Goal: Task Accomplishment & Management: Use online tool/utility

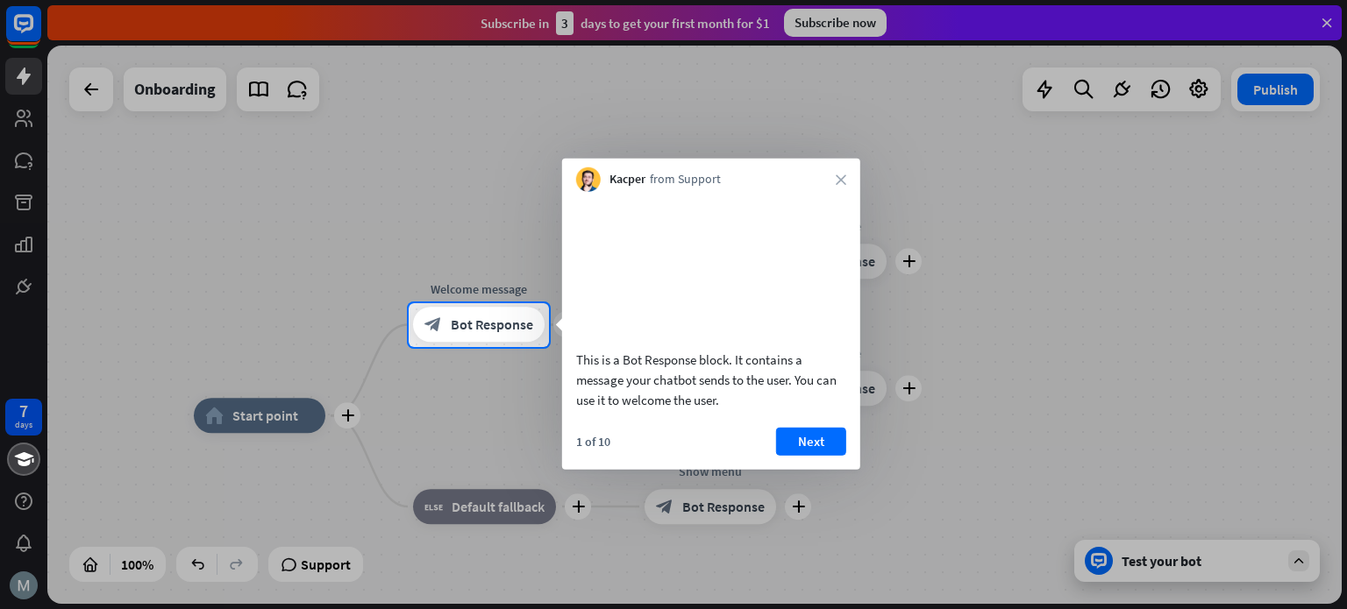
click at [799, 455] on button "Next" at bounding box center [811, 441] width 70 height 28
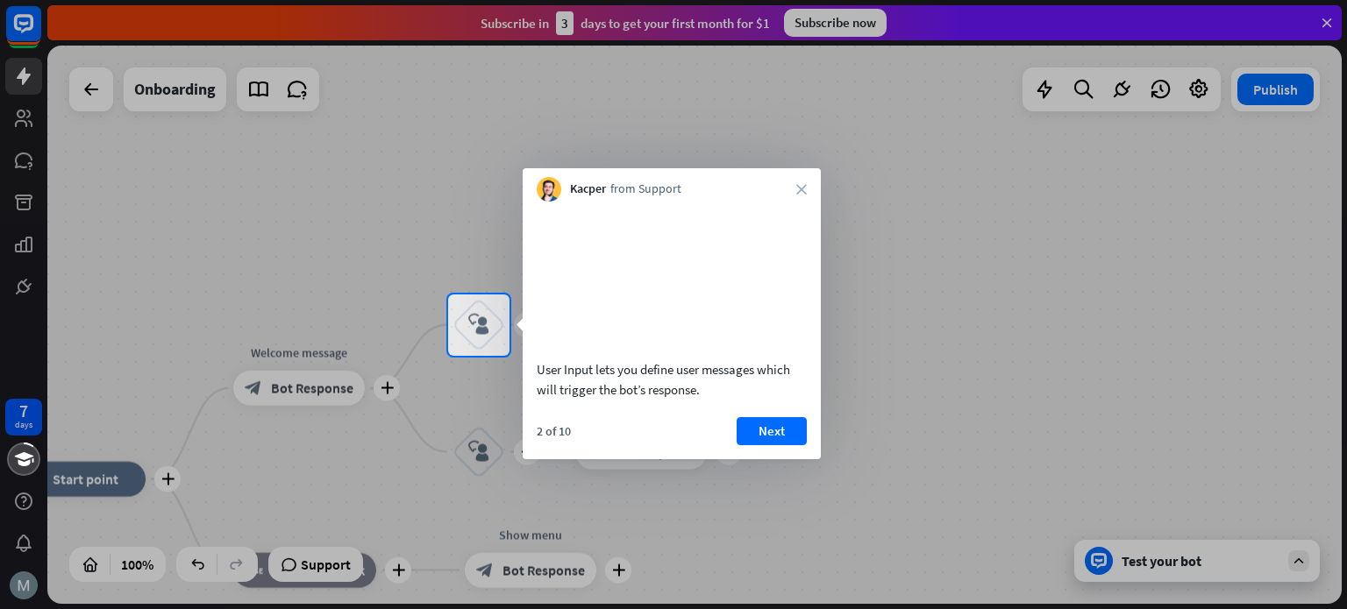
click at [807, 453] on div "2 of 10 Next" at bounding box center [672, 438] width 298 height 42
click at [773, 446] on button "Next" at bounding box center [772, 431] width 70 height 28
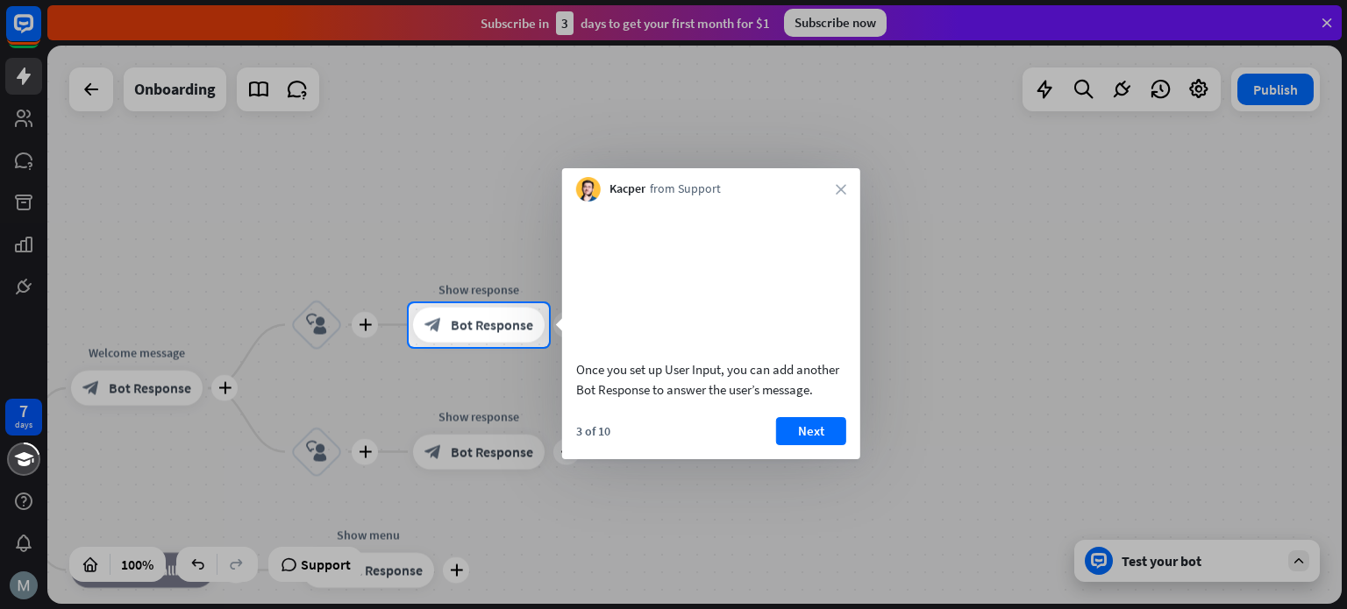
click at [802, 444] on button "Next" at bounding box center [811, 431] width 70 height 28
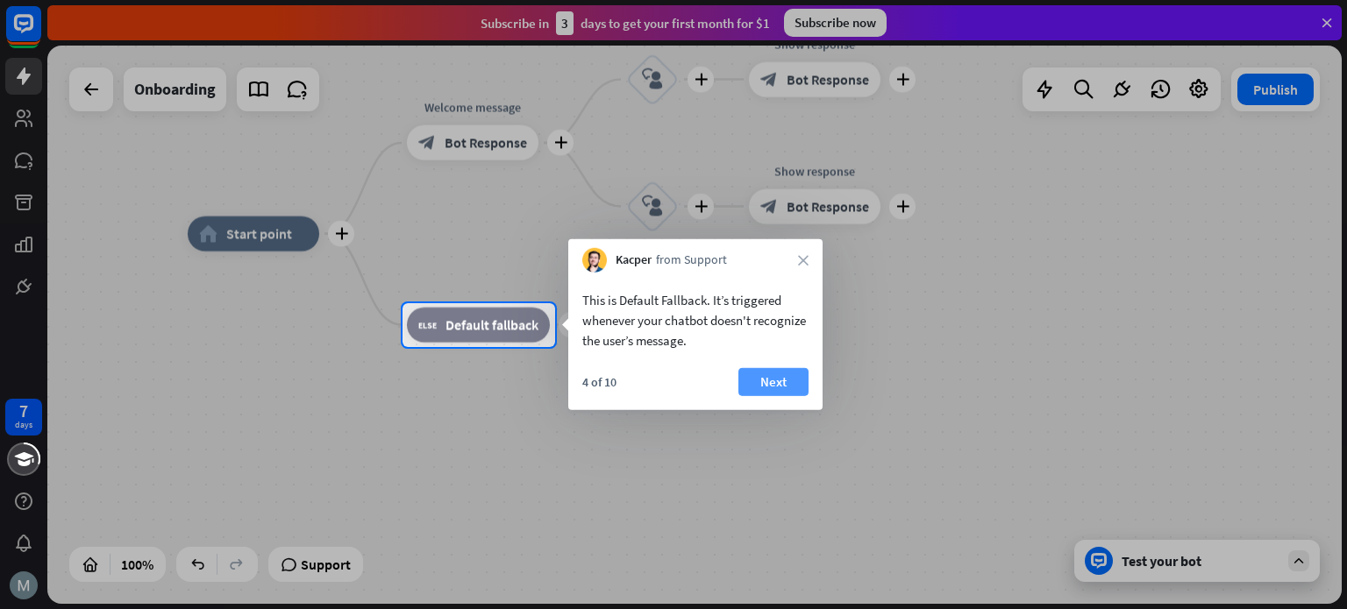
click at [768, 392] on button "Next" at bounding box center [773, 382] width 70 height 28
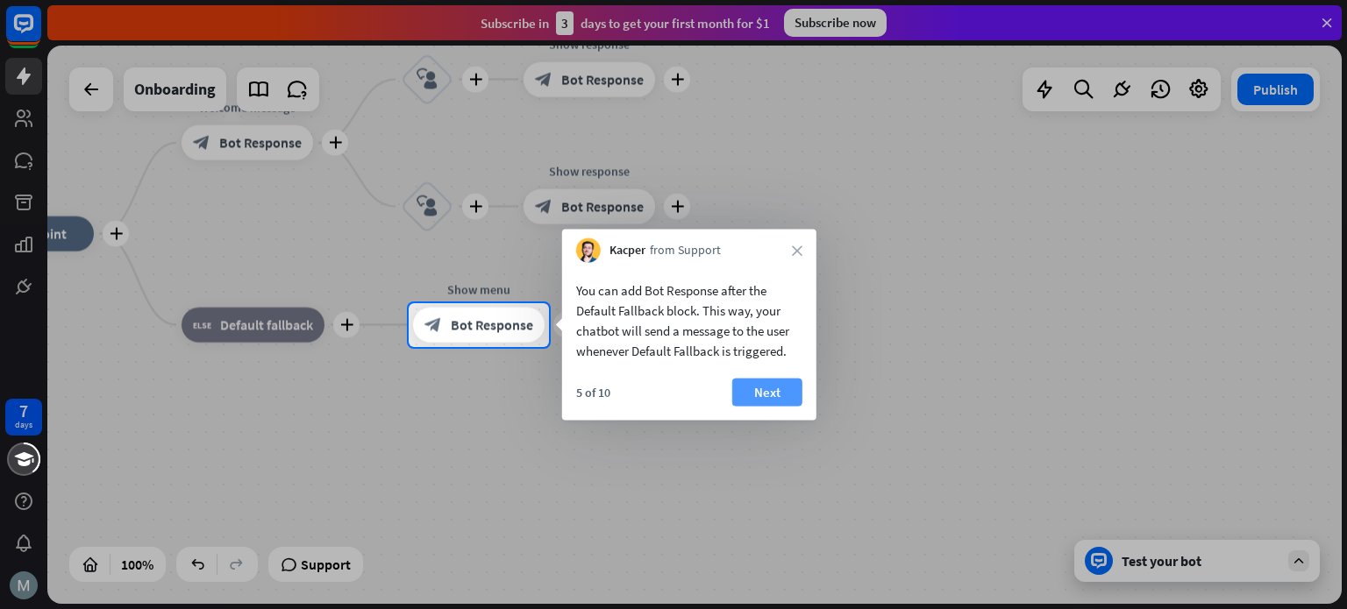
click at [772, 390] on button "Next" at bounding box center [767, 393] width 70 height 28
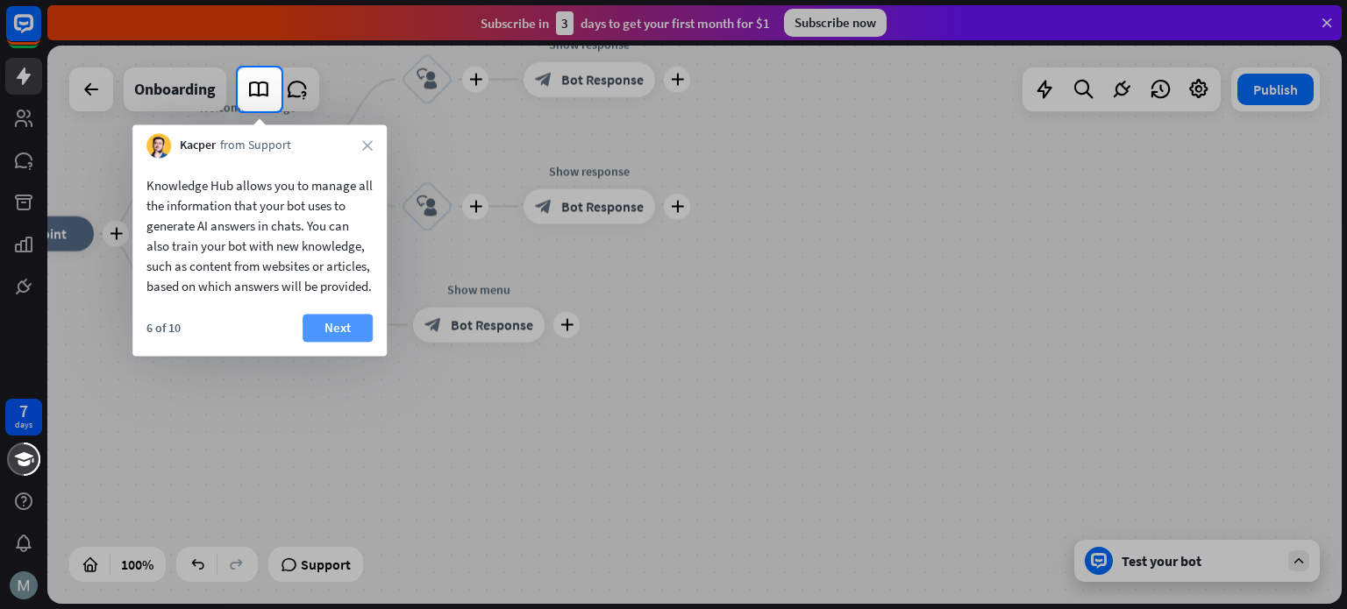
click at [358, 339] on button "Next" at bounding box center [338, 328] width 70 height 28
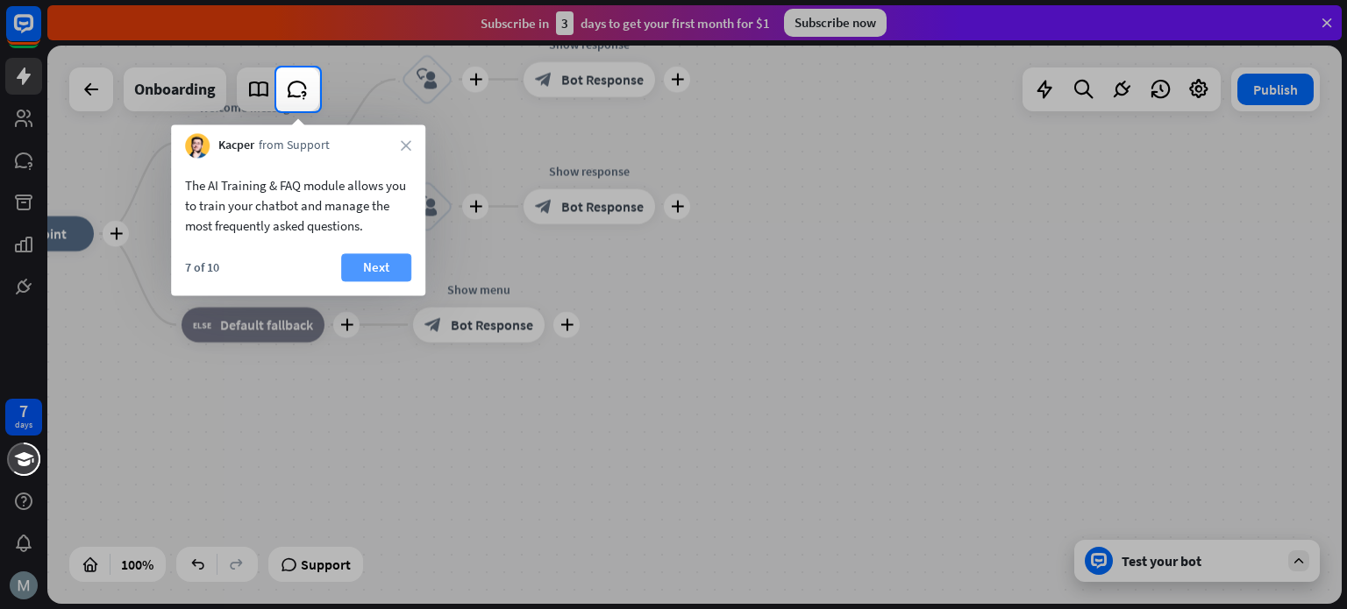
click at [368, 260] on button "Next" at bounding box center [376, 267] width 70 height 28
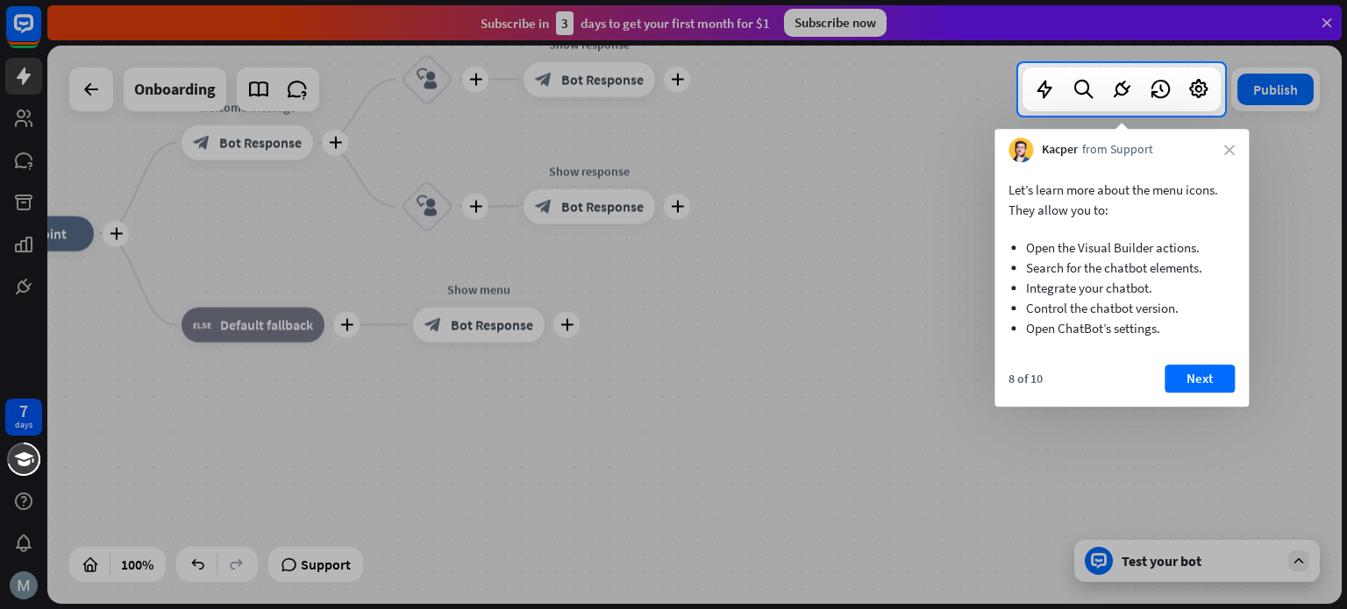
click at [1196, 380] on button "Next" at bounding box center [1200, 379] width 70 height 28
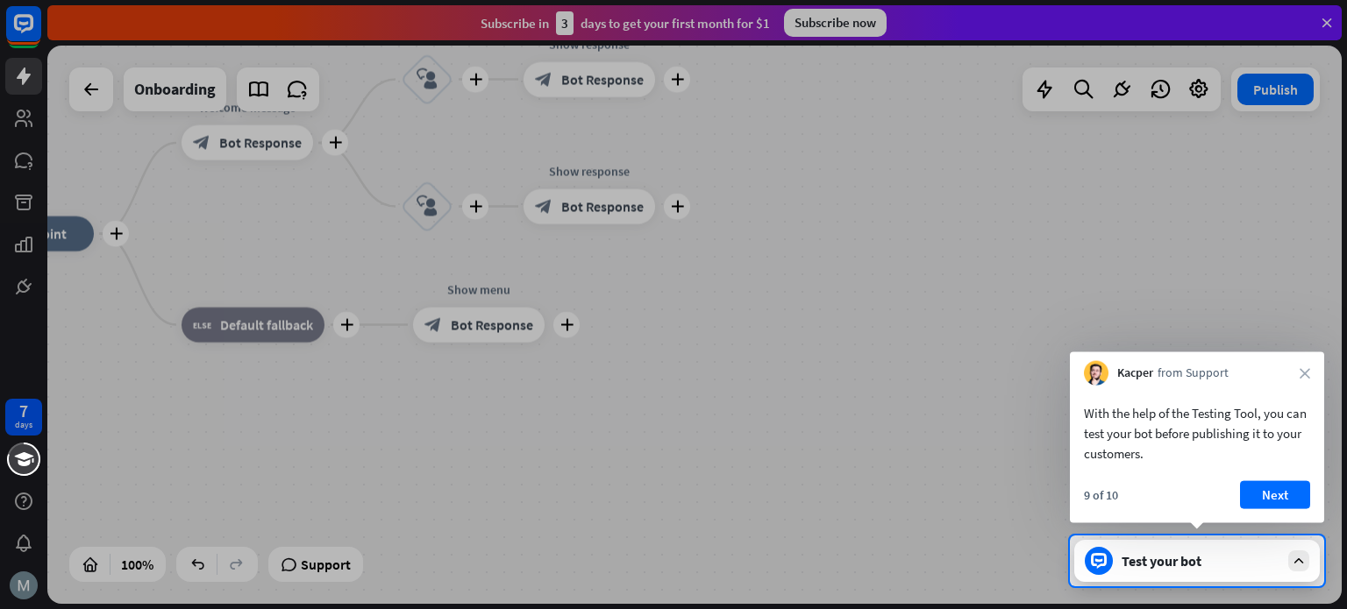
click at [1262, 494] on button "Next" at bounding box center [1275, 495] width 70 height 28
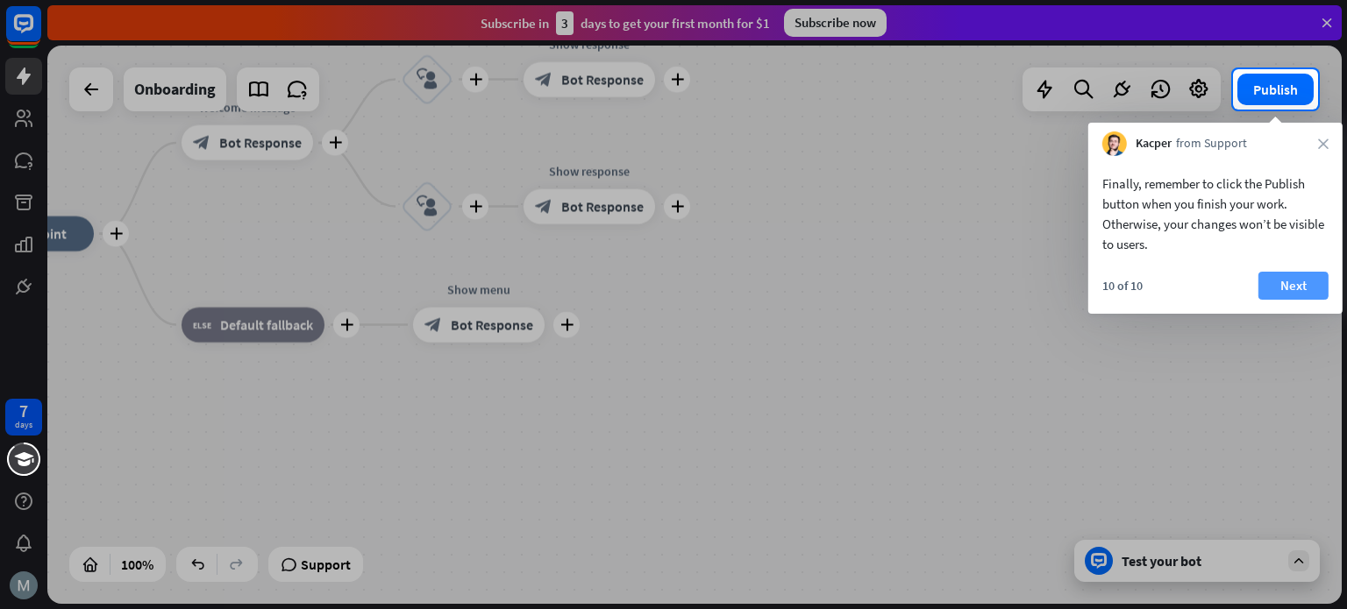
click at [1288, 296] on button "Next" at bounding box center [1293, 286] width 70 height 28
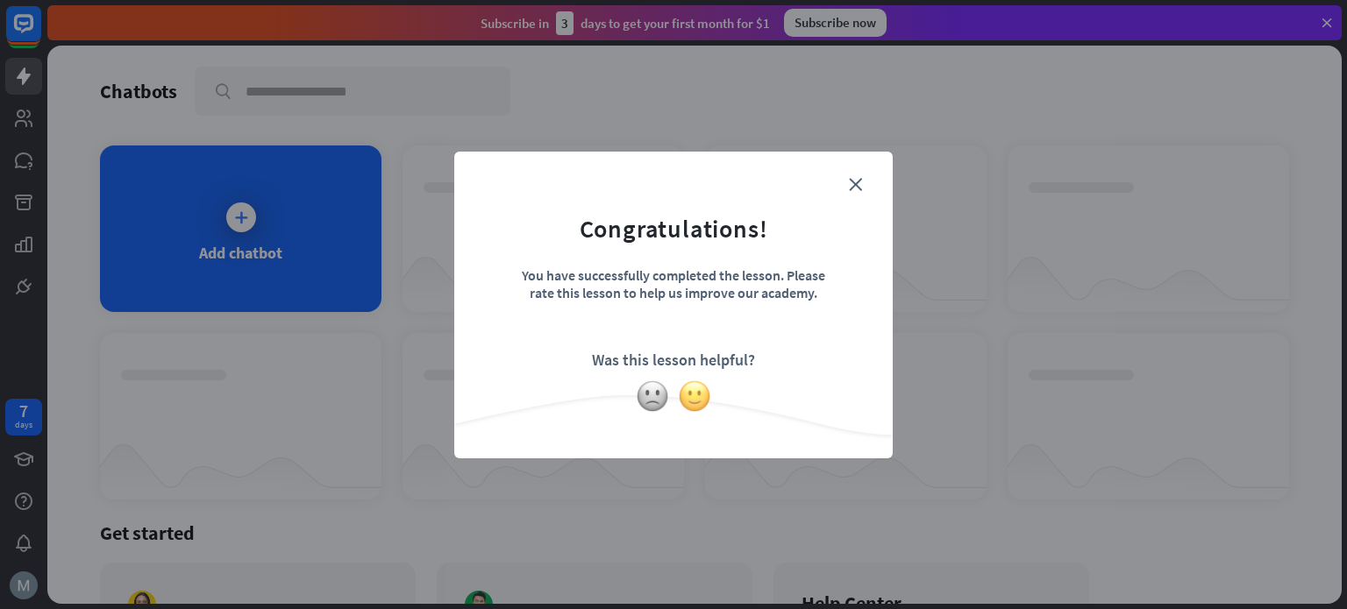
click at [691, 402] on img at bounding box center [694, 396] width 33 height 33
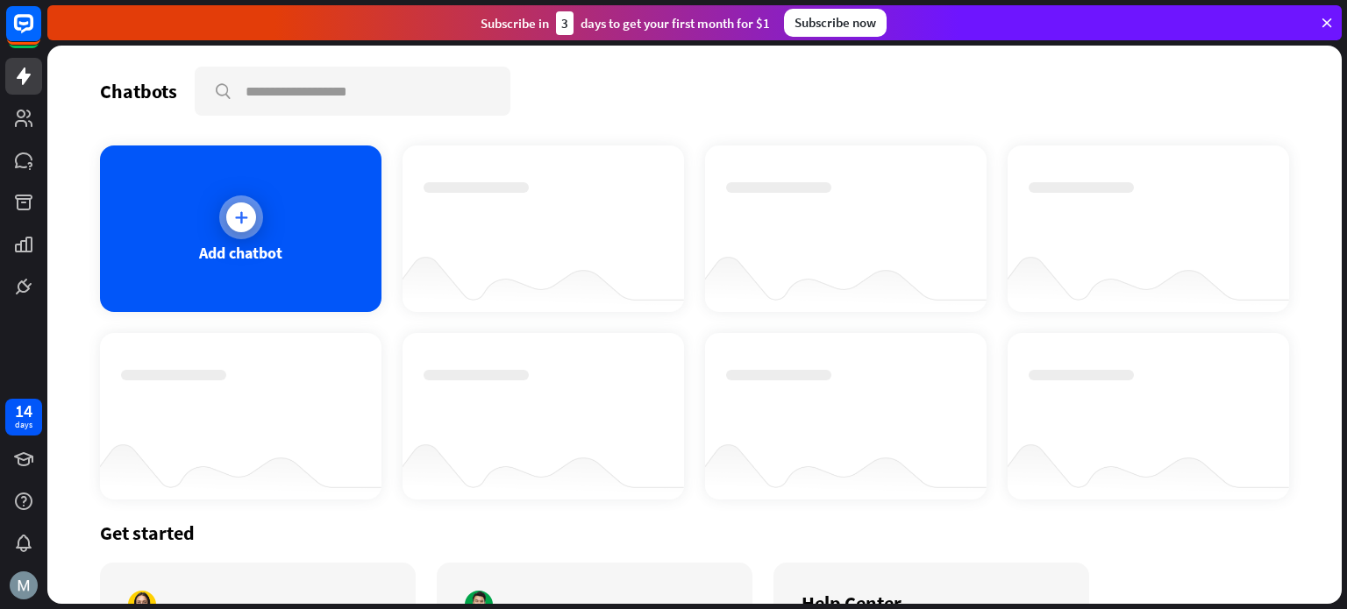
click at [253, 217] on div at bounding box center [241, 218] width 30 height 30
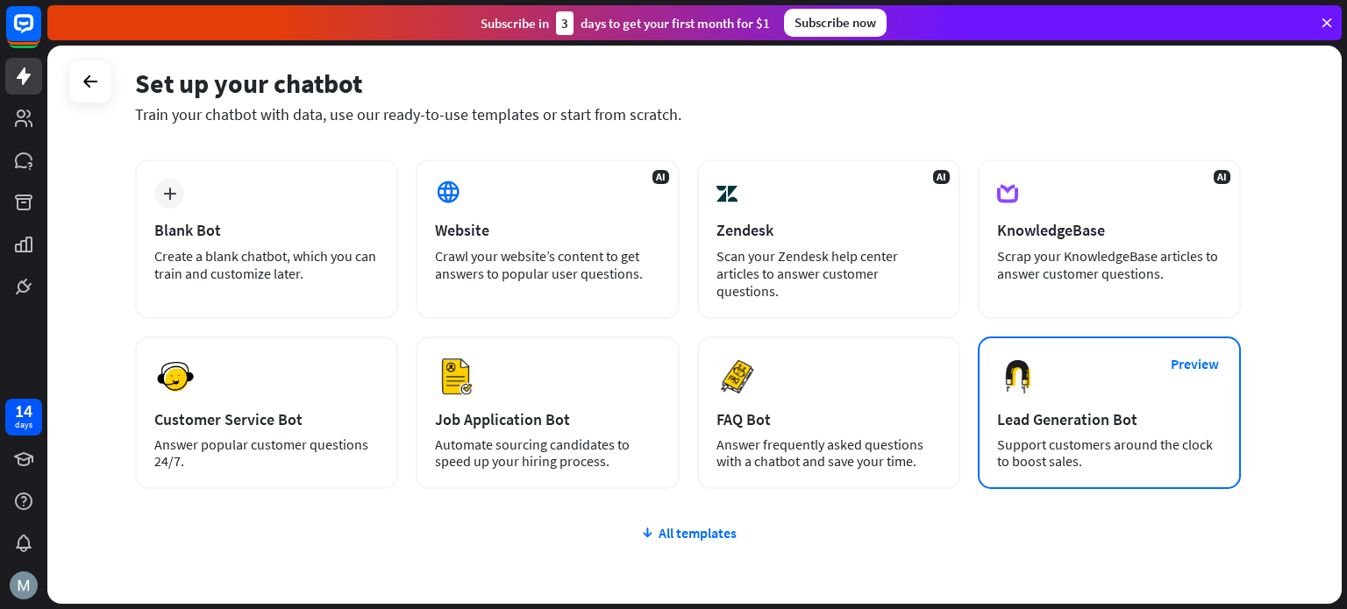
scroll to position [117, 0]
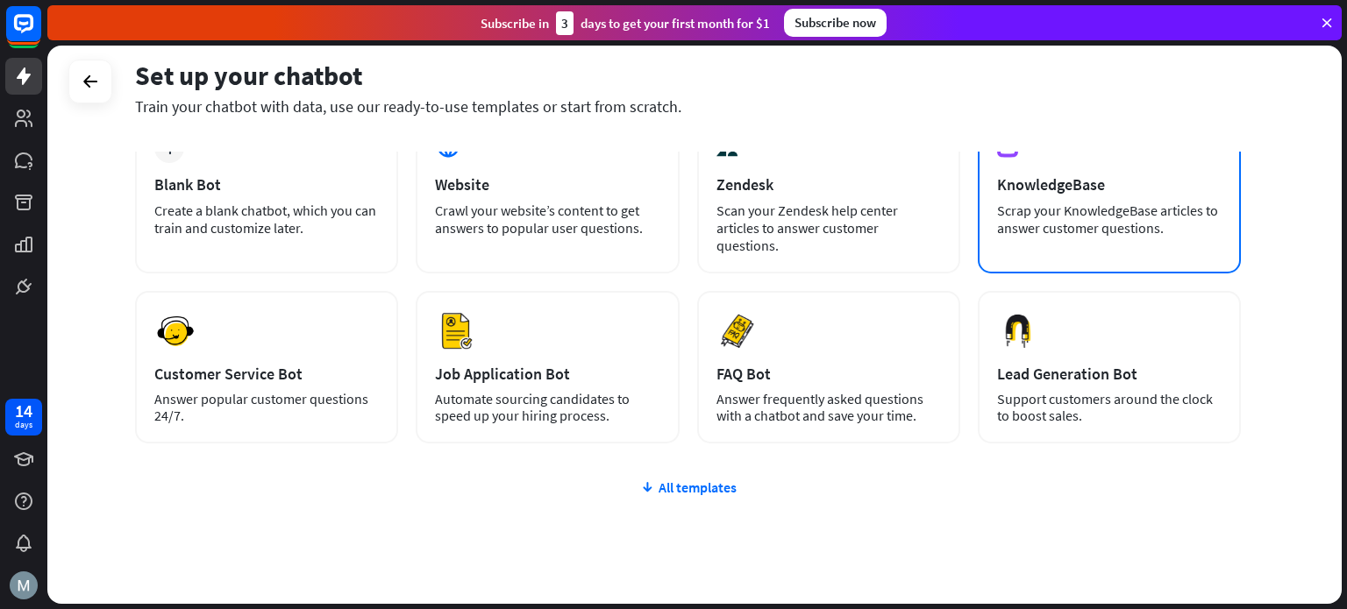
click at [1073, 205] on div "Scrap your KnowledgeBase articles to answer customer questions." at bounding box center [1109, 219] width 225 height 35
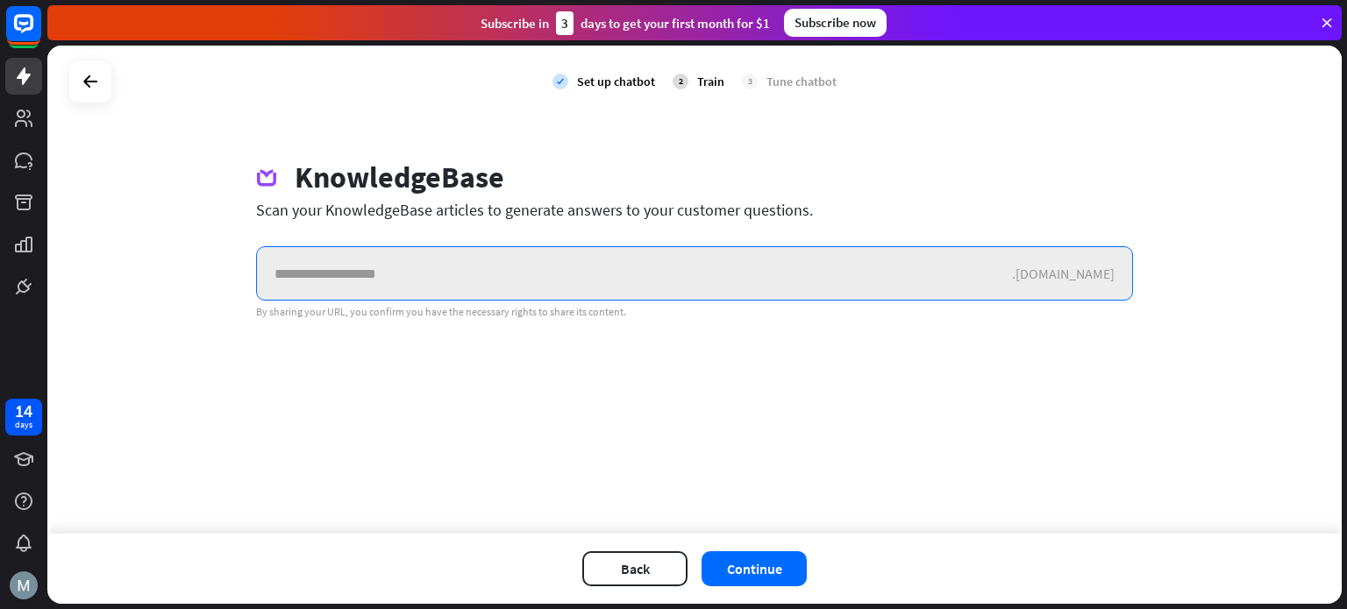
click at [388, 282] on input "text" at bounding box center [634, 273] width 755 height 53
paste input "**********"
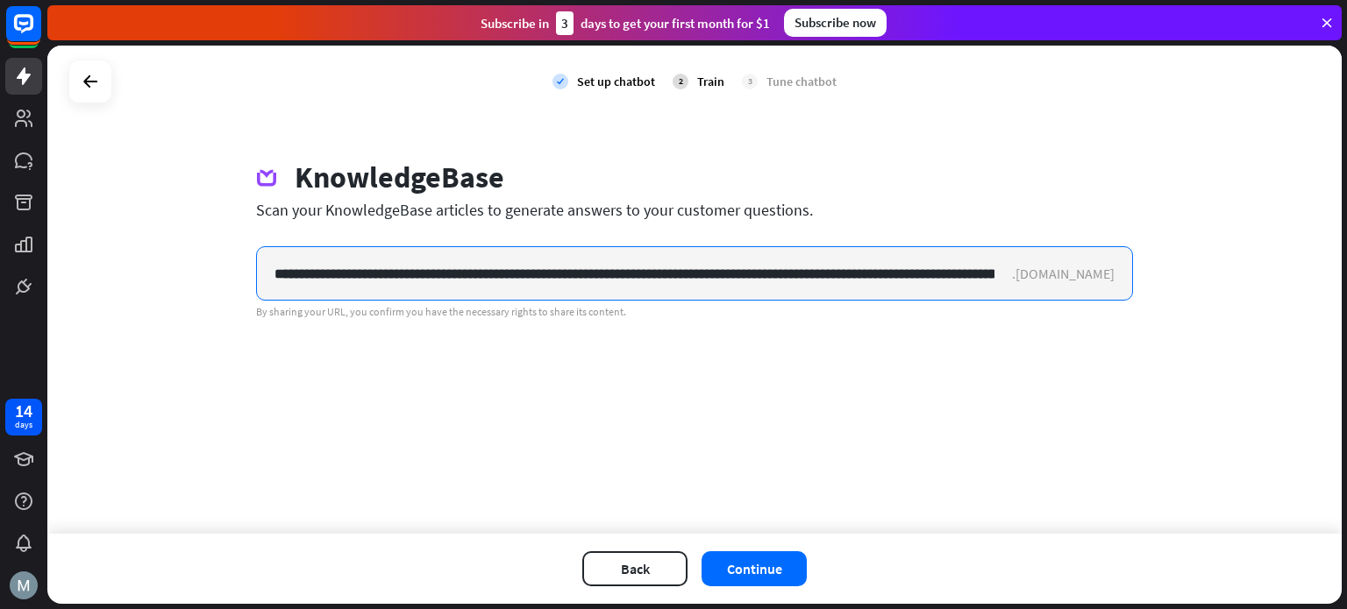
scroll to position [0, 970]
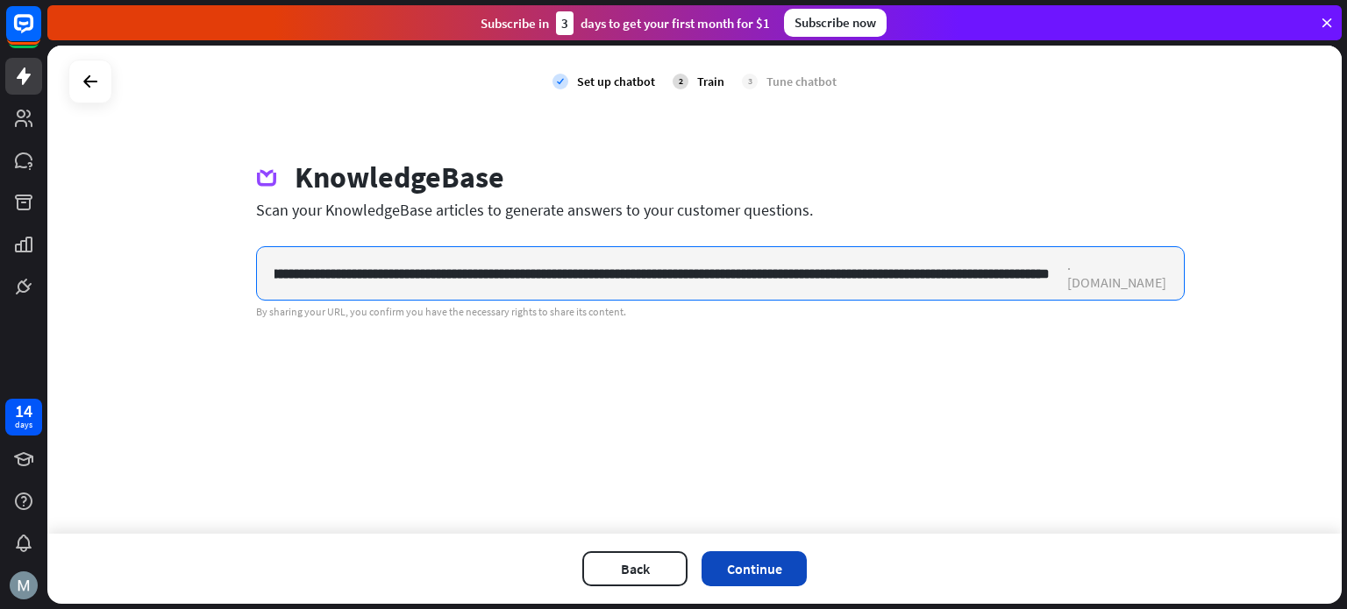
type input "**********"
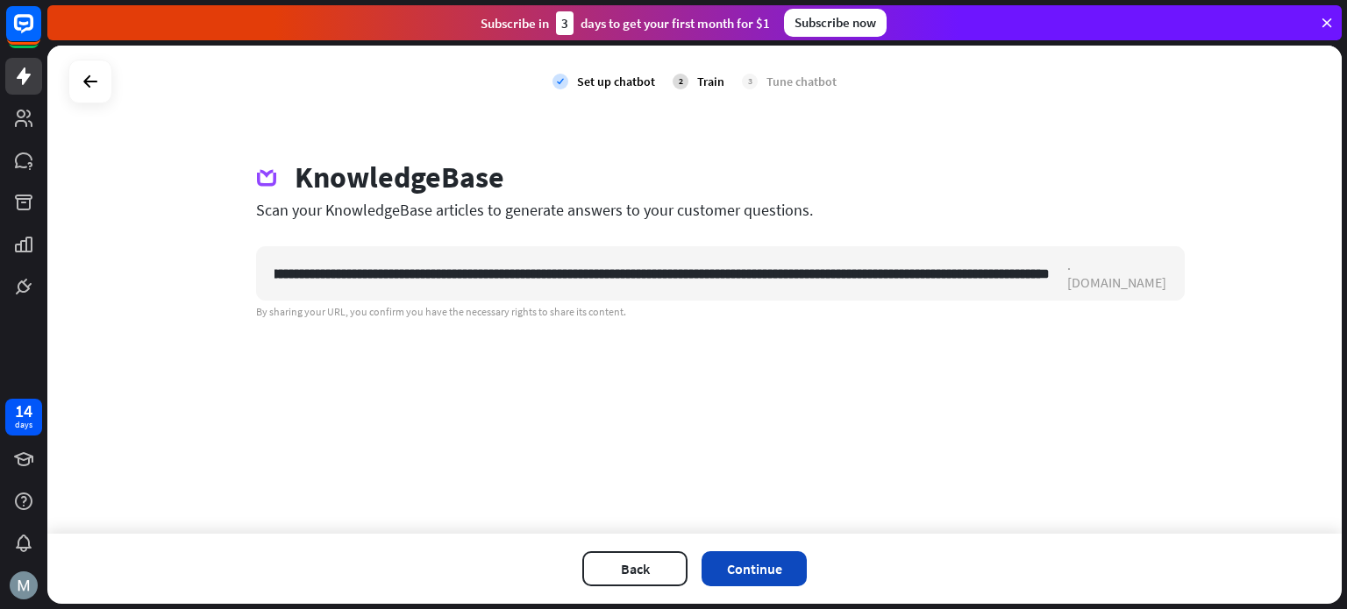
click at [723, 567] on button "Continue" at bounding box center [754, 569] width 105 height 35
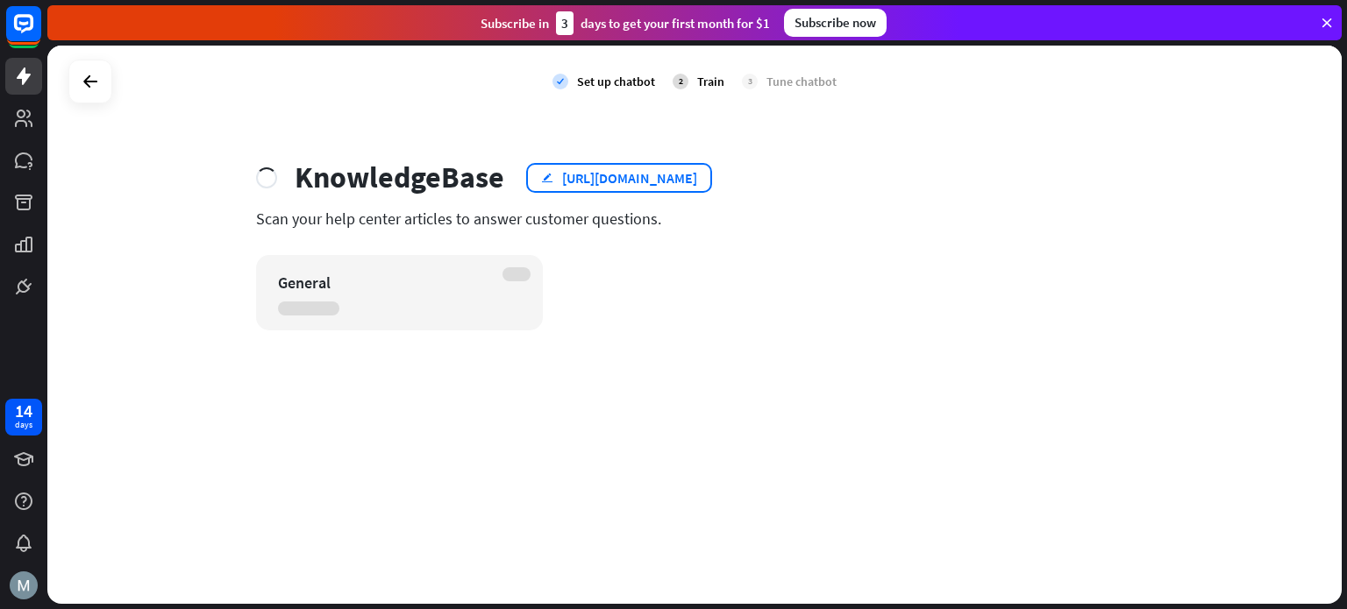
click at [628, 171] on div "[URL][DOMAIN_NAME]" at bounding box center [629, 178] width 135 height 18
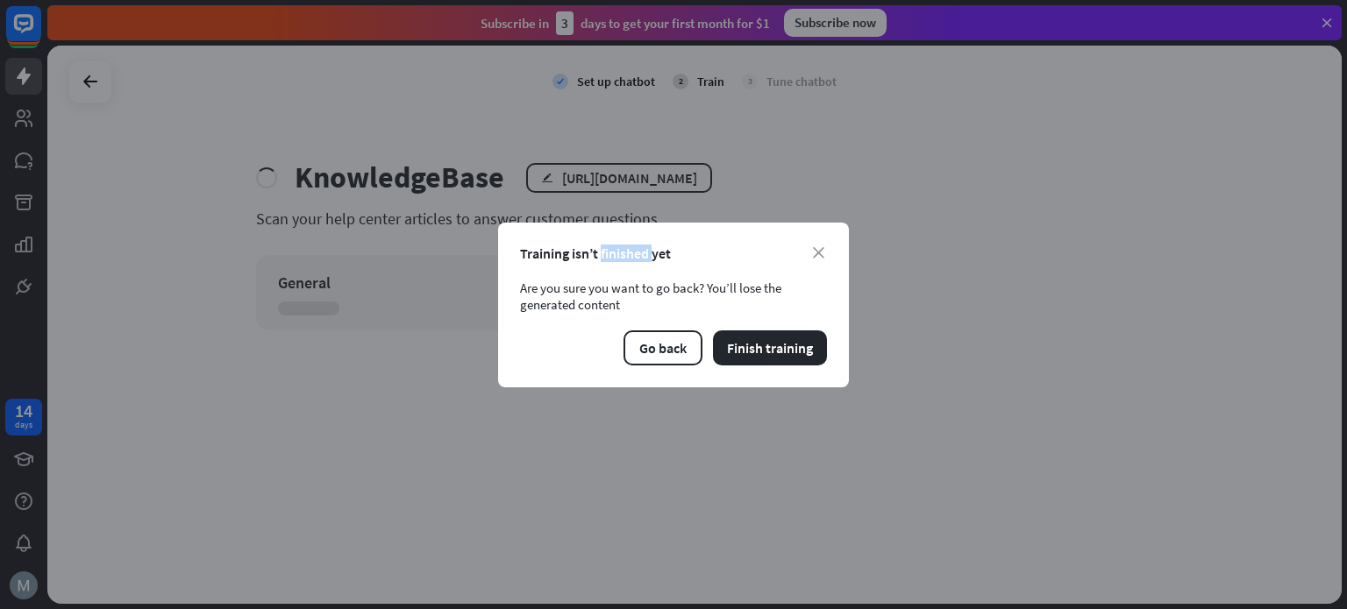
click at [627, 171] on div "close Training isn’t finished yet Are you sure you want to go back? You’ll lose…" at bounding box center [673, 304] width 1347 height 609
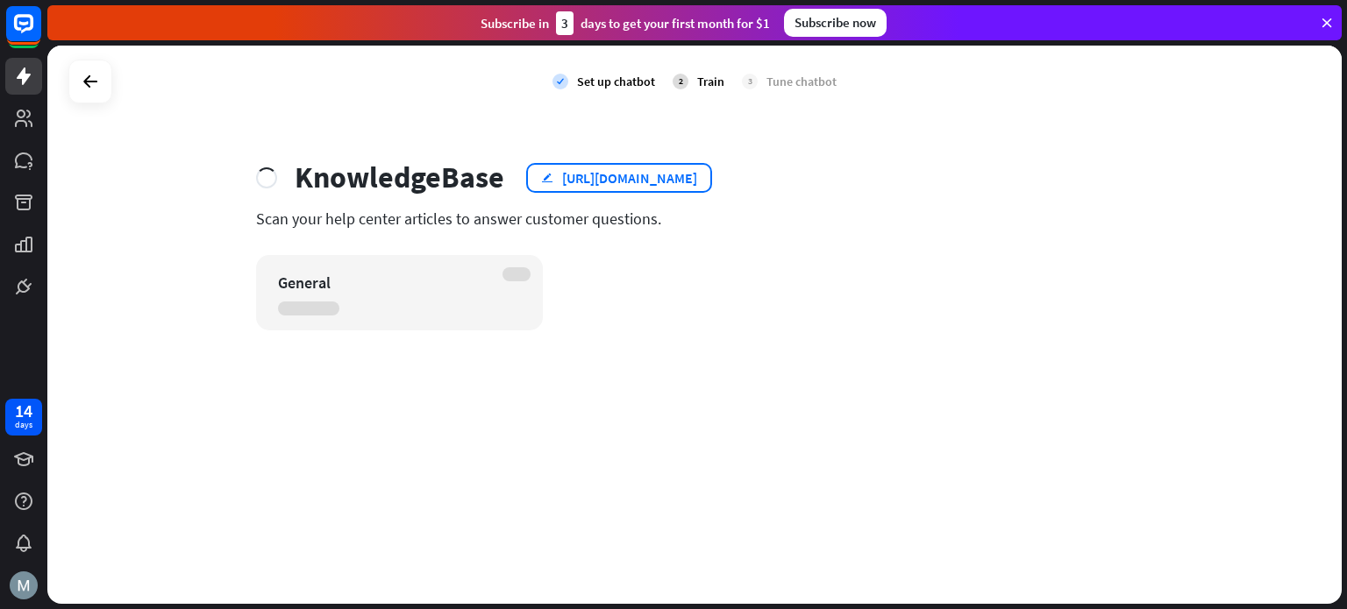
click at [631, 174] on div "[URL][DOMAIN_NAME]" at bounding box center [629, 178] width 135 height 18
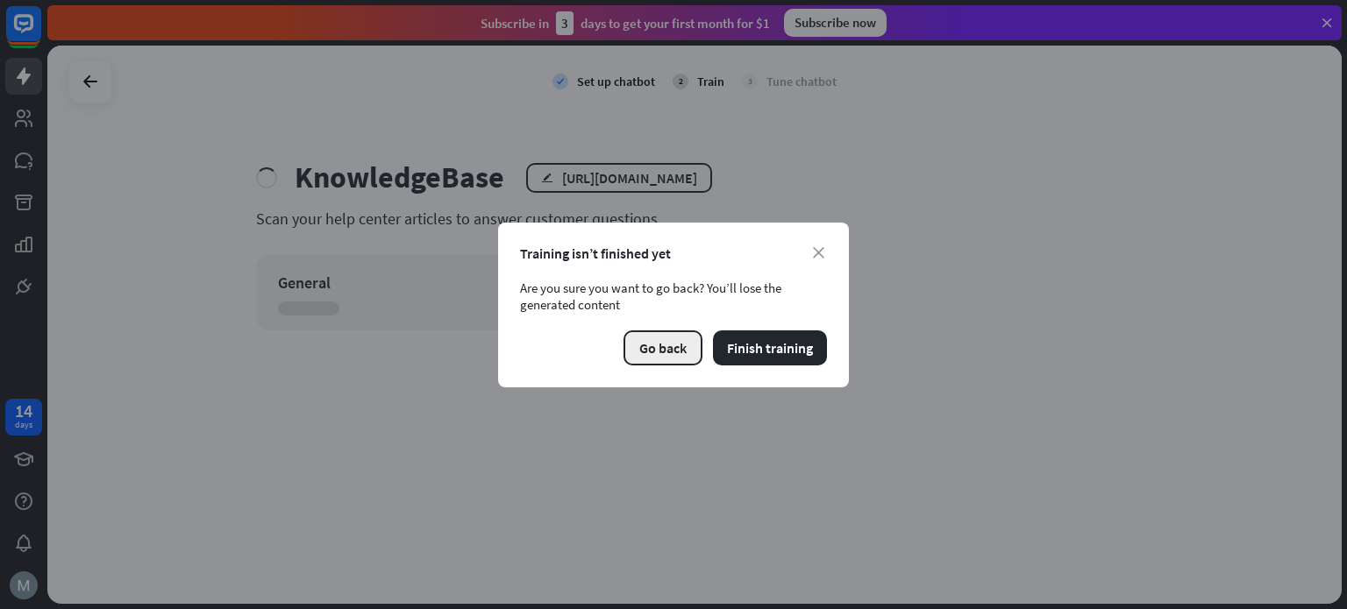
click at [674, 349] on button "Go back" at bounding box center [663, 348] width 79 height 35
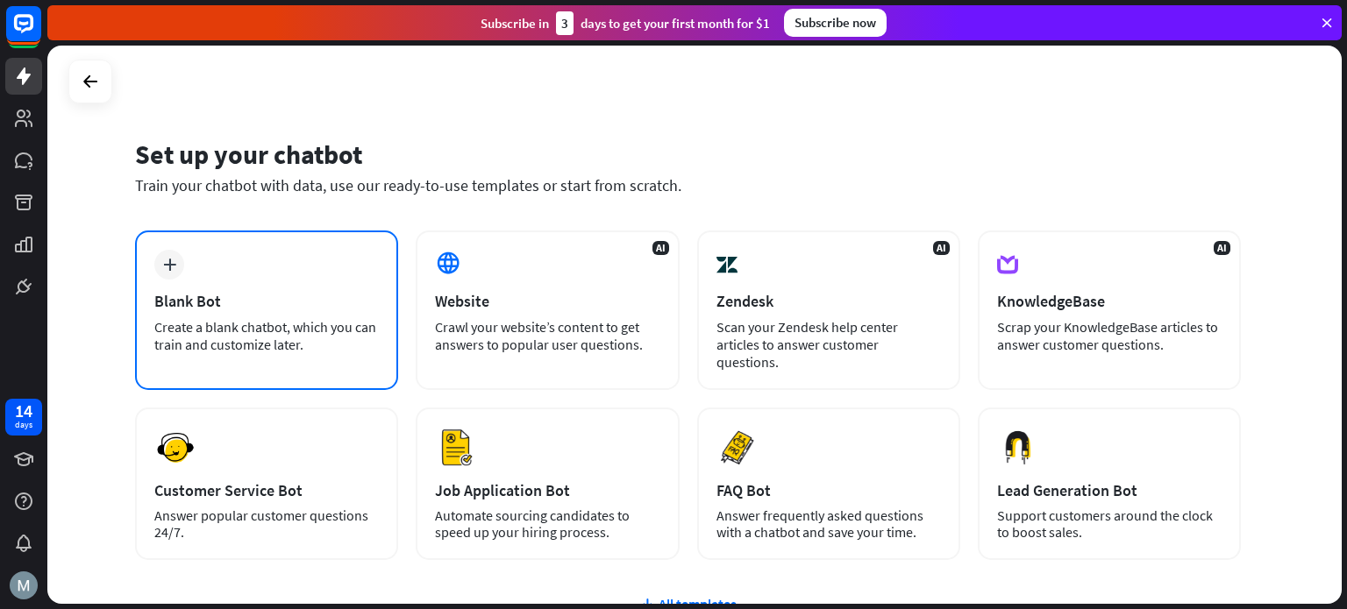
click at [205, 303] on div "Blank Bot" at bounding box center [266, 301] width 225 height 20
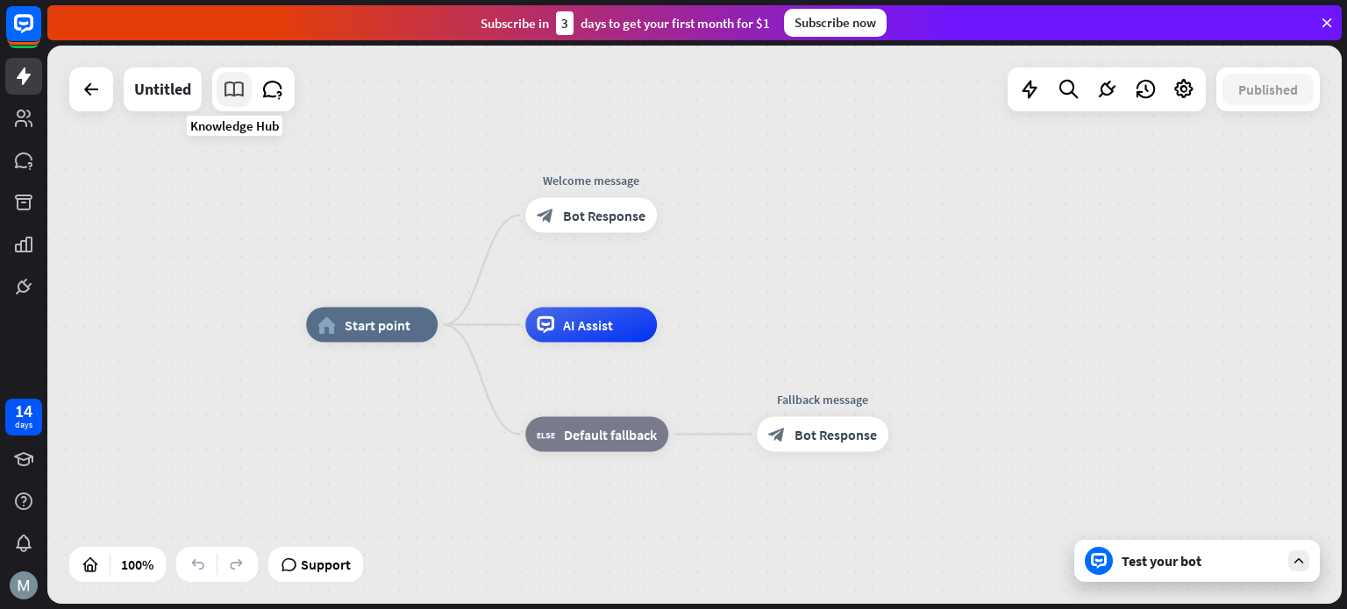
click at [235, 80] on icon at bounding box center [234, 89] width 23 height 23
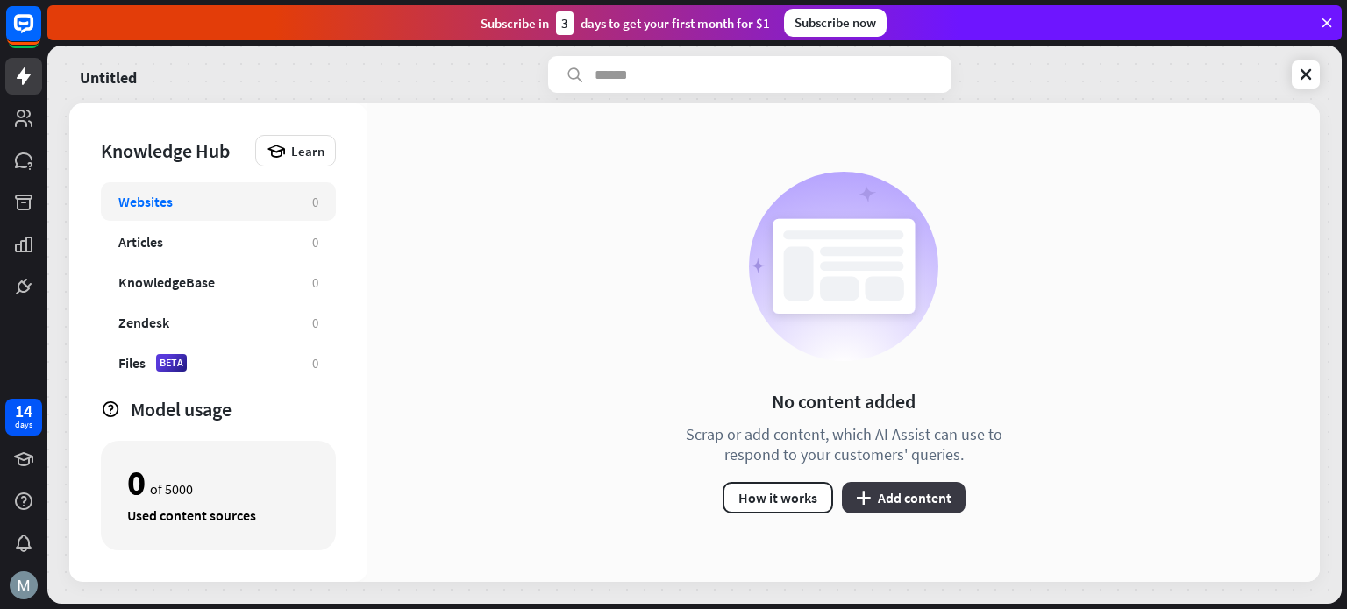
click at [900, 503] on button "plus Add content" at bounding box center [904, 498] width 124 height 32
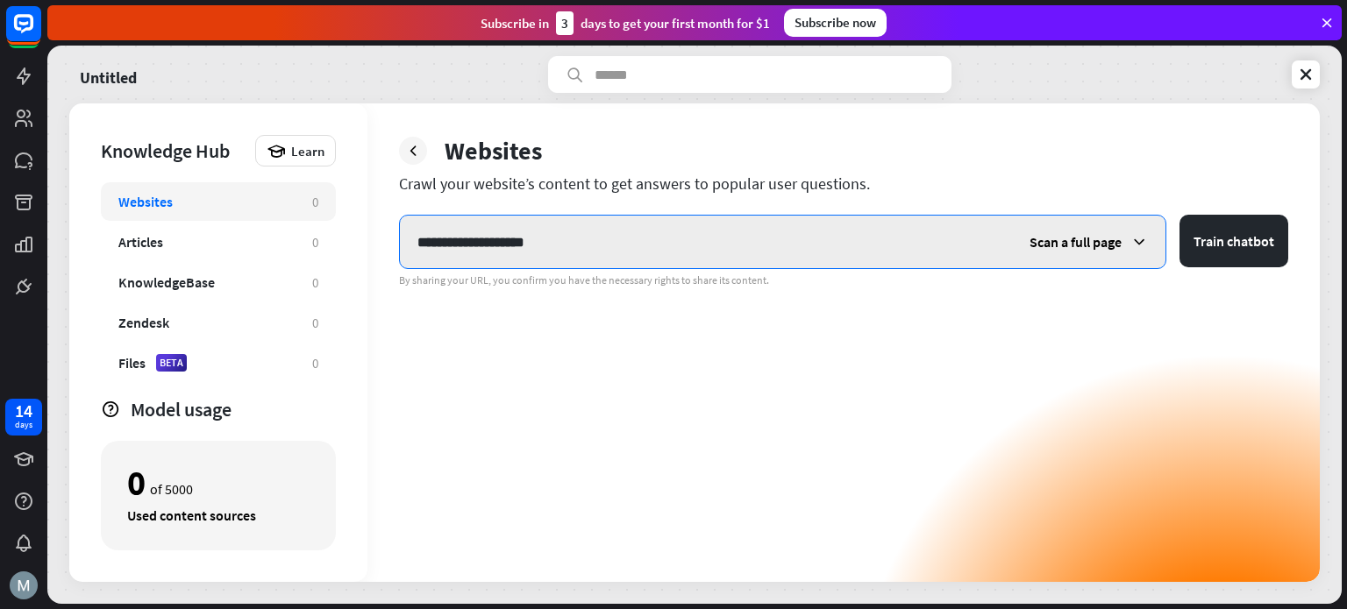
click at [641, 255] on input "**********" at bounding box center [706, 242] width 612 height 53
click at [639, 253] on input "**********" at bounding box center [706, 242] width 612 height 53
click at [638, 253] on input "**********" at bounding box center [706, 242] width 612 height 53
click at [639, 253] on input "**********" at bounding box center [706, 242] width 612 height 53
click at [640, 253] on input "**********" at bounding box center [706, 242] width 612 height 53
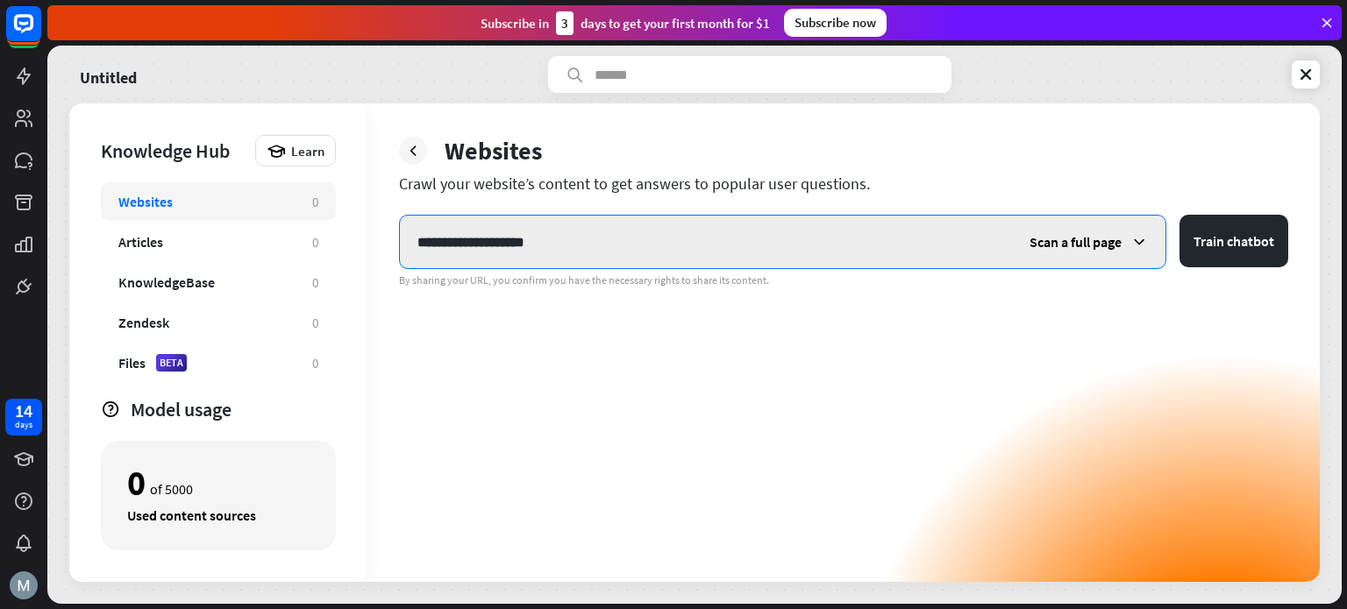
click at [642, 253] on input "**********" at bounding box center [706, 242] width 612 height 53
click at [642, 254] on input "**********" at bounding box center [706, 242] width 612 height 53
click at [624, 253] on input "**********" at bounding box center [706, 242] width 612 height 53
drag, startPoint x: 568, startPoint y: 241, endPoint x: 403, endPoint y: 239, distance: 165.8
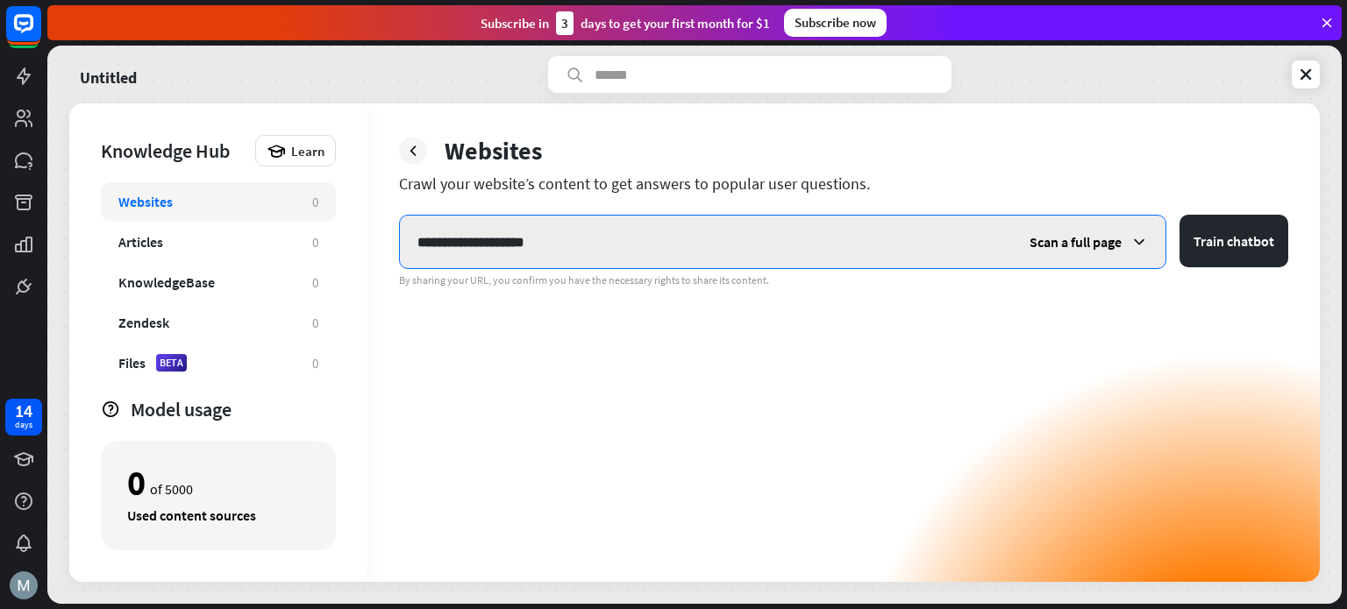
click at [403, 239] on input "**********" at bounding box center [706, 242] width 612 height 53
paste input "**********"
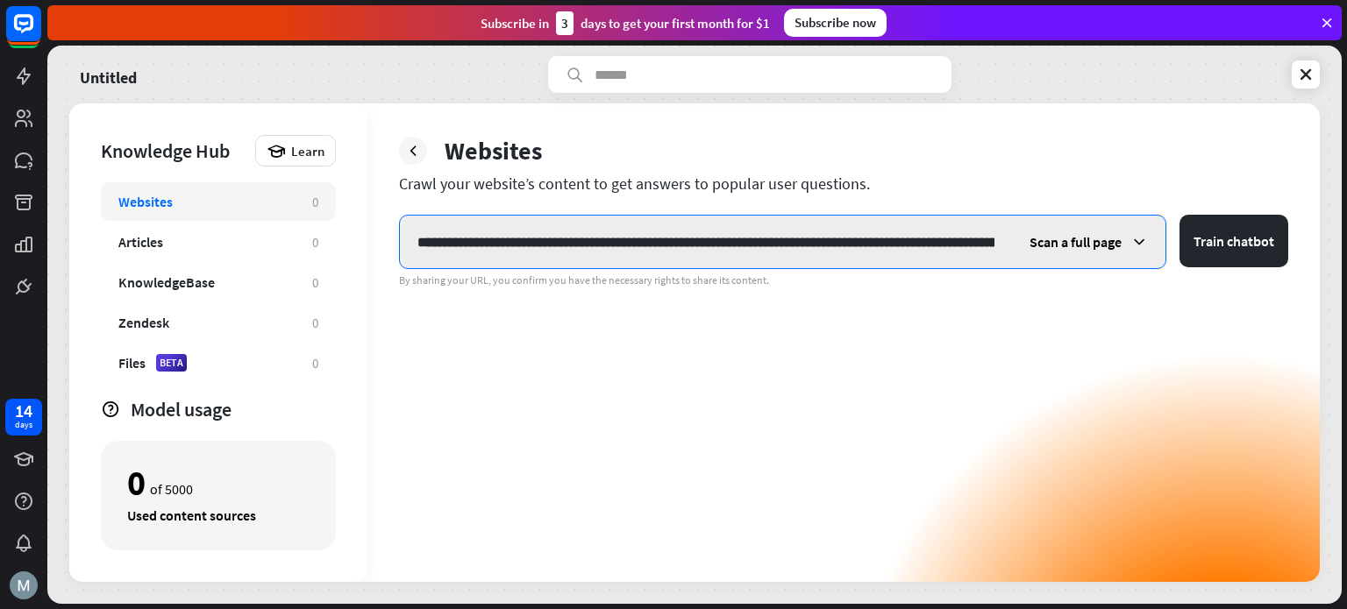
scroll to position [0, 1169]
type input "**********"
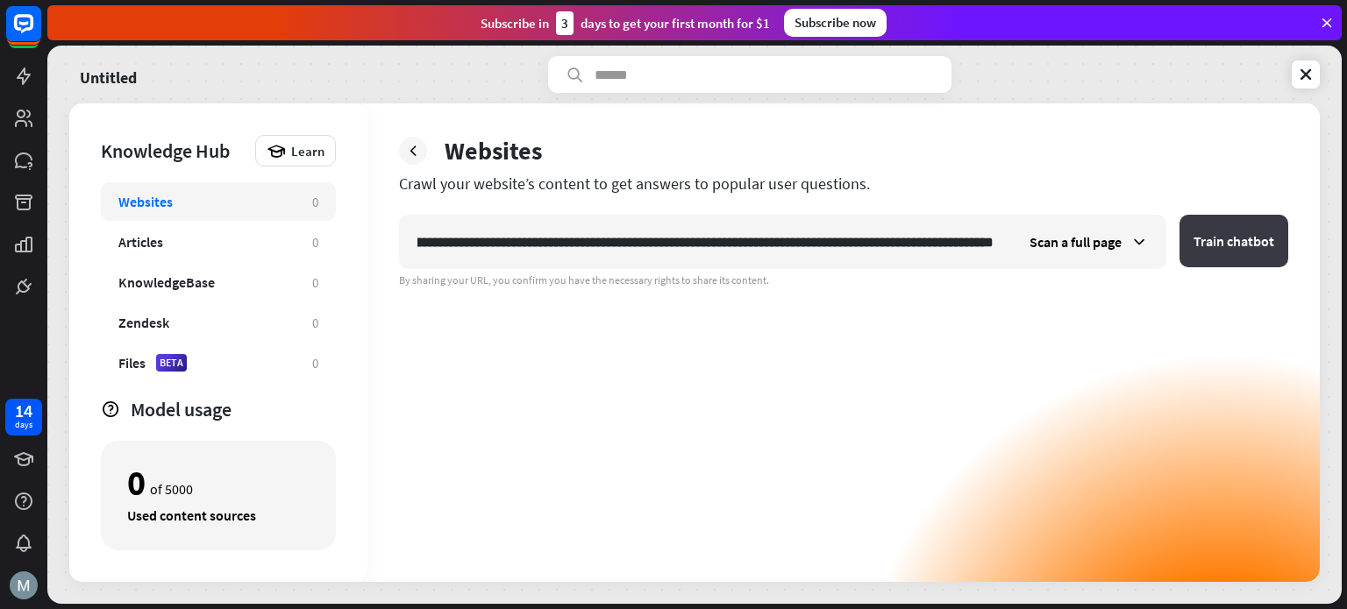
scroll to position [0, 0]
click at [1264, 240] on button "Train chatbot" at bounding box center [1234, 241] width 109 height 53
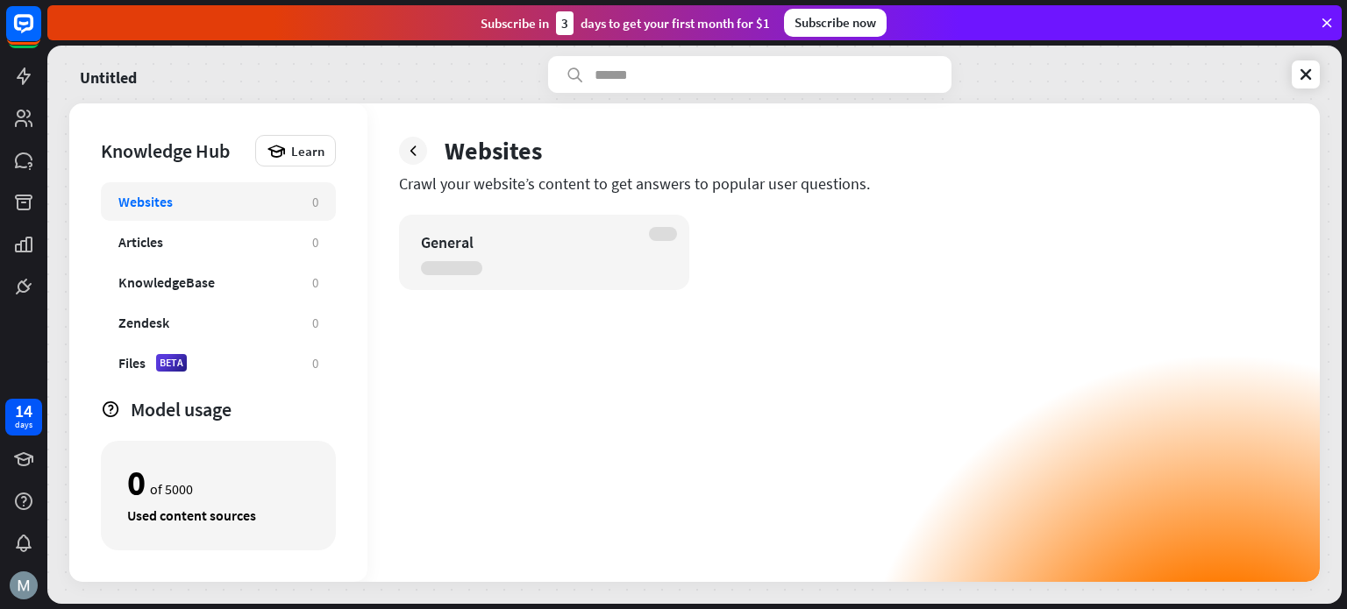
click at [524, 278] on div "General" at bounding box center [544, 252] width 290 height 75
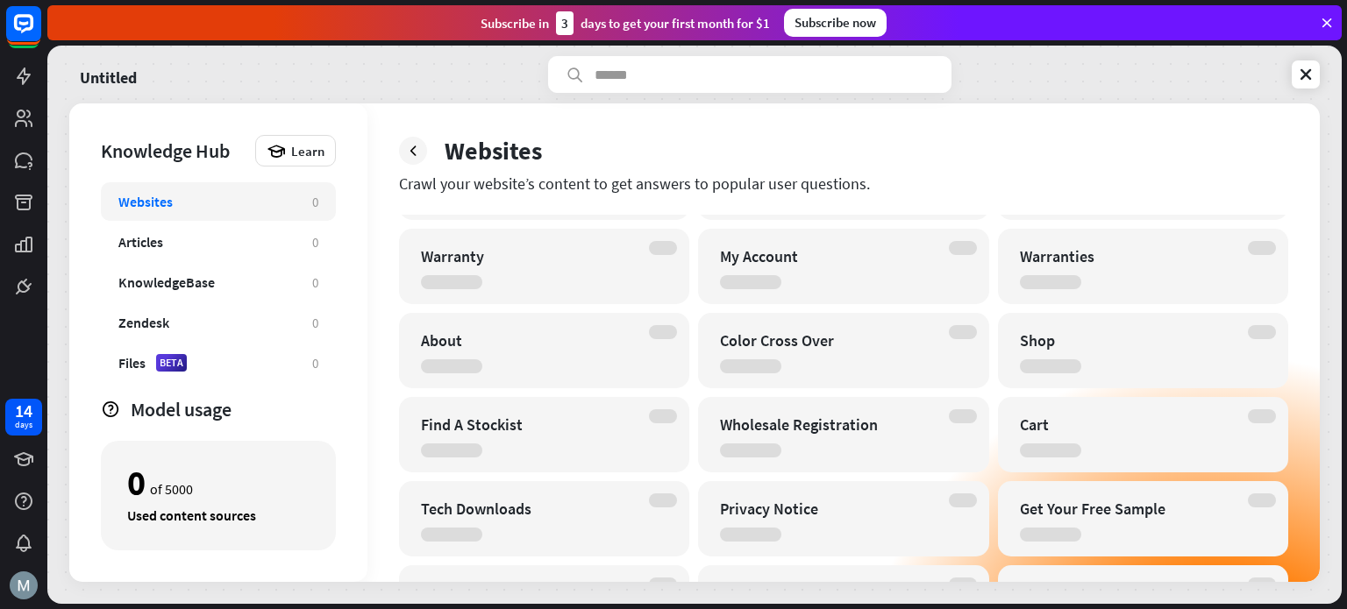
scroll to position [1171, 0]
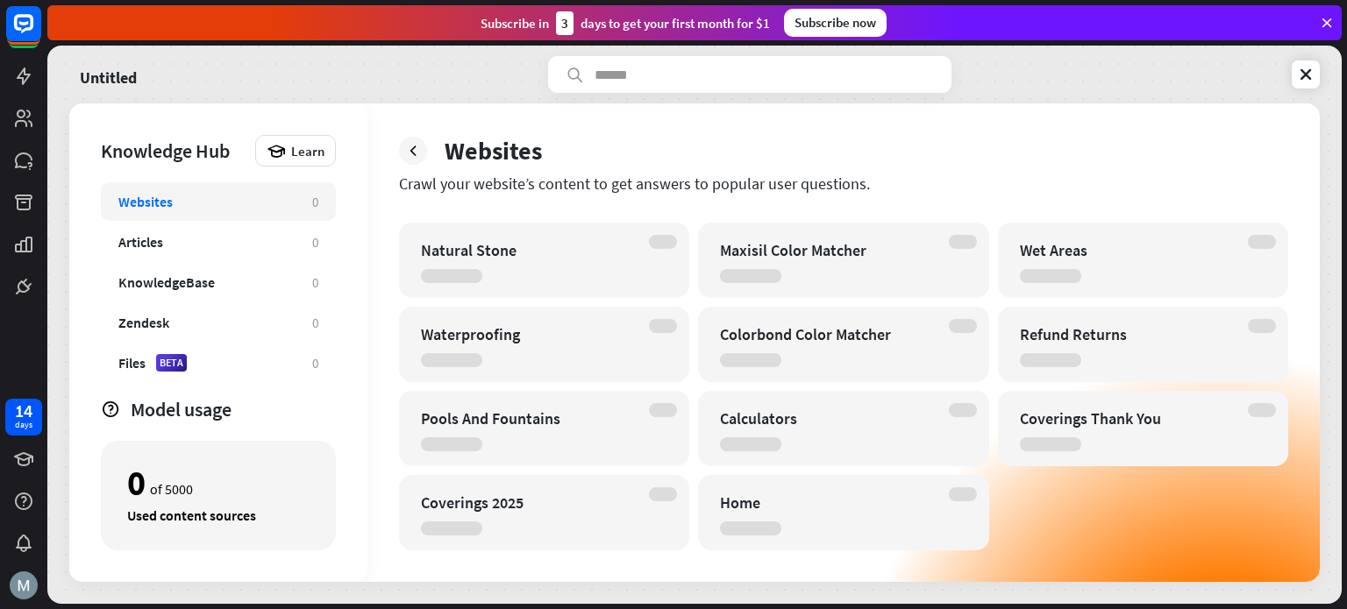
click at [1265, 408] on div at bounding box center [1262, 410] width 28 height 14
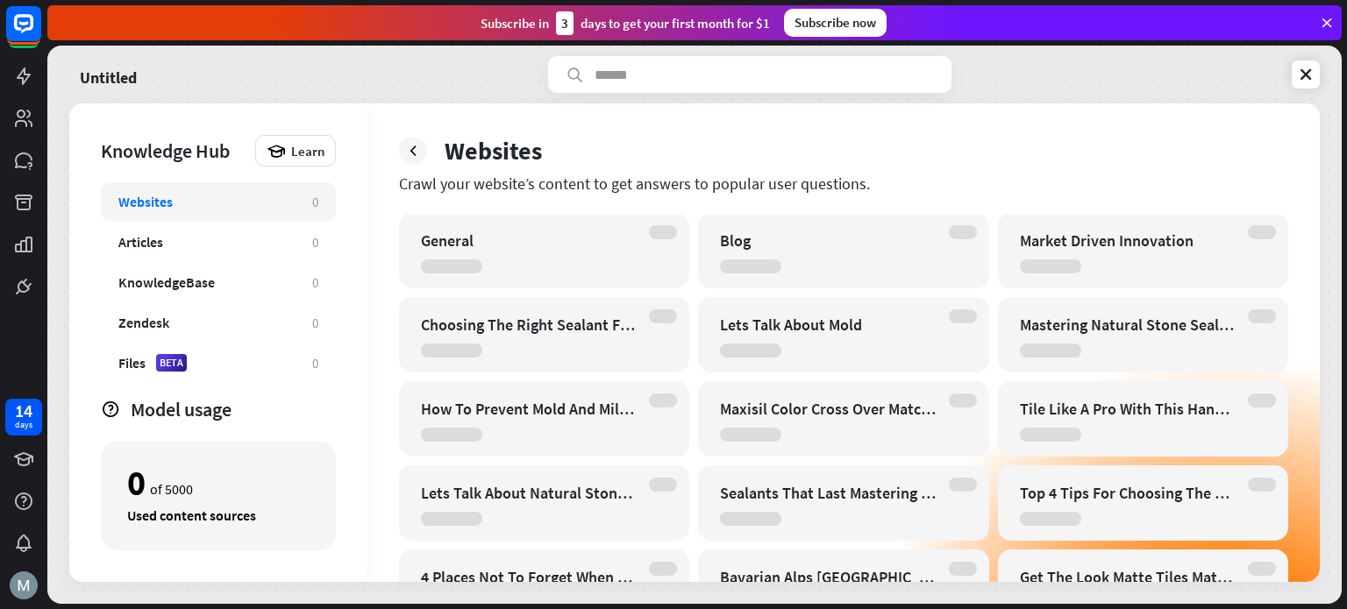
scroll to position [0, 0]
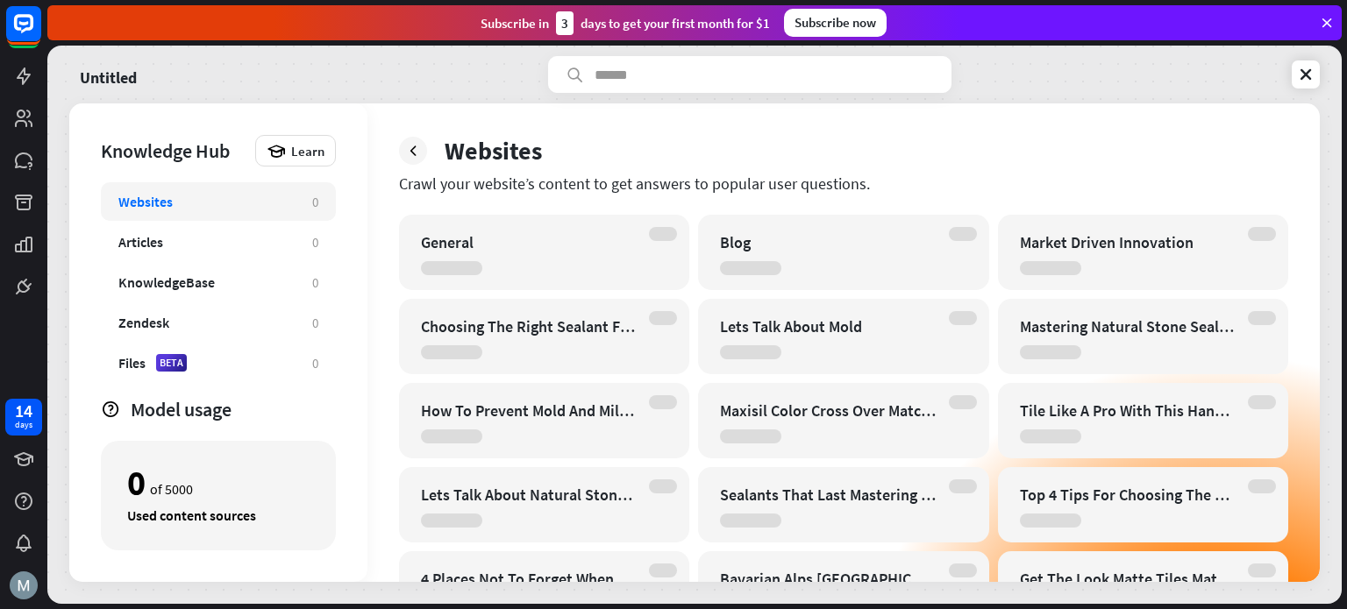
click at [526, 255] on div "General" at bounding box center [544, 252] width 290 height 75
drag, startPoint x: 819, startPoint y: 271, endPoint x: 719, endPoint y: 277, distance: 100.2
click at [817, 270] on div "Blog" at bounding box center [843, 252] width 290 height 75
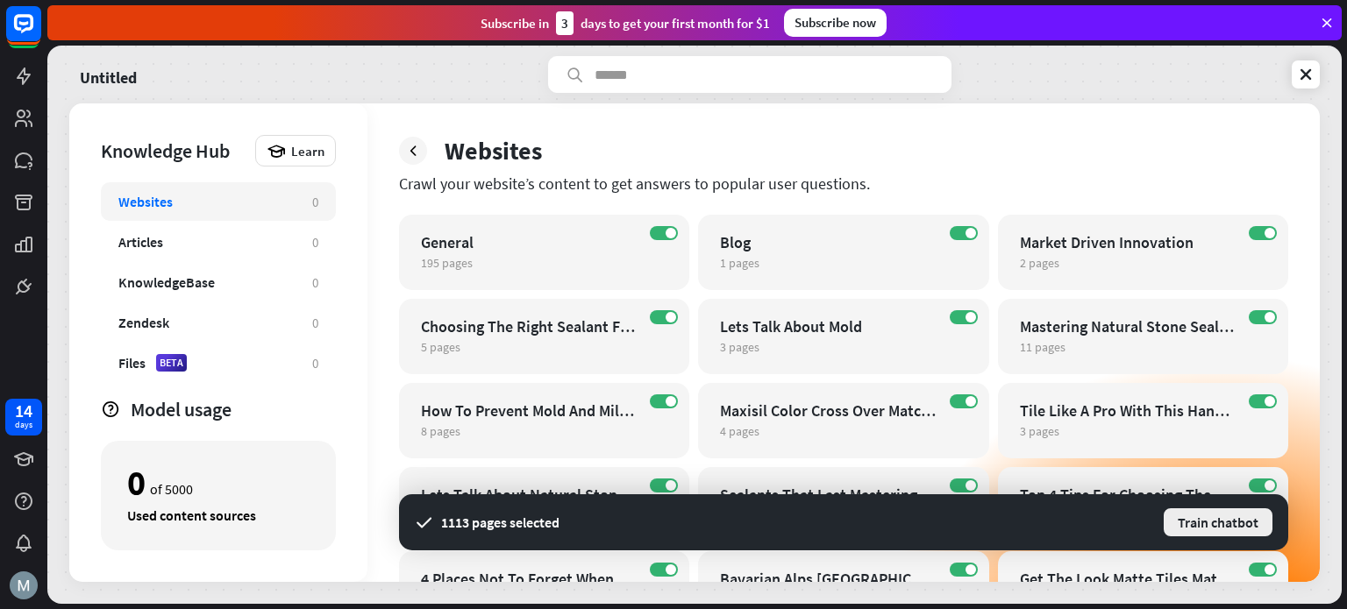
click at [1211, 527] on button "Train chatbot" at bounding box center [1218, 523] width 112 height 32
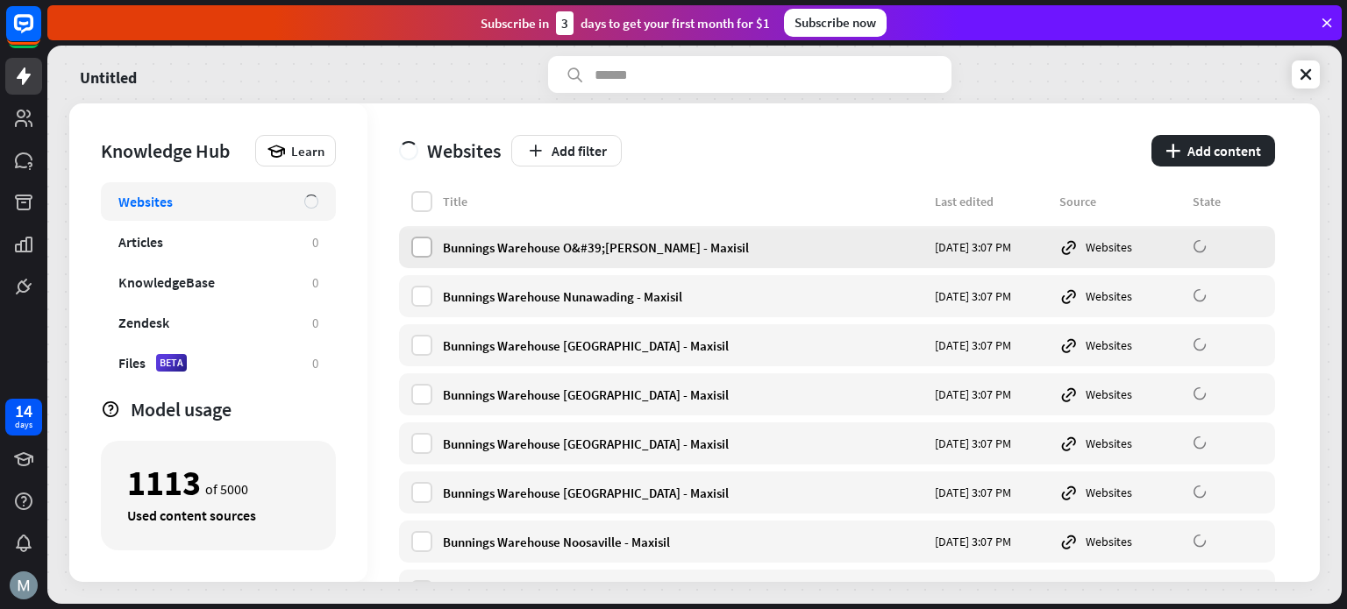
click at [417, 241] on label at bounding box center [421, 247] width 21 height 21
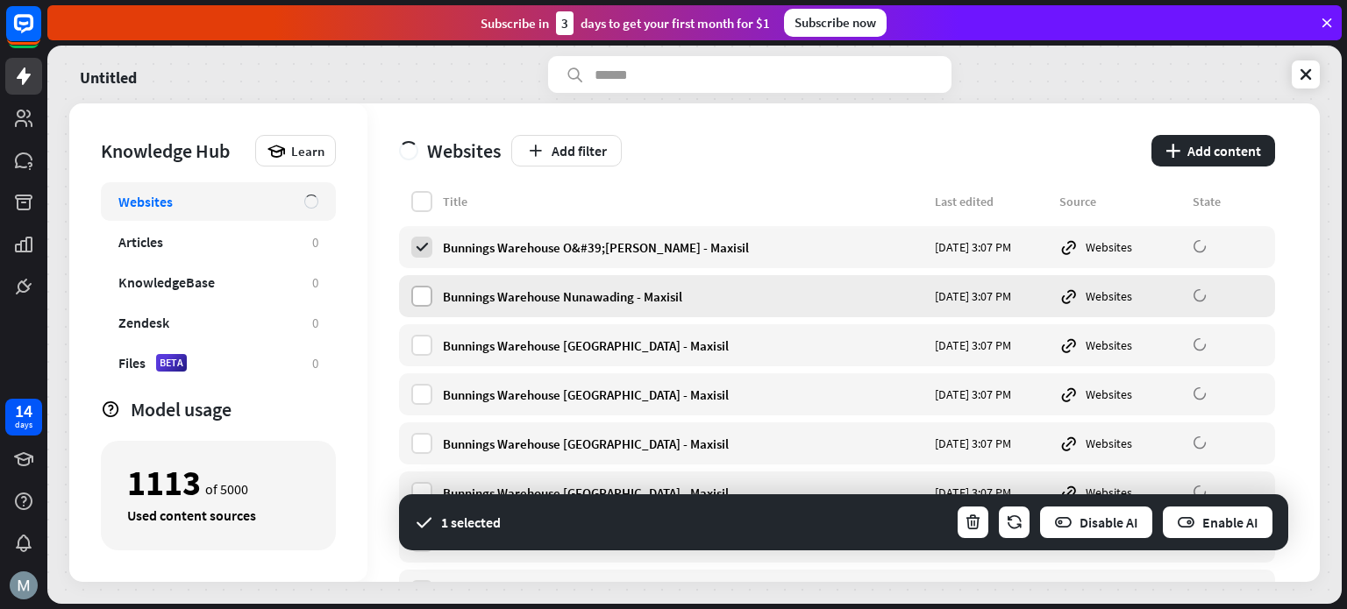
click at [425, 296] on label at bounding box center [421, 296] width 21 height 21
drag, startPoint x: 417, startPoint y: 344, endPoint x: 417, endPoint y: 353, distance: 9.6
click at [417, 343] on label at bounding box center [421, 345] width 21 height 21
click at [416, 400] on label at bounding box center [421, 394] width 21 height 21
click at [410, 448] on div "Bunnings Warehouse [GEOGRAPHIC_DATA] - Maxisil [DATE] 3:07 PM Websites" at bounding box center [837, 444] width 876 height 42
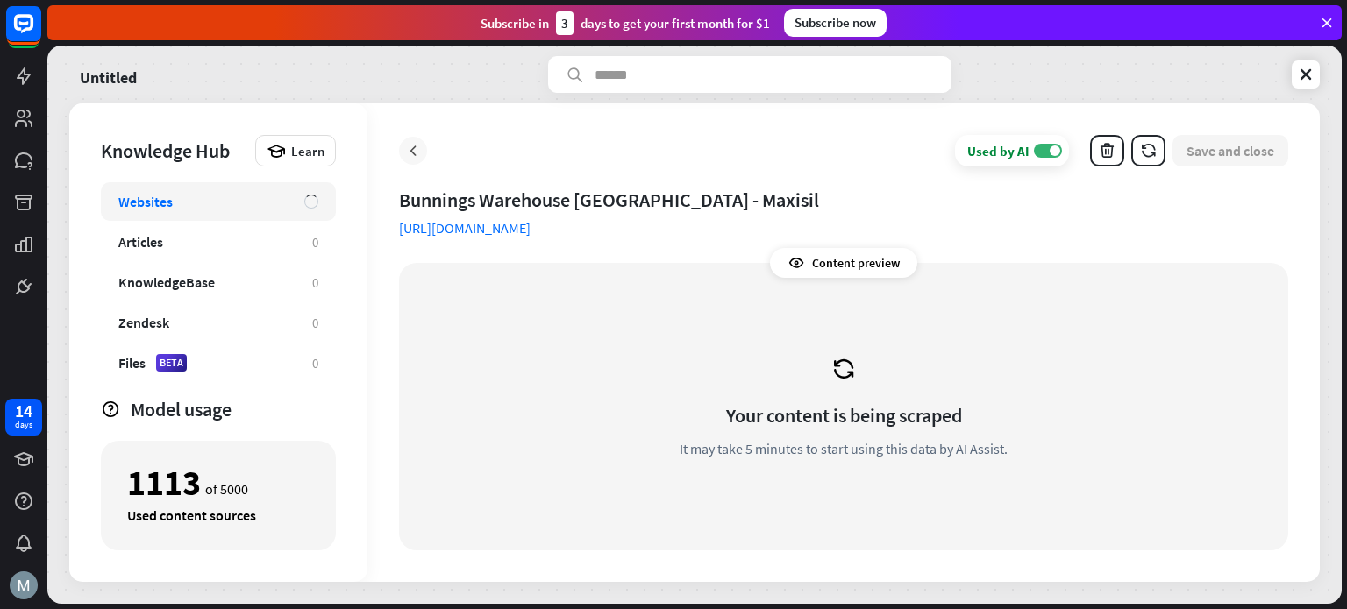
click at [418, 156] on icon at bounding box center [413, 151] width 18 height 18
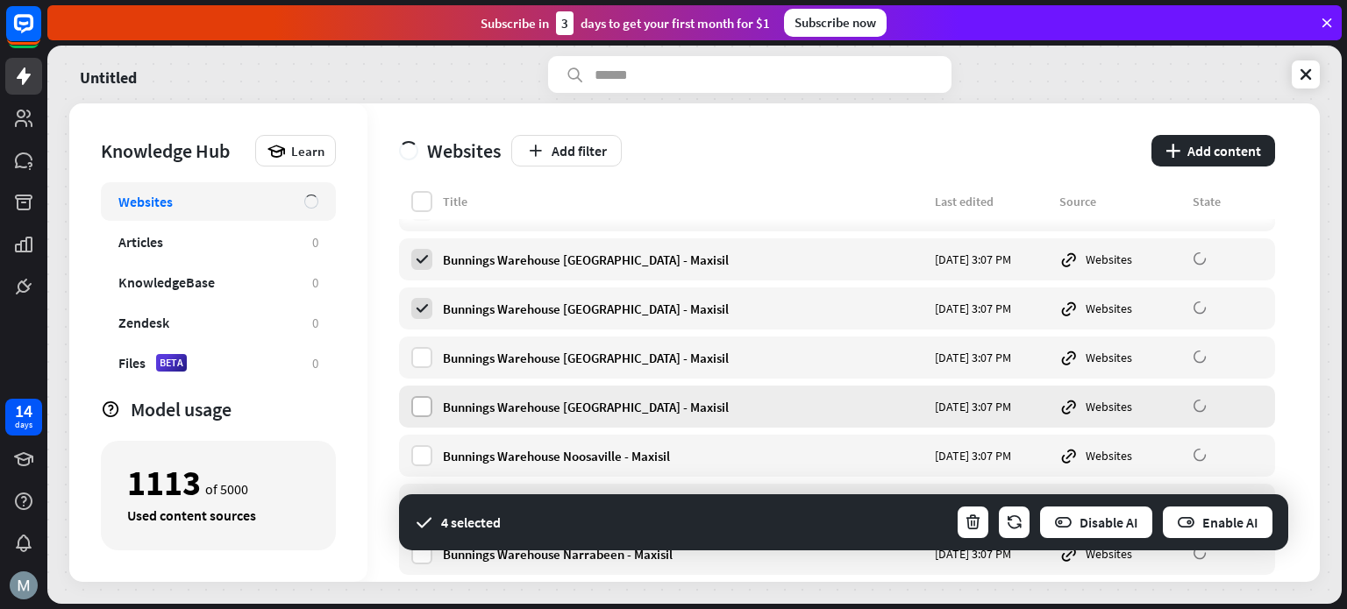
scroll to position [117, 0]
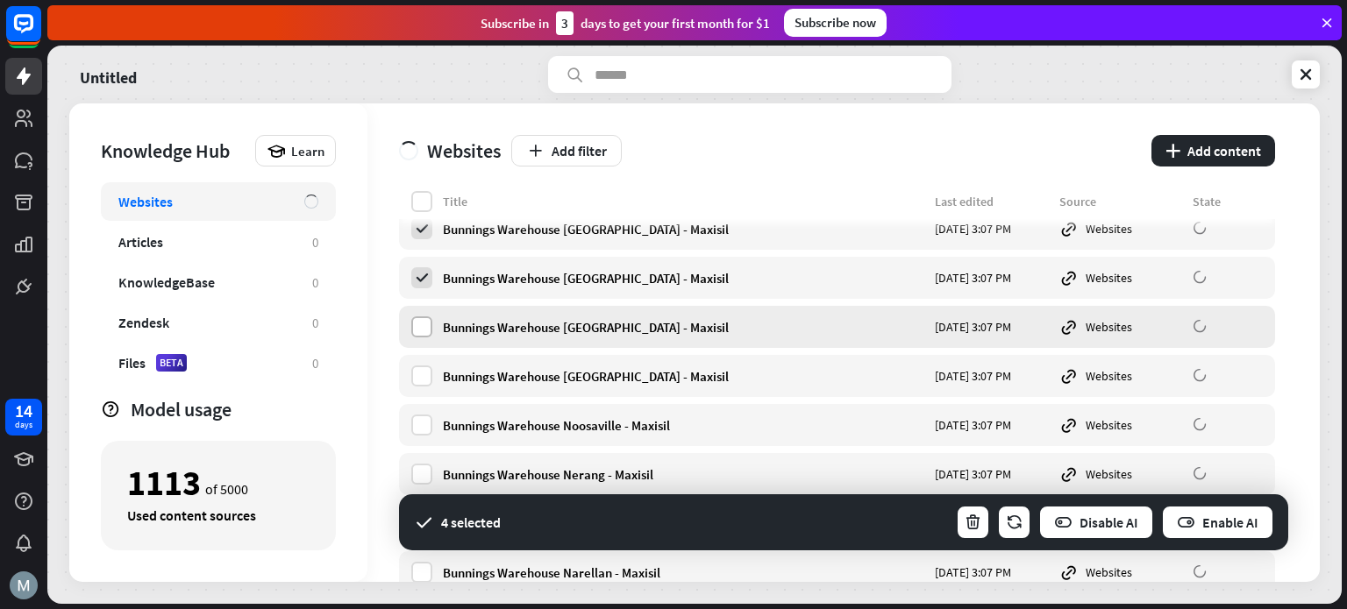
click at [424, 318] on label at bounding box center [421, 327] width 21 height 21
drag, startPoint x: 424, startPoint y: 378, endPoint x: 421, endPoint y: 421, distance: 43.1
click at [424, 380] on label at bounding box center [421, 376] width 21 height 21
click at [418, 425] on label at bounding box center [421, 425] width 21 height 21
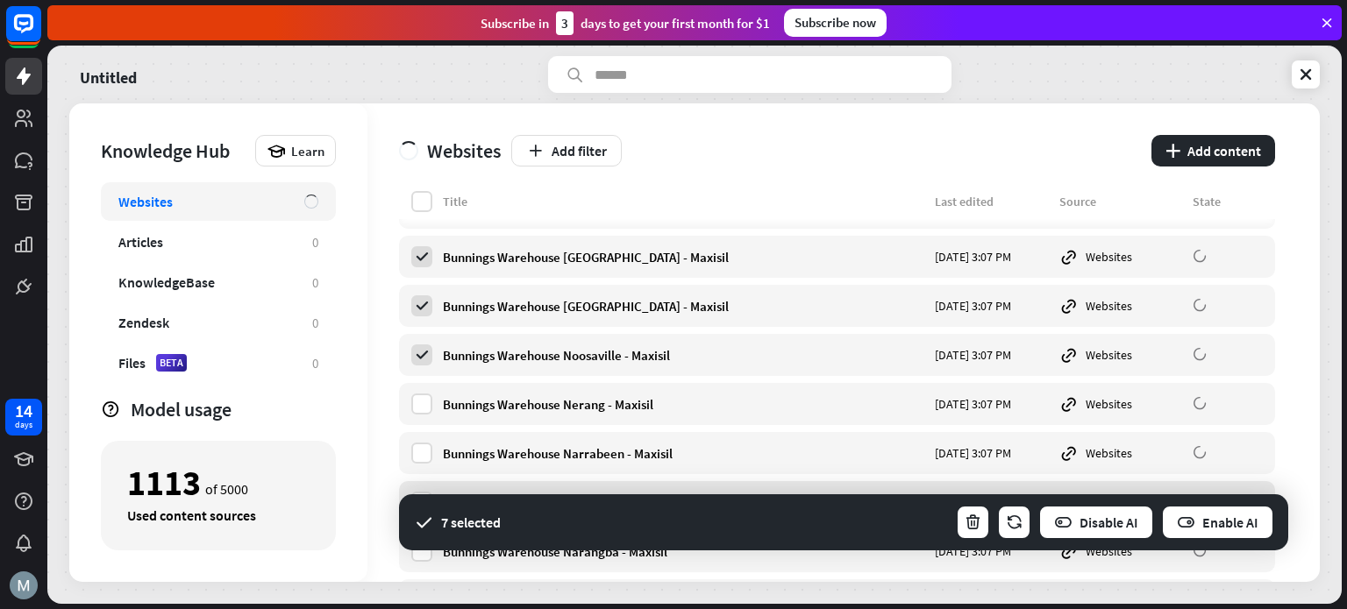
scroll to position [233, 0]
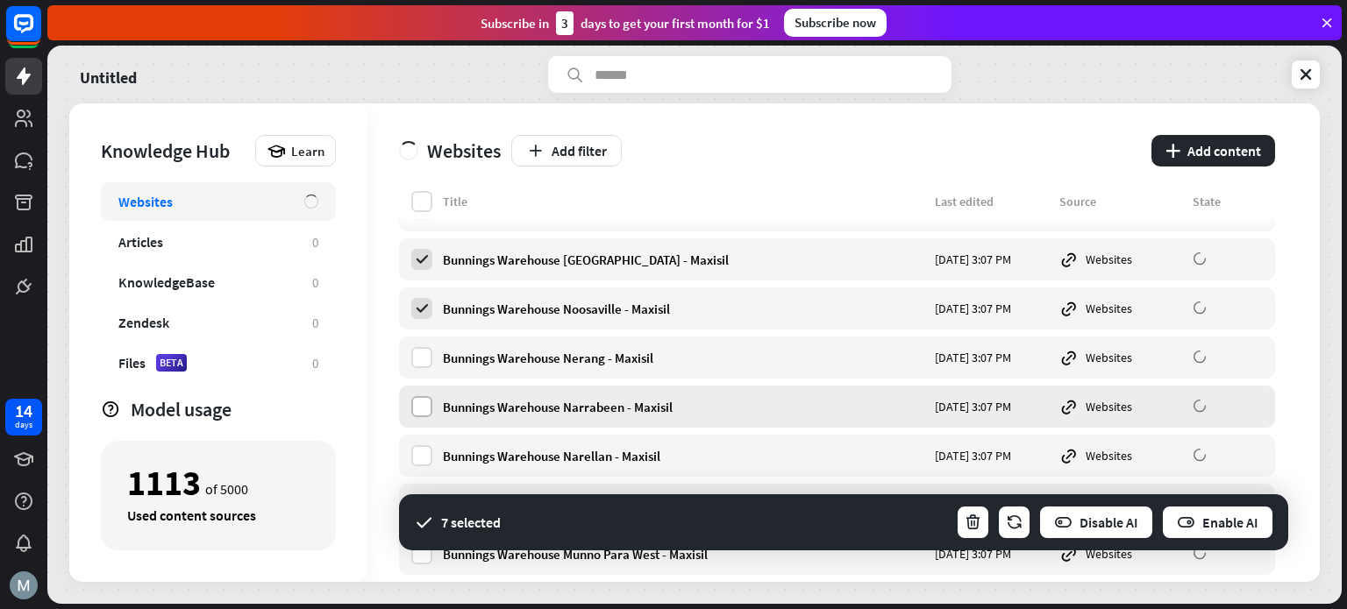
click at [428, 408] on label at bounding box center [421, 406] width 21 height 21
click at [417, 353] on label at bounding box center [421, 357] width 21 height 21
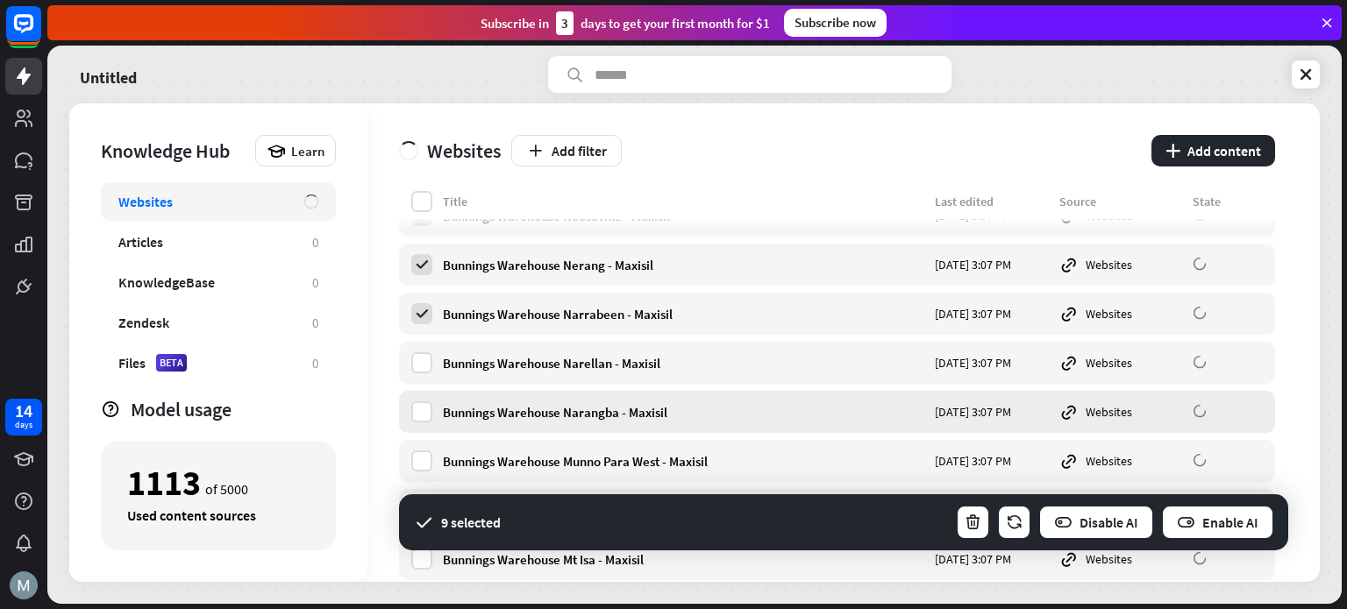
scroll to position [351, 0]
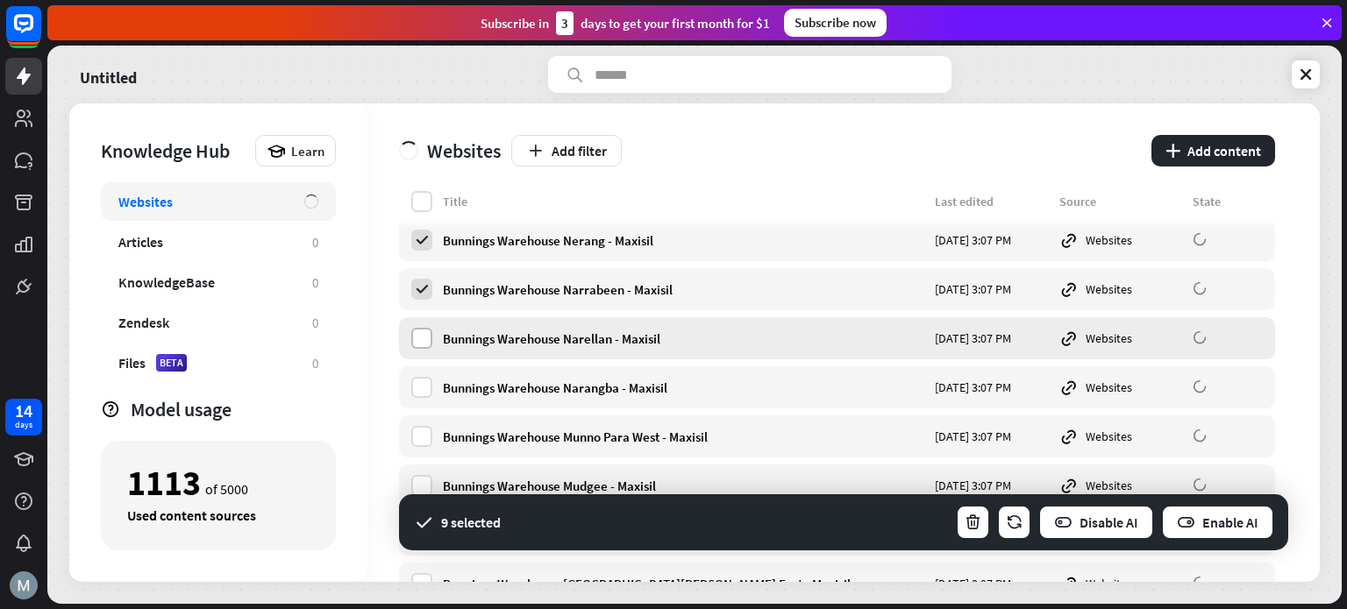
click at [420, 332] on label at bounding box center [421, 338] width 21 height 21
click at [414, 386] on label at bounding box center [421, 387] width 21 height 21
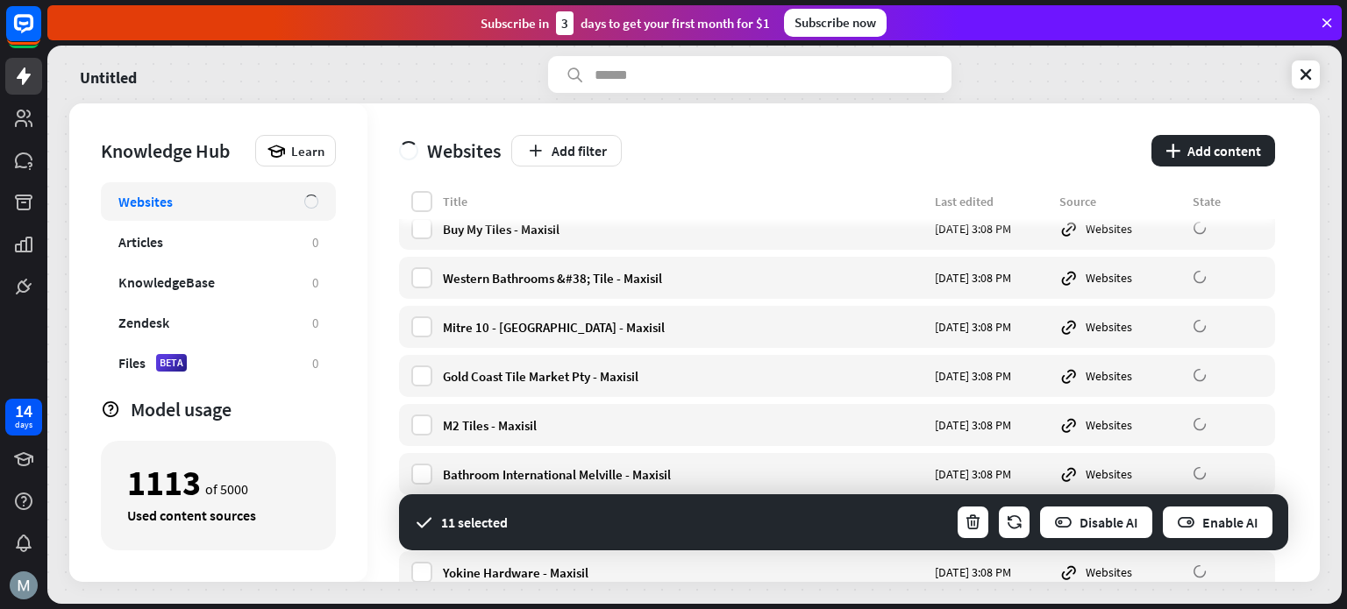
scroll to position [19995, 0]
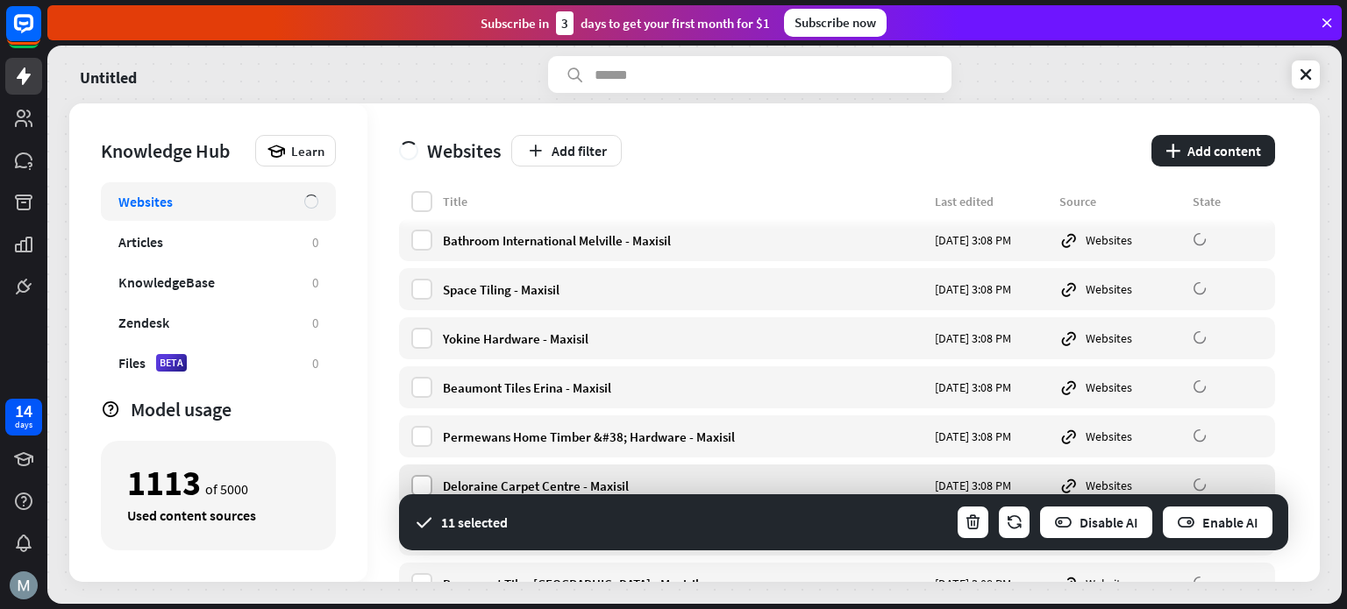
click at [424, 481] on label at bounding box center [421, 485] width 21 height 21
click at [428, 434] on label at bounding box center [421, 436] width 21 height 21
drag, startPoint x: 421, startPoint y: 392, endPoint x: 429, endPoint y: 339, distance: 53.2
click at [421, 392] on label at bounding box center [421, 387] width 21 height 21
click at [428, 336] on label at bounding box center [421, 338] width 21 height 21
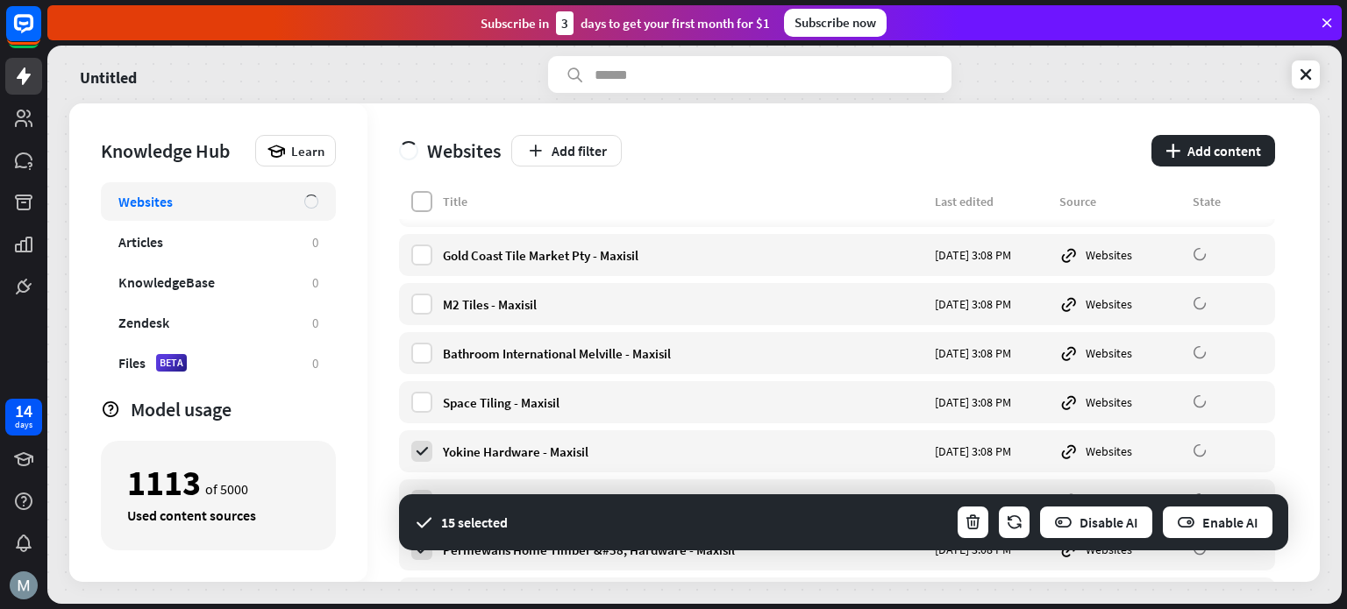
scroll to position [19877, 0]
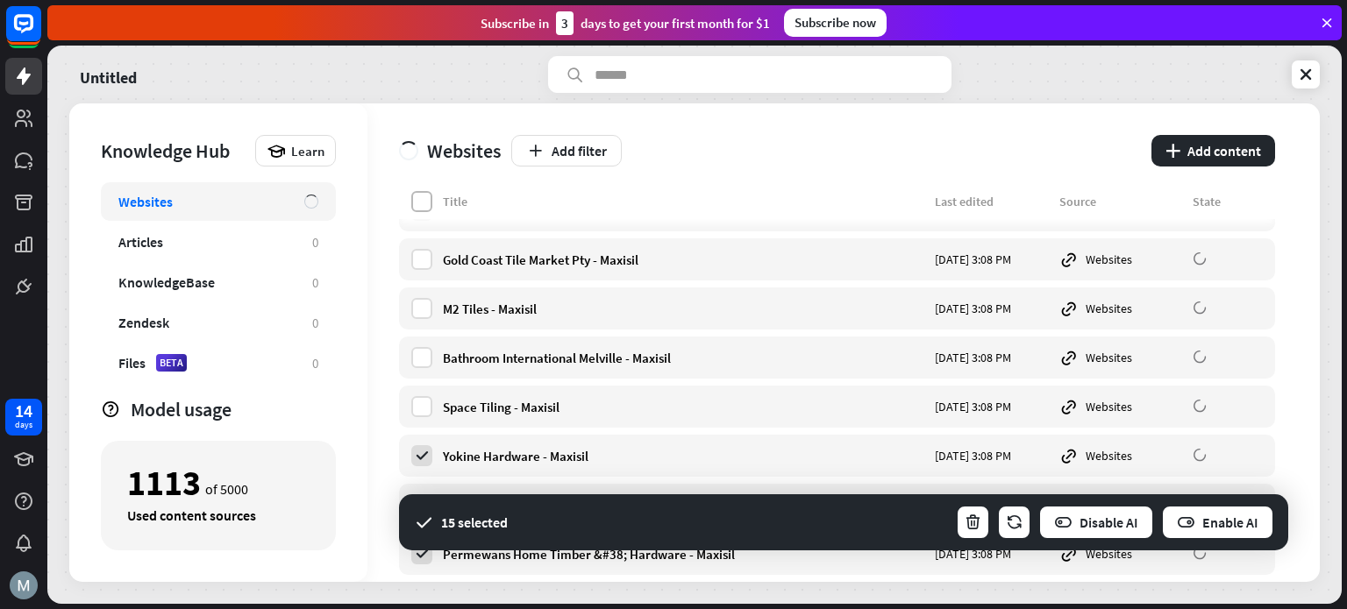
drag, startPoint x: 422, startPoint y: 202, endPoint x: 425, endPoint y: 210, distance: 9.4
click at [422, 203] on label at bounding box center [421, 201] width 21 height 21
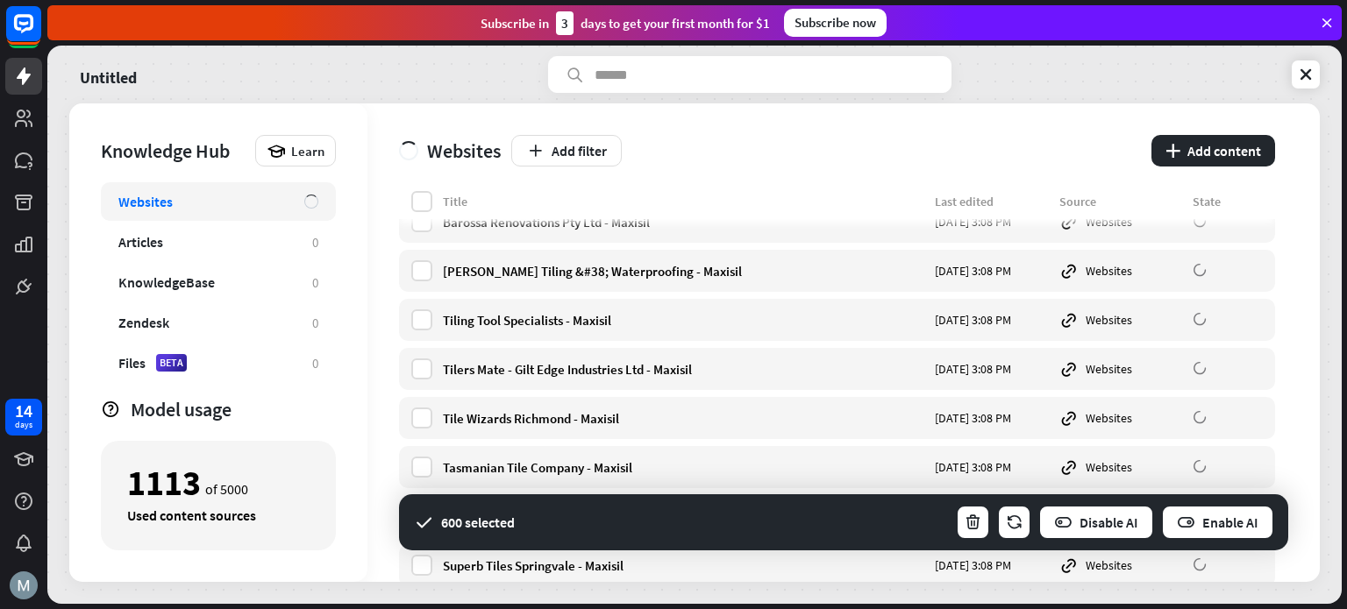
scroll to position [32181, 0]
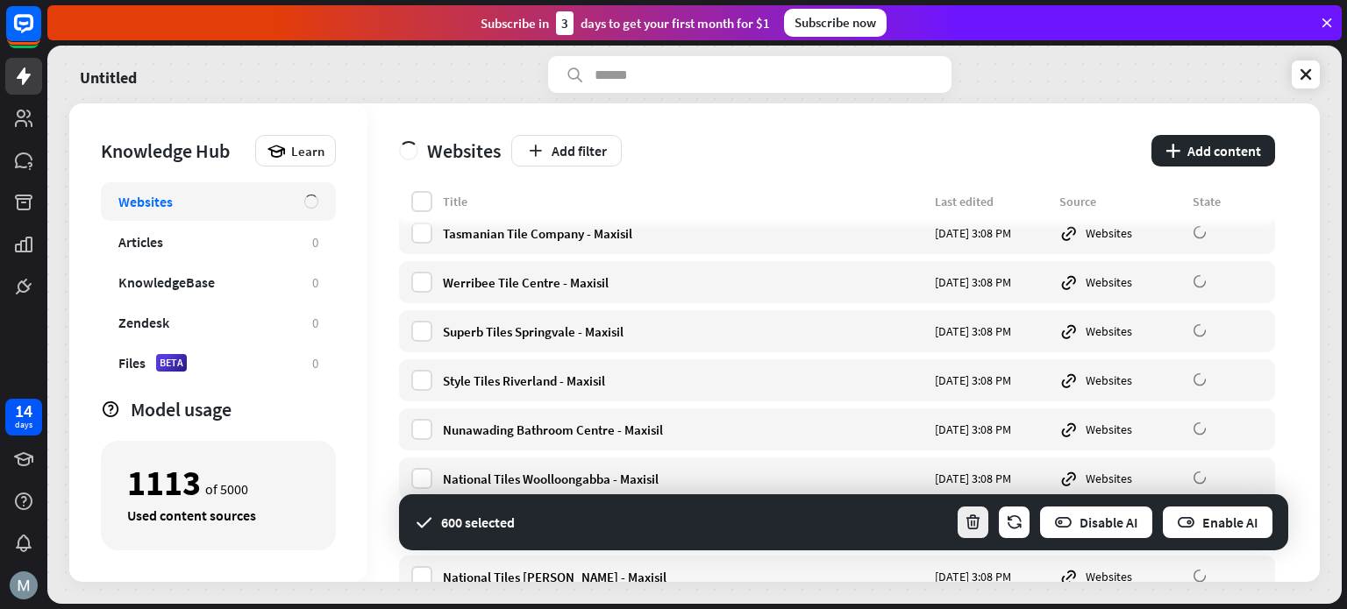
click at [974, 516] on icon "button" at bounding box center [973, 523] width 18 height 18
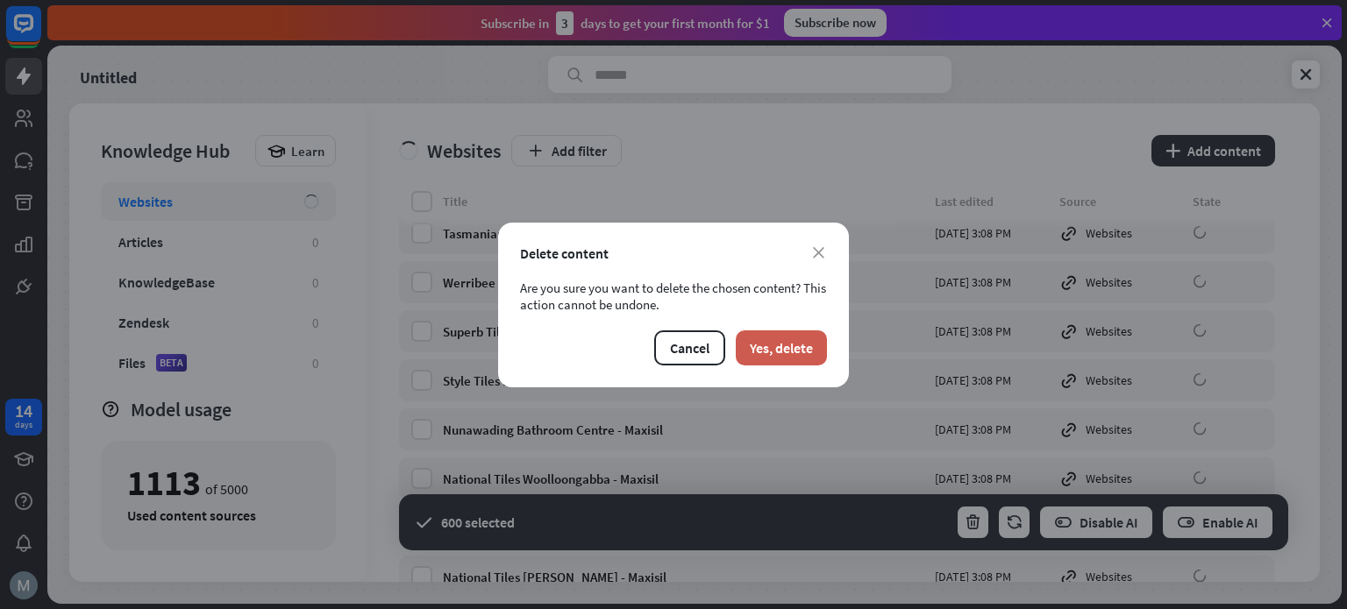
click at [780, 350] on button "Yes, delete" at bounding box center [781, 348] width 91 height 35
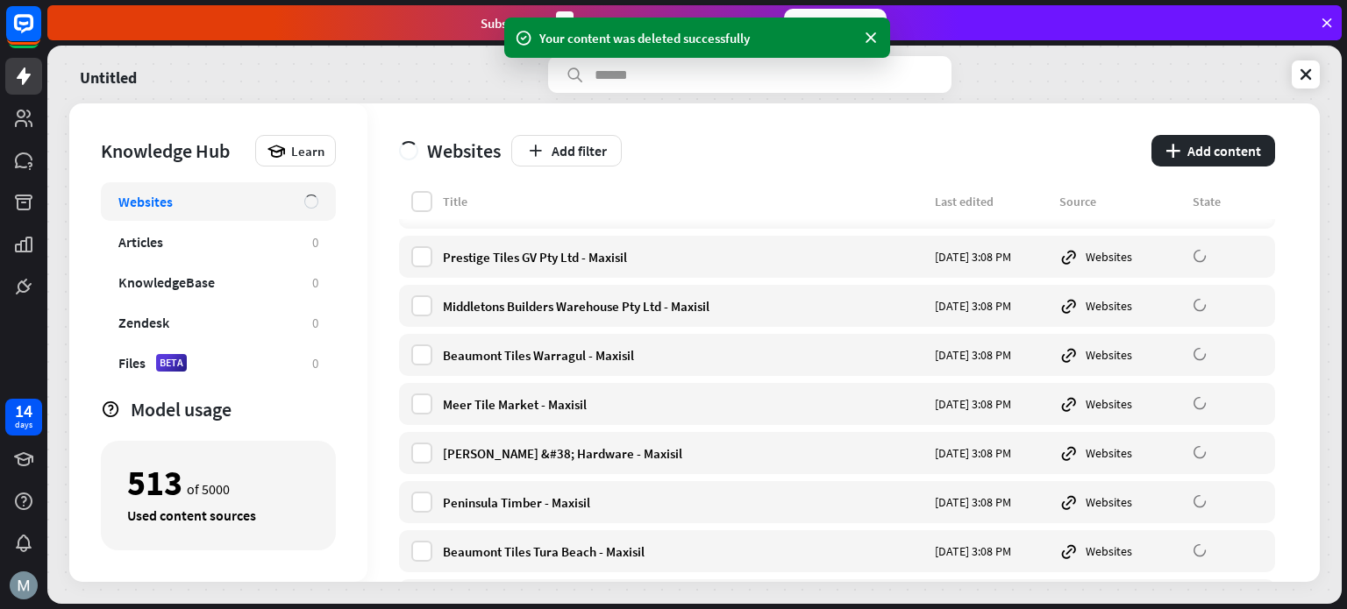
scroll to position [0, 0]
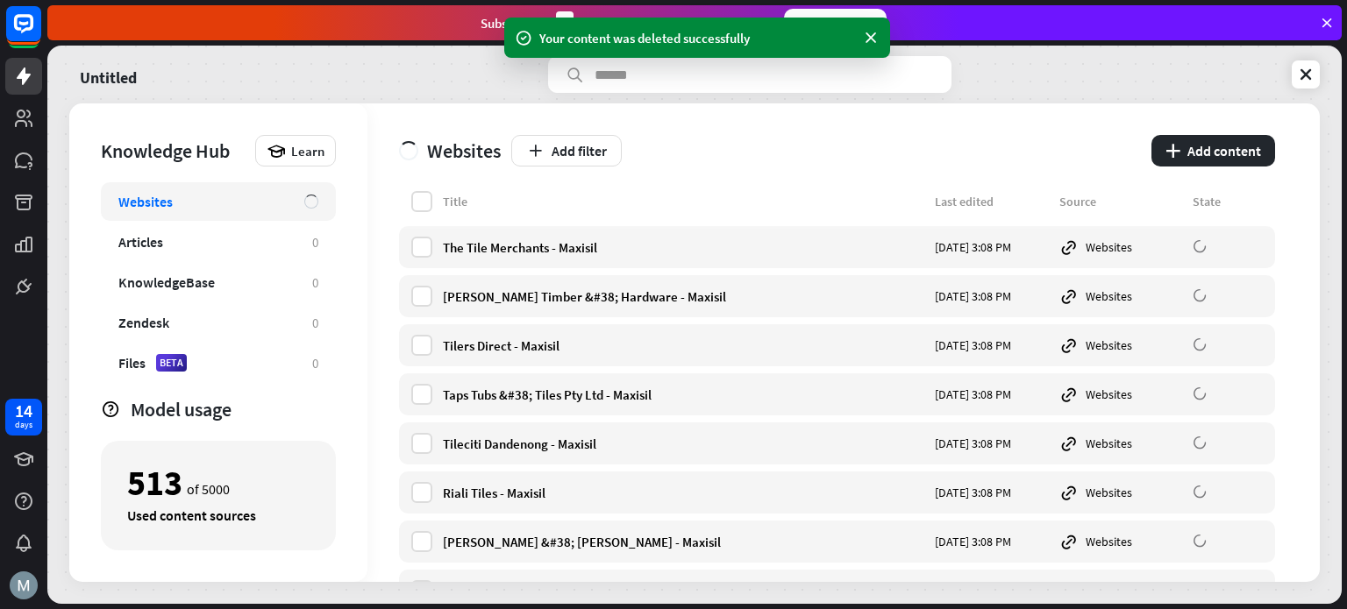
drag, startPoint x: 426, startPoint y: 239, endPoint x: 426, endPoint y: 274, distance: 35.1
click at [426, 242] on label at bounding box center [421, 247] width 21 height 21
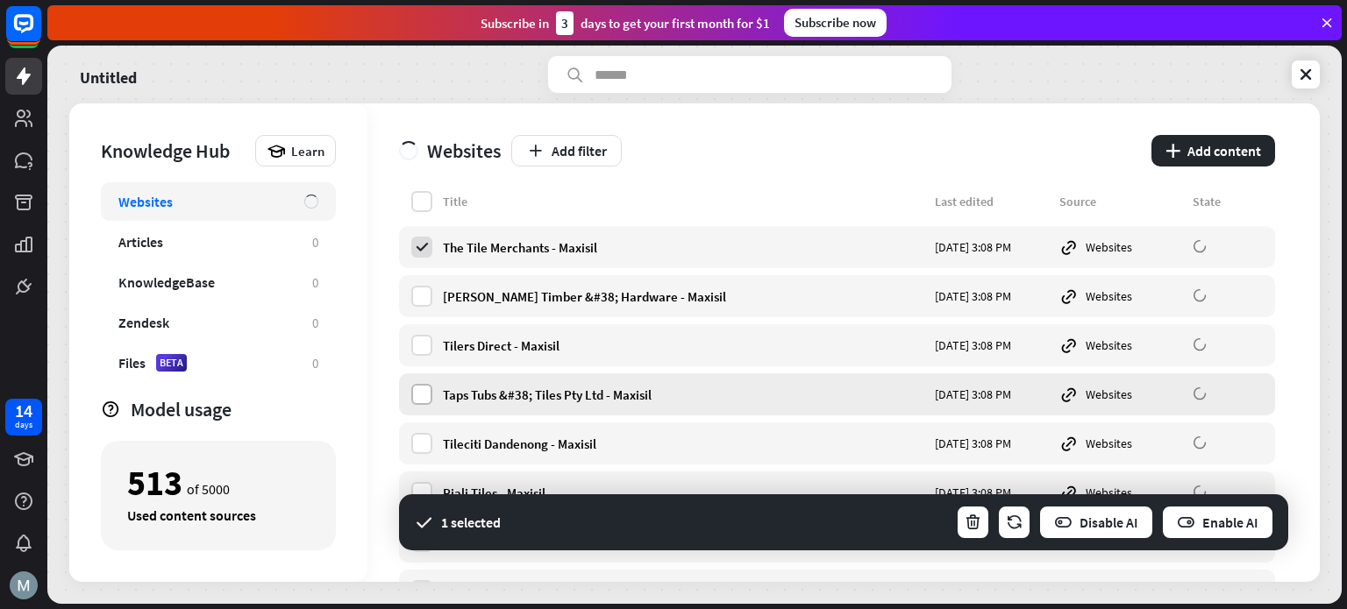
click at [418, 398] on label at bounding box center [421, 394] width 21 height 21
click at [418, 342] on label at bounding box center [421, 345] width 21 height 21
click at [424, 291] on label at bounding box center [421, 296] width 21 height 21
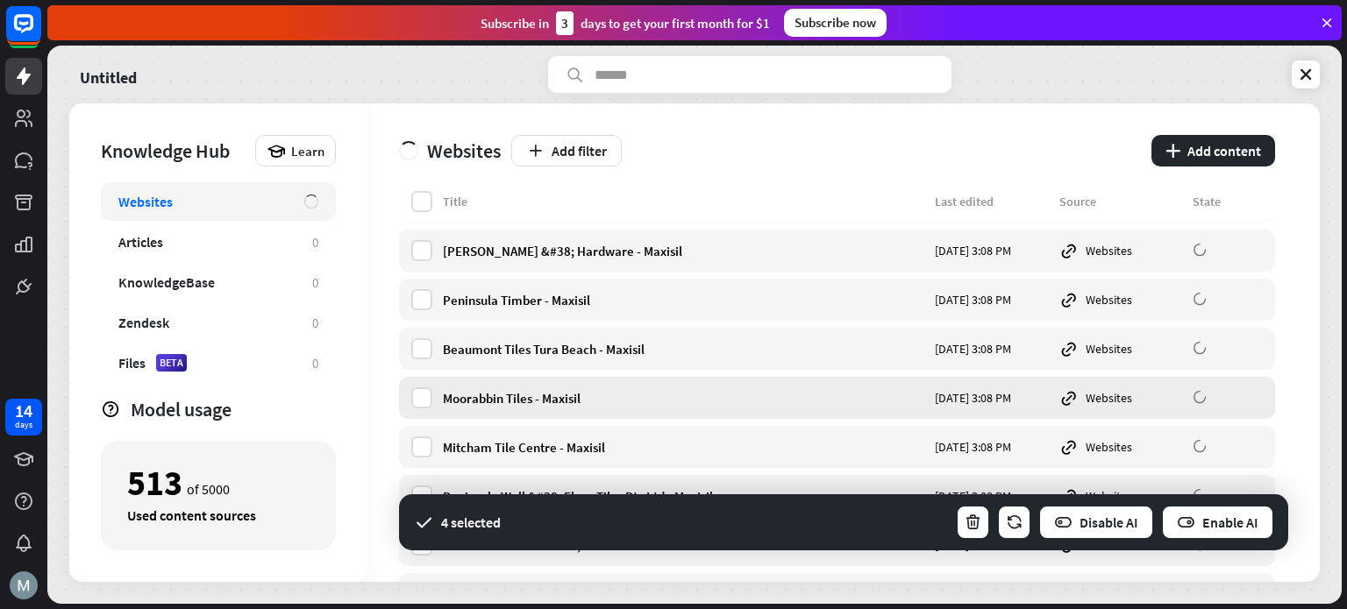
scroll to position [935, 0]
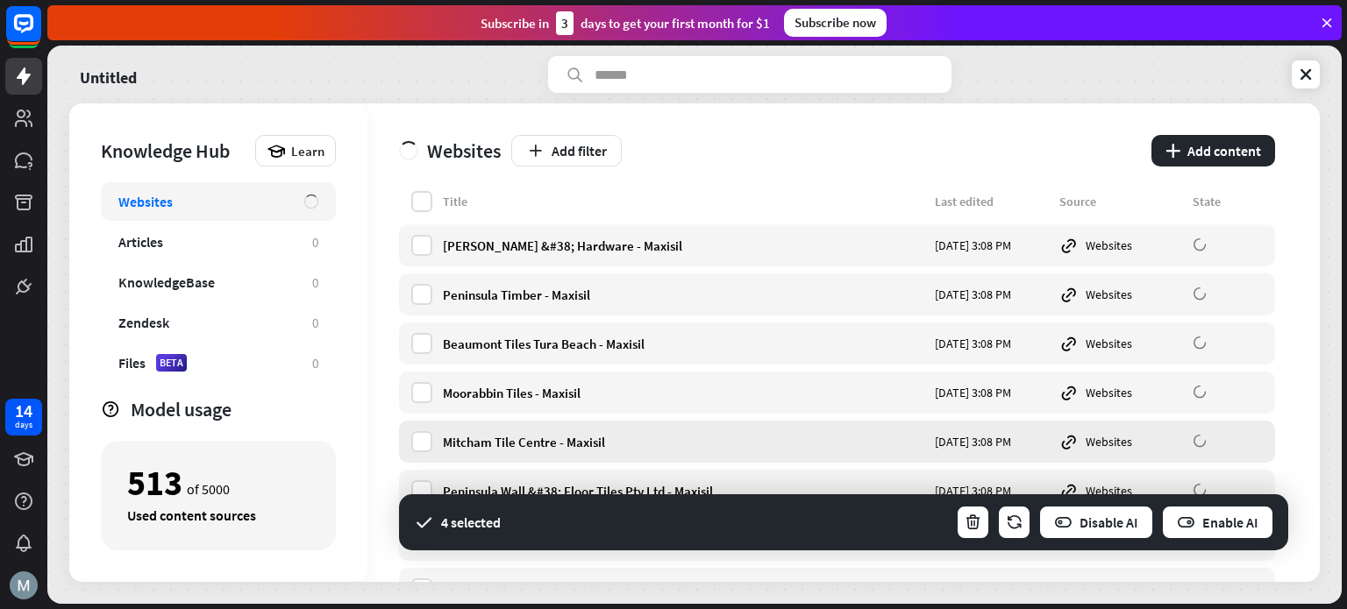
click at [410, 452] on div "Mitcham Tile Centre - Maxisil [DATE] 3:08 PM Websites" at bounding box center [837, 442] width 876 height 42
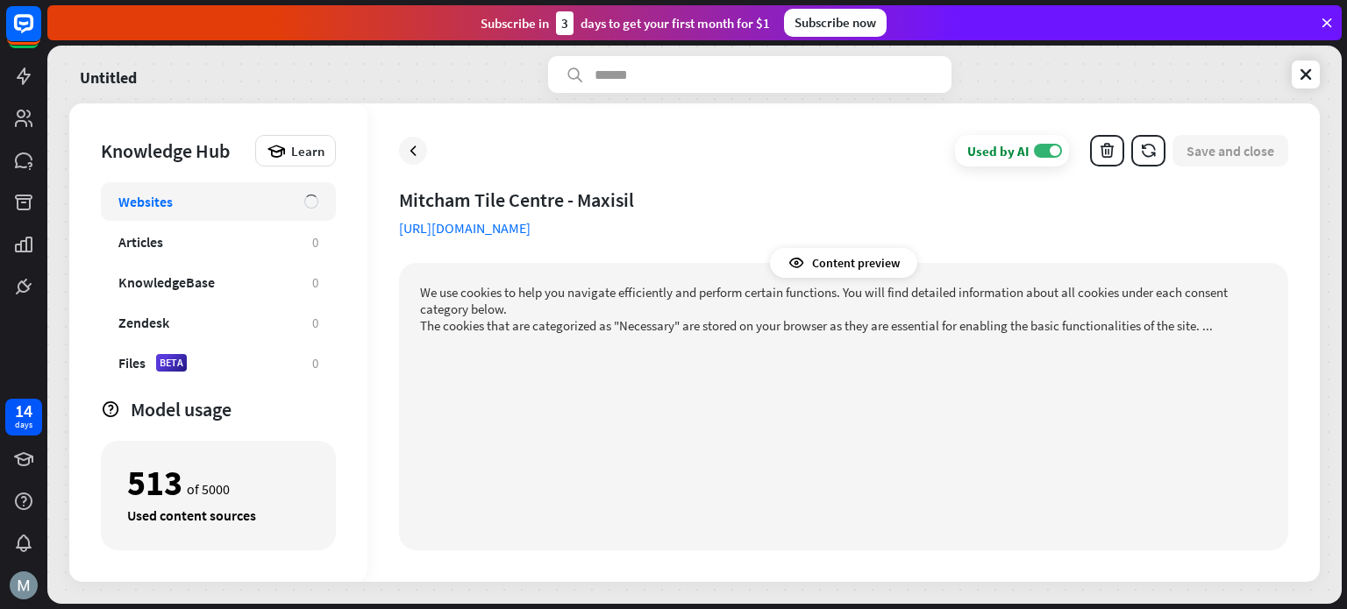
drag, startPoint x: 406, startPoint y: 145, endPoint x: 419, endPoint y: 167, distance: 25.6
click at [405, 144] on icon at bounding box center [413, 151] width 18 height 18
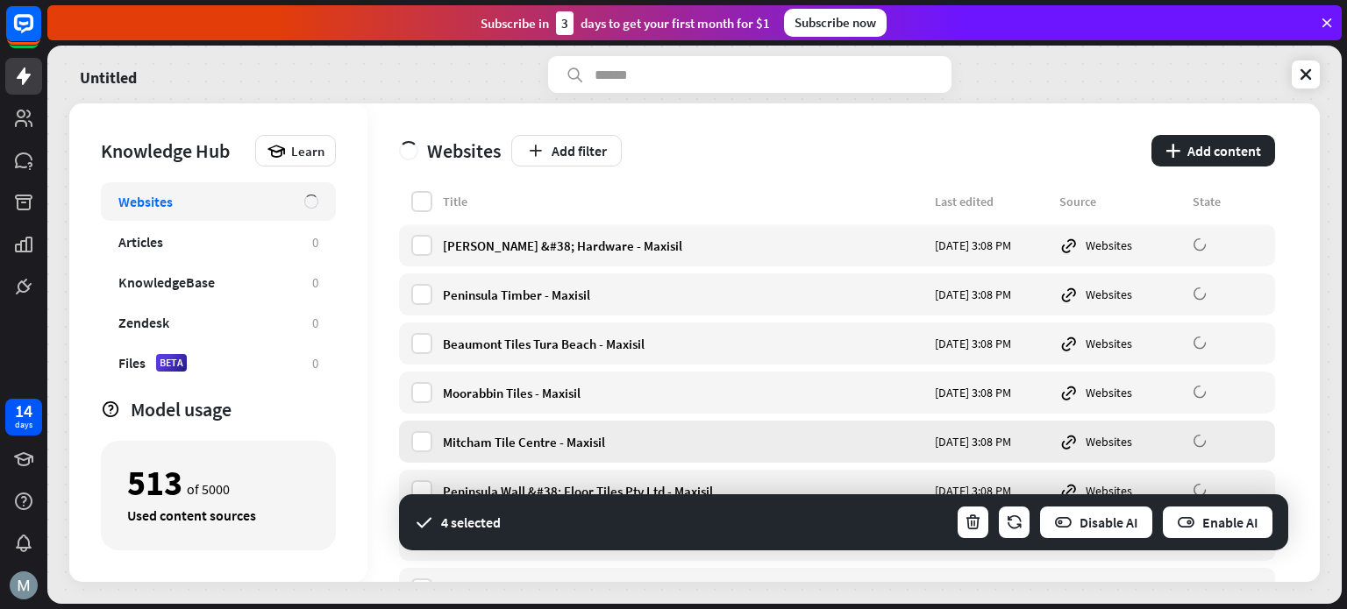
click at [417, 437] on label at bounding box center [421, 441] width 21 height 21
click at [424, 381] on div "Moorabbin Tiles - Maxisil [DATE] 3:08 PM Websites" at bounding box center [837, 393] width 876 height 42
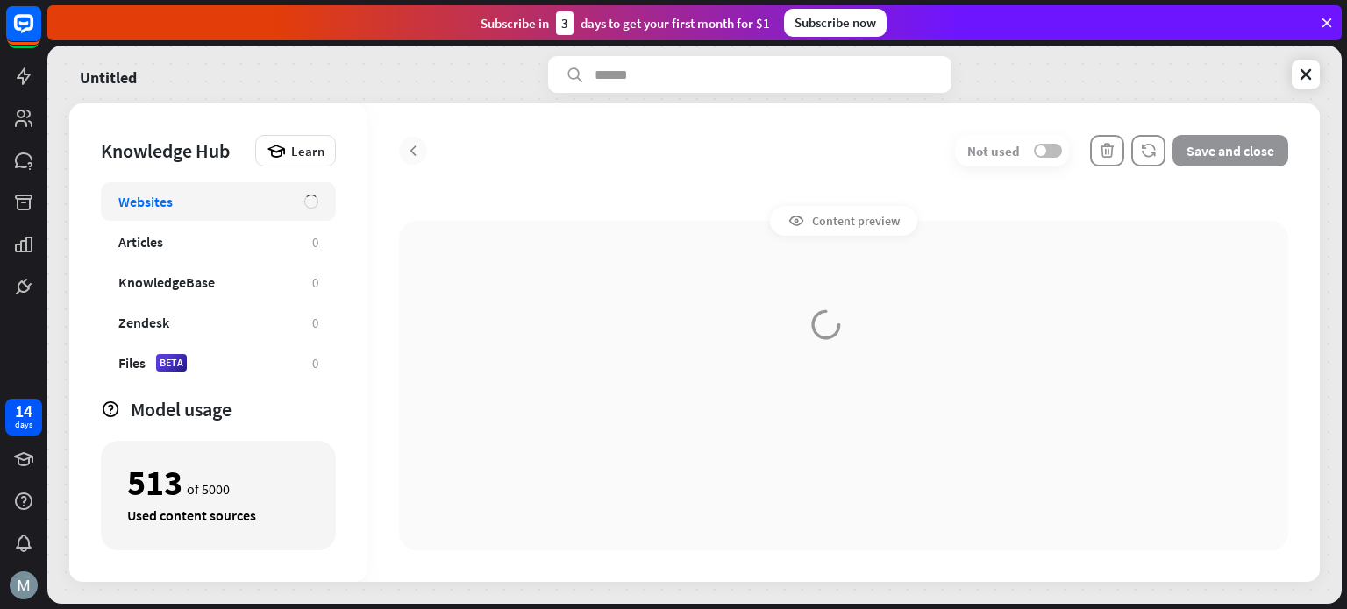
click at [421, 344] on div "Content preview" at bounding box center [843, 386] width 889 height 330
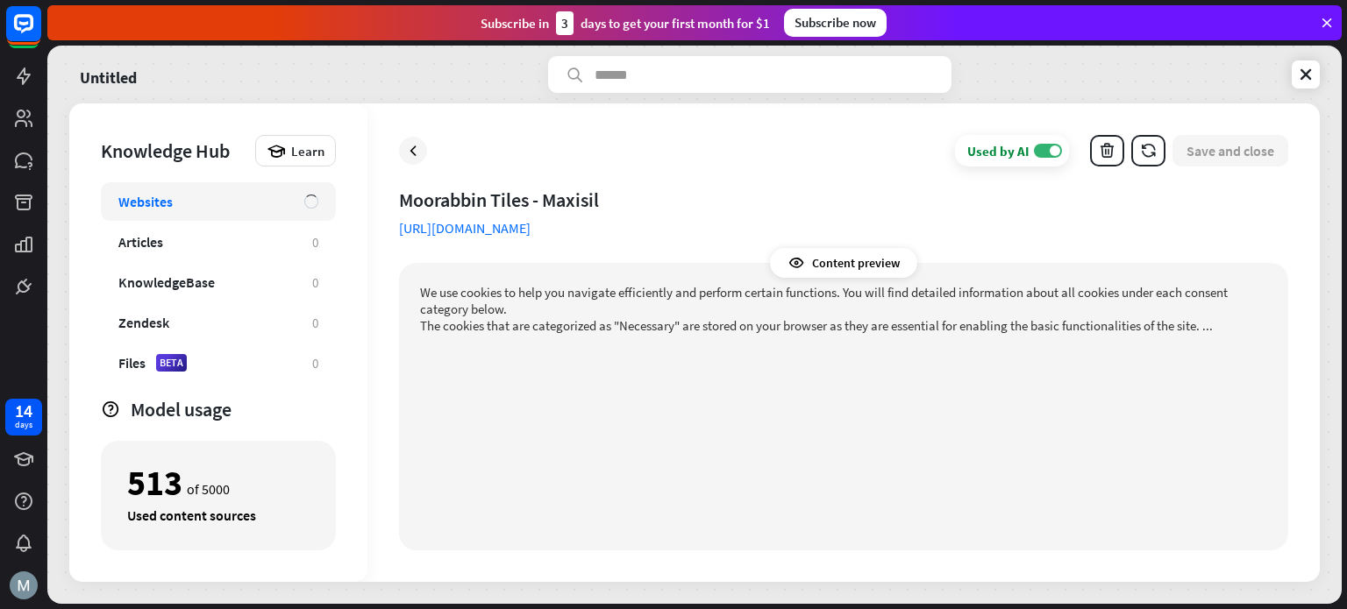
click at [411, 160] on div at bounding box center [413, 151] width 28 height 28
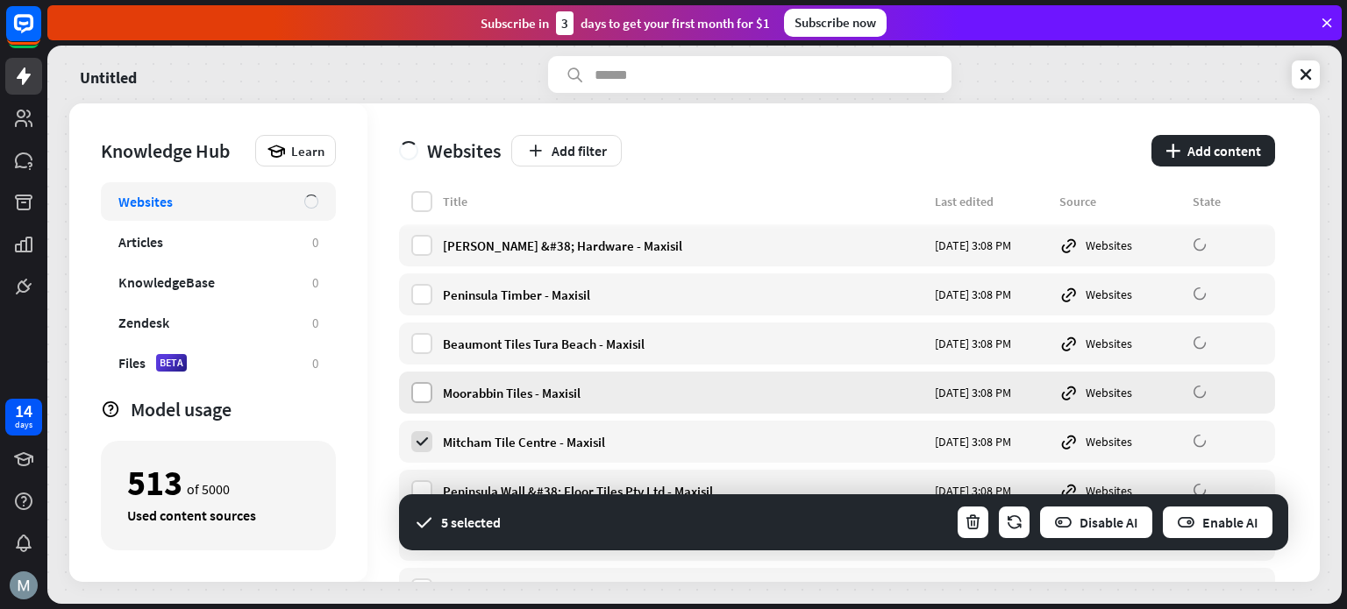
click at [420, 392] on label at bounding box center [421, 392] width 21 height 21
click at [424, 340] on label at bounding box center [421, 343] width 21 height 21
click at [427, 290] on label at bounding box center [421, 294] width 21 height 21
click at [421, 244] on label at bounding box center [421, 245] width 21 height 21
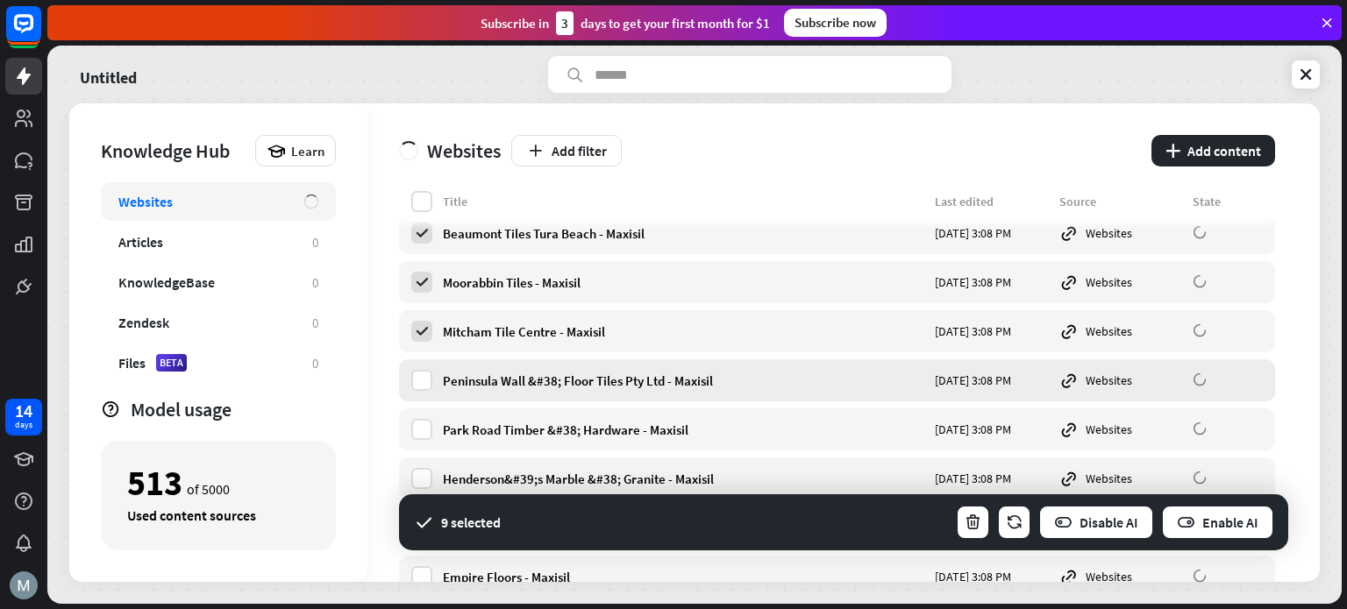
scroll to position [1052, 0]
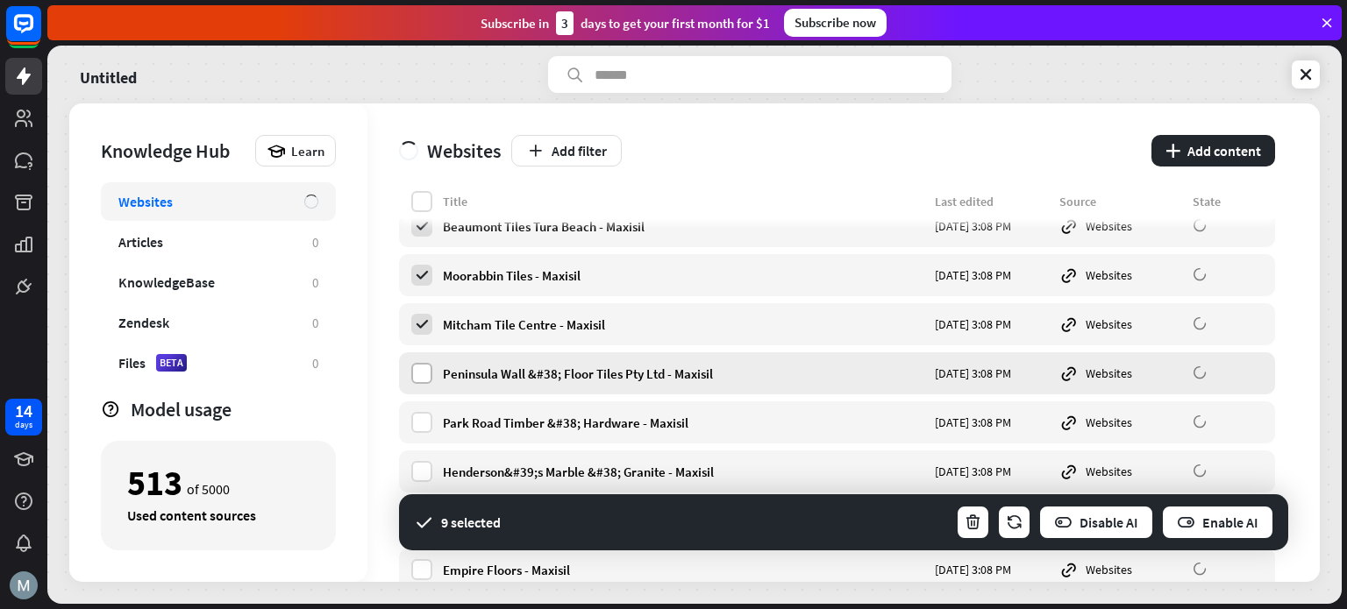
click at [418, 374] on label at bounding box center [421, 373] width 21 height 21
click at [420, 426] on label at bounding box center [421, 422] width 21 height 21
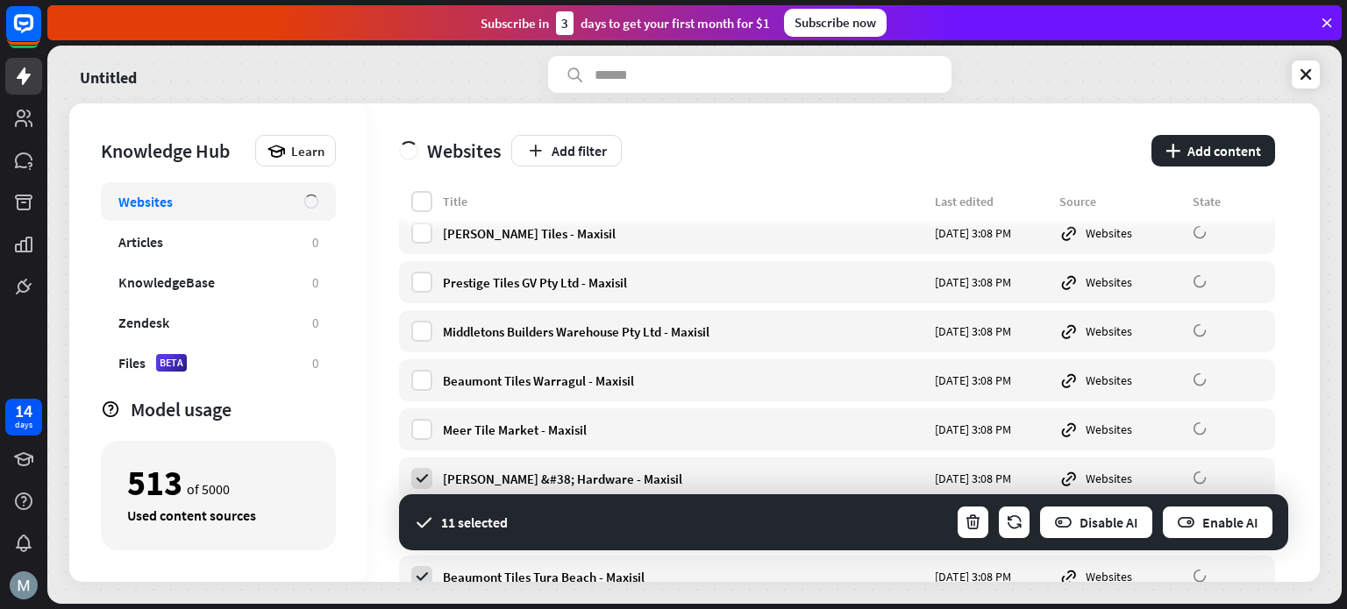
scroll to position [351, 0]
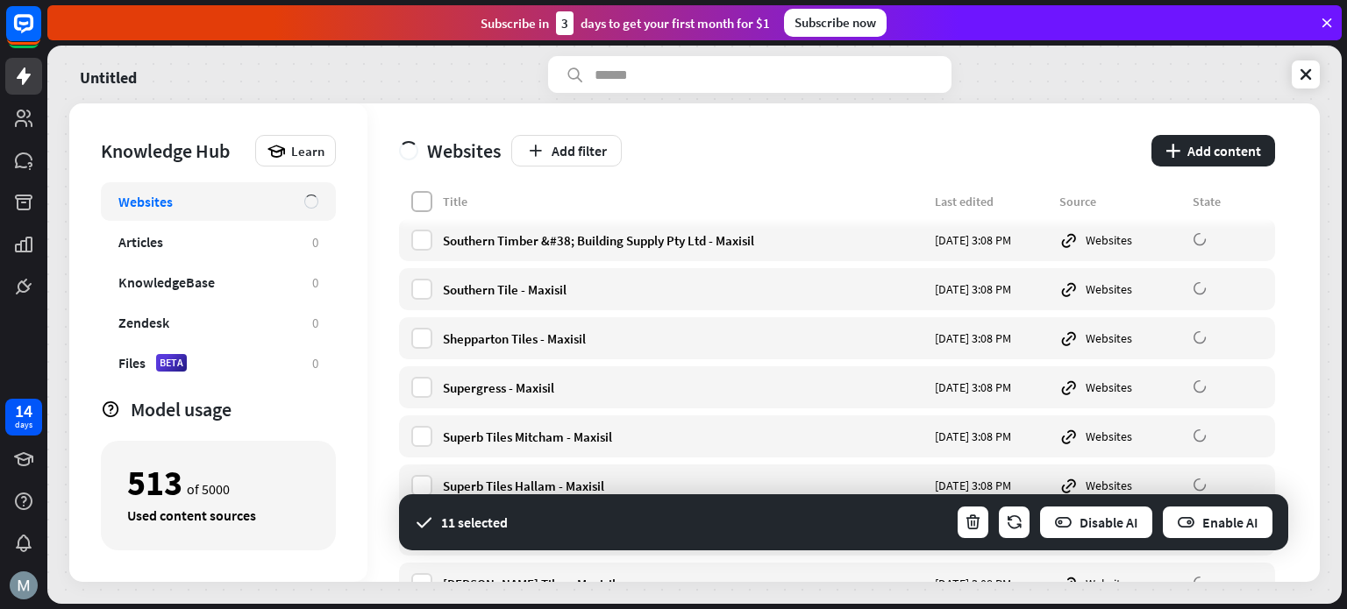
click at [417, 201] on label at bounding box center [421, 201] width 21 height 21
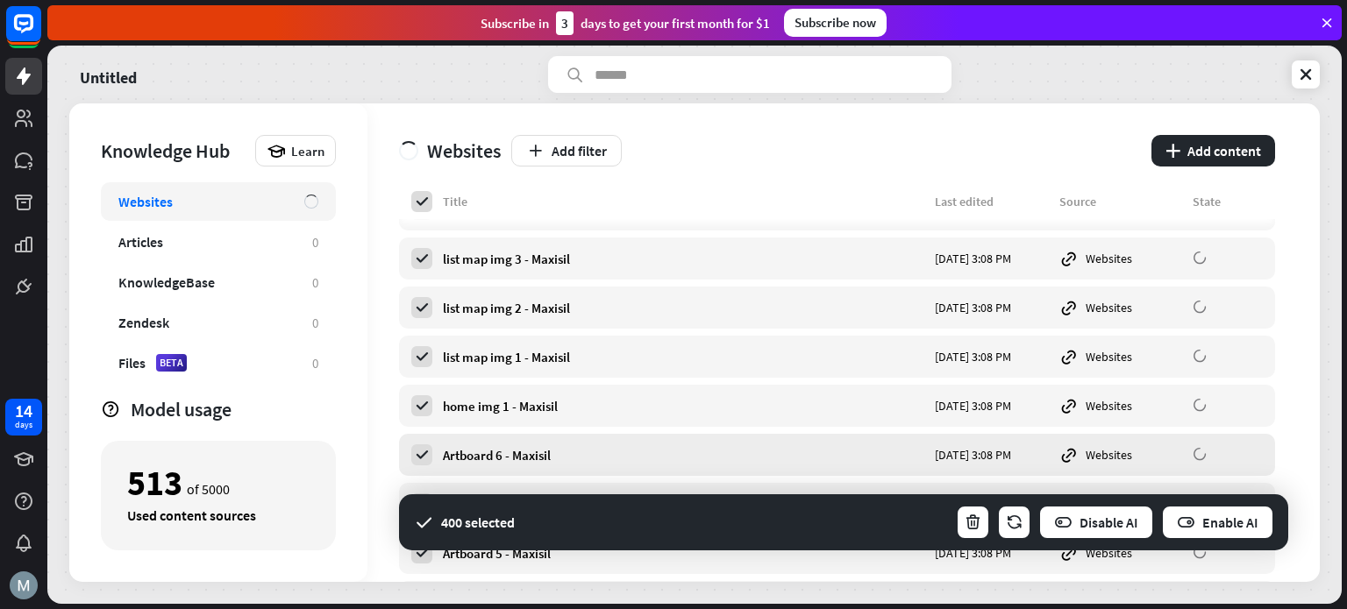
scroll to position [4443, 0]
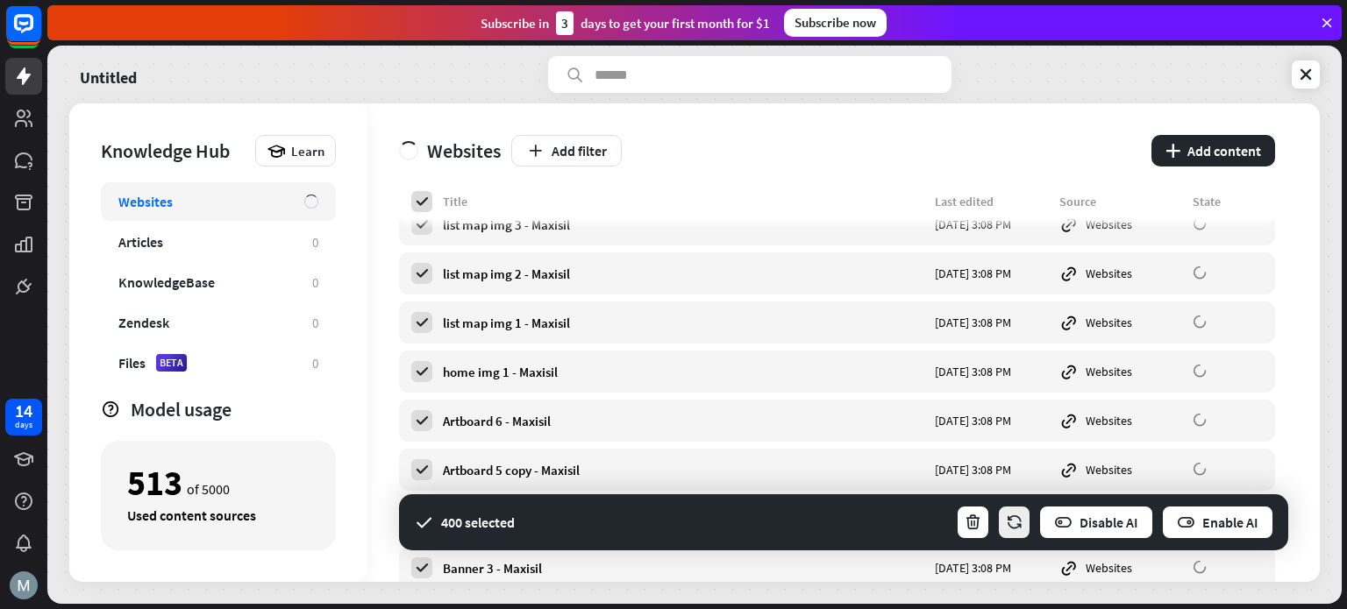
click at [1021, 538] on button "button" at bounding box center [1014, 522] width 34 height 35
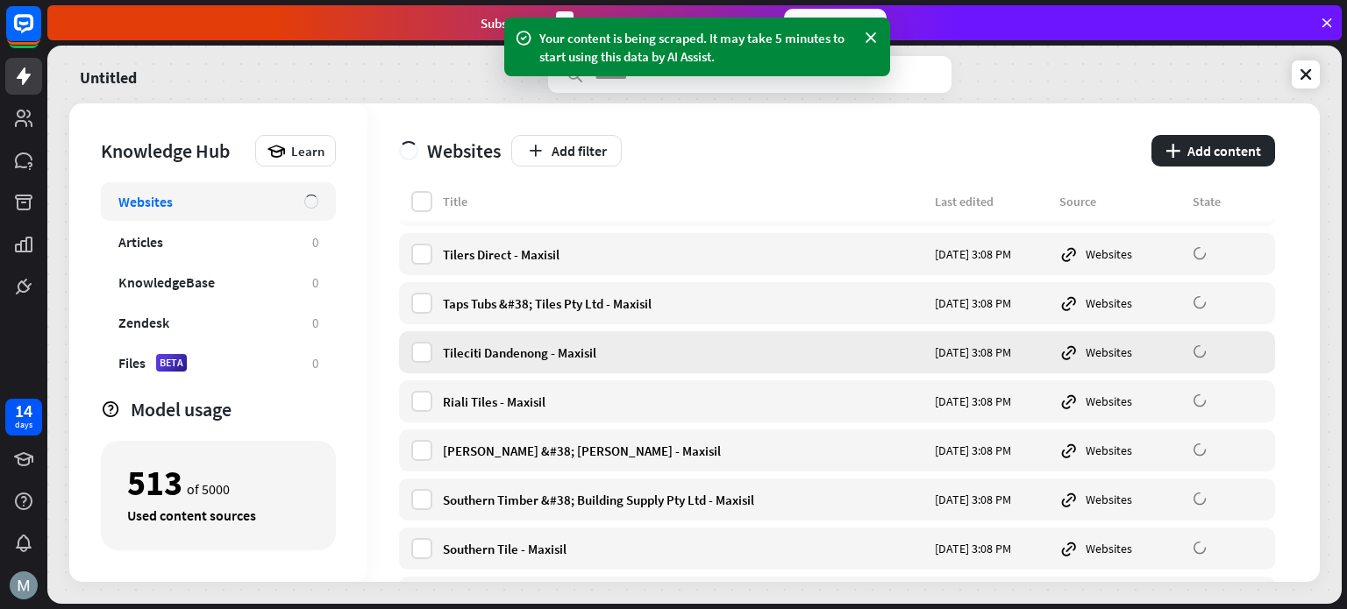
scroll to position [0, 0]
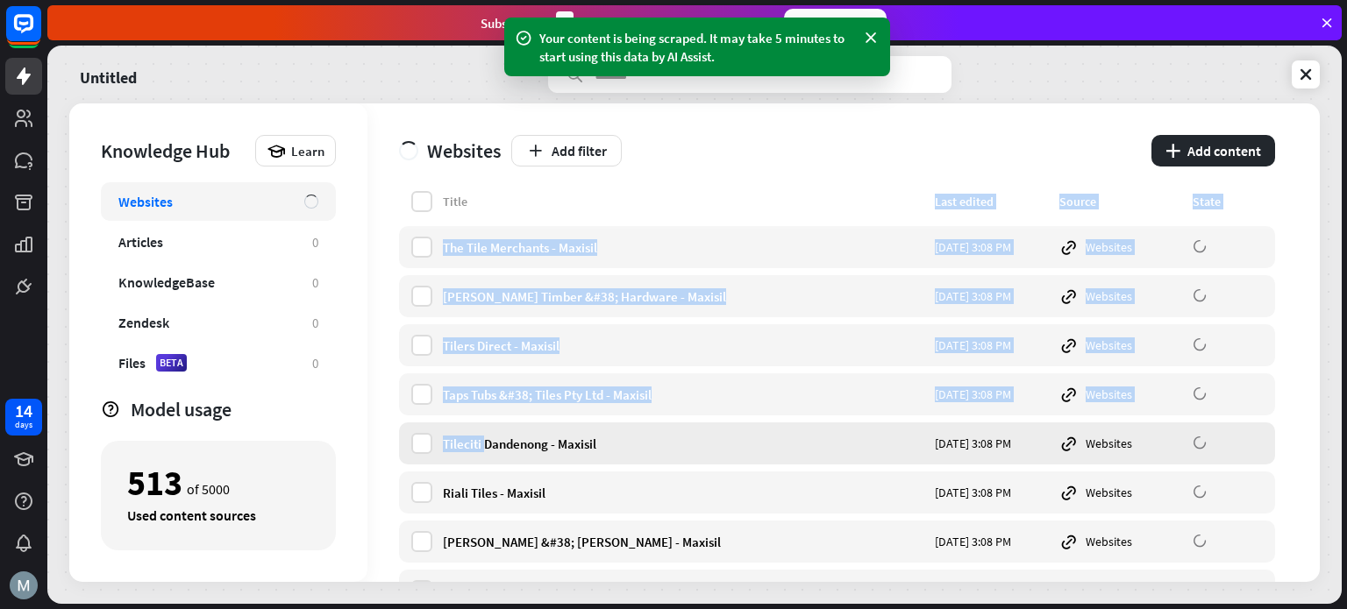
drag, startPoint x: 474, startPoint y: 214, endPoint x: 488, endPoint y: 424, distance: 210.1
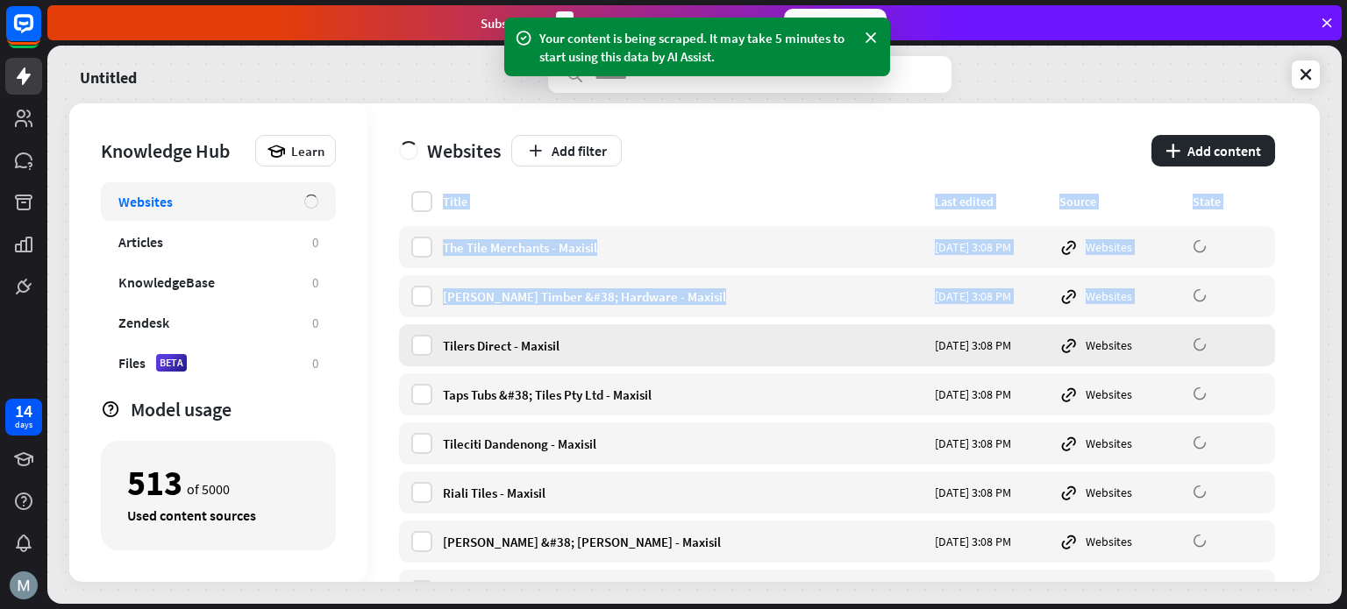
drag, startPoint x: 400, startPoint y: 210, endPoint x: 415, endPoint y: 357, distance: 147.2
click at [419, 248] on label at bounding box center [421, 247] width 21 height 21
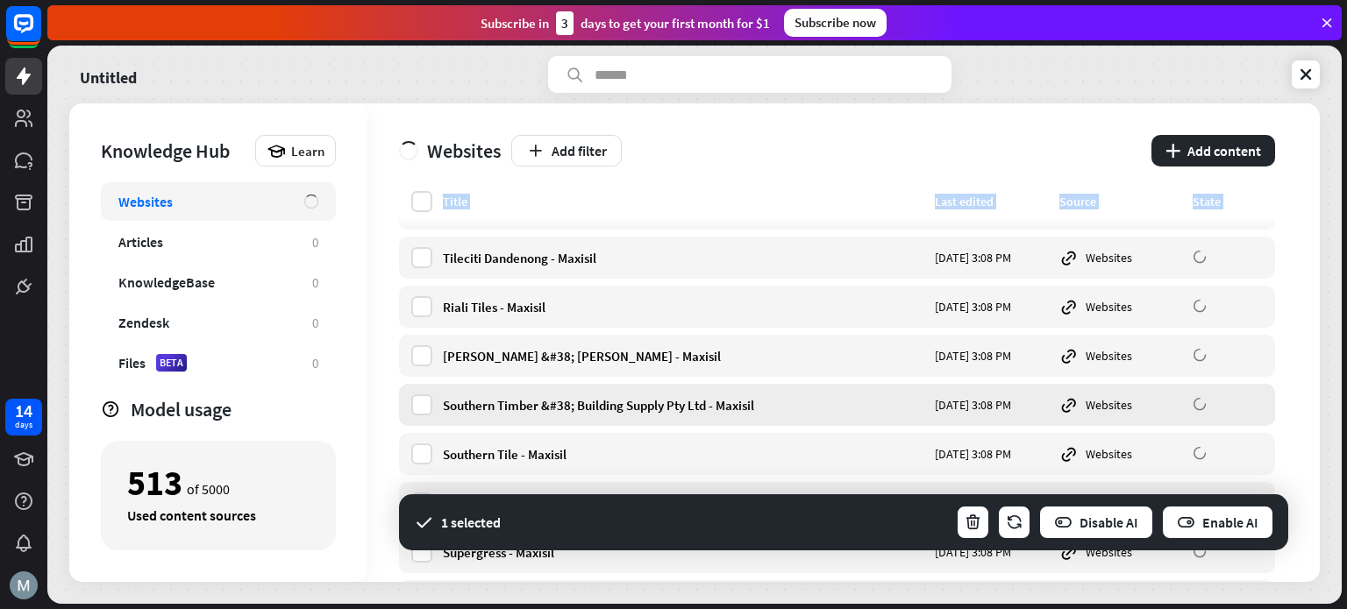
scroll to position [233, 0]
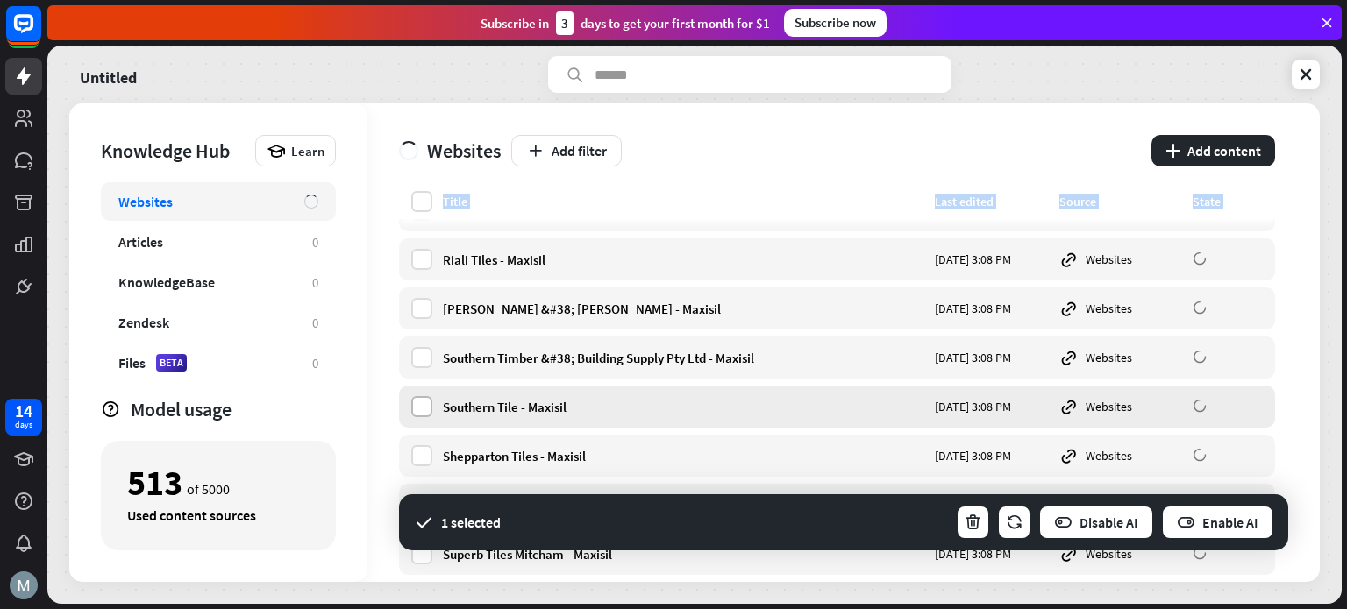
click at [417, 406] on label at bounding box center [421, 406] width 21 height 21
drag, startPoint x: 411, startPoint y: 357, endPoint x: 414, endPoint y: 332, distance: 24.7
click at [411, 355] on label at bounding box center [421, 357] width 21 height 21
drag, startPoint x: 415, startPoint y: 307, endPoint x: 424, endPoint y: 289, distance: 20.8
click at [417, 304] on label at bounding box center [421, 308] width 21 height 21
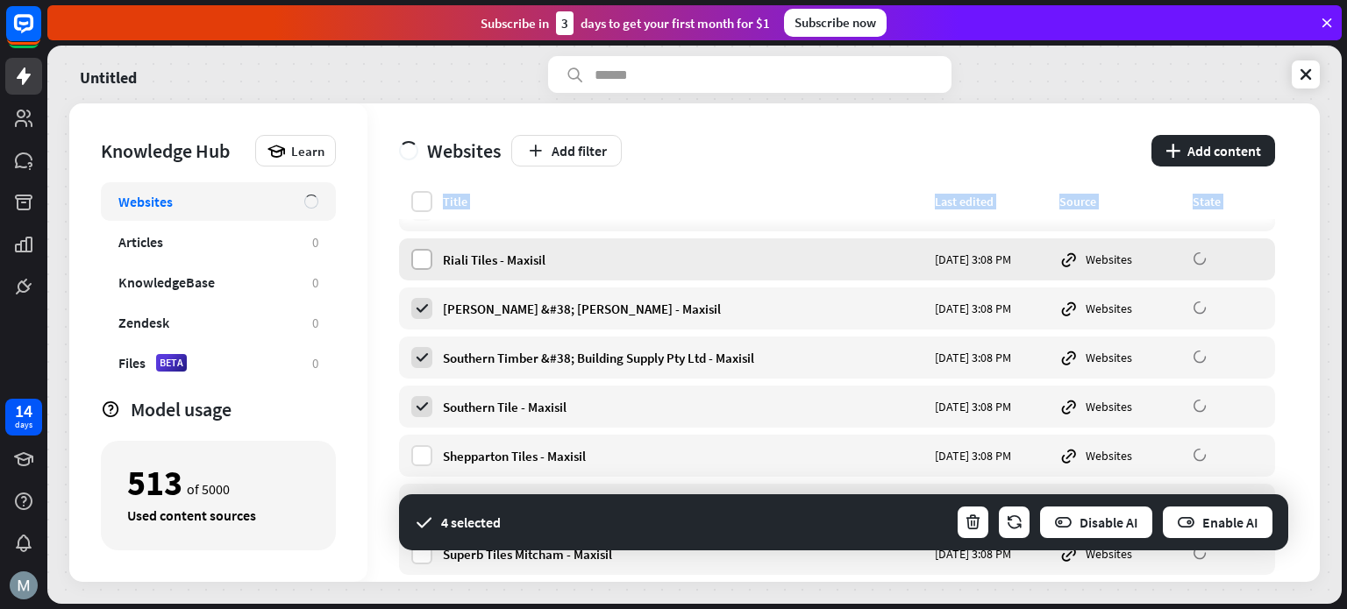
click at [422, 256] on label at bounding box center [421, 259] width 21 height 21
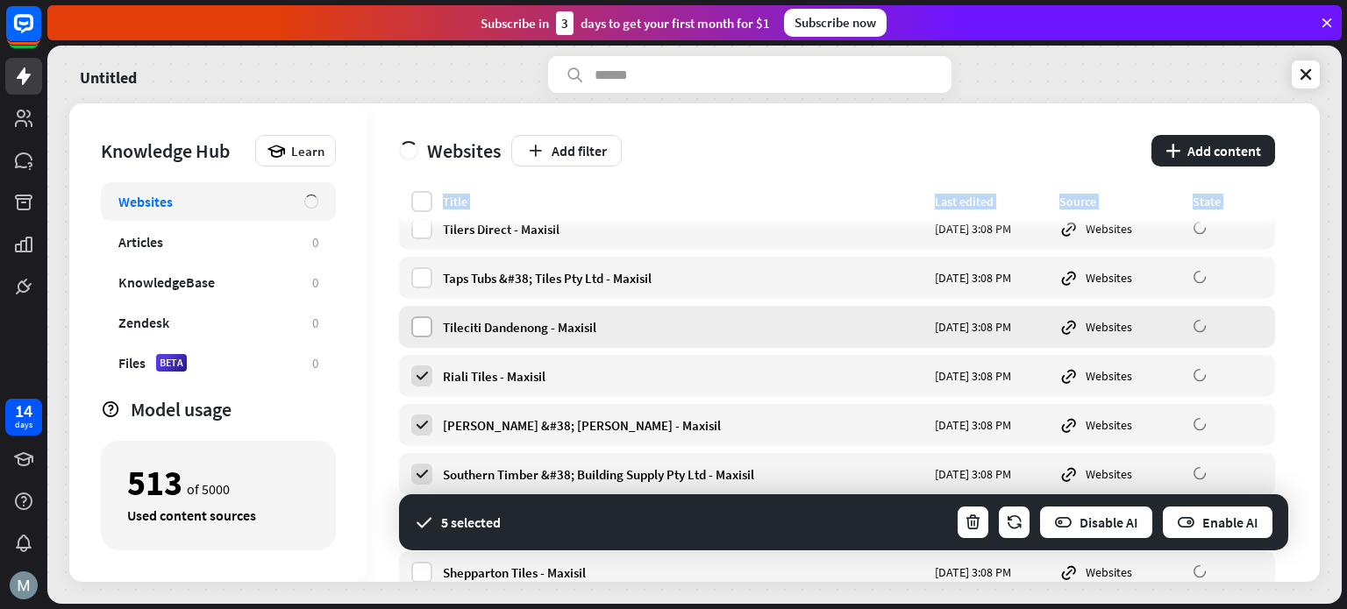
click at [428, 328] on label at bounding box center [421, 327] width 21 height 21
click at [411, 280] on label at bounding box center [421, 277] width 21 height 21
click at [414, 238] on label at bounding box center [421, 228] width 21 height 21
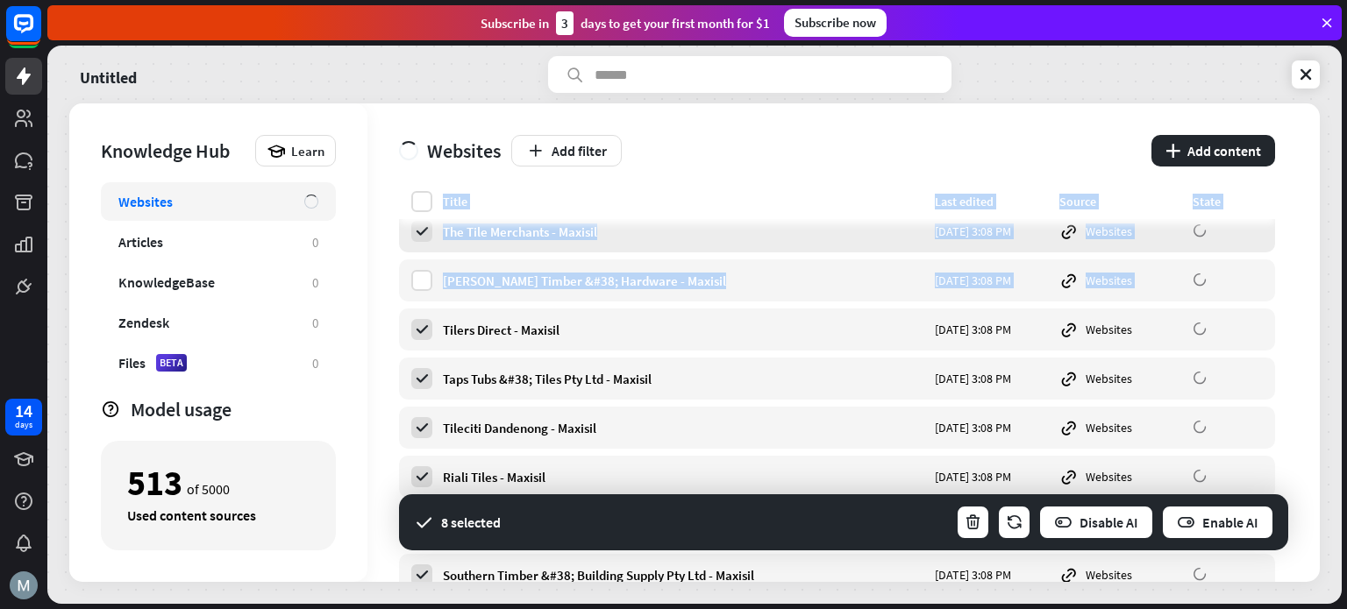
scroll to position [0, 0]
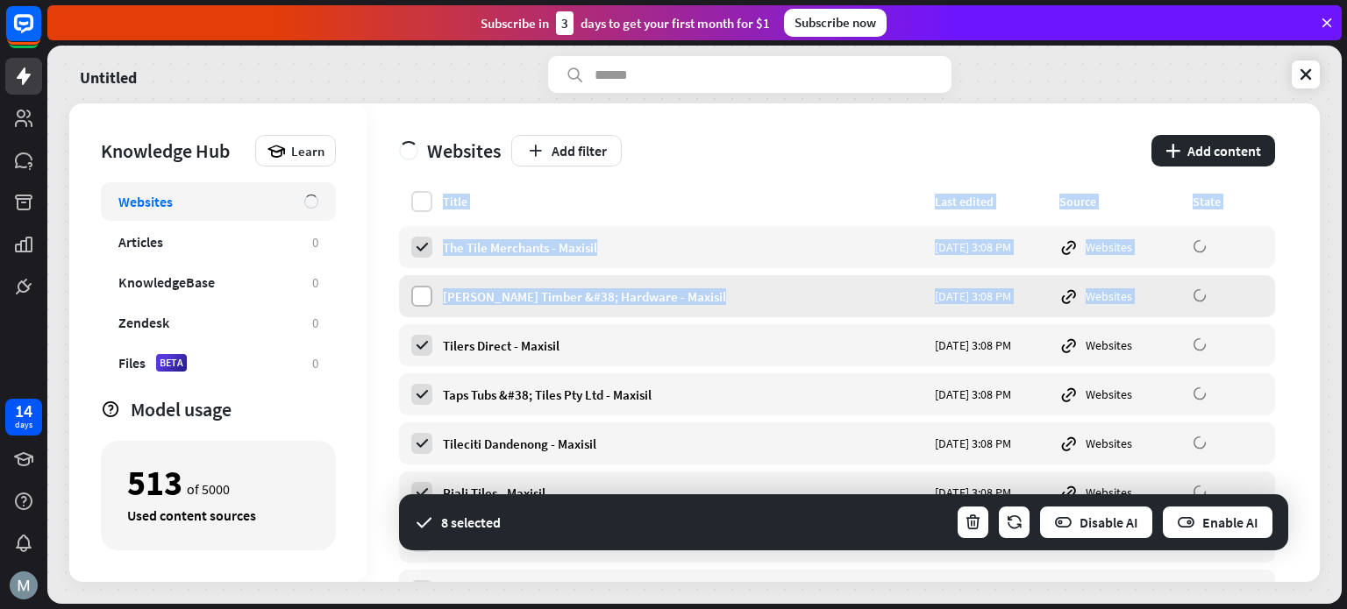
click at [429, 293] on label at bounding box center [421, 296] width 21 height 21
click at [975, 517] on icon "button" at bounding box center [973, 523] width 18 height 18
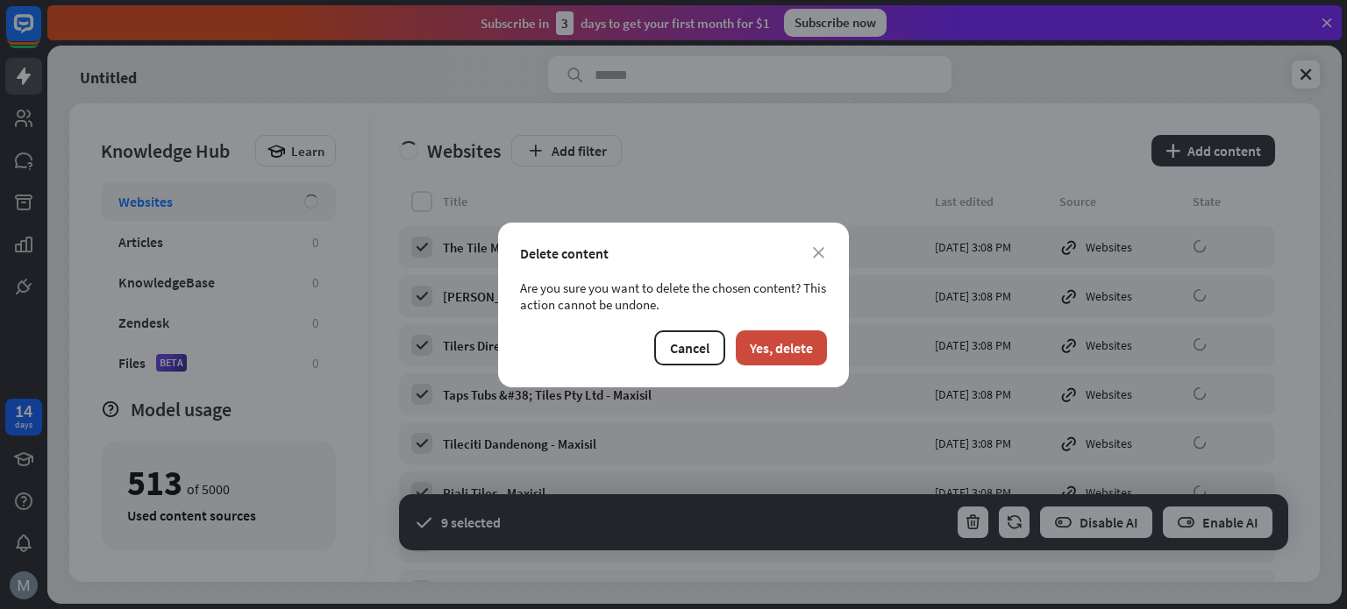
click at [776, 325] on div "close Delete content Are you sure you want to delete the chosen content? This a…" at bounding box center [673, 305] width 351 height 165
click at [776, 343] on button "Yes, delete" at bounding box center [781, 348] width 91 height 35
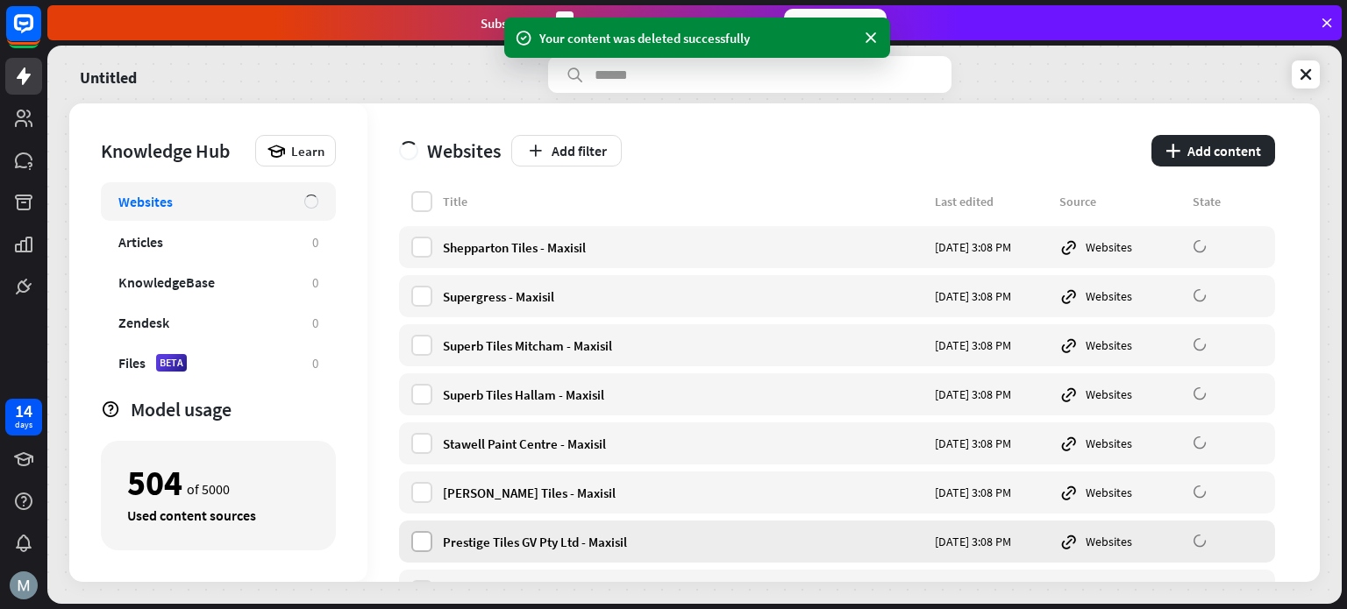
click at [431, 534] on label at bounding box center [421, 541] width 21 height 21
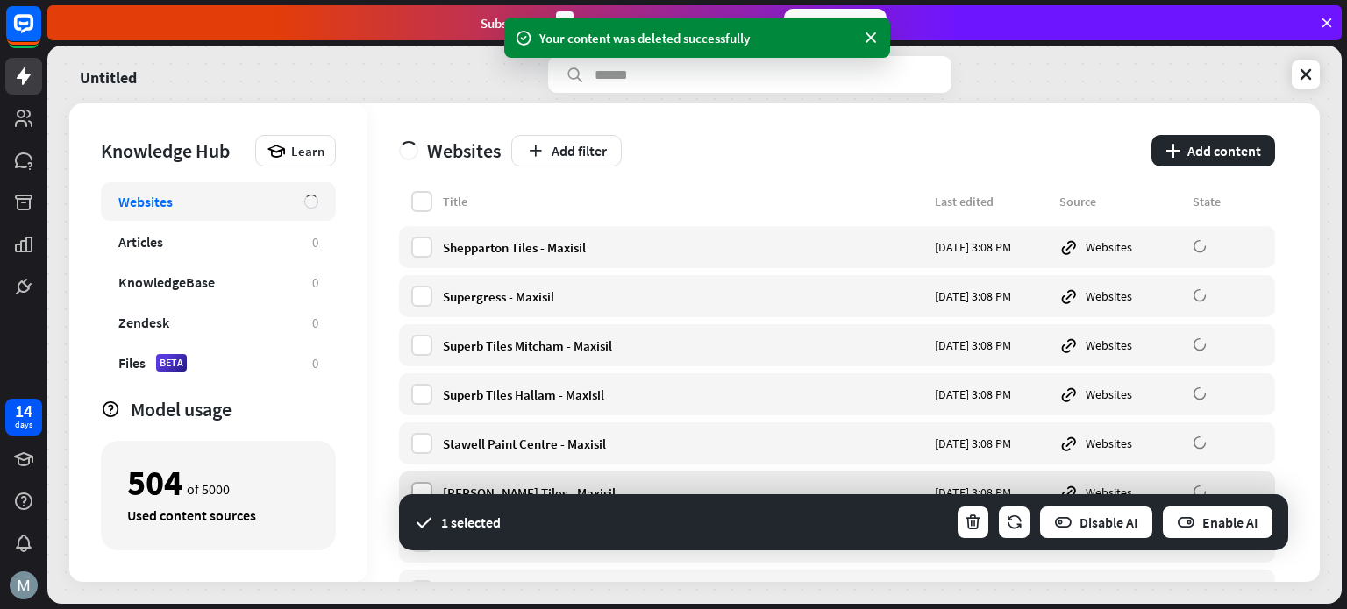
click at [423, 485] on label at bounding box center [421, 492] width 21 height 21
drag, startPoint x: 429, startPoint y: 452, endPoint x: 424, endPoint y: 427, distance: 24.9
click at [429, 451] on label at bounding box center [421, 443] width 21 height 21
drag, startPoint x: 417, startPoint y: 396, endPoint x: 422, endPoint y: 374, distance: 21.5
click at [418, 389] on label at bounding box center [421, 394] width 21 height 21
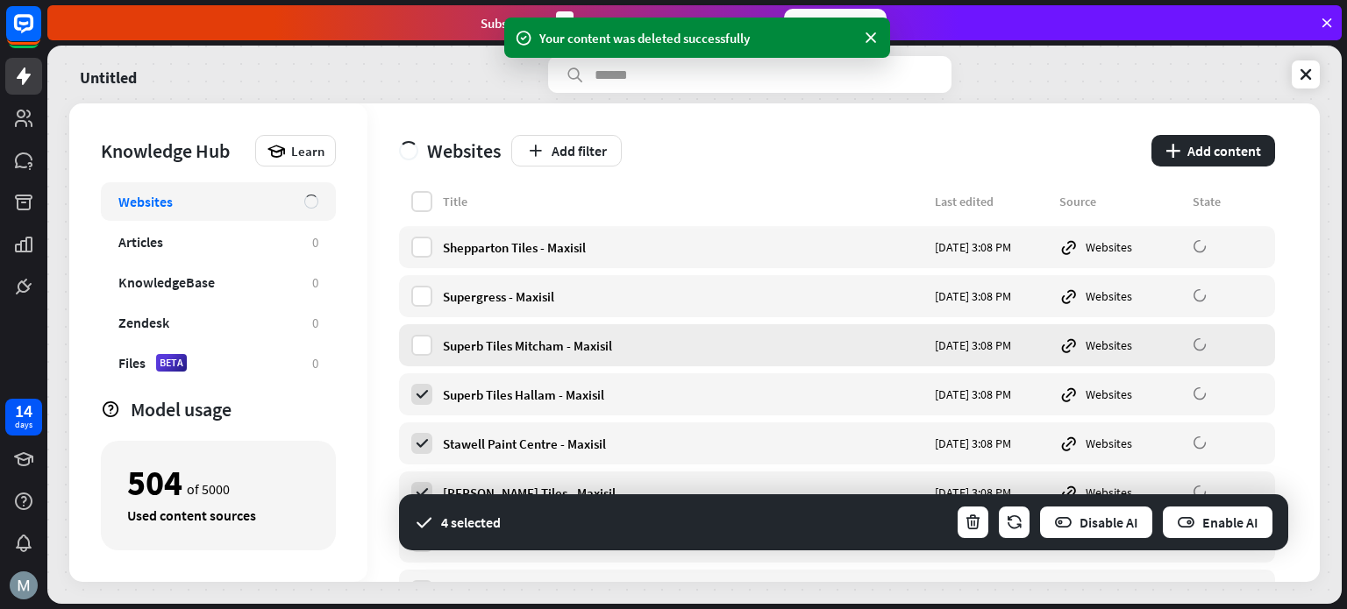
click at [423, 357] on div "Superb Tiles Mitcham - Maxisil [DATE] 3:08 PM Websites" at bounding box center [837, 345] width 876 height 42
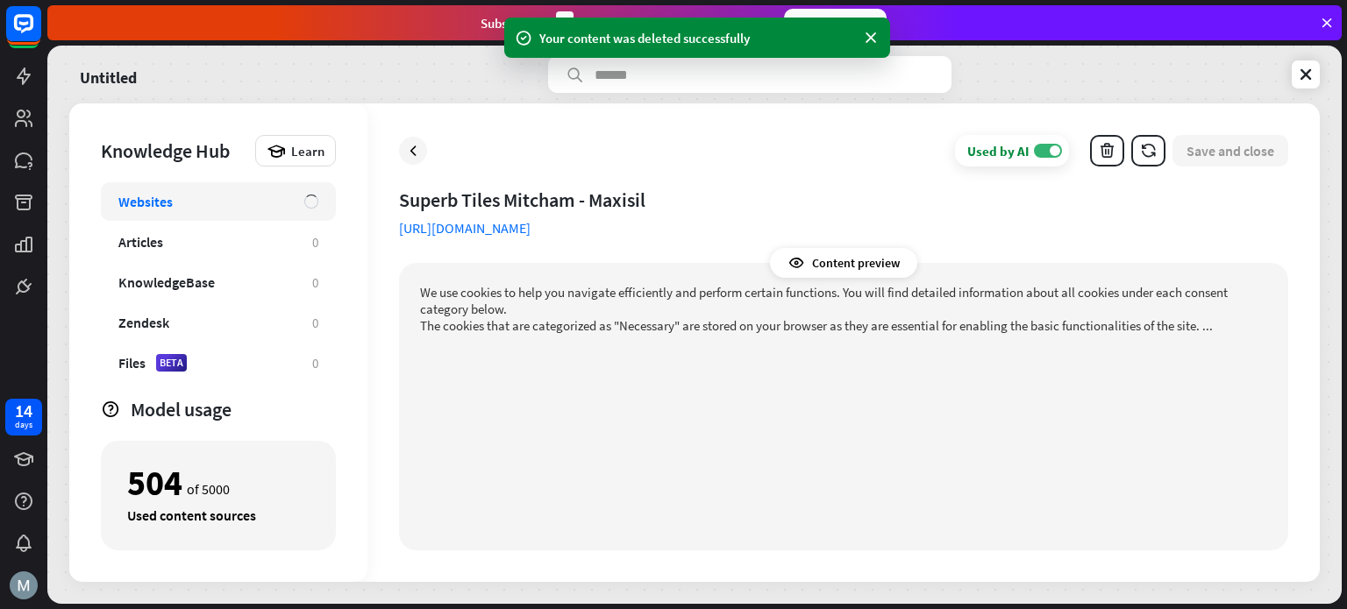
click at [410, 162] on div at bounding box center [413, 151] width 28 height 28
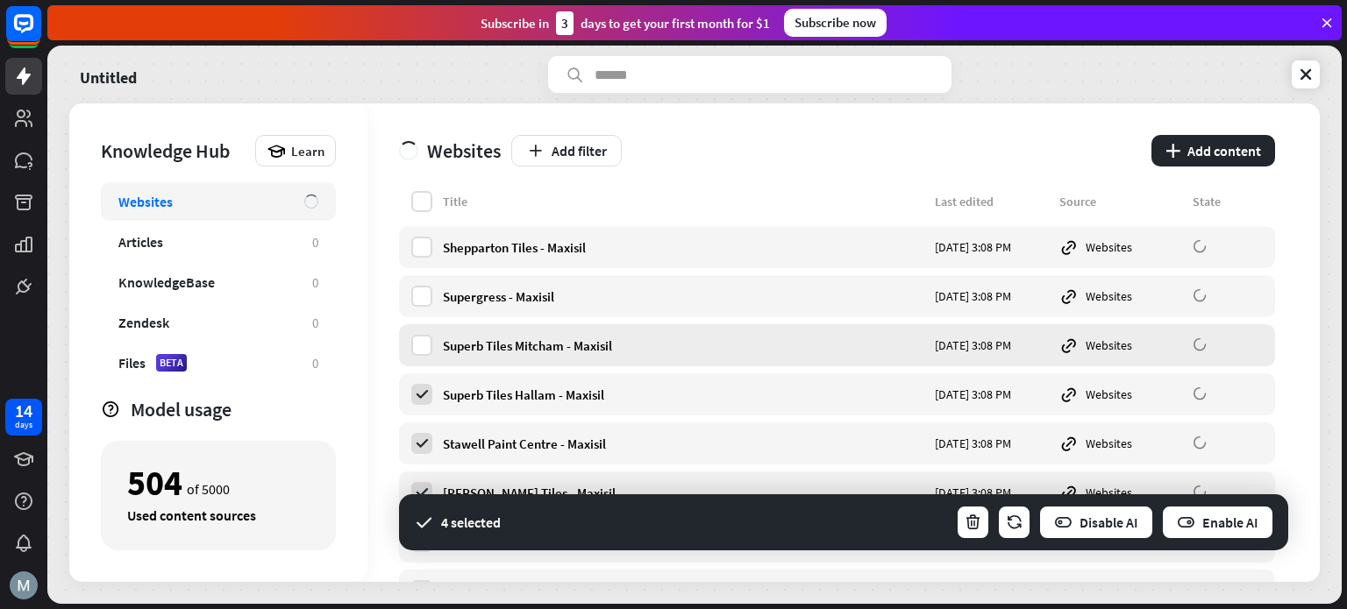
drag, startPoint x: 424, startPoint y: 350, endPoint x: 422, endPoint y: 333, distance: 16.9
click at [424, 348] on label at bounding box center [421, 345] width 21 height 21
click at [421, 290] on label at bounding box center [421, 296] width 21 height 21
click at [422, 260] on div "Shepparton Tiles - Maxisil [DATE] 3:08 PM Websites" at bounding box center [837, 247] width 876 height 42
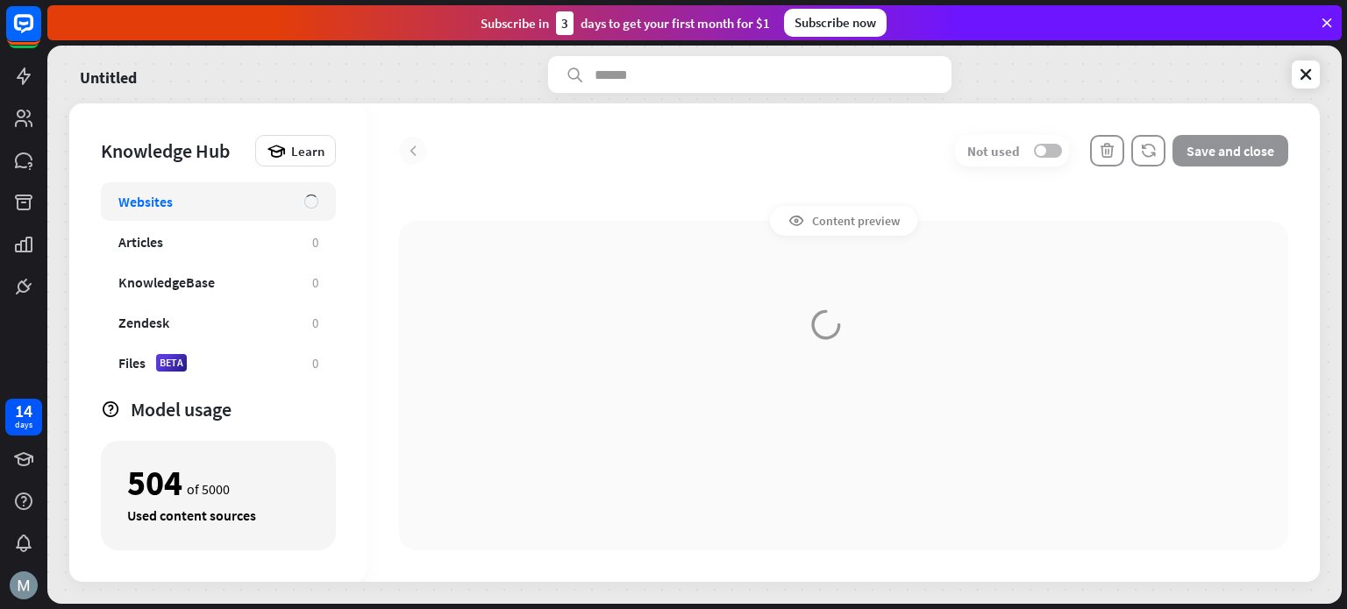
click at [417, 153] on div at bounding box center [843, 342] width 952 height 479
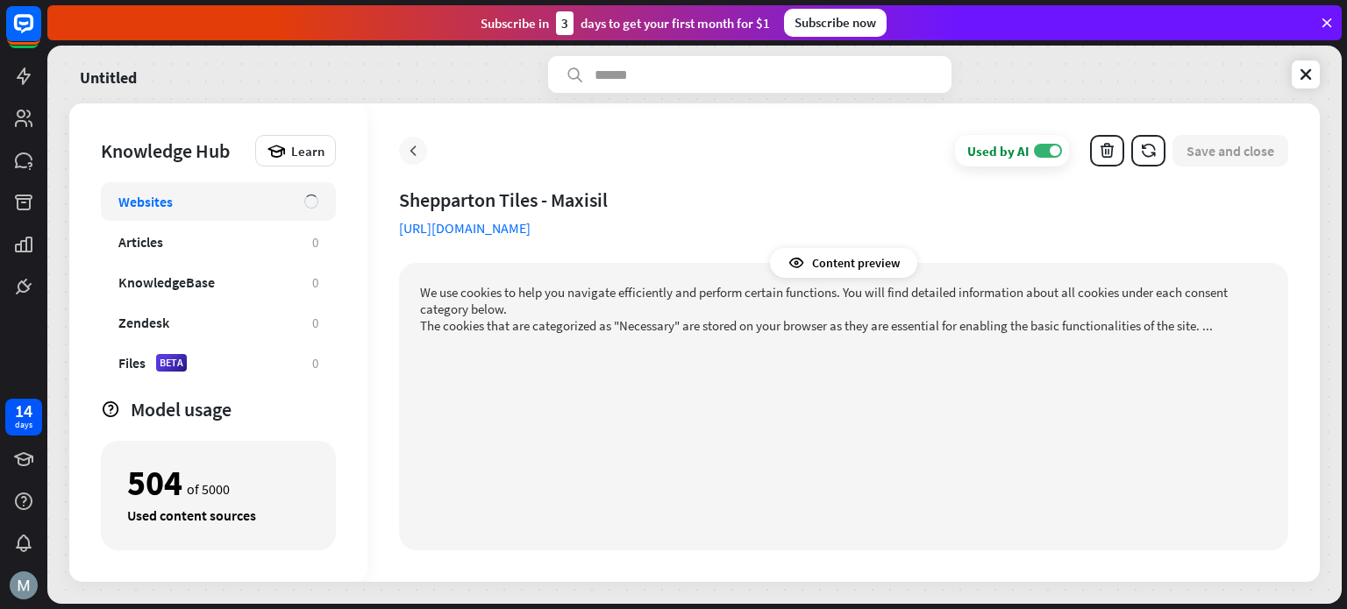
click at [410, 151] on icon at bounding box center [413, 151] width 18 height 18
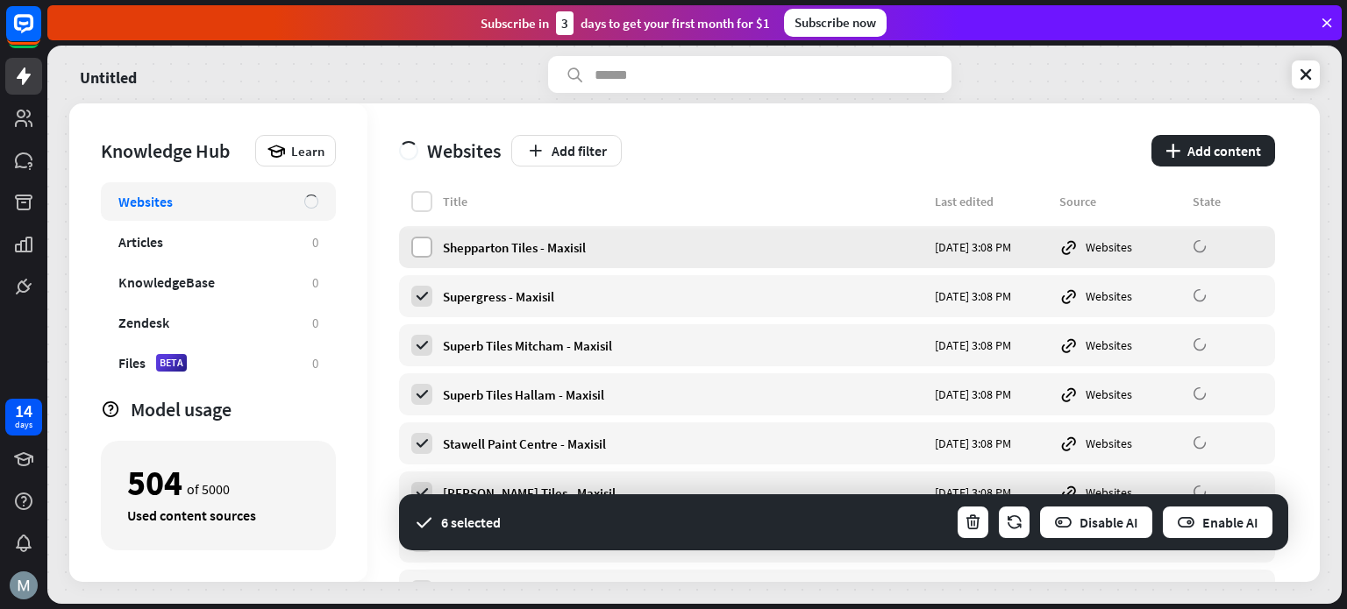
click at [424, 248] on label at bounding box center [421, 247] width 21 height 21
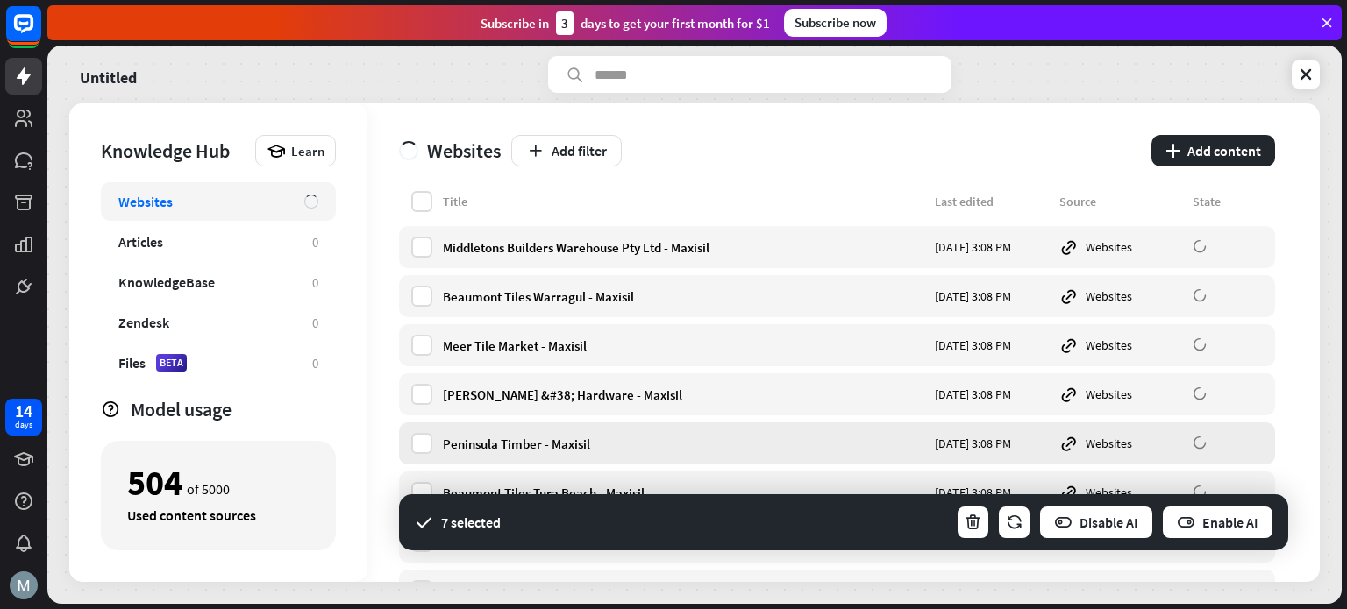
scroll to position [351, 0]
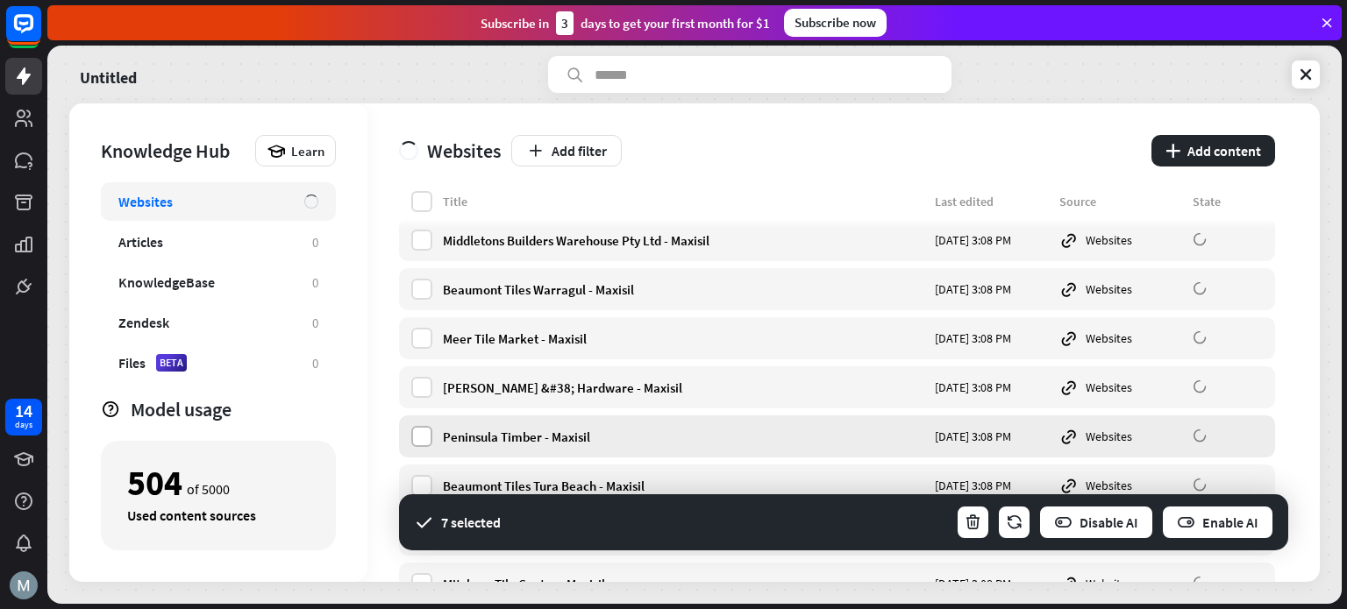
click at [423, 442] on label at bounding box center [421, 436] width 21 height 21
click at [421, 374] on div "[PERSON_NAME] &#38; Hardware - Maxisil [DATE] 3:08 PM Websites" at bounding box center [837, 388] width 876 height 42
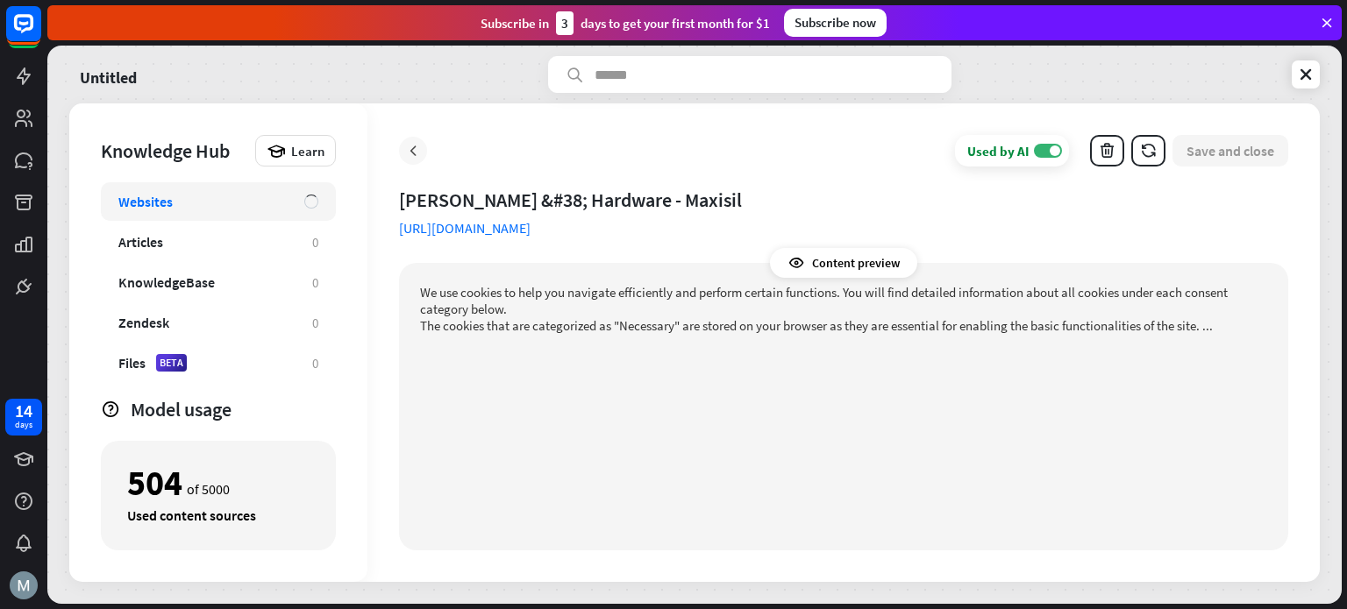
click at [412, 155] on icon at bounding box center [413, 151] width 18 height 18
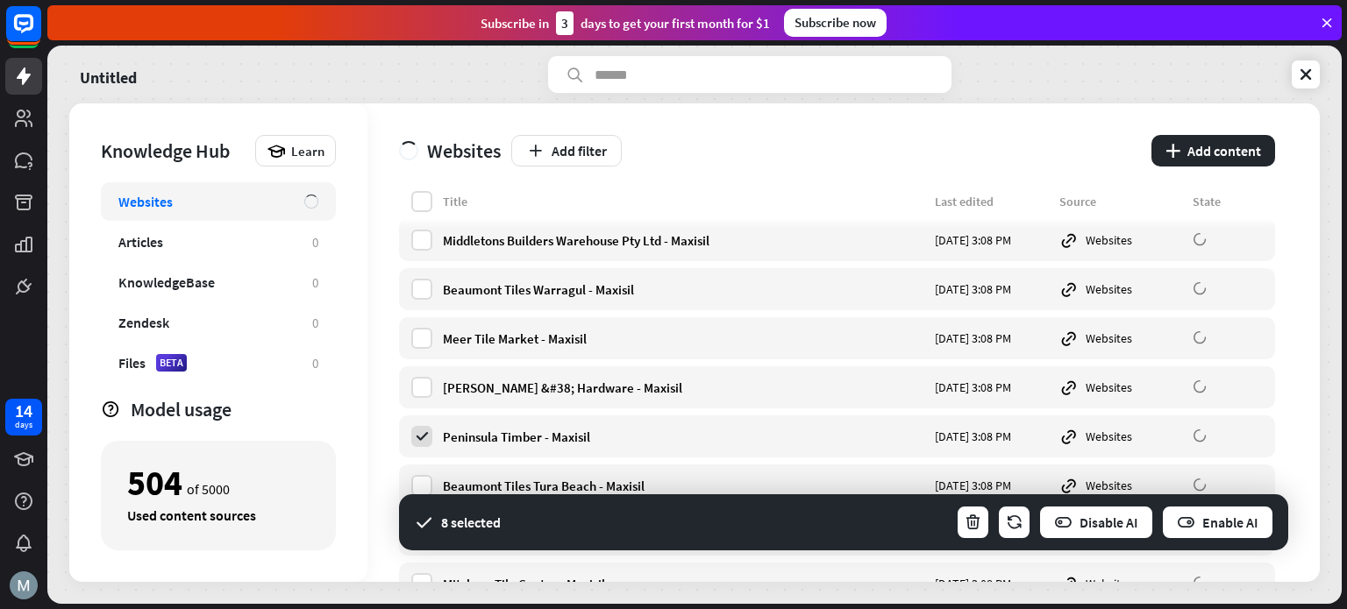
drag, startPoint x: 423, startPoint y: 386, endPoint x: 418, endPoint y: 360, distance: 25.8
click at [423, 385] on label at bounding box center [421, 387] width 21 height 21
drag, startPoint x: 417, startPoint y: 341, endPoint x: 419, endPoint y: 332, distance: 9.2
click at [416, 339] on label at bounding box center [421, 338] width 21 height 21
click at [417, 285] on label at bounding box center [421, 289] width 21 height 21
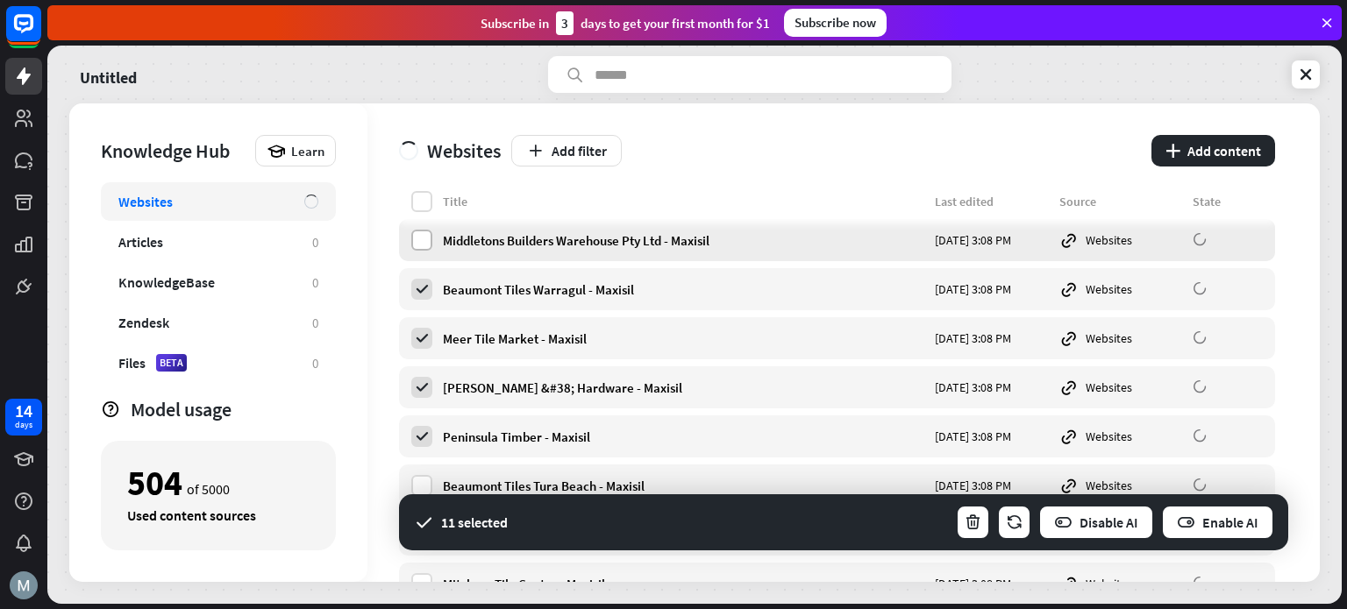
click at [423, 232] on label at bounding box center [421, 240] width 21 height 21
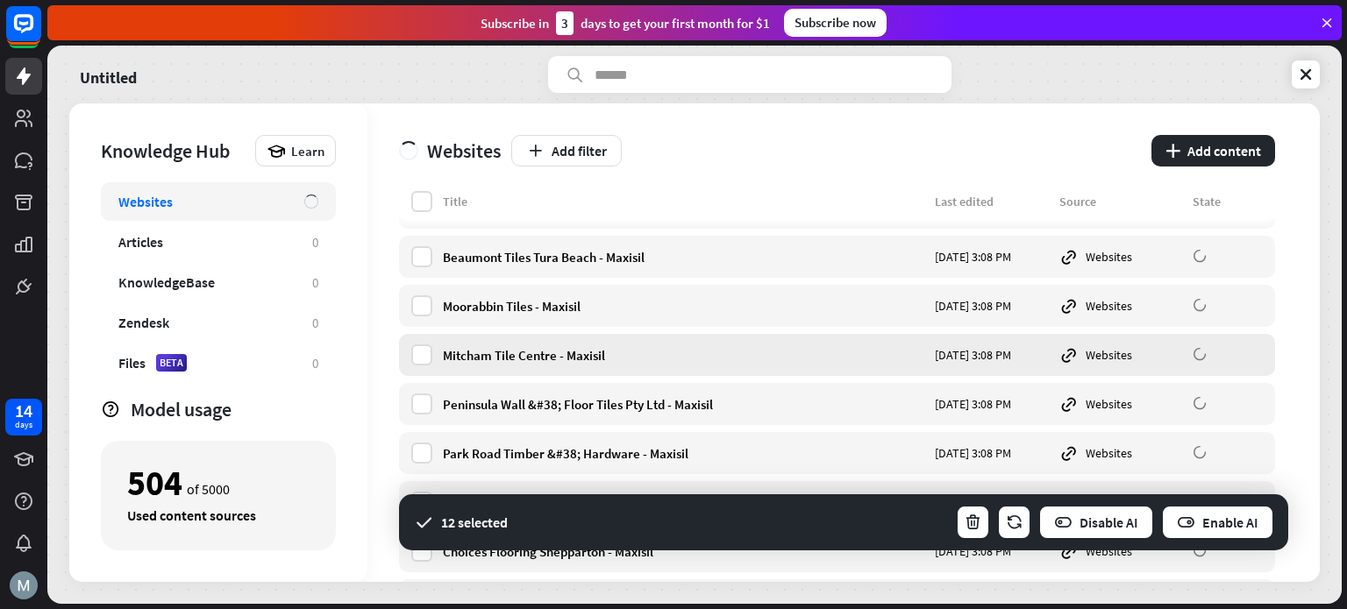
scroll to position [584, 0]
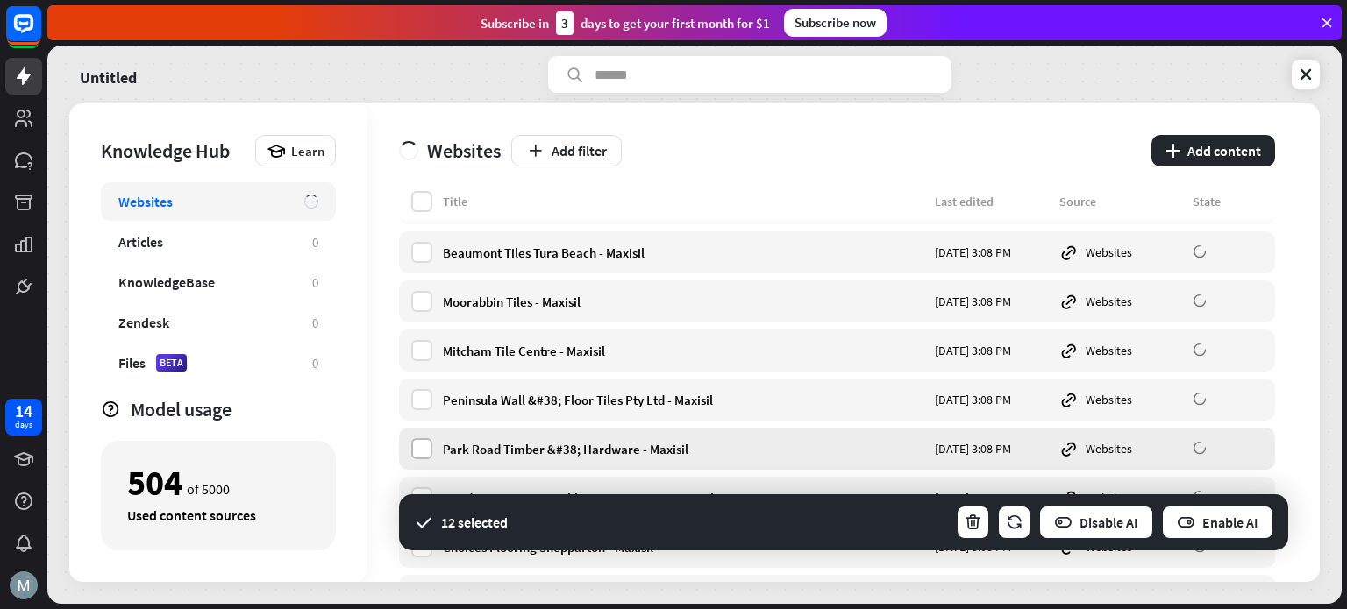
click at [414, 452] on label at bounding box center [421, 448] width 21 height 21
click at [417, 394] on label at bounding box center [421, 399] width 21 height 21
drag, startPoint x: 418, startPoint y: 352, endPoint x: 424, endPoint y: 341, distance: 11.8
click at [420, 350] on label at bounding box center [421, 350] width 21 height 21
click at [423, 303] on label at bounding box center [421, 301] width 21 height 21
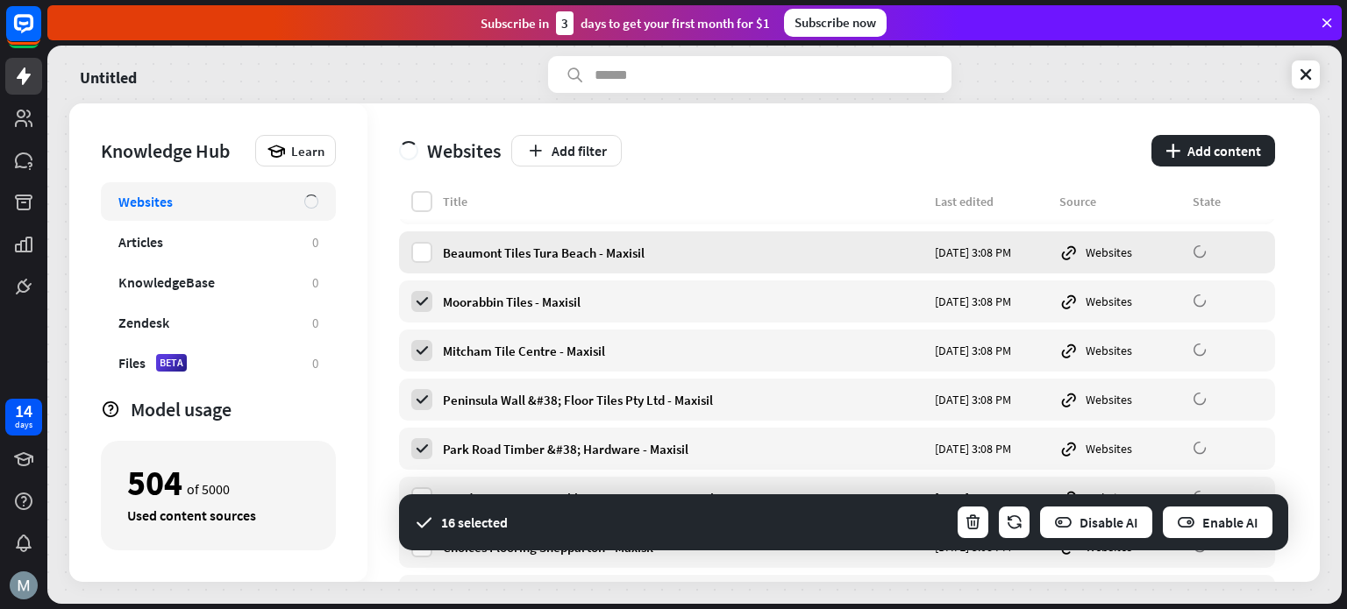
drag, startPoint x: 424, startPoint y: 249, endPoint x: 431, endPoint y: 269, distance: 21.7
click at [424, 248] on label at bounding box center [421, 252] width 21 height 21
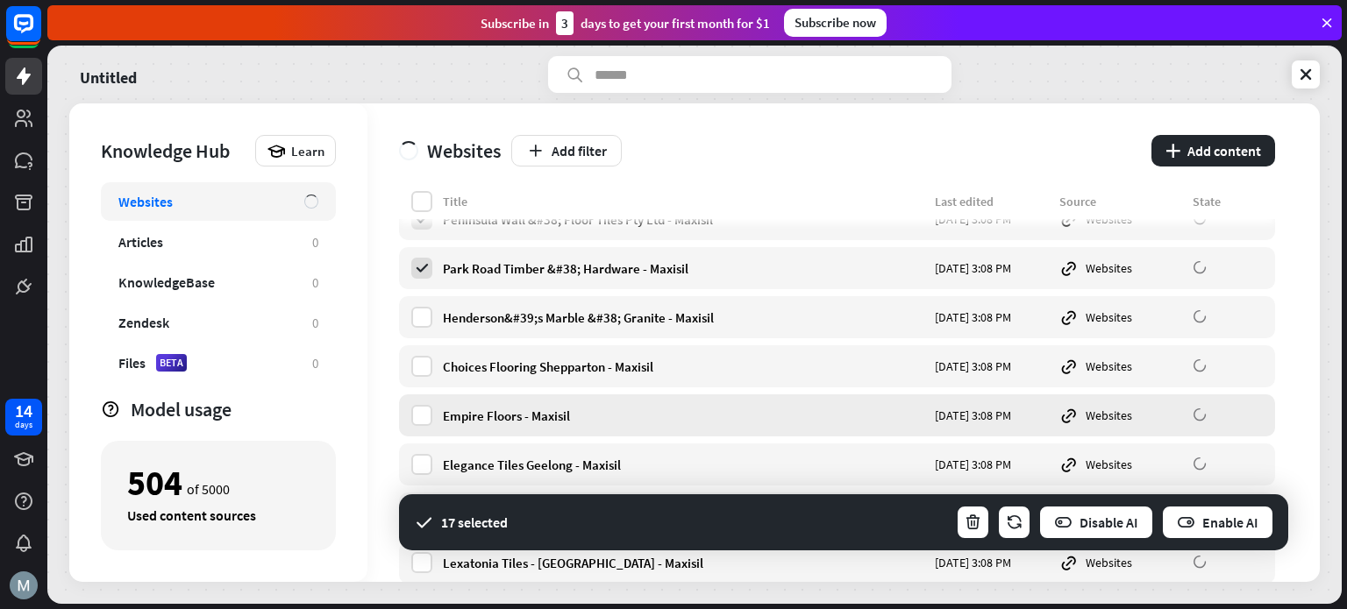
scroll to position [818, 0]
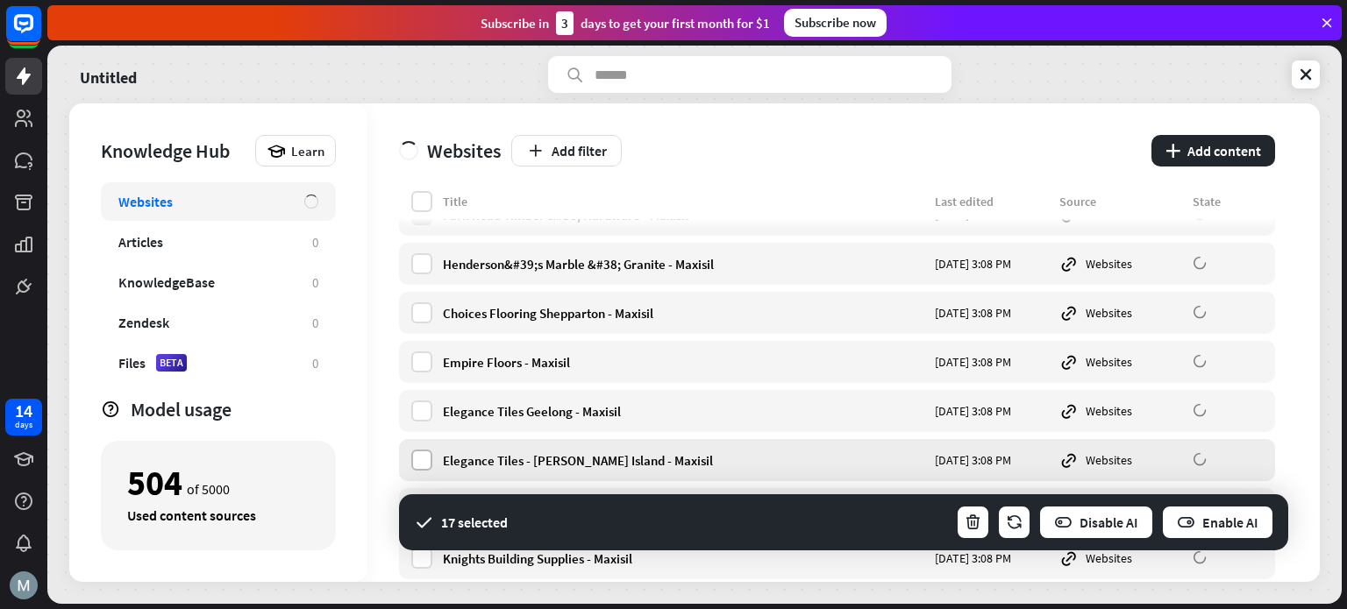
click at [424, 455] on label at bounding box center [421, 460] width 21 height 21
click at [420, 407] on label at bounding box center [421, 411] width 21 height 21
click at [422, 361] on label at bounding box center [421, 362] width 21 height 21
drag, startPoint x: 425, startPoint y: 311, endPoint x: 426, endPoint y: 280, distance: 31.6
click at [425, 310] on label at bounding box center [421, 313] width 21 height 21
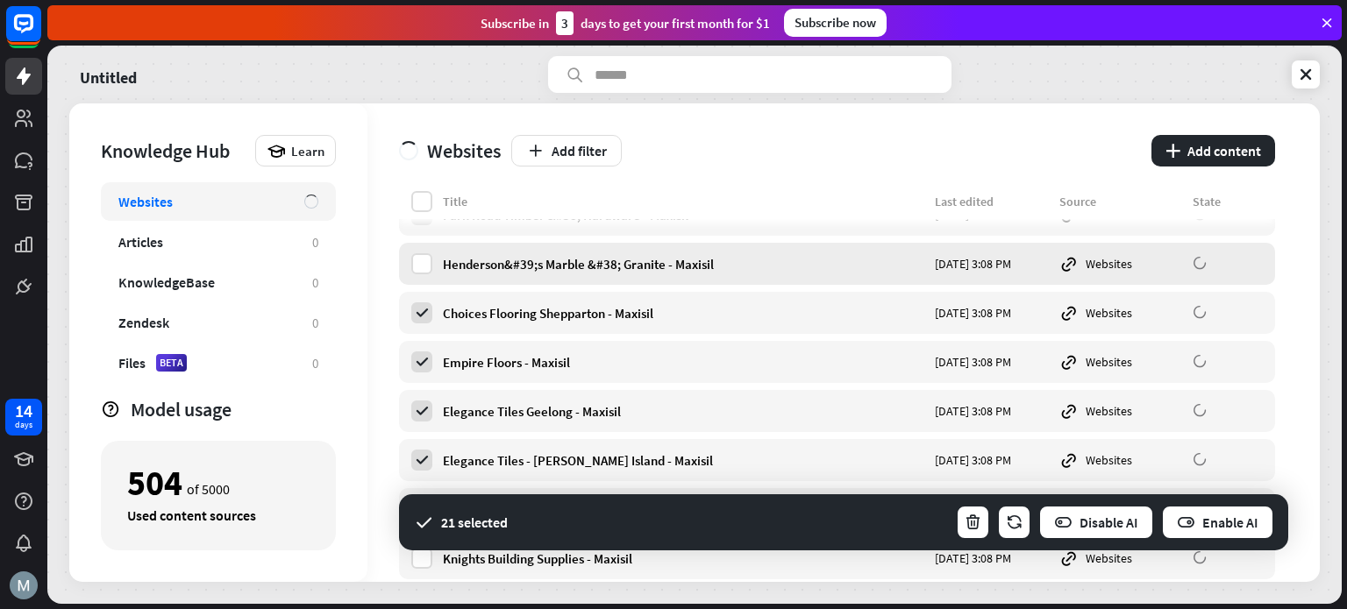
drag, startPoint x: 424, startPoint y: 265, endPoint x: 424, endPoint y: 276, distance: 11.4
click at [422, 266] on label at bounding box center [421, 263] width 21 height 21
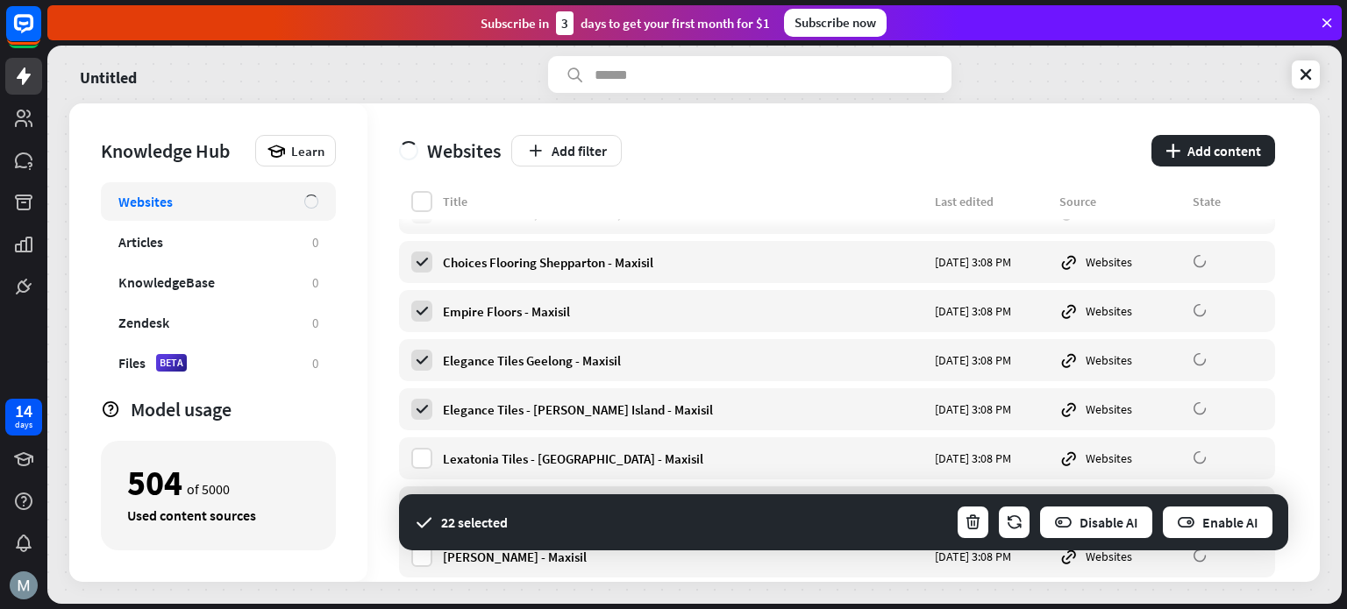
scroll to position [1052, 0]
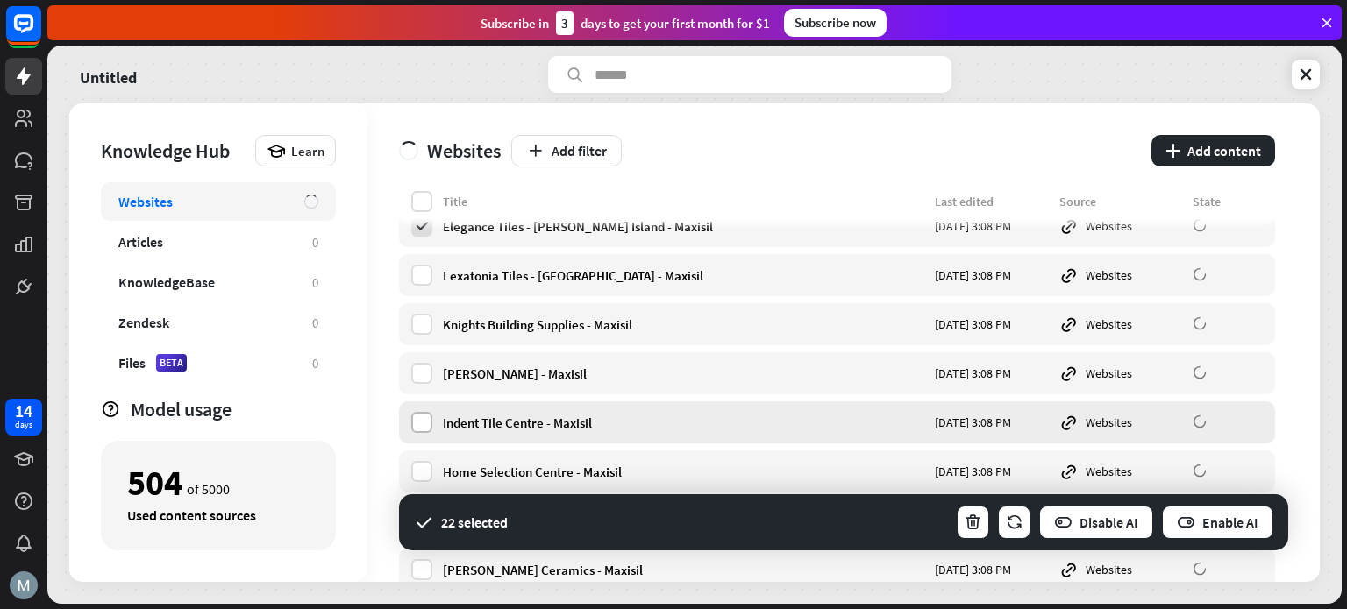
drag, startPoint x: 426, startPoint y: 424, endPoint x: 422, endPoint y: 414, distance: 10.6
click at [424, 424] on label at bounding box center [421, 422] width 21 height 21
click at [419, 374] on label at bounding box center [421, 373] width 21 height 21
click at [418, 329] on label at bounding box center [421, 324] width 21 height 21
click at [421, 265] on label at bounding box center [421, 275] width 21 height 21
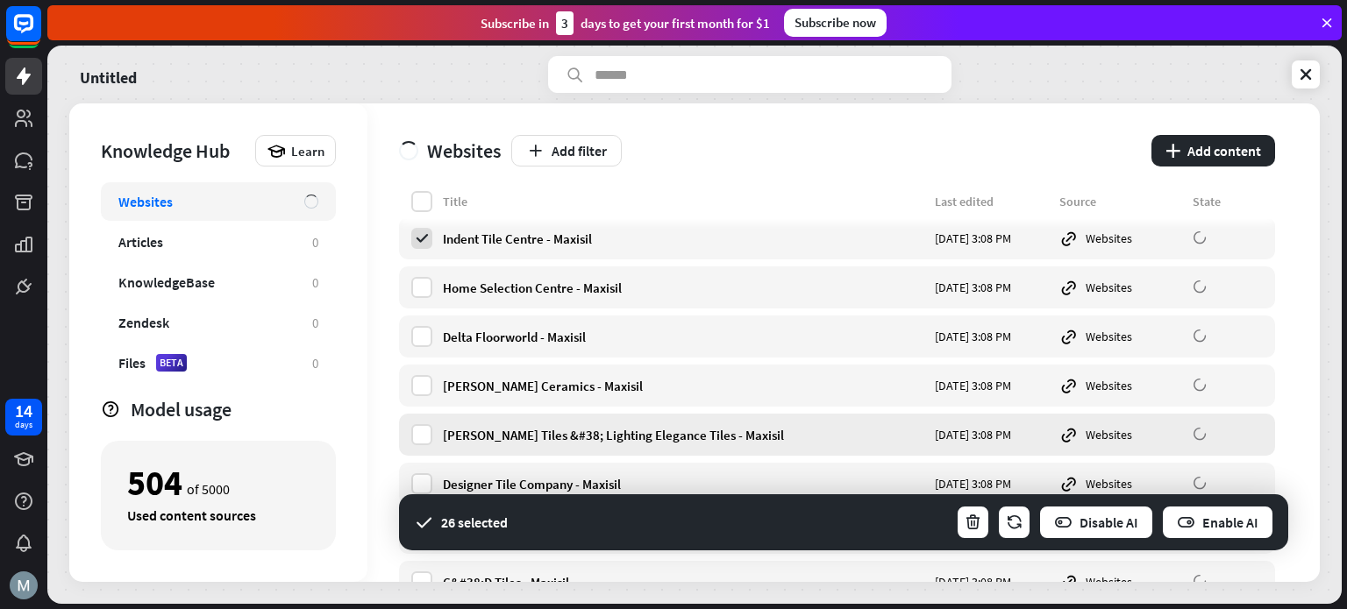
scroll to position [1286, 0]
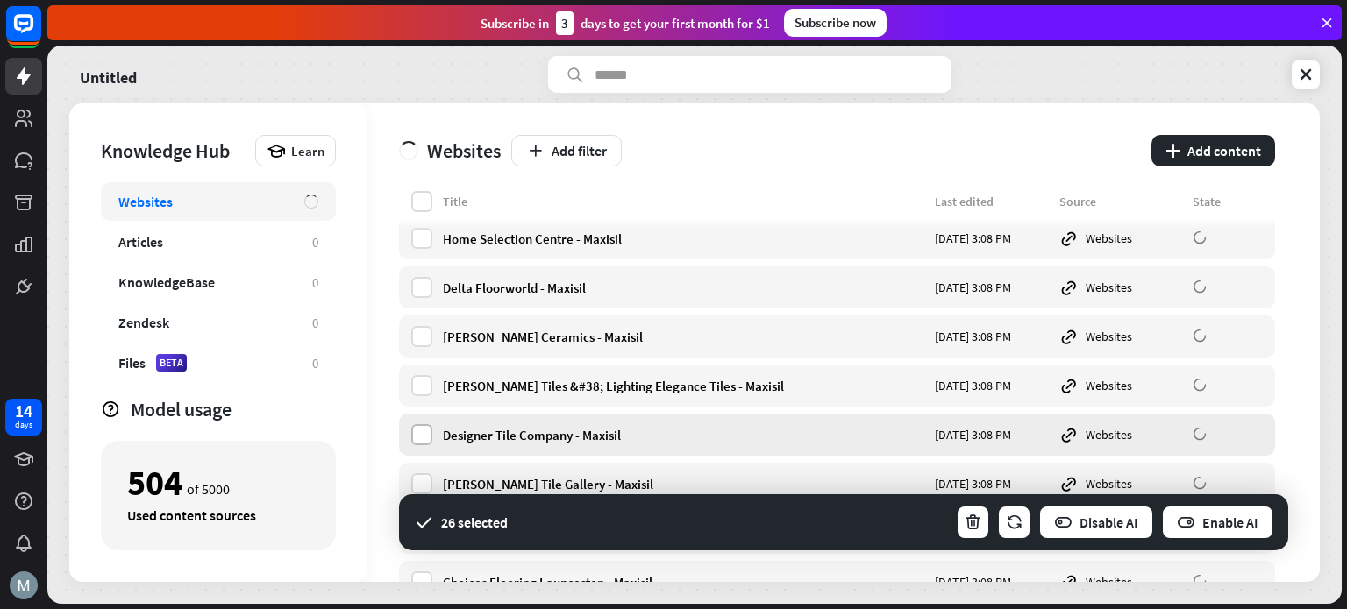
click at [423, 441] on label at bounding box center [421, 434] width 21 height 21
drag, startPoint x: 421, startPoint y: 389, endPoint x: 421, endPoint y: 370, distance: 19.3
click at [421, 388] on label at bounding box center [421, 385] width 21 height 21
drag, startPoint x: 423, startPoint y: 337, endPoint x: 424, endPoint y: 295, distance: 42.1
click at [423, 336] on label at bounding box center [421, 336] width 21 height 21
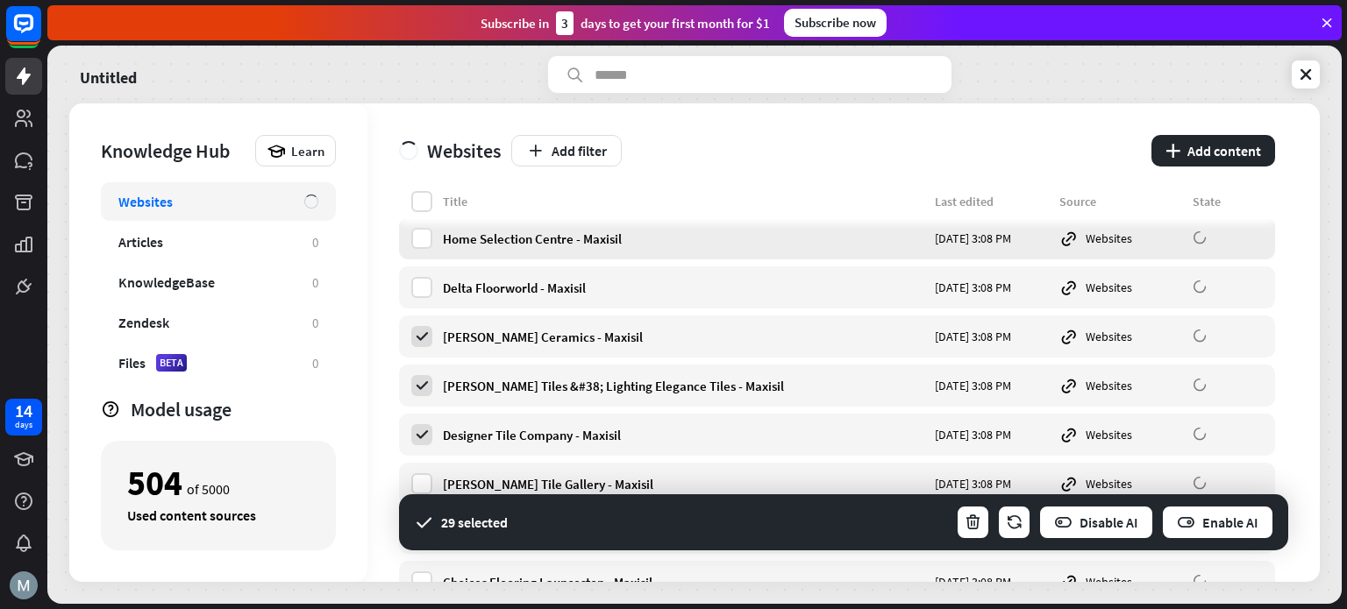
drag, startPoint x: 421, startPoint y: 277, endPoint x: 421, endPoint y: 250, distance: 27.2
click at [421, 277] on label at bounding box center [421, 287] width 21 height 21
click at [421, 240] on label at bounding box center [421, 238] width 21 height 21
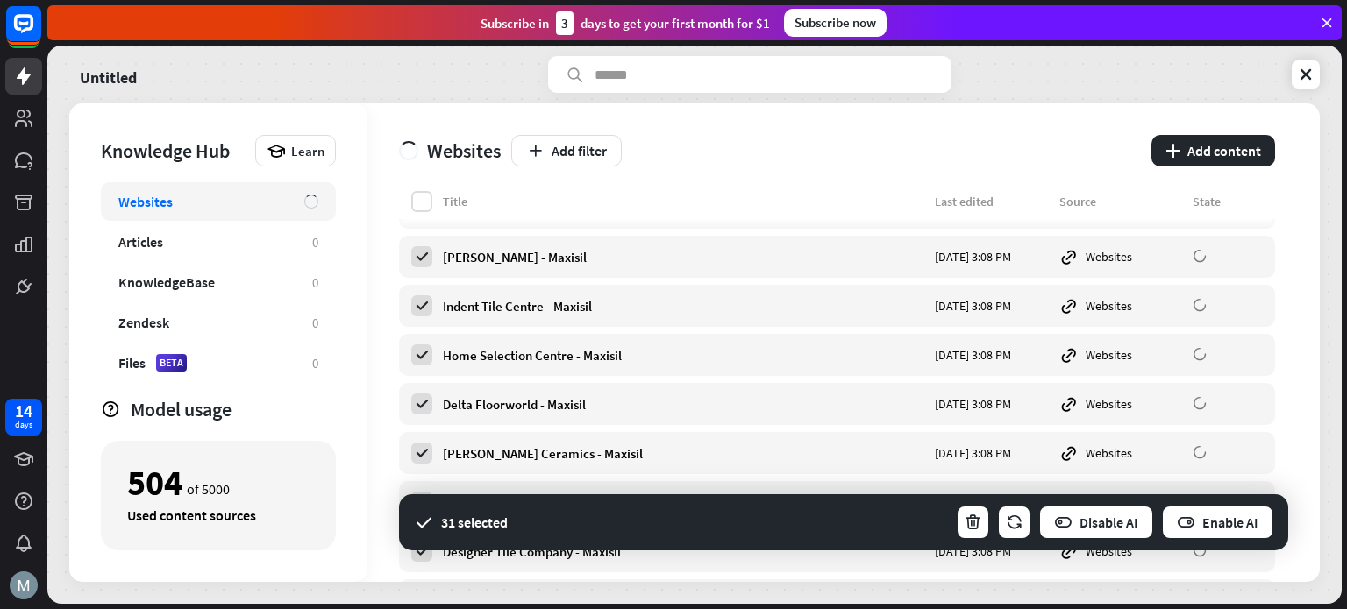
scroll to position [1636, 0]
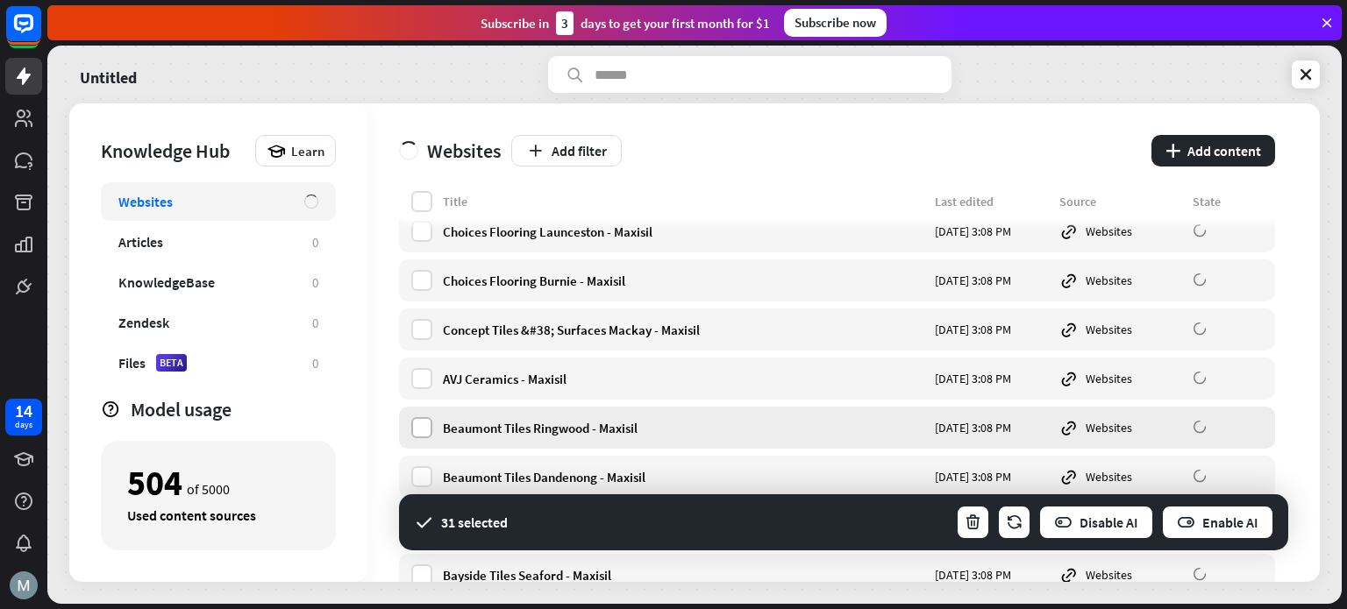
drag, startPoint x: 424, startPoint y: 428, endPoint x: 421, endPoint y: 417, distance: 10.8
click at [423, 430] on label at bounding box center [421, 427] width 21 height 21
drag, startPoint x: 417, startPoint y: 385, endPoint x: 425, endPoint y: 339, distance: 46.3
click at [417, 385] on label at bounding box center [421, 378] width 21 height 21
drag, startPoint x: 425, startPoint y: 329, endPoint x: 431, endPoint y: 294, distance: 35.5
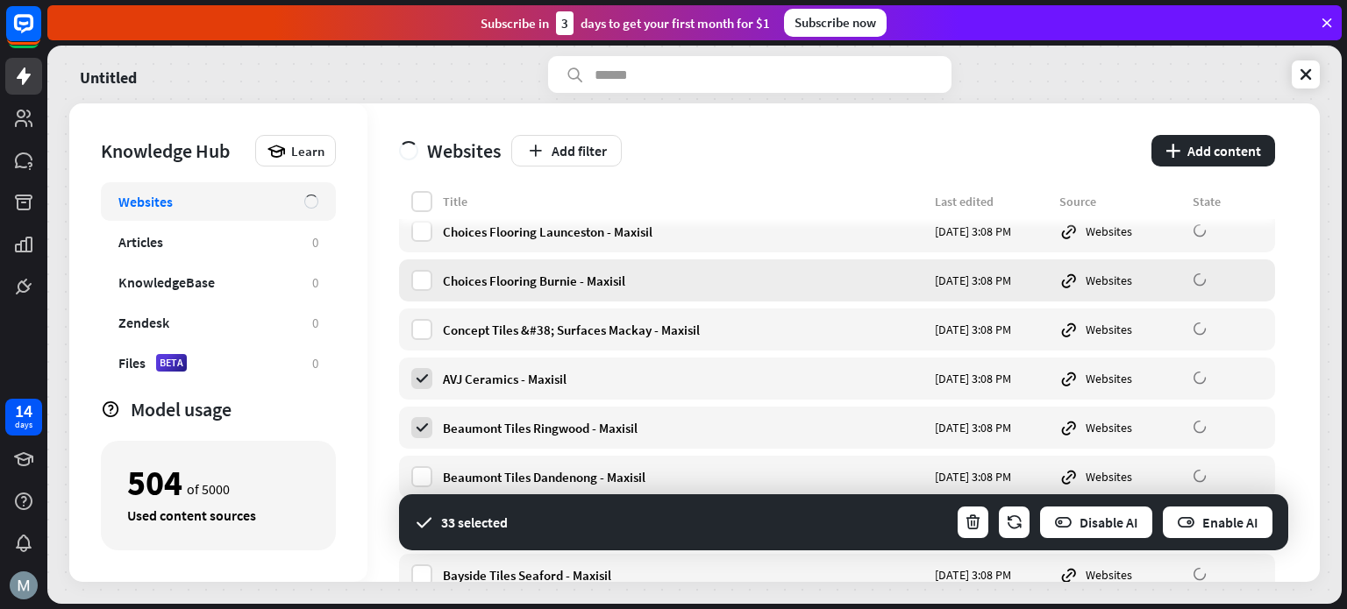
click at [429, 325] on label at bounding box center [421, 329] width 21 height 21
click at [424, 274] on label at bounding box center [421, 280] width 21 height 21
click at [421, 231] on label at bounding box center [421, 231] width 21 height 21
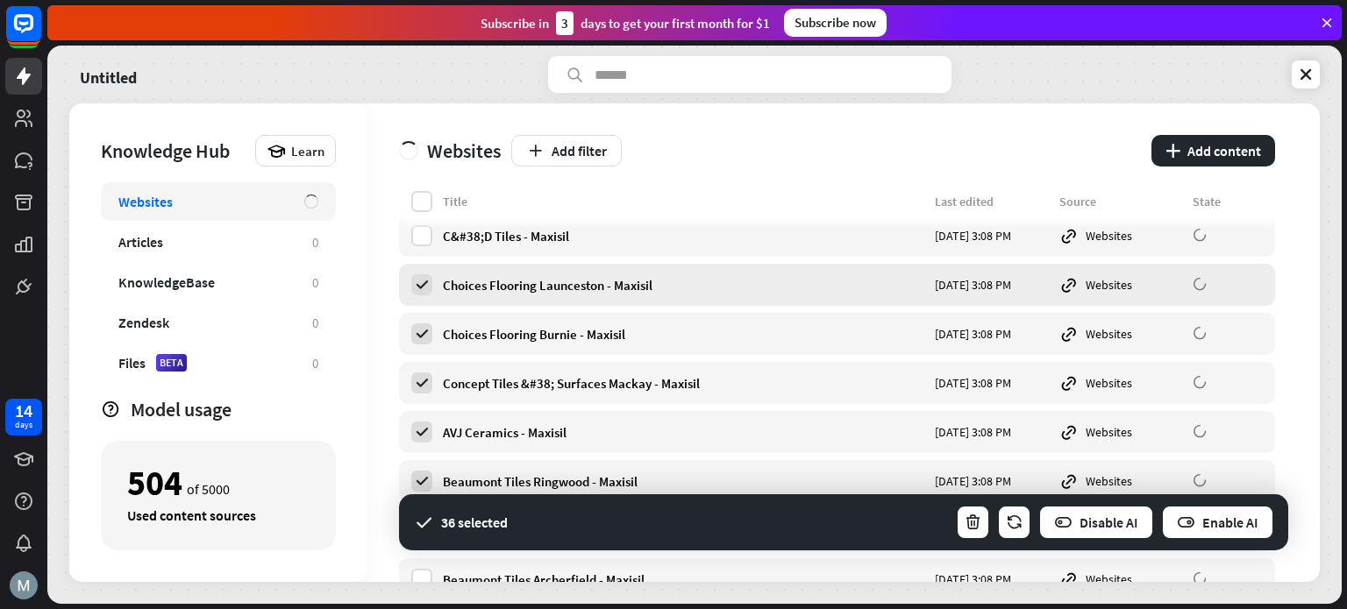
scroll to position [1520, 0]
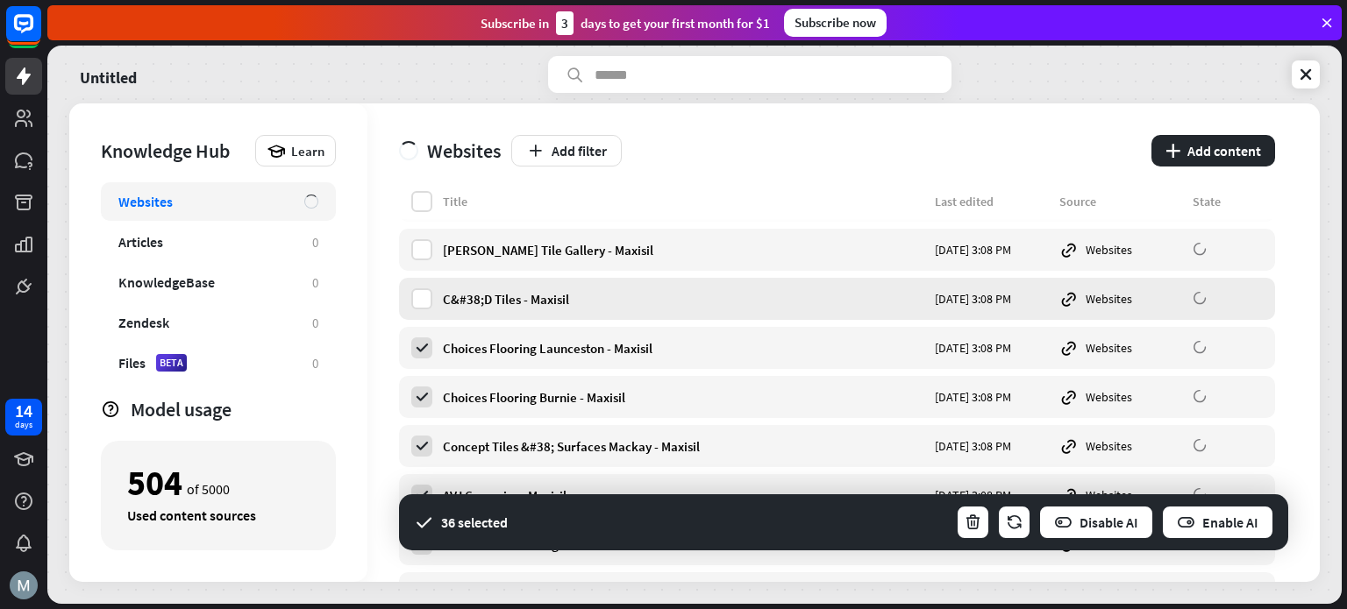
drag, startPoint x: 418, startPoint y: 300, endPoint x: 417, endPoint y: 282, distance: 17.6
click at [417, 299] on label at bounding box center [421, 299] width 21 height 21
click at [419, 255] on label at bounding box center [421, 249] width 21 height 21
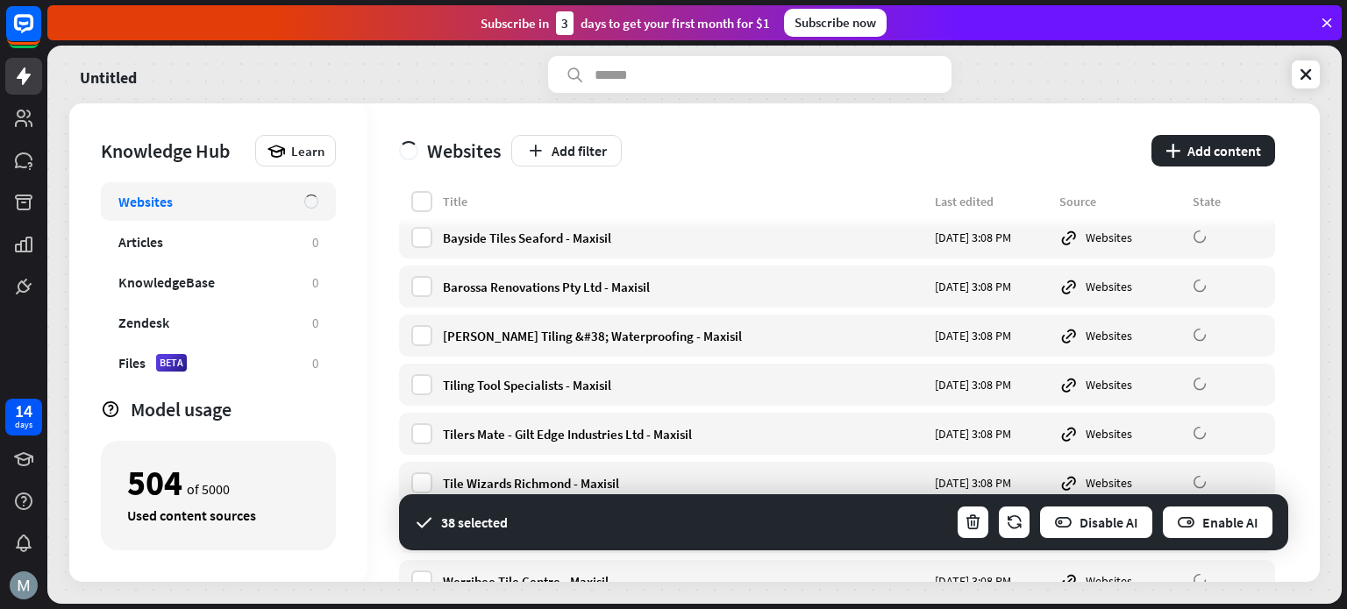
scroll to position [2105, 0]
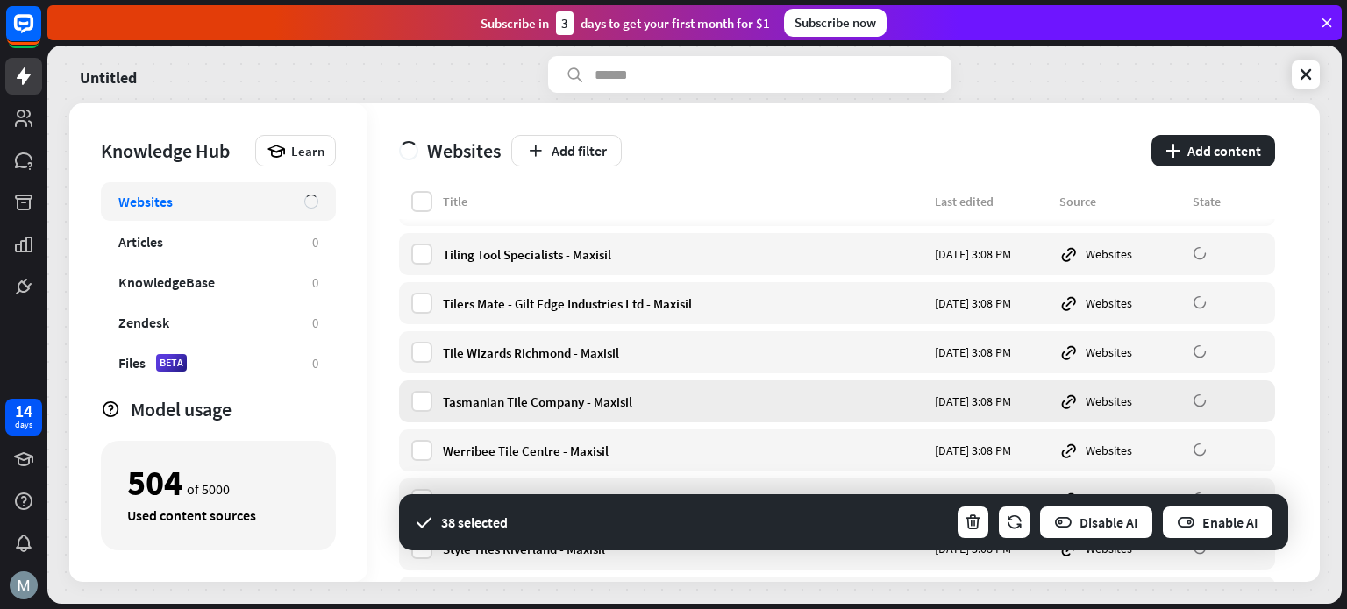
drag, startPoint x: 417, startPoint y: 402, endPoint x: 419, endPoint y: 388, distance: 13.3
click at [417, 403] on label at bounding box center [421, 401] width 21 height 21
click at [423, 351] on label at bounding box center [421, 352] width 21 height 21
drag, startPoint x: 423, startPoint y: 301, endPoint x: 424, endPoint y: 287, distance: 14.1
click at [424, 300] on label at bounding box center [421, 303] width 21 height 21
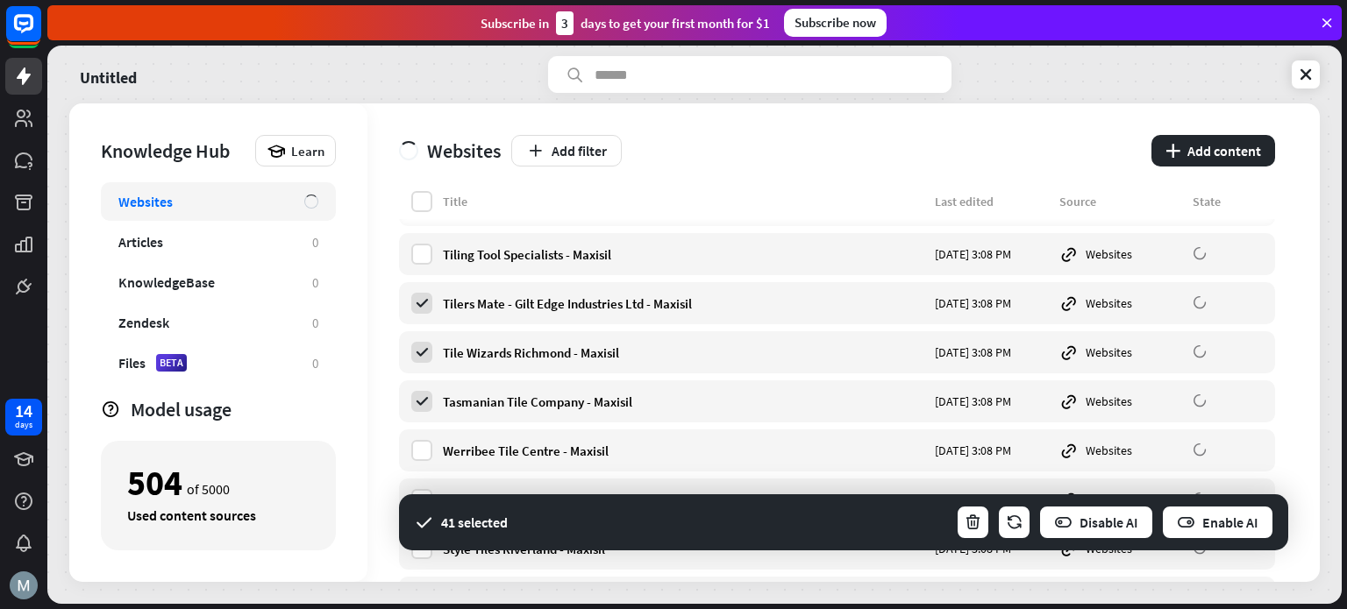
drag, startPoint x: 423, startPoint y: 254, endPoint x: 428, endPoint y: 277, distance: 23.4
click at [422, 254] on label at bounding box center [421, 254] width 21 height 21
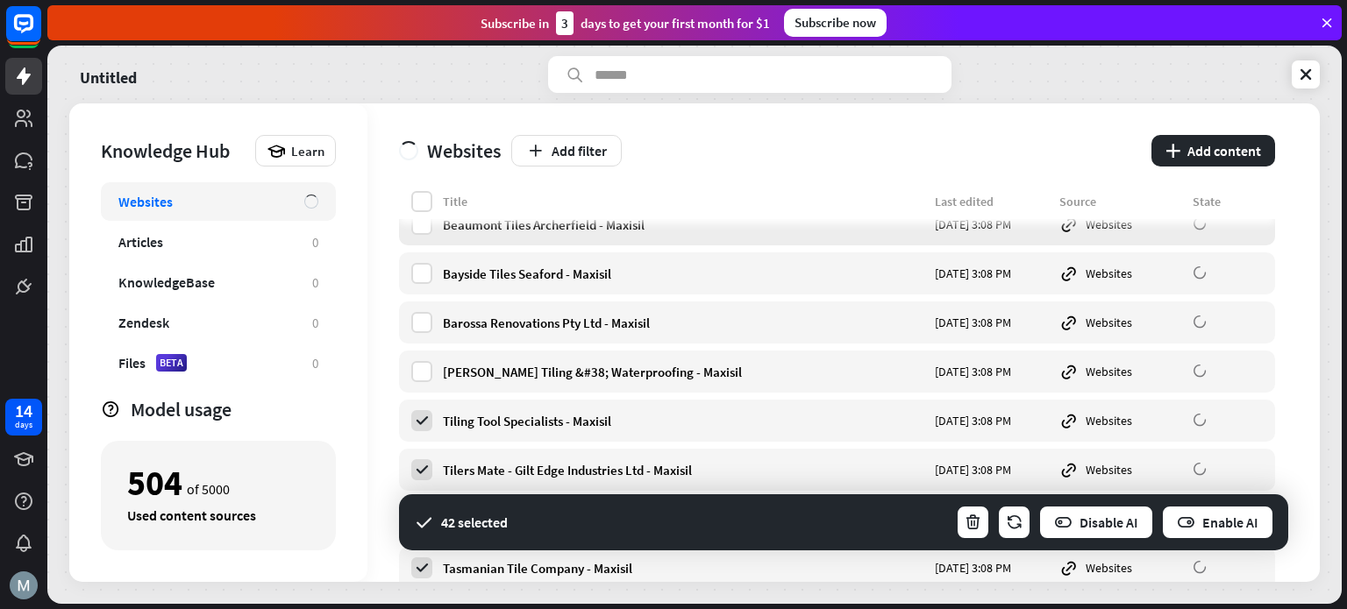
scroll to position [1871, 0]
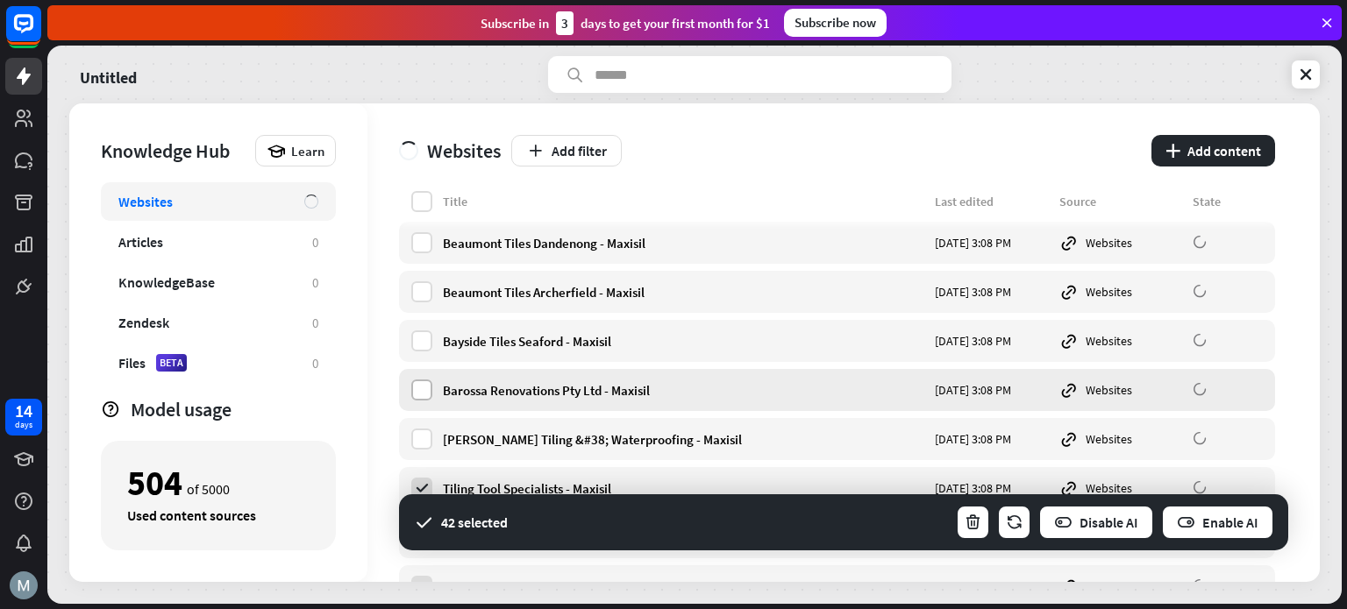
click at [423, 391] on label at bounding box center [421, 390] width 21 height 21
click at [423, 433] on label at bounding box center [421, 439] width 21 height 21
drag, startPoint x: 417, startPoint y: 335, endPoint x: 424, endPoint y: 311, distance: 24.7
click at [417, 336] on label at bounding box center [421, 341] width 21 height 21
drag, startPoint x: 426, startPoint y: 291, endPoint x: 428, endPoint y: 265, distance: 26.4
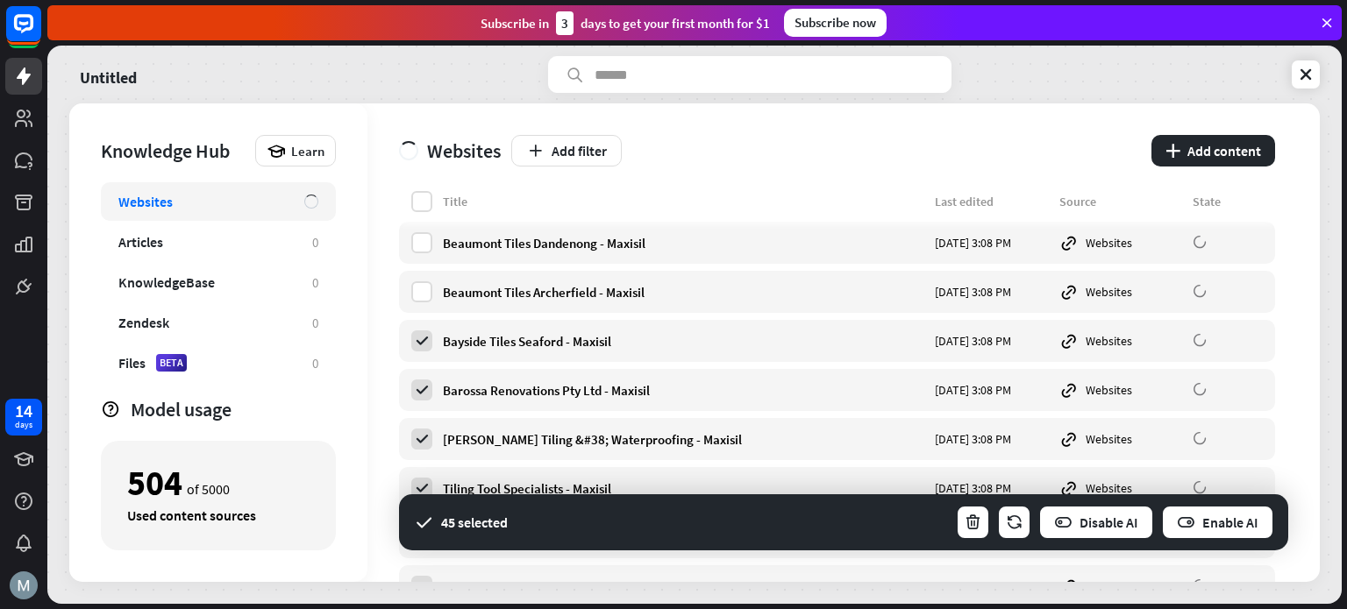
click at [427, 291] on label at bounding box center [421, 292] width 21 height 21
click at [423, 246] on label at bounding box center [421, 242] width 21 height 21
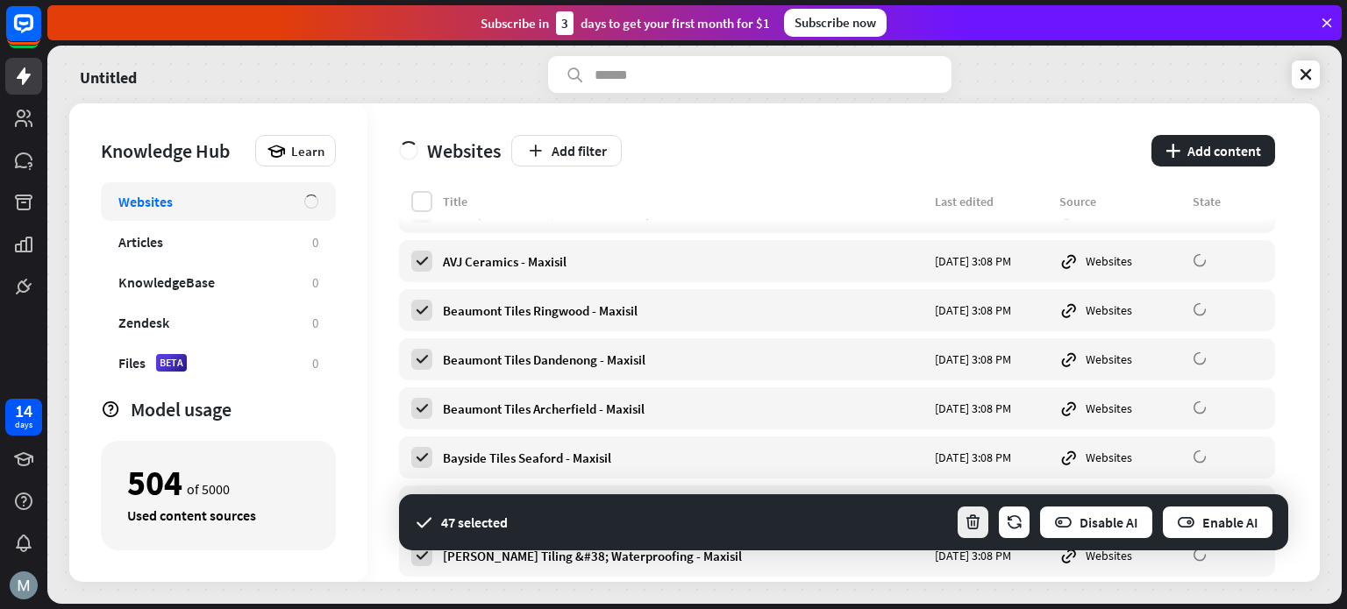
click at [978, 517] on icon "button" at bounding box center [973, 523] width 18 height 18
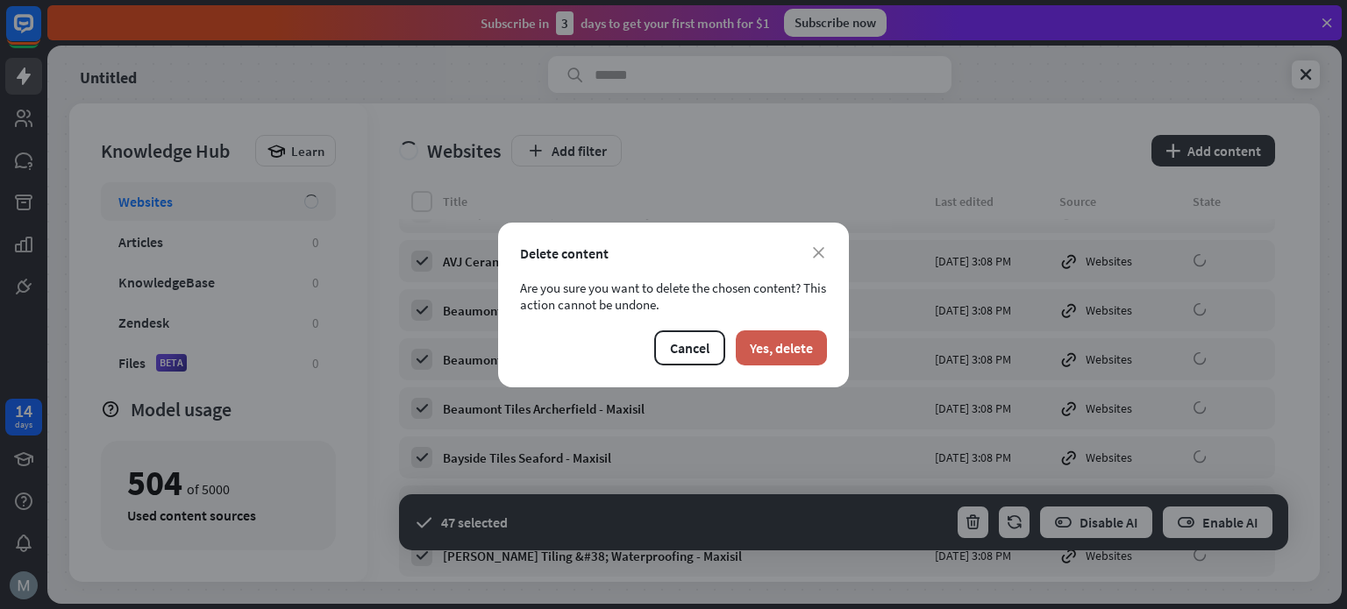
click at [798, 356] on button "Yes, delete" at bounding box center [781, 348] width 91 height 35
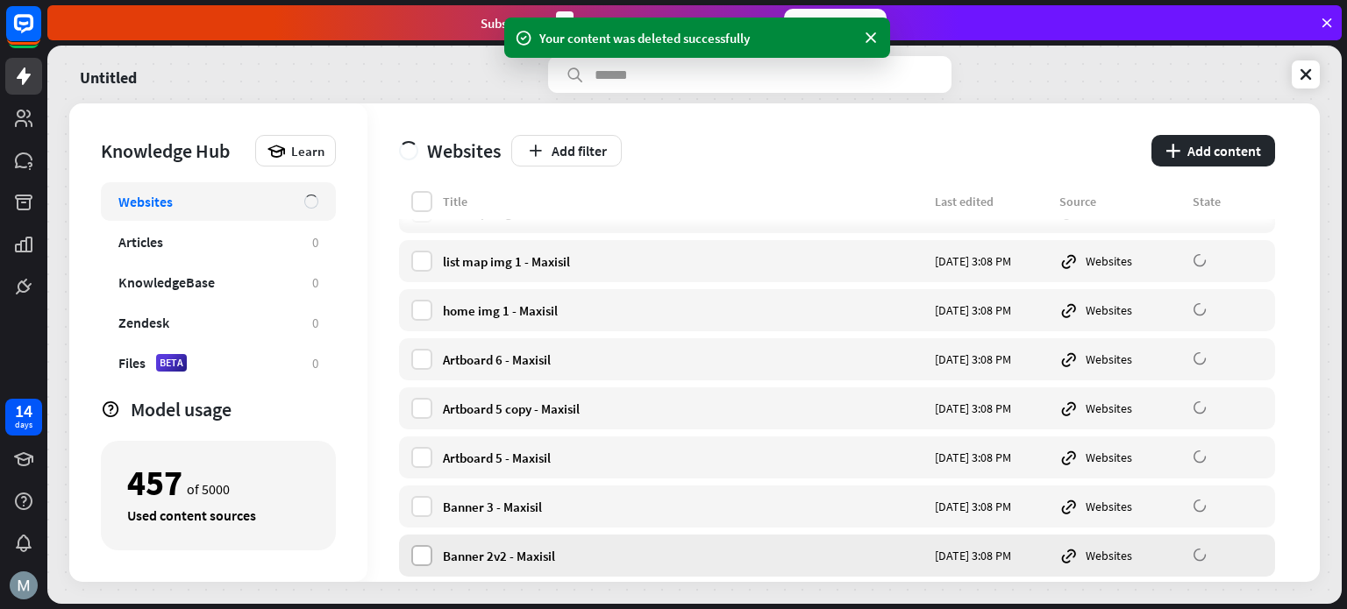
click at [416, 557] on label at bounding box center [421, 555] width 21 height 21
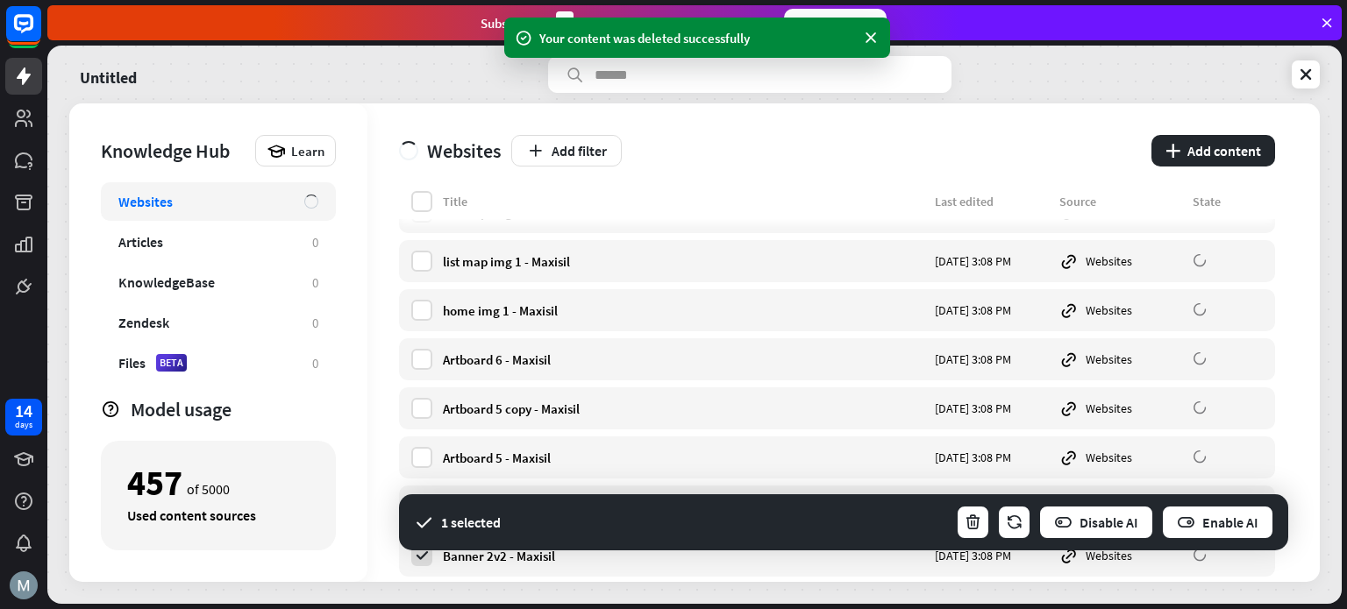
drag, startPoint x: 421, startPoint y: 456, endPoint x: 421, endPoint y: 433, distance: 22.8
click at [422, 456] on label at bounding box center [421, 457] width 21 height 21
click at [419, 409] on label at bounding box center [421, 408] width 21 height 21
click at [417, 359] on label at bounding box center [421, 359] width 21 height 21
click at [411, 308] on label at bounding box center [421, 310] width 21 height 21
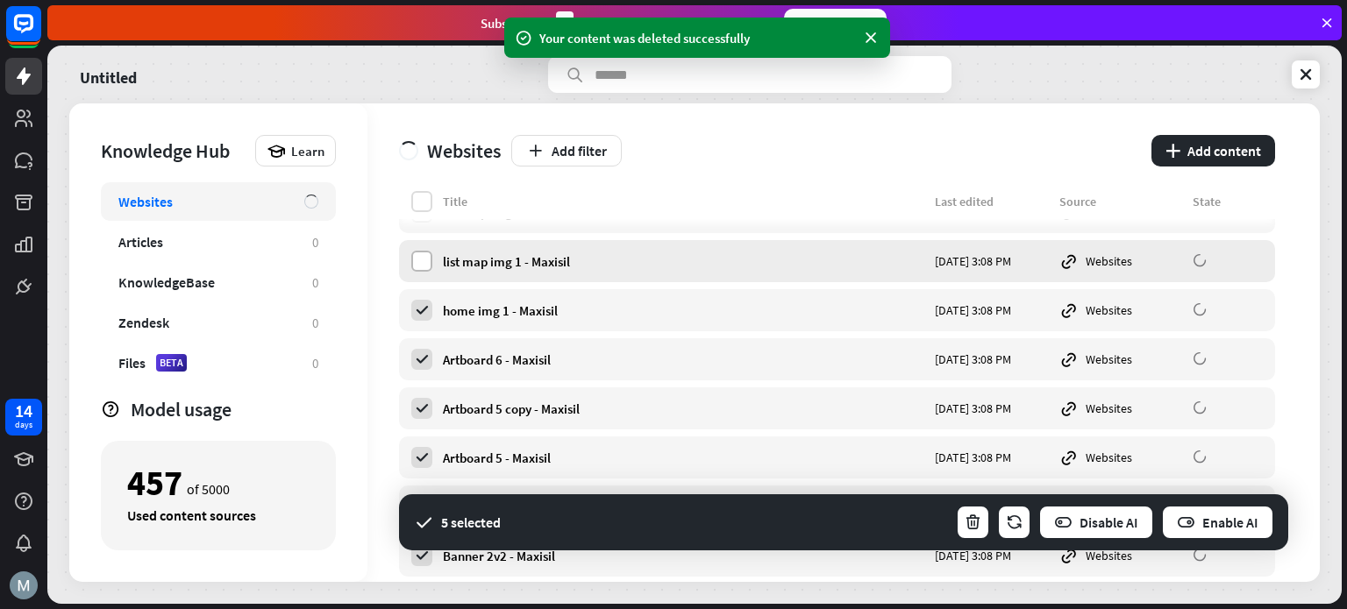
click at [421, 258] on label at bounding box center [421, 261] width 21 height 21
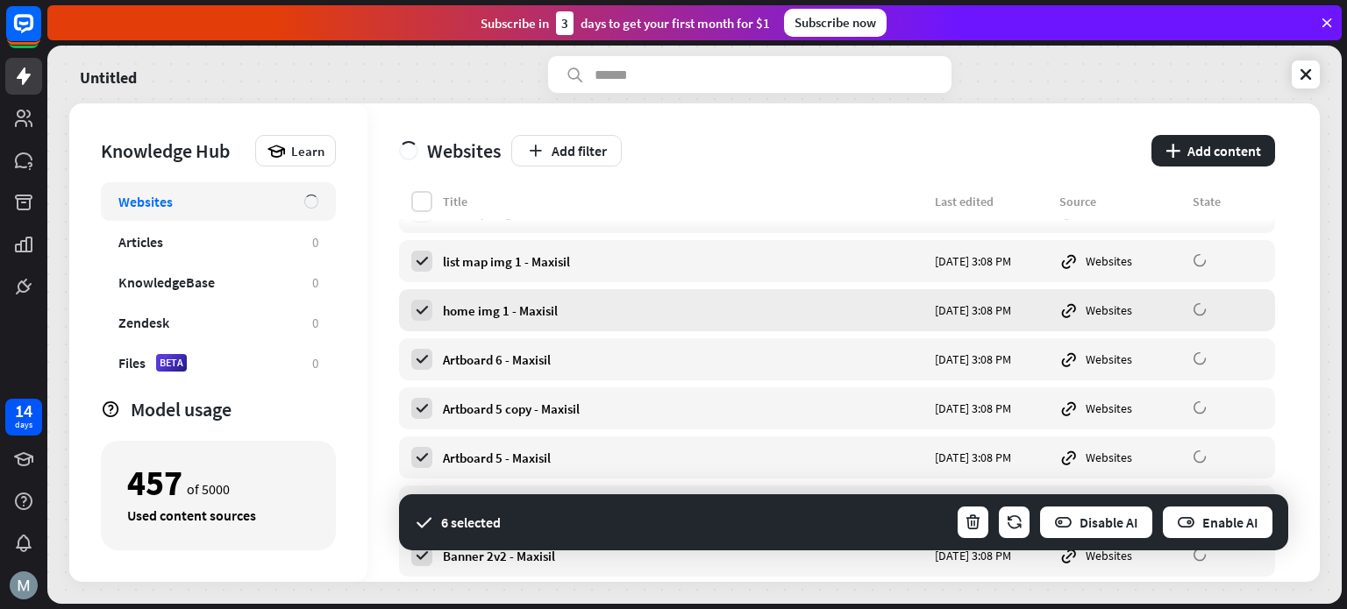
scroll to position [1636, 0]
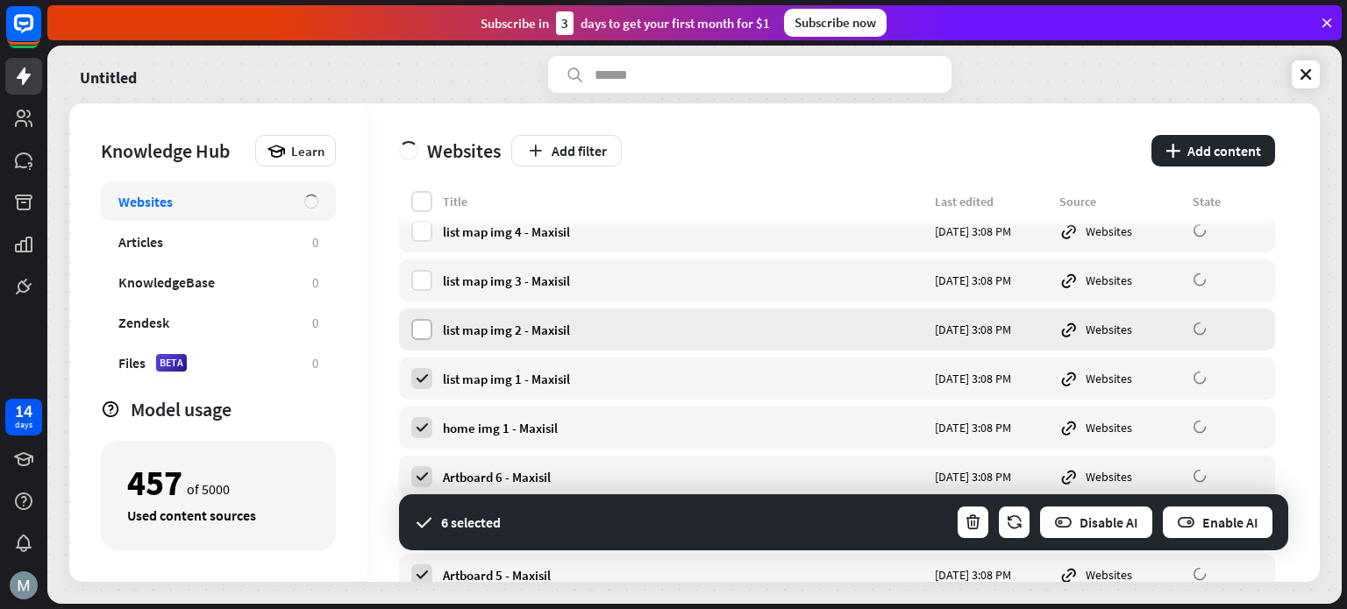
click at [411, 324] on label at bounding box center [421, 329] width 21 height 21
click at [422, 289] on label at bounding box center [421, 280] width 21 height 21
click at [416, 226] on label at bounding box center [421, 231] width 21 height 21
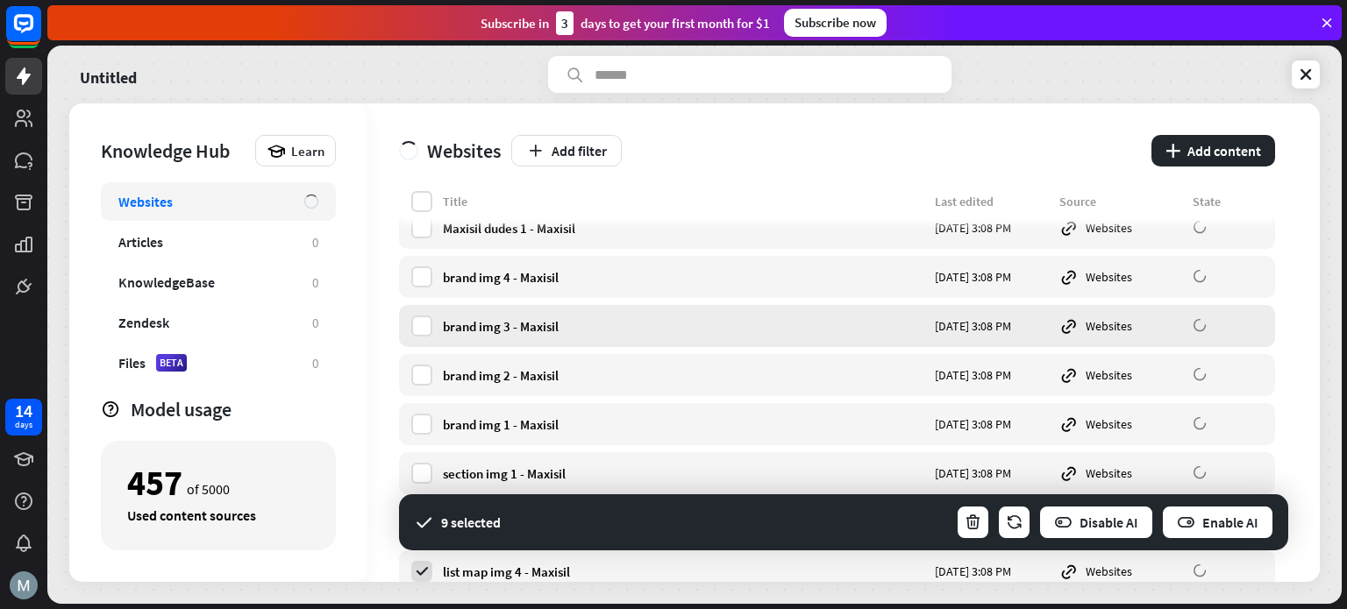
scroll to position [1286, 0]
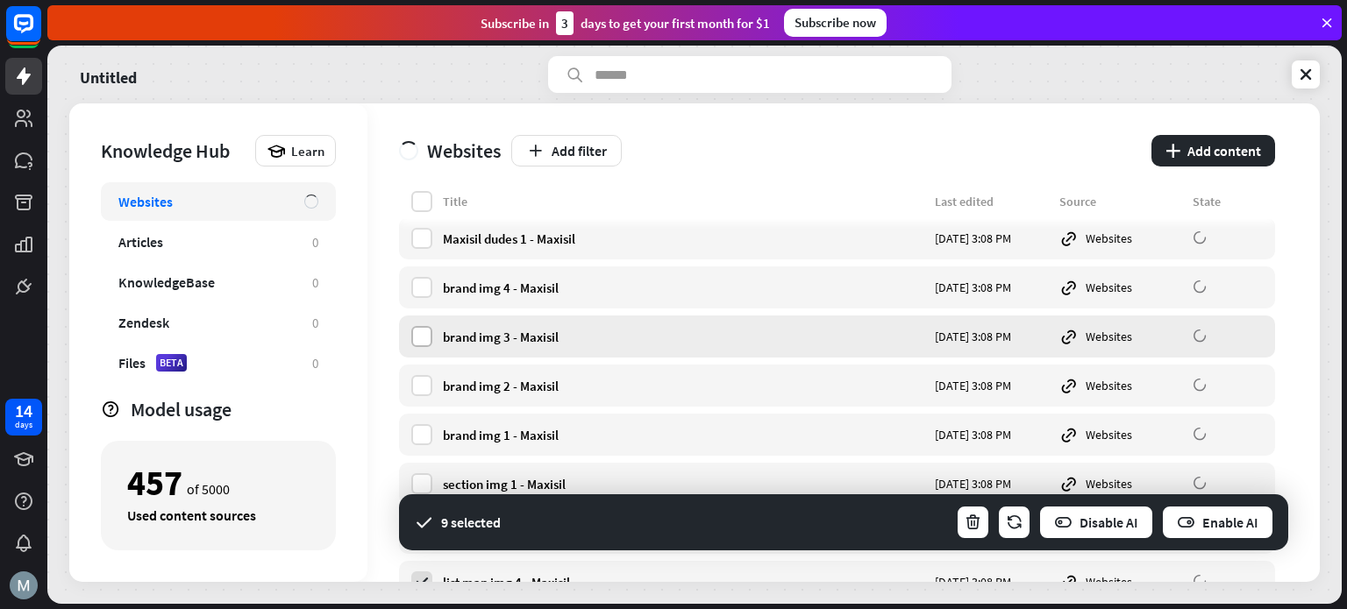
click at [424, 337] on label at bounding box center [421, 336] width 21 height 21
drag, startPoint x: 422, startPoint y: 296, endPoint x: 421, endPoint y: 281, distance: 14.9
click at [421, 294] on label at bounding box center [421, 287] width 21 height 21
click at [421, 236] on label at bounding box center [421, 238] width 21 height 21
click at [421, 388] on label at bounding box center [421, 385] width 21 height 21
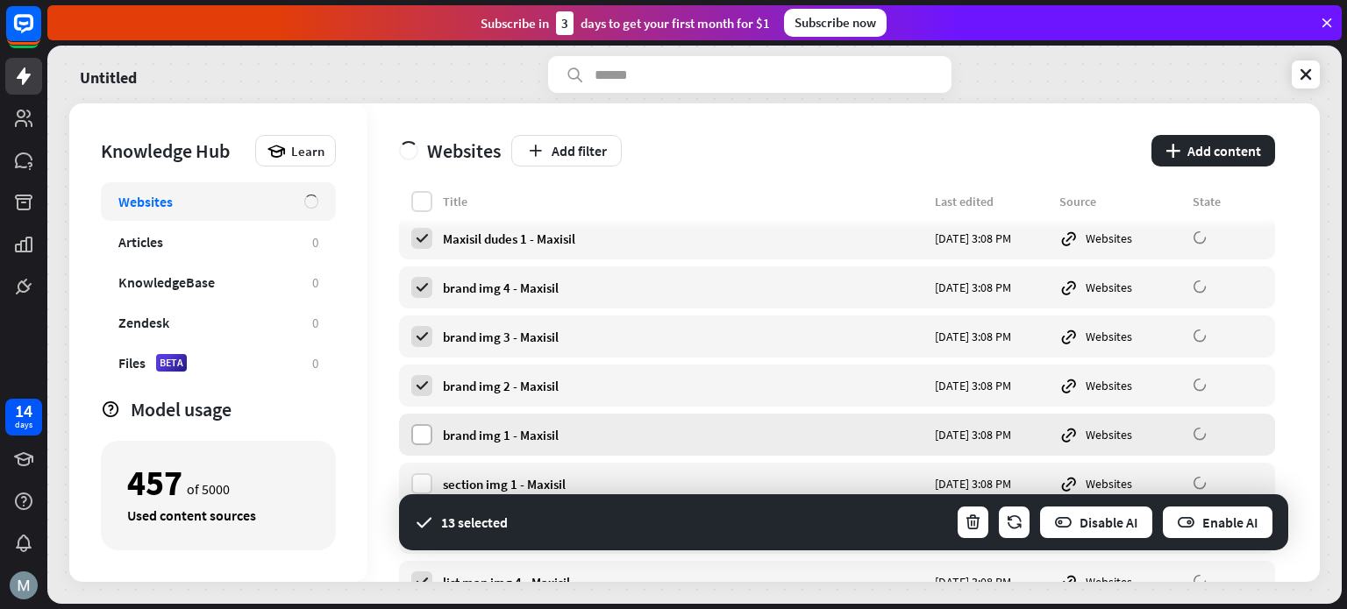
drag, startPoint x: 418, startPoint y: 431, endPoint x: 454, endPoint y: 433, distance: 36.1
click at [419, 432] on label at bounding box center [421, 434] width 21 height 21
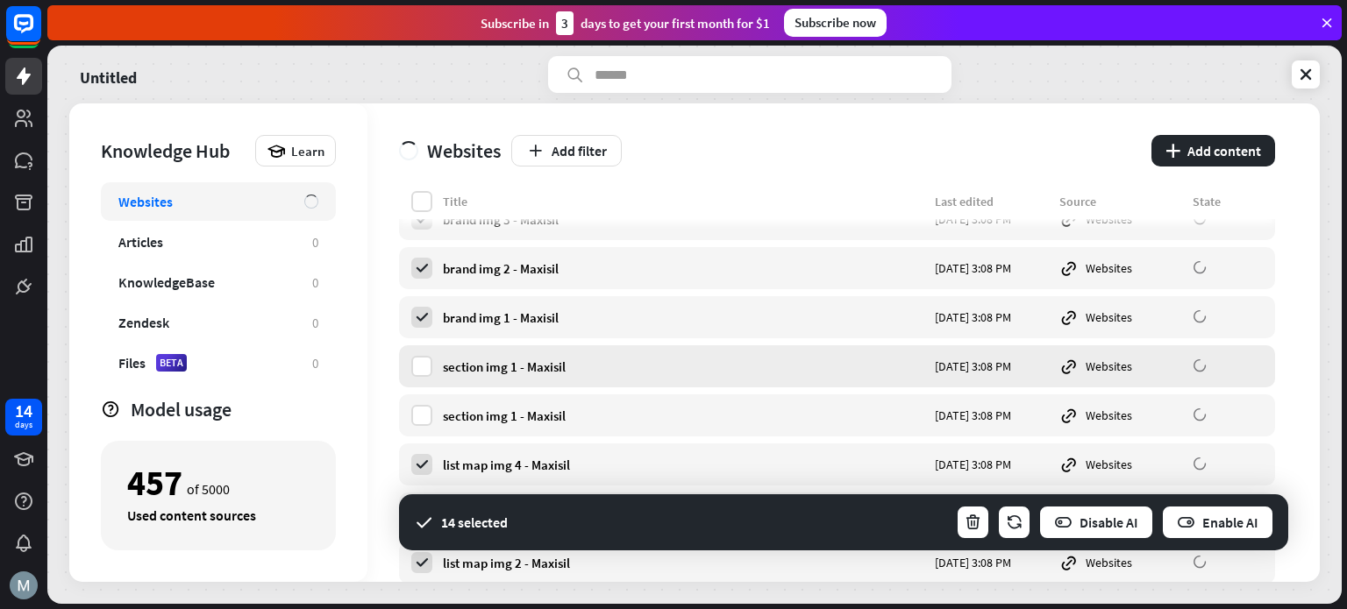
drag, startPoint x: 421, startPoint y: 368, endPoint x: 422, endPoint y: 383, distance: 14.9
click at [422, 369] on label at bounding box center [421, 366] width 21 height 21
click at [424, 410] on label at bounding box center [421, 415] width 21 height 21
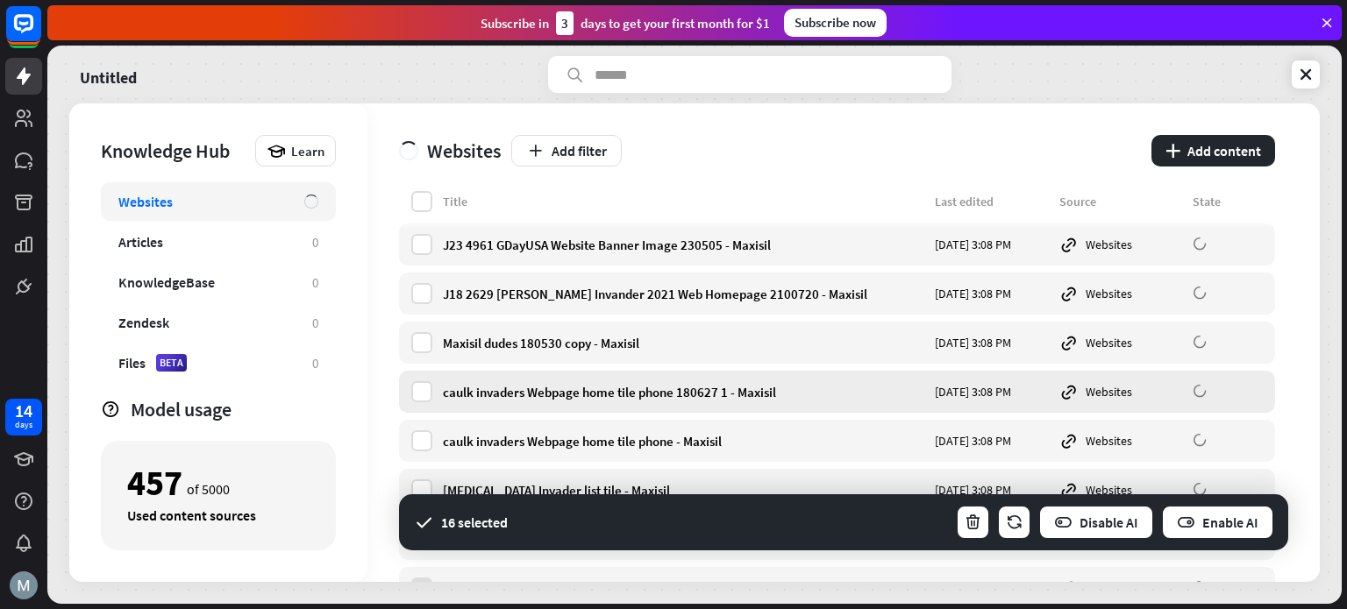
scroll to position [935, 0]
click at [420, 386] on label at bounding box center [421, 392] width 21 height 21
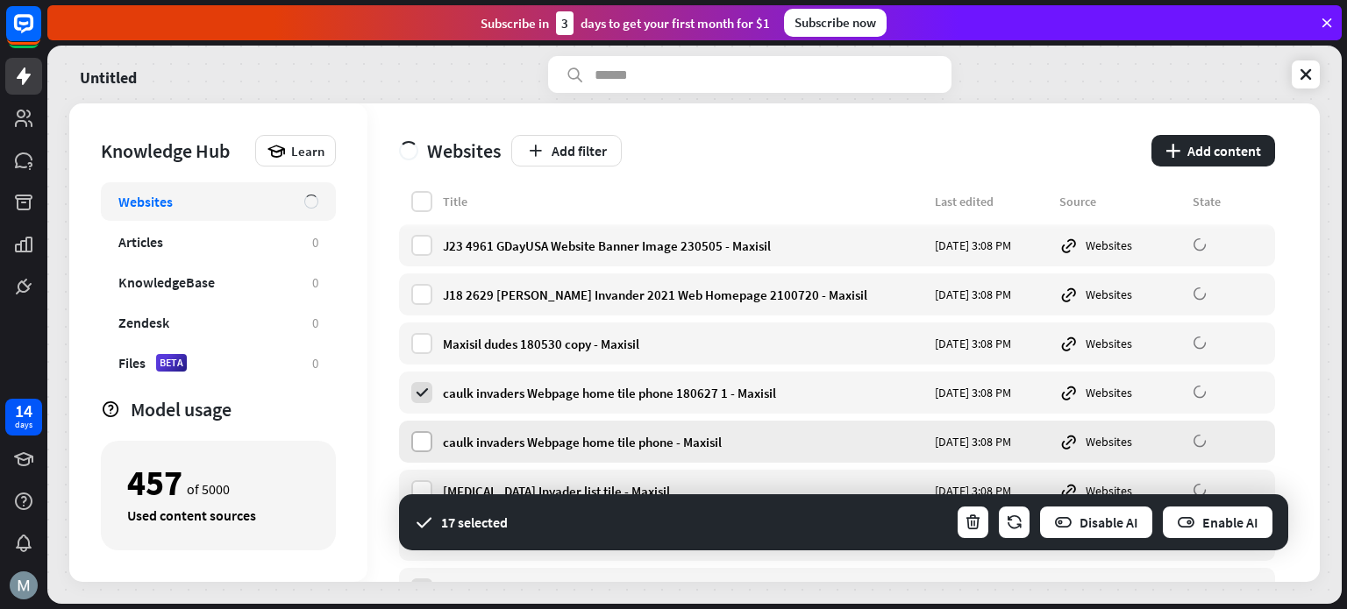
click at [421, 442] on label at bounding box center [421, 441] width 21 height 21
click at [421, 483] on label at bounding box center [421, 491] width 21 height 21
click at [428, 337] on label at bounding box center [421, 343] width 21 height 21
click at [421, 294] on label at bounding box center [421, 294] width 21 height 21
click at [422, 244] on label at bounding box center [421, 245] width 21 height 21
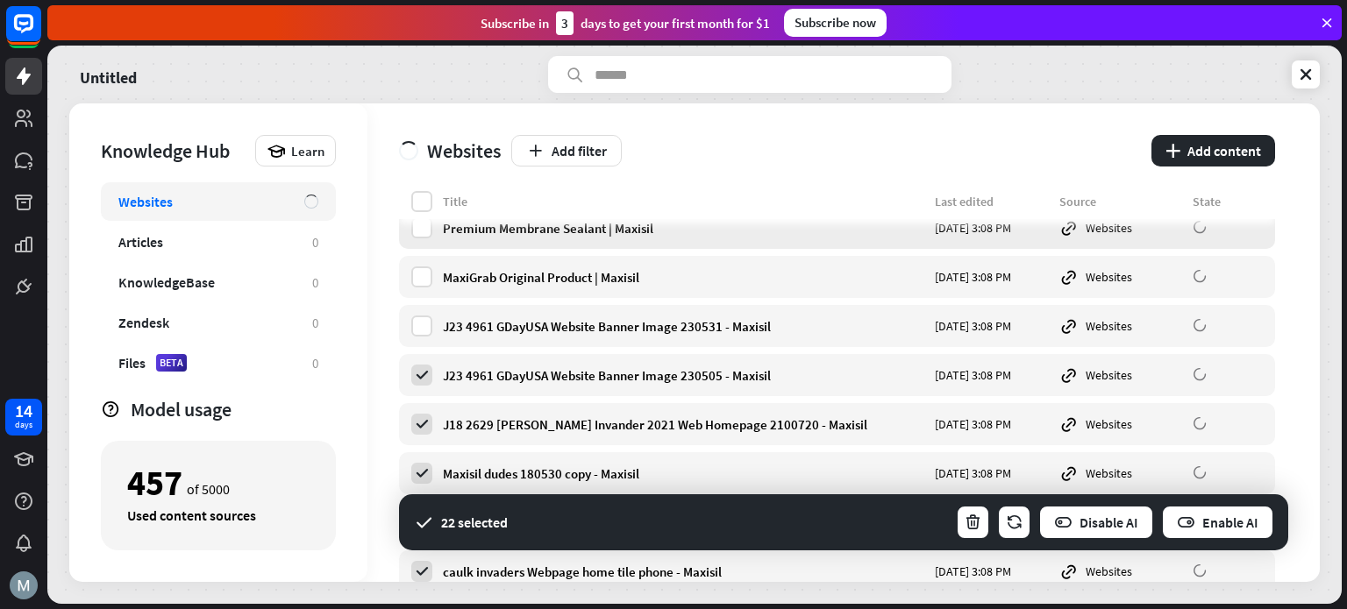
scroll to position [702, 0]
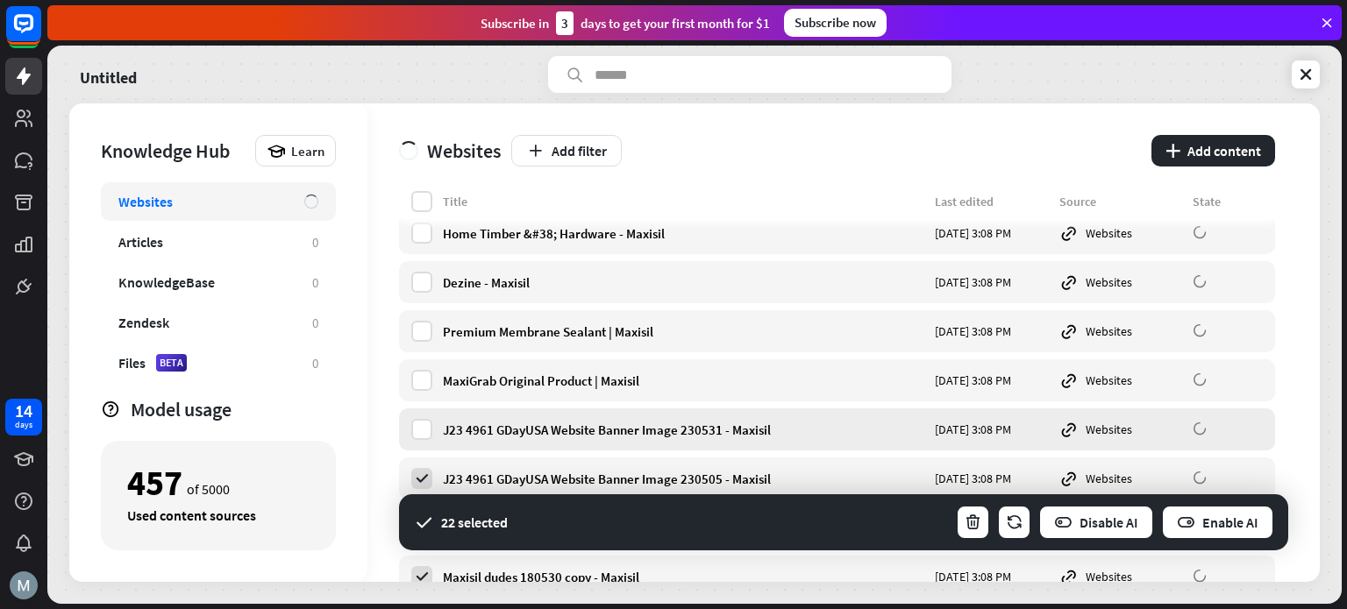
click at [414, 431] on label at bounding box center [421, 429] width 21 height 21
drag, startPoint x: 421, startPoint y: 386, endPoint x: 422, endPoint y: 352, distance: 34.2
click at [422, 384] on label at bounding box center [421, 380] width 21 height 21
click at [423, 339] on label at bounding box center [421, 331] width 21 height 21
drag, startPoint x: 425, startPoint y: 328, endPoint x: 419, endPoint y: 342, distance: 15.3
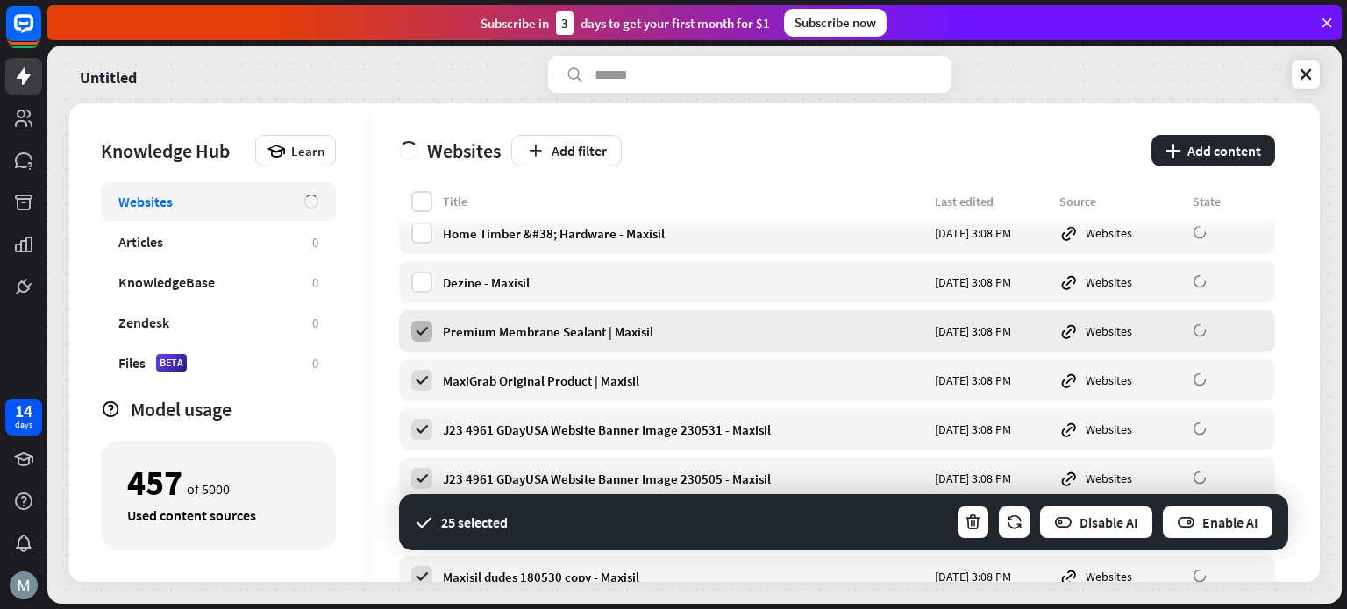
click at [424, 329] on icon at bounding box center [422, 332] width 16 height 16
drag, startPoint x: 417, startPoint y: 385, endPoint x: 424, endPoint y: 324, distance: 60.9
click at [416, 385] on icon at bounding box center [422, 381] width 16 height 16
click at [424, 282] on label at bounding box center [421, 282] width 21 height 21
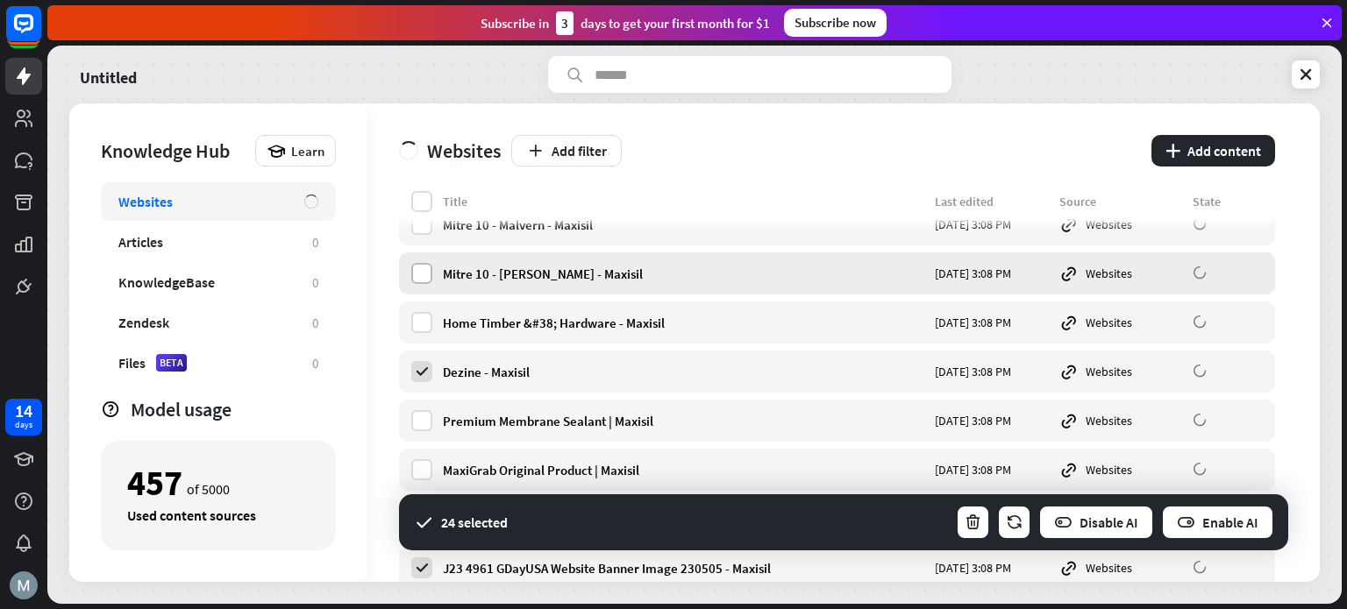
scroll to position [467, 0]
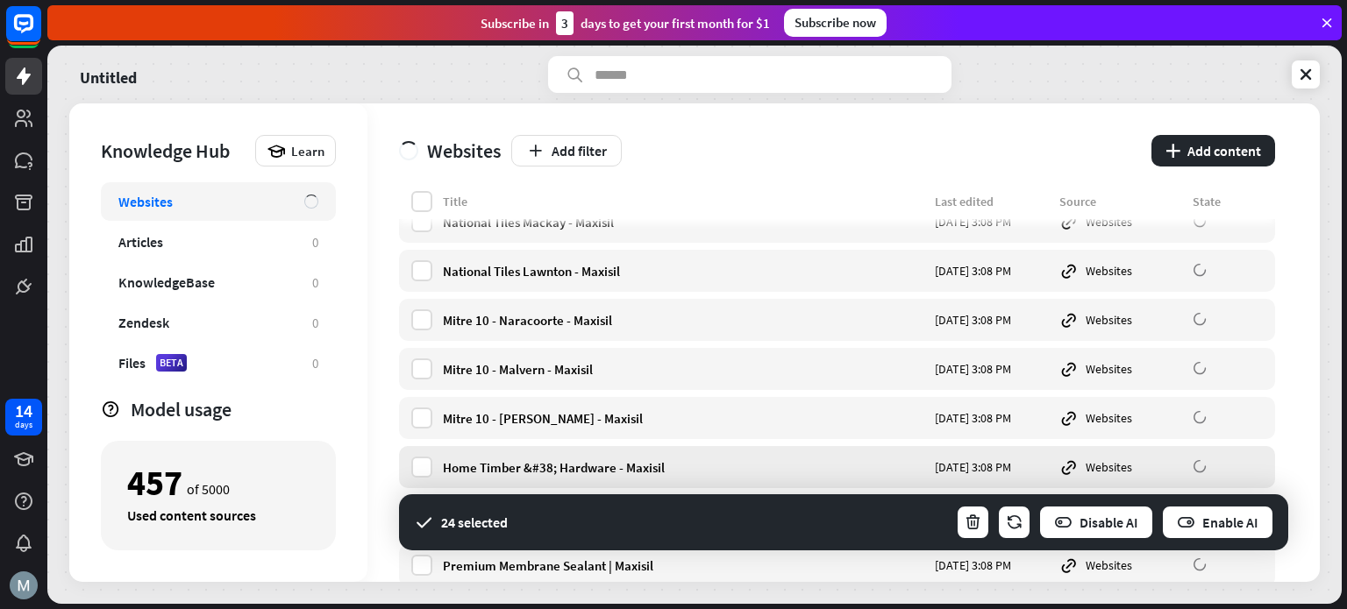
drag, startPoint x: 415, startPoint y: 467, endPoint x: 424, endPoint y: 453, distance: 15.8
click at [417, 467] on label at bounding box center [421, 467] width 21 height 21
click at [421, 433] on div "Mitre 10 - [PERSON_NAME] - Maxisil [DATE] 3:08 PM Websites" at bounding box center [837, 418] width 876 height 42
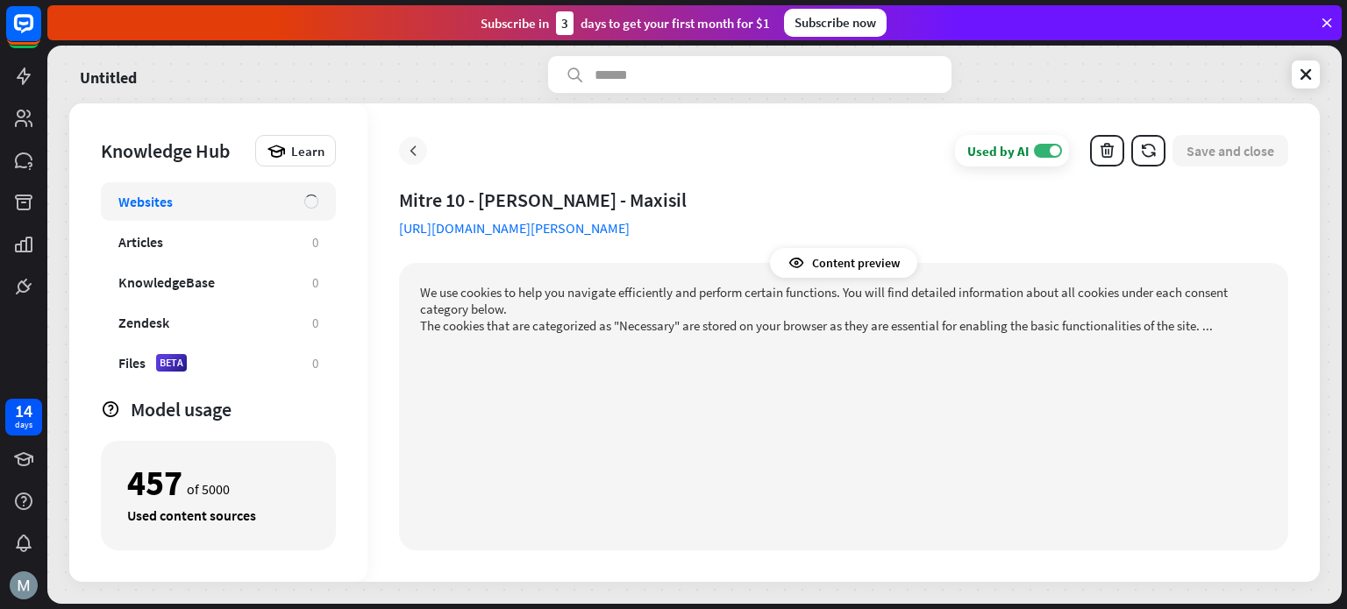
click at [422, 153] on div at bounding box center [413, 151] width 28 height 28
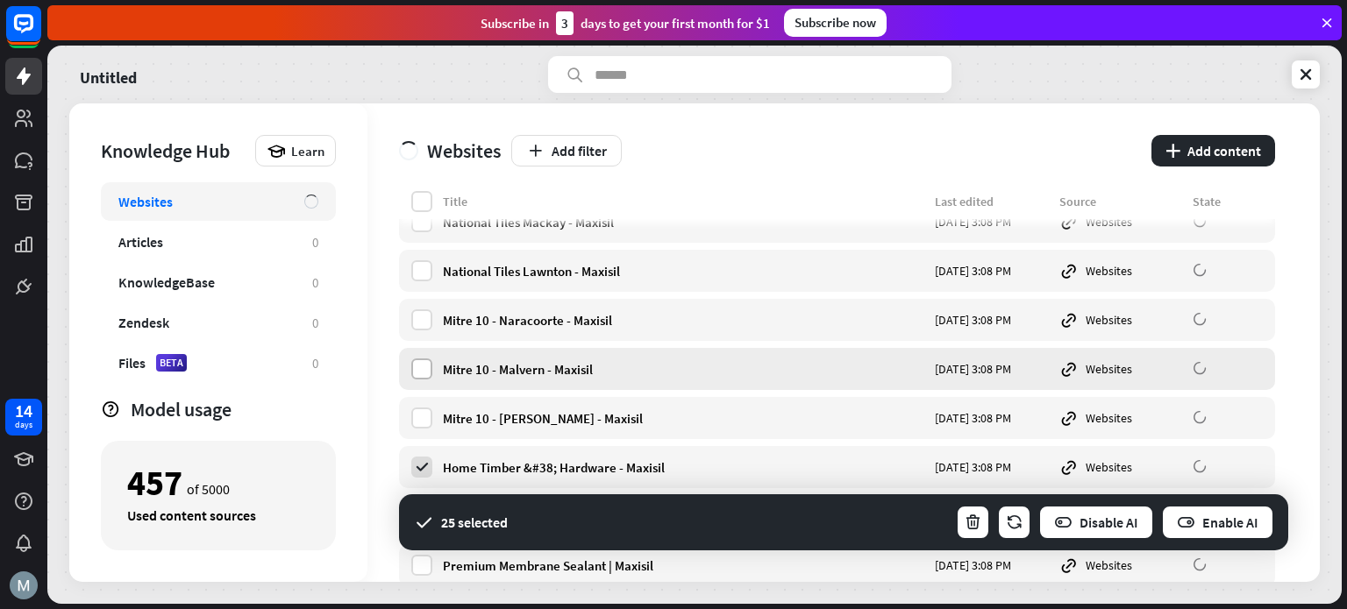
drag, startPoint x: 416, startPoint y: 424, endPoint x: 428, endPoint y: 361, distance: 64.3
click at [417, 424] on label at bounding box center [421, 418] width 21 height 21
click at [428, 360] on label at bounding box center [421, 369] width 21 height 21
drag, startPoint x: 419, startPoint y: 314, endPoint x: 424, endPoint y: 270, distance: 44.2
click at [419, 315] on label at bounding box center [421, 320] width 21 height 21
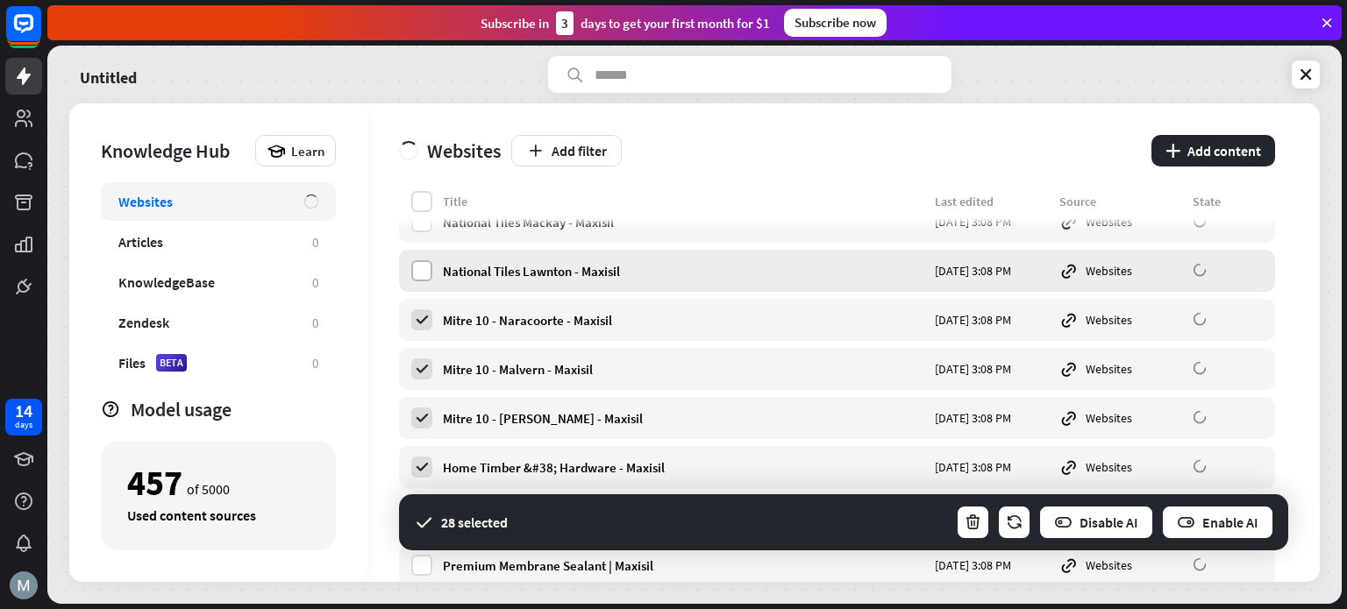
click at [424, 261] on label at bounding box center [421, 270] width 21 height 21
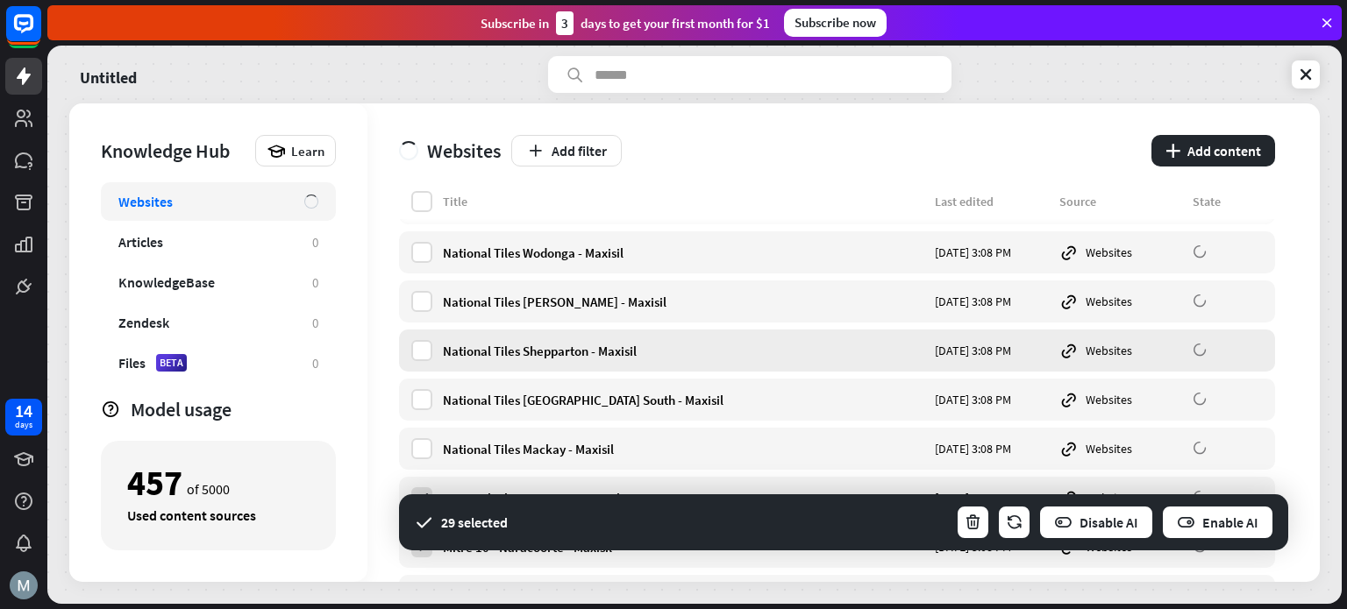
scroll to position [234, 0]
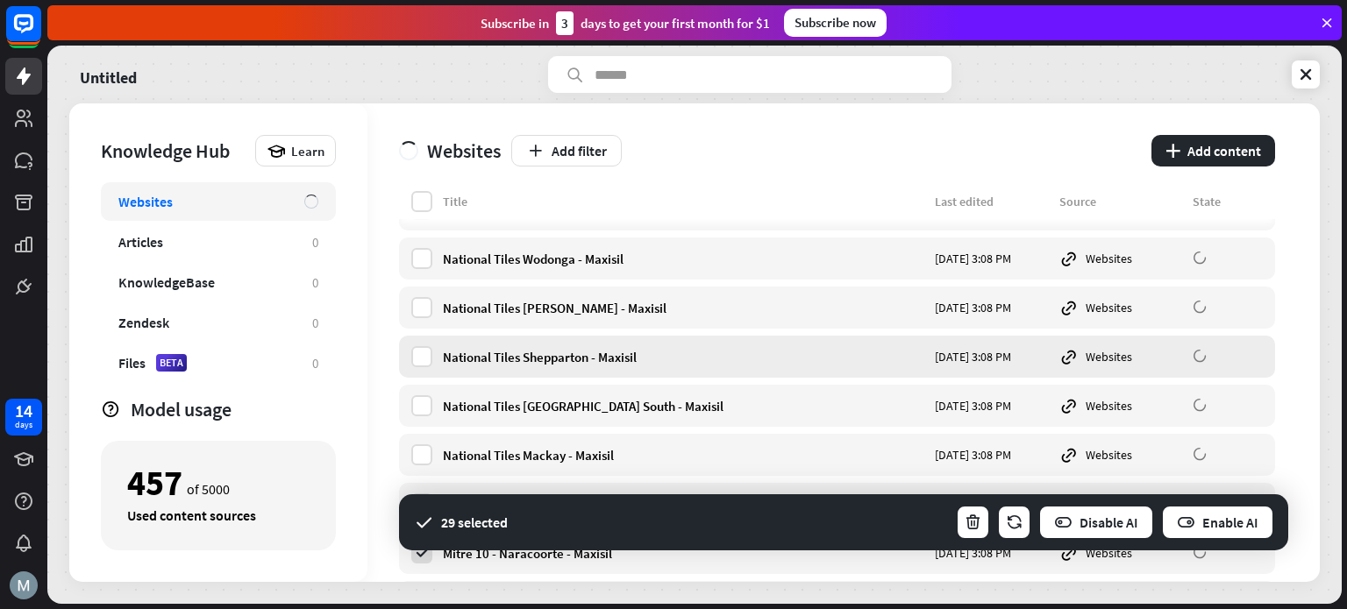
drag, startPoint x: 417, startPoint y: 356, endPoint x: 415, endPoint y: 377, distance: 21.2
click at [416, 357] on label at bounding box center [421, 356] width 21 height 21
drag, startPoint x: 418, startPoint y: 410, endPoint x: 419, endPoint y: 438, distance: 28.1
click at [419, 410] on label at bounding box center [421, 406] width 21 height 21
click at [421, 452] on label at bounding box center [421, 455] width 21 height 21
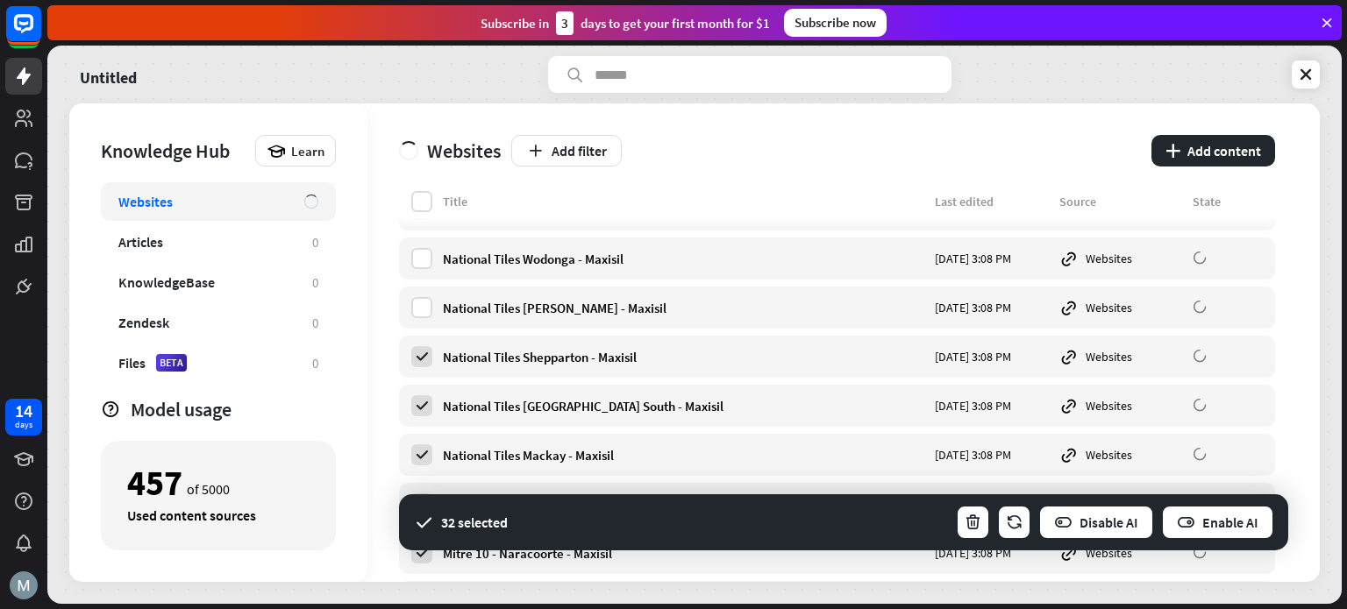
drag, startPoint x: 419, startPoint y: 308, endPoint x: 421, endPoint y: 284, distance: 23.7
click at [419, 308] on label at bounding box center [421, 307] width 21 height 21
click at [419, 270] on div "National Tiles Wodonga - Maxisil [DATE] 3:08 PM Websites" at bounding box center [837, 259] width 876 height 42
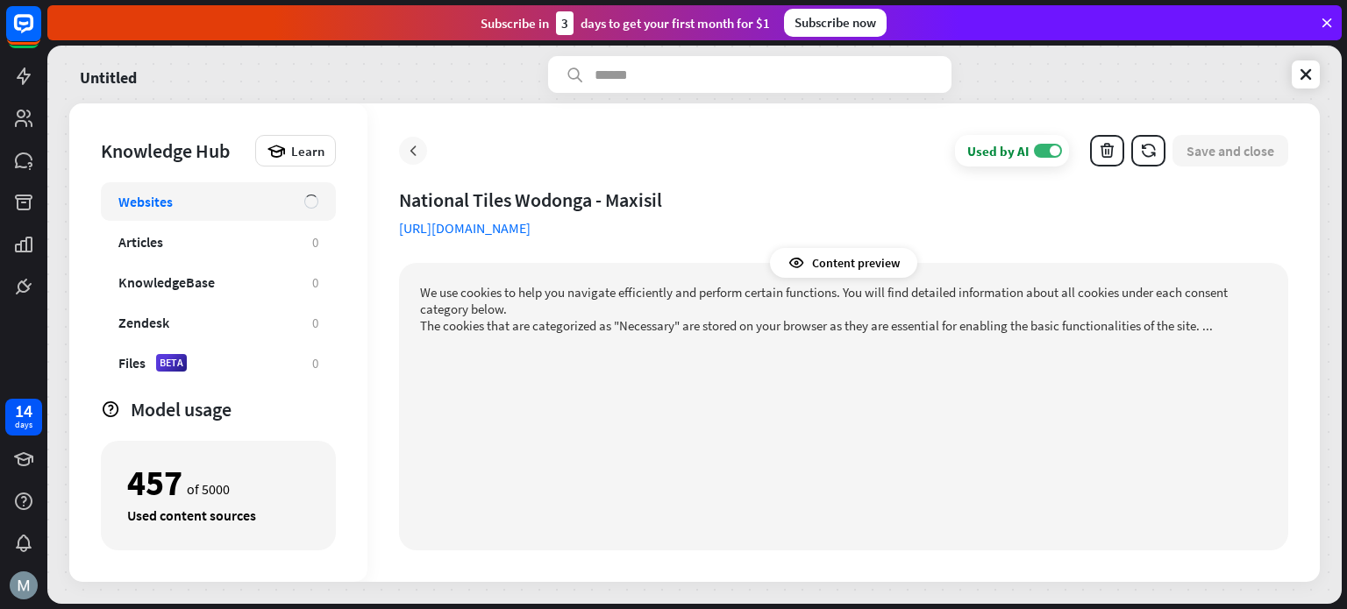
click at [411, 160] on div "Used by AI ON Save and close" at bounding box center [843, 151] width 889 height 32
drag, startPoint x: 411, startPoint y: 152, endPoint x: 421, endPoint y: 185, distance: 34.7
click at [411, 150] on icon at bounding box center [413, 151] width 18 height 18
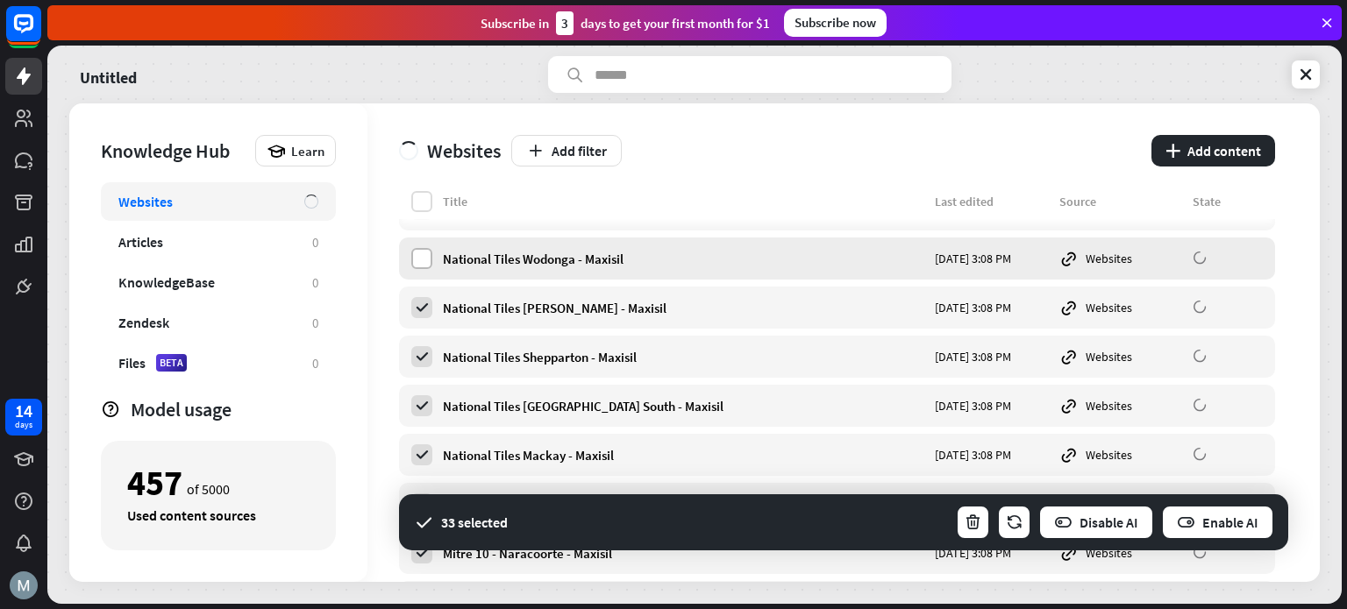
click at [424, 260] on label at bounding box center [421, 258] width 21 height 21
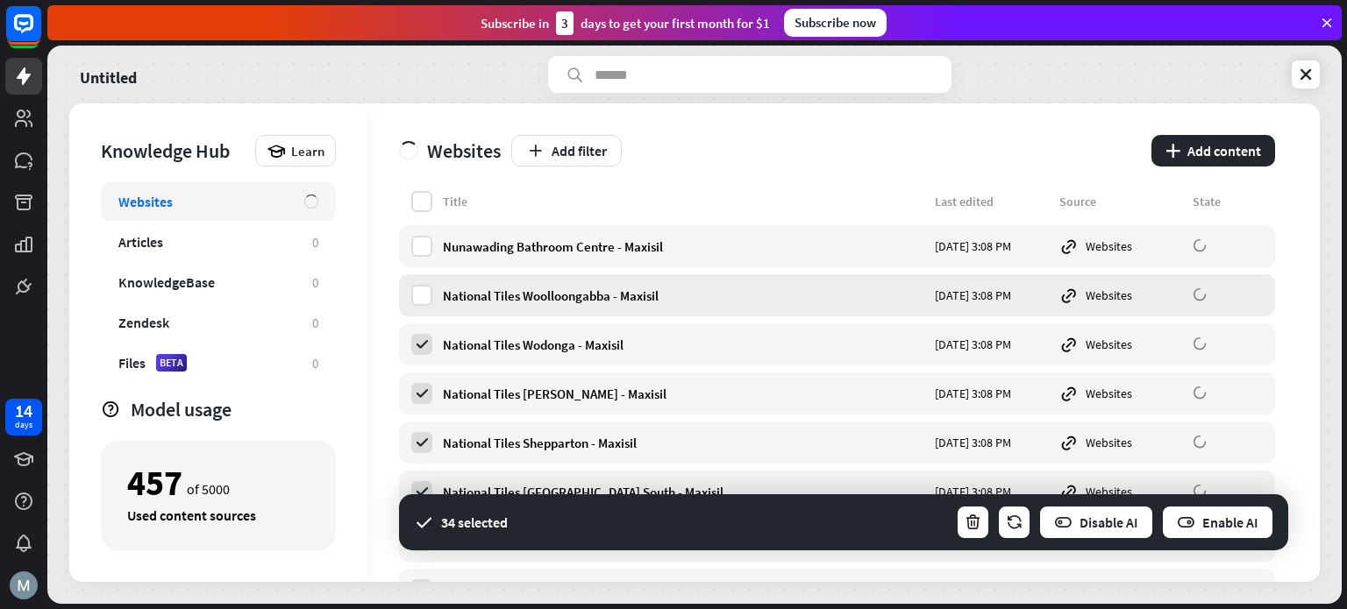
scroll to position [117, 0]
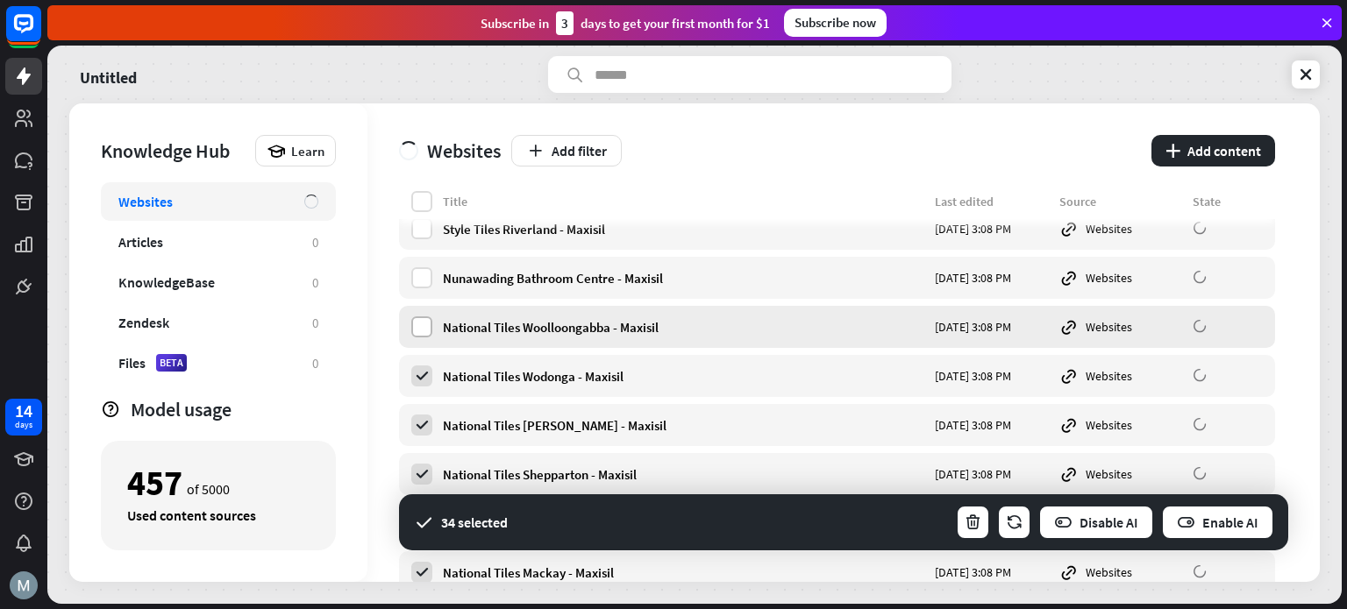
drag, startPoint x: 419, startPoint y: 331, endPoint x: 421, endPoint y: 287, distance: 43.9
click at [418, 331] on label at bounding box center [421, 327] width 21 height 21
drag, startPoint x: 421, startPoint y: 286, endPoint x: 428, endPoint y: 274, distance: 13.4
click at [422, 287] on label at bounding box center [421, 277] width 21 height 21
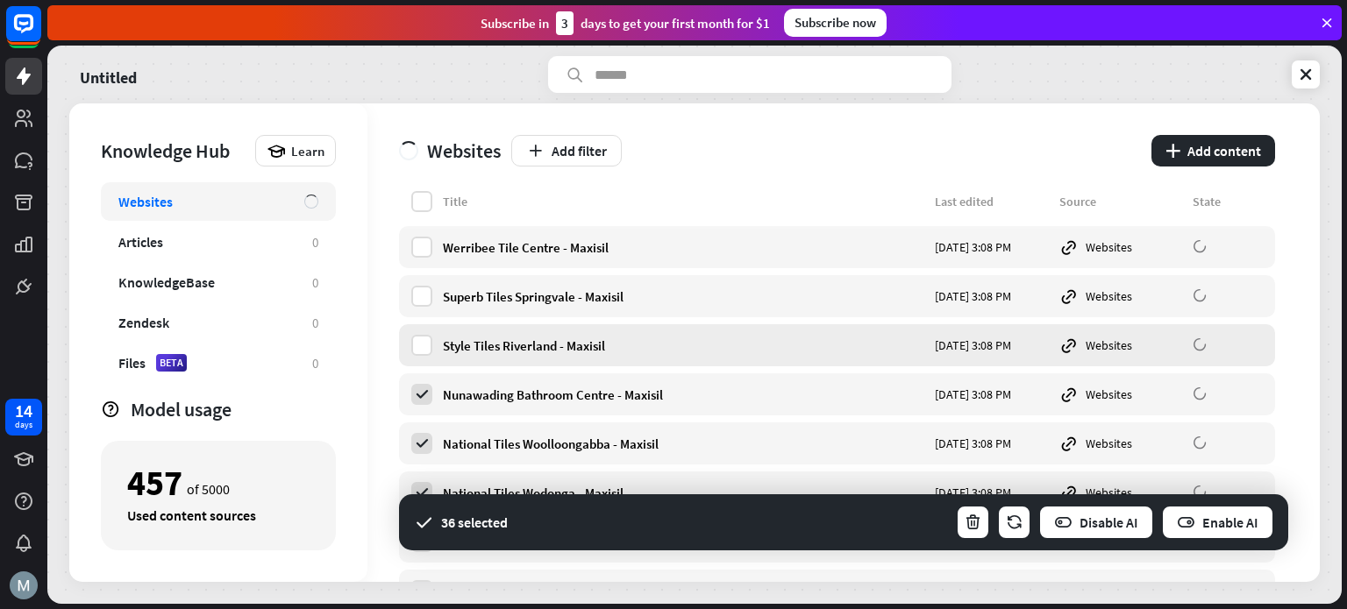
drag, startPoint x: 418, startPoint y: 346, endPoint x: 419, endPoint y: 332, distance: 14.1
click at [417, 346] on label at bounding box center [421, 345] width 21 height 21
drag, startPoint x: 417, startPoint y: 291, endPoint x: 419, endPoint y: 274, distance: 17.6
click at [417, 291] on label at bounding box center [421, 296] width 21 height 21
click at [421, 248] on label at bounding box center [421, 247] width 21 height 21
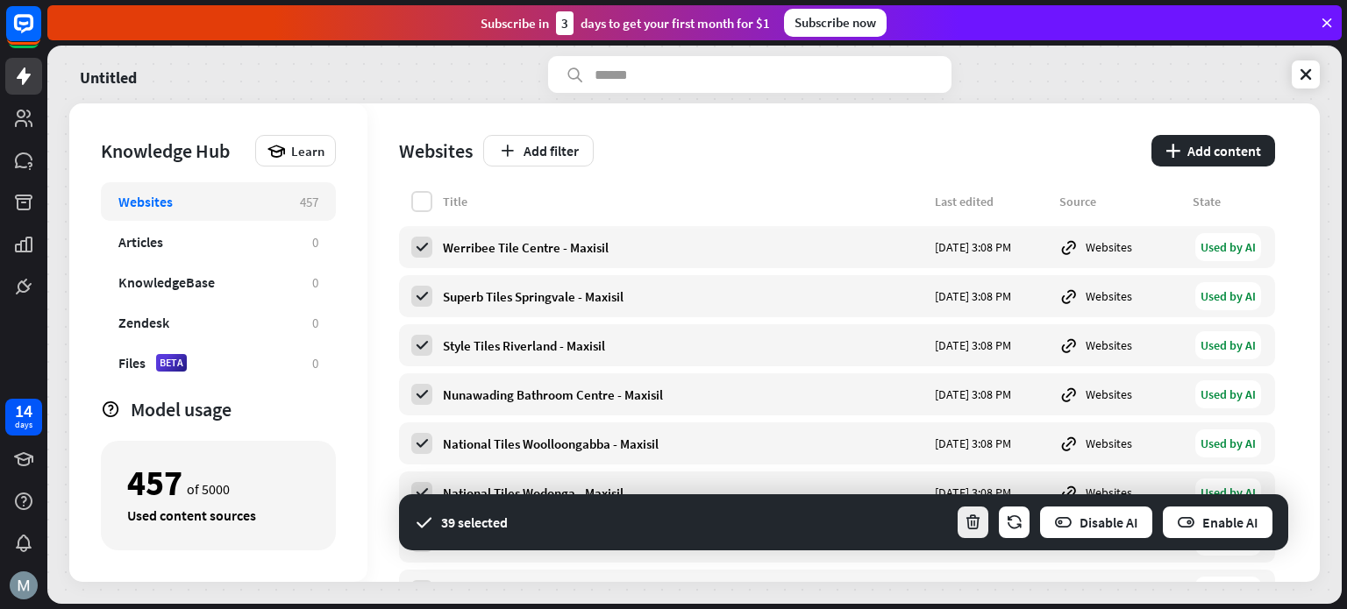
click at [969, 519] on icon "button" at bounding box center [973, 523] width 18 height 18
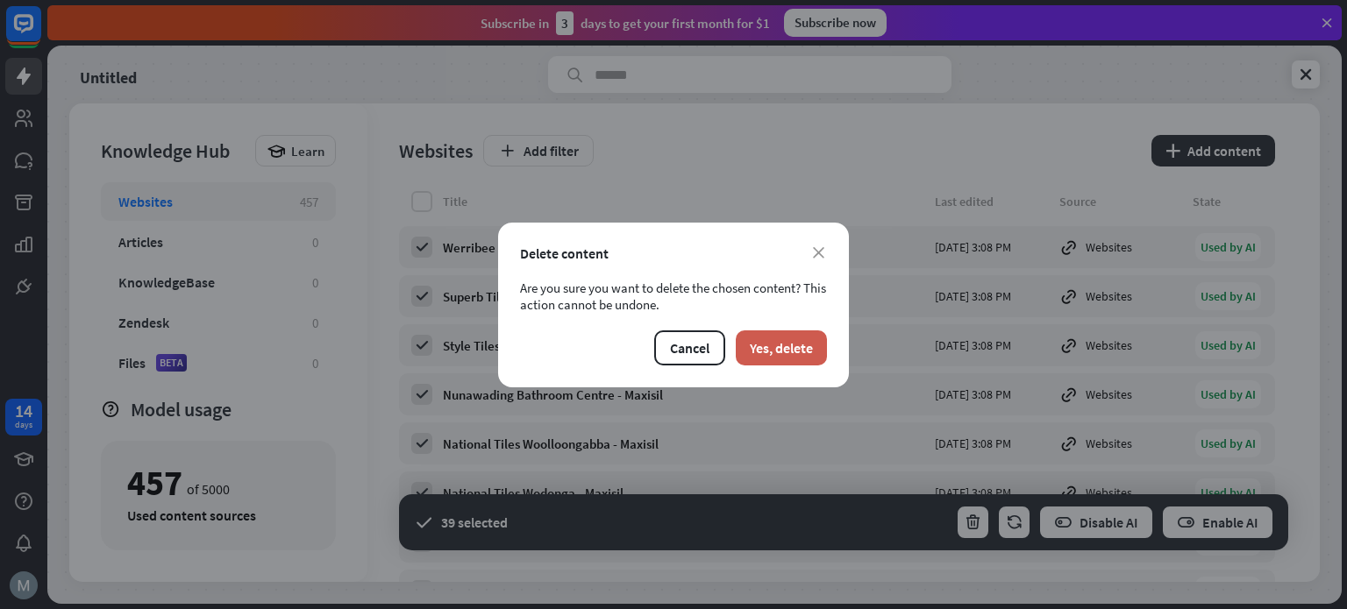
click at [812, 357] on button "Yes, delete" at bounding box center [781, 348] width 91 height 35
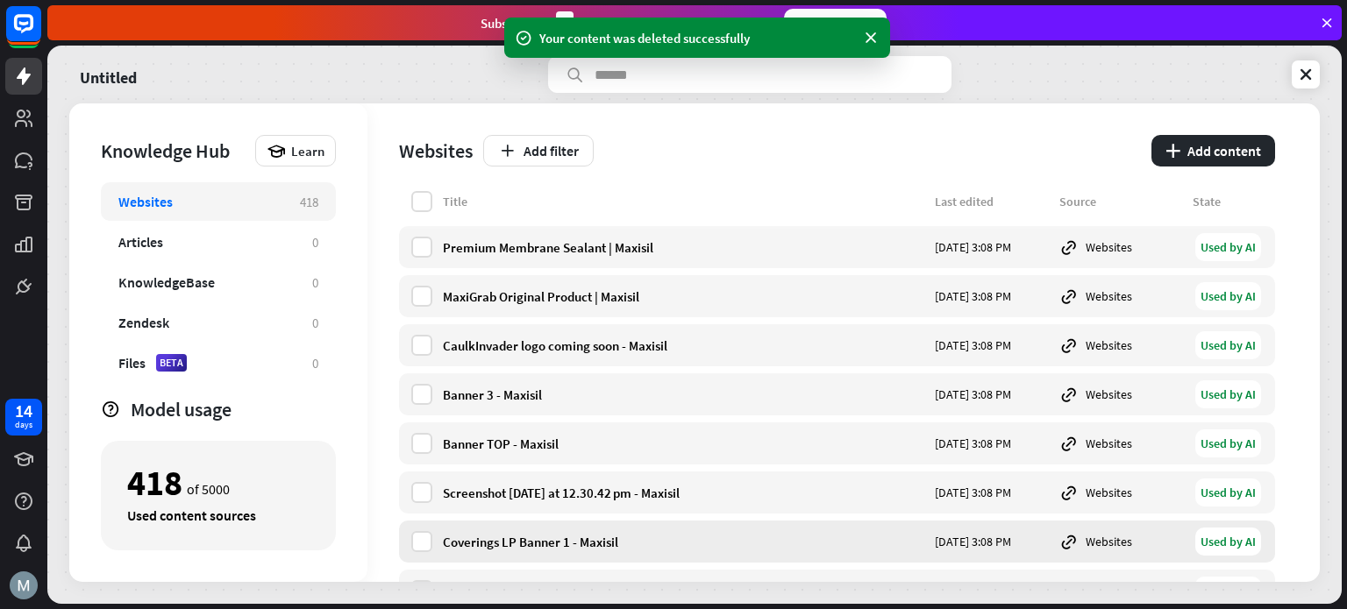
scroll to position [117, 0]
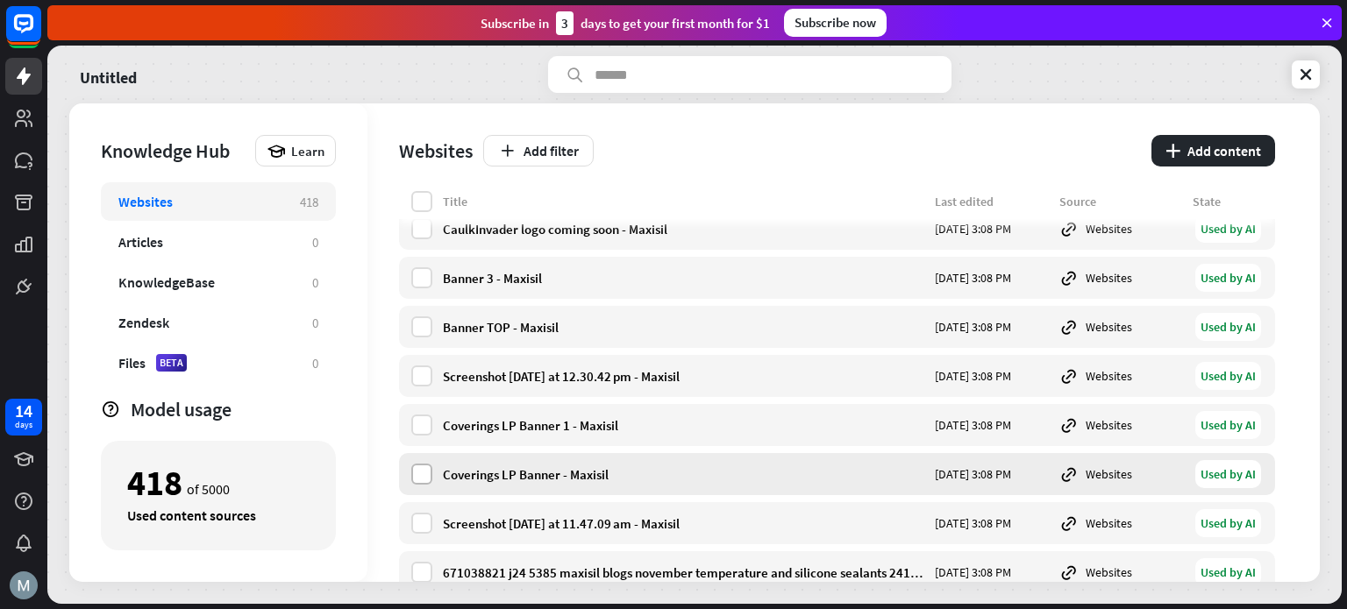
click at [418, 470] on label at bounding box center [421, 474] width 21 height 21
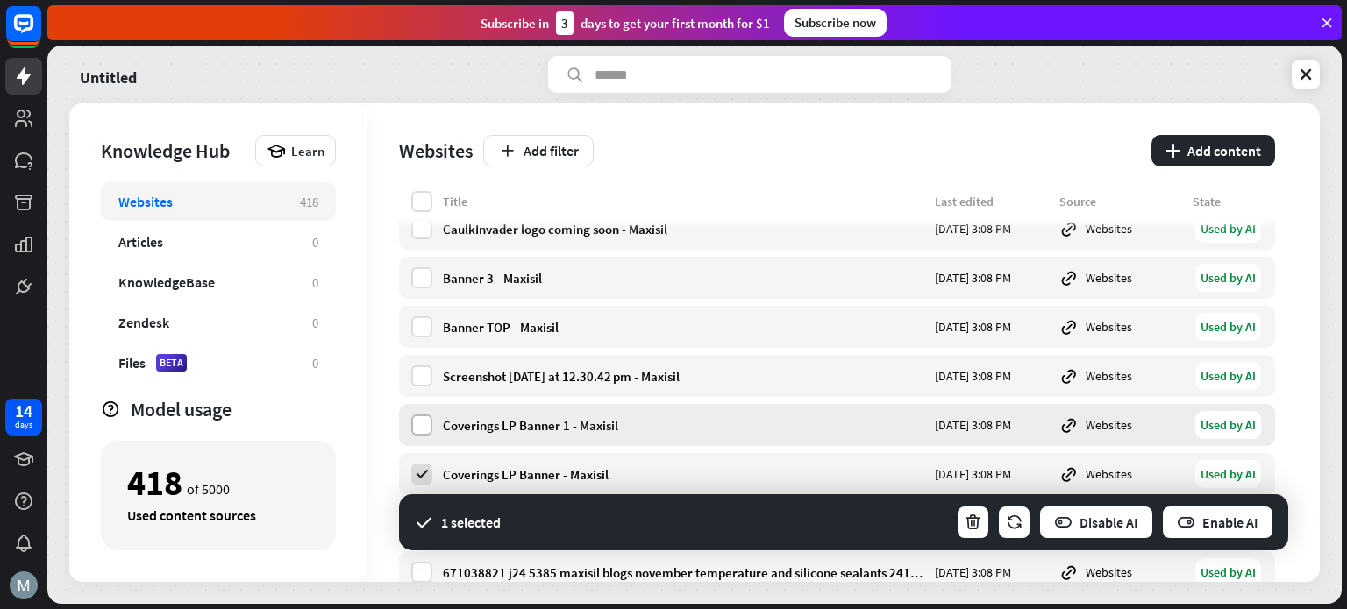
click at [429, 417] on label at bounding box center [421, 425] width 21 height 21
click at [430, 371] on label at bounding box center [421, 376] width 21 height 21
drag, startPoint x: 424, startPoint y: 330, endPoint x: 424, endPoint y: 303, distance: 26.3
click at [424, 330] on label at bounding box center [421, 327] width 21 height 21
drag, startPoint x: 424, startPoint y: 279, endPoint x: 428, endPoint y: 239, distance: 39.6
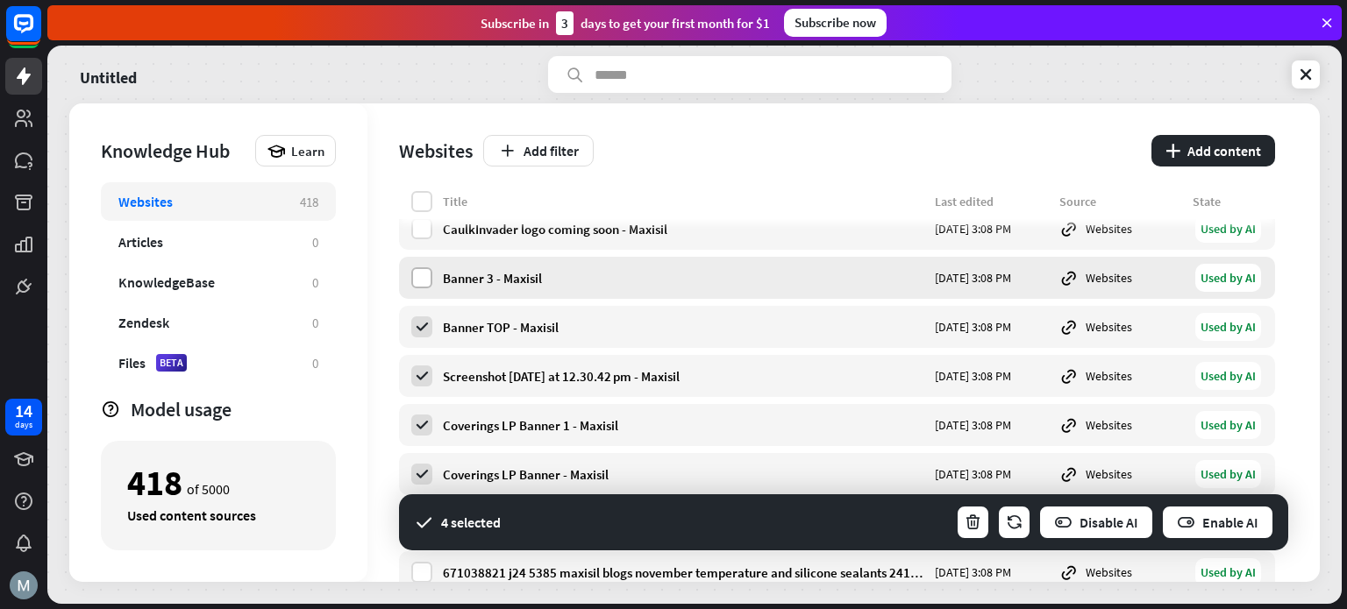
click at [424, 277] on label at bounding box center [421, 277] width 21 height 21
click at [431, 225] on label at bounding box center [421, 228] width 21 height 21
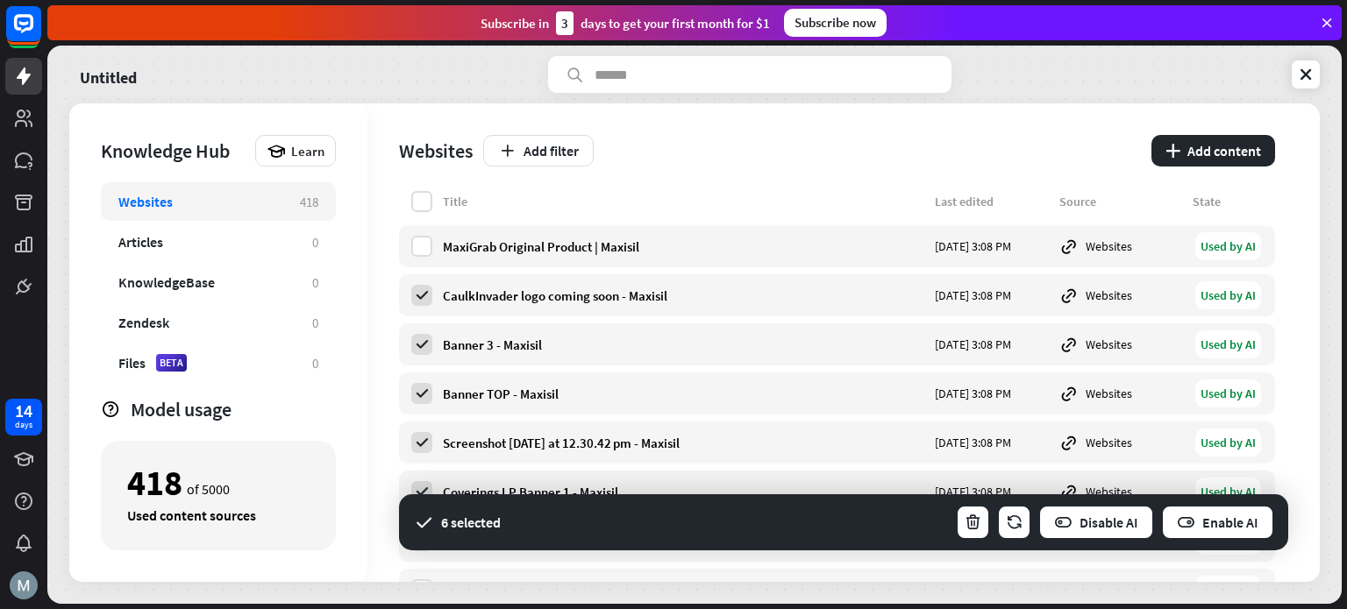
scroll to position [0, 0]
drag, startPoint x: 423, startPoint y: 297, endPoint x: 424, endPoint y: 274, distance: 23.7
click at [423, 297] on label at bounding box center [421, 296] width 21 height 21
drag, startPoint x: 421, startPoint y: 237, endPoint x: 426, endPoint y: 308, distance: 71.2
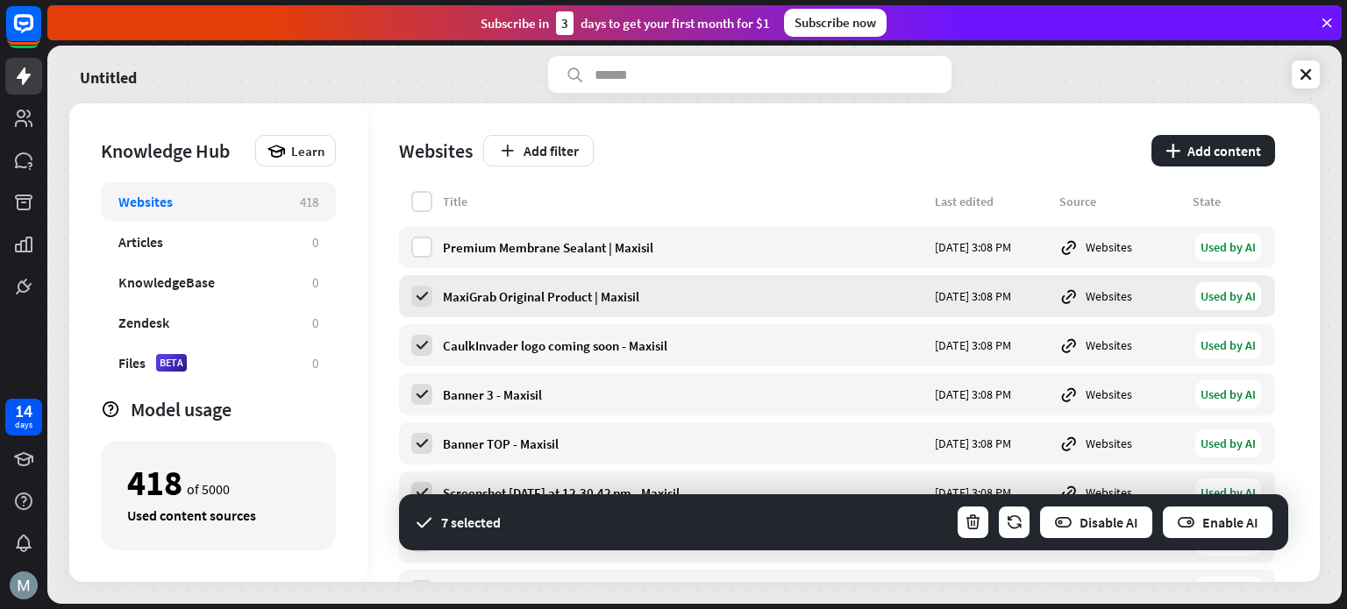
click at [420, 239] on label at bounding box center [421, 247] width 21 height 21
click at [421, 252] on icon at bounding box center [422, 247] width 16 height 16
drag, startPoint x: 417, startPoint y: 303, endPoint x: 435, endPoint y: 315, distance: 20.9
click at [419, 304] on label at bounding box center [421, 296] width 21 height 21
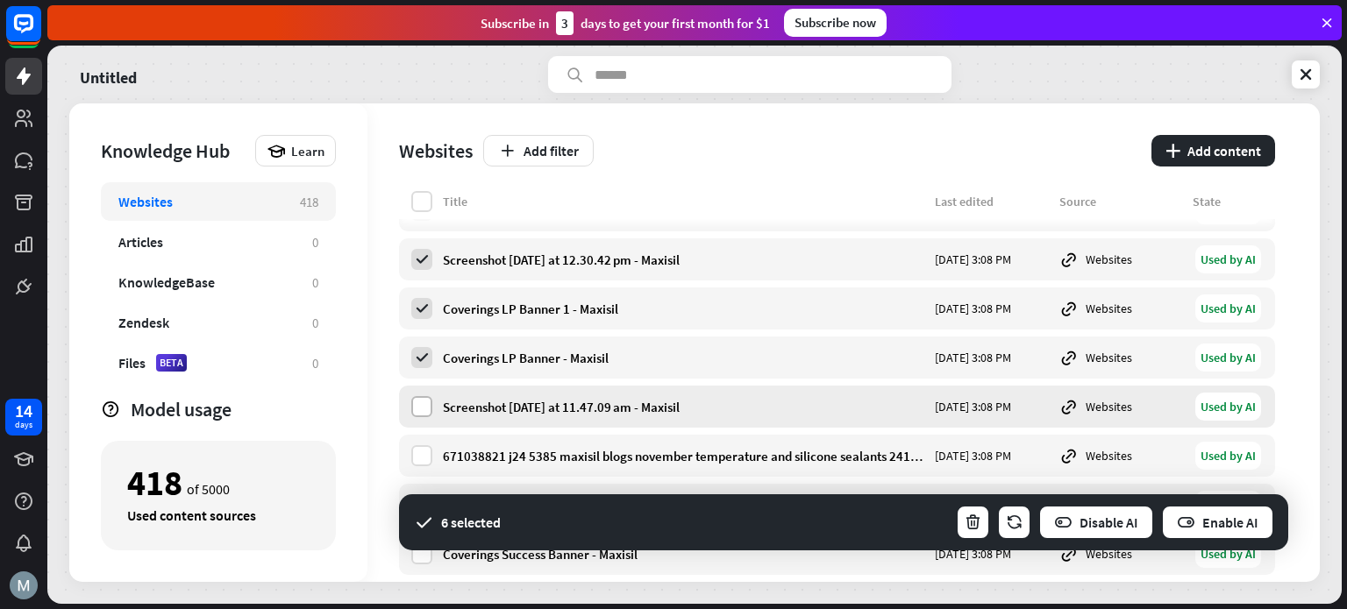
click at [421, 410] on label at bounding box center [421, 406] width 21 height 21
click at [417, 452] on label at bounding box center [421, 456] width 21 height 21
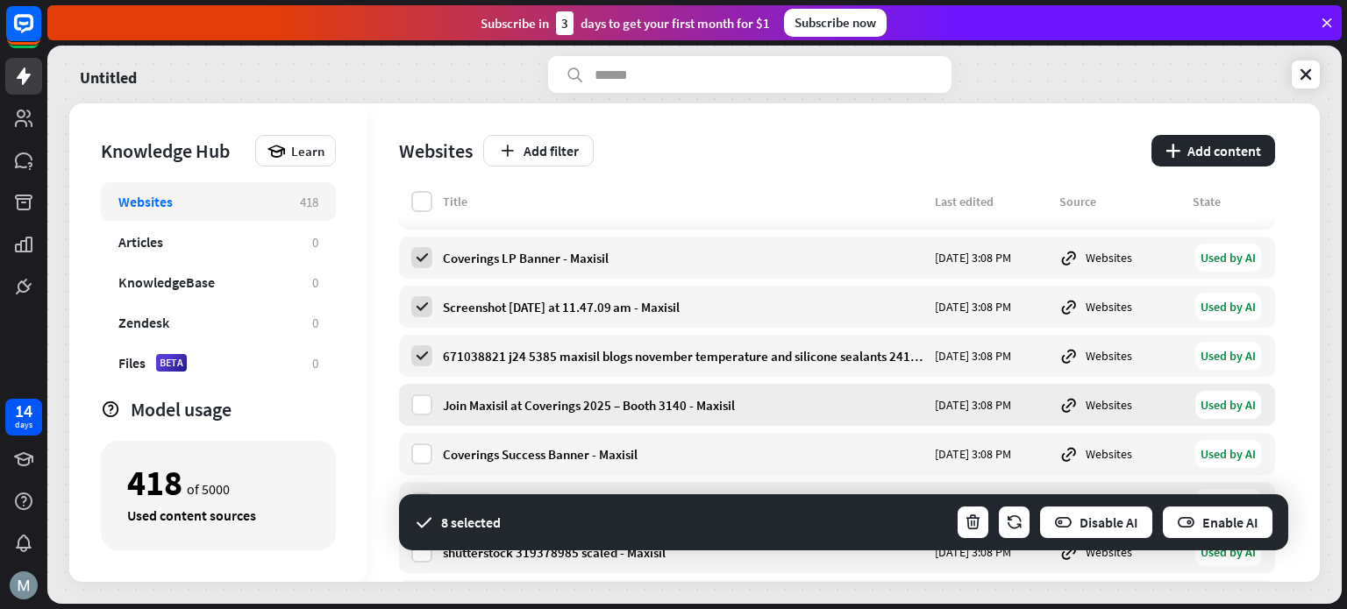
scroll to position [584, 0]
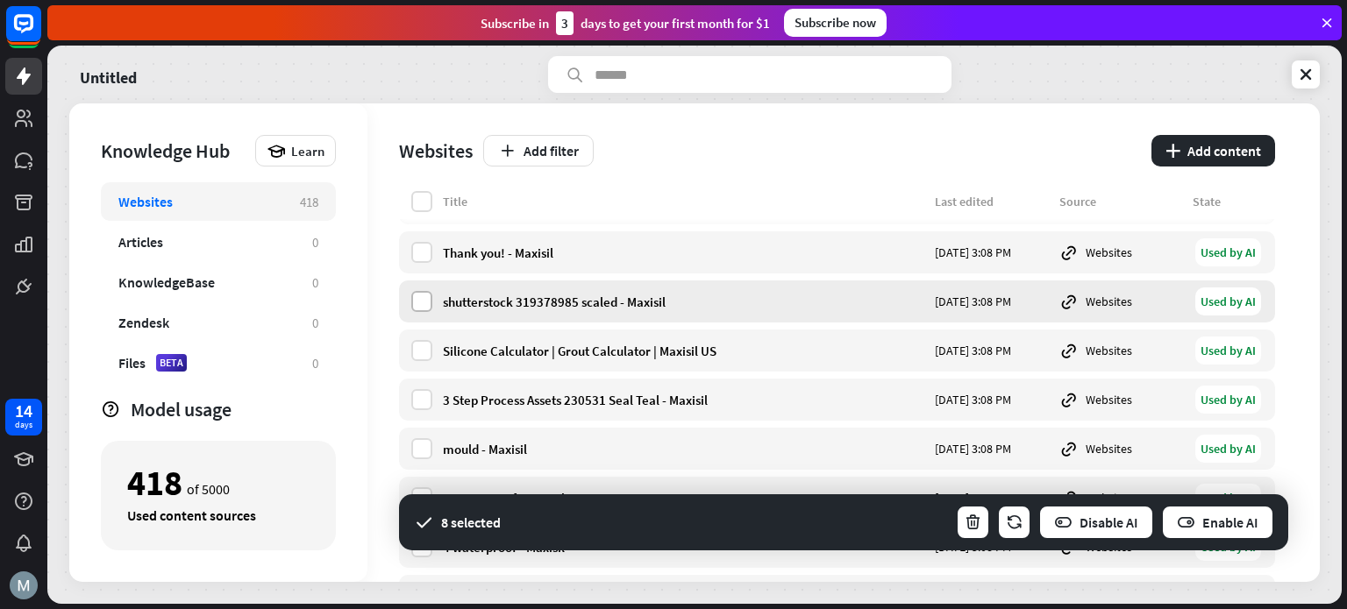
click at [425, 306] on label at bounding box center [421, 301] width 21 height 21
click at [411, 256] on label at bounding box center [421, 252] width 21 height 21
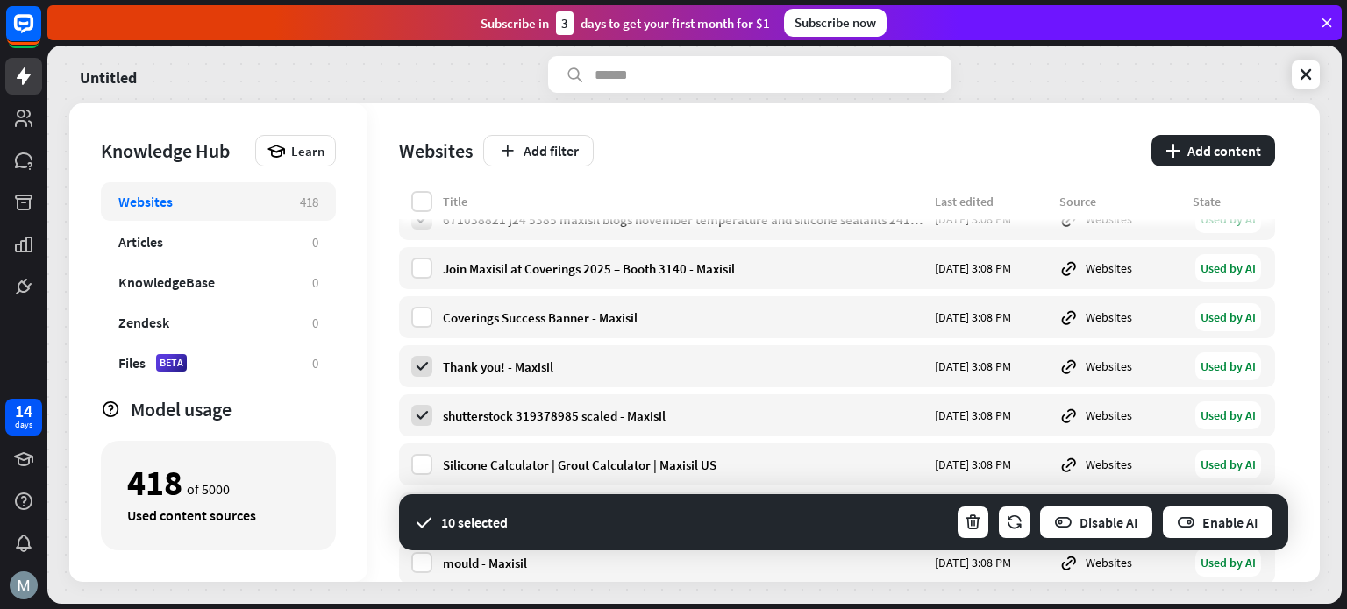
scroll to position [351, 0]
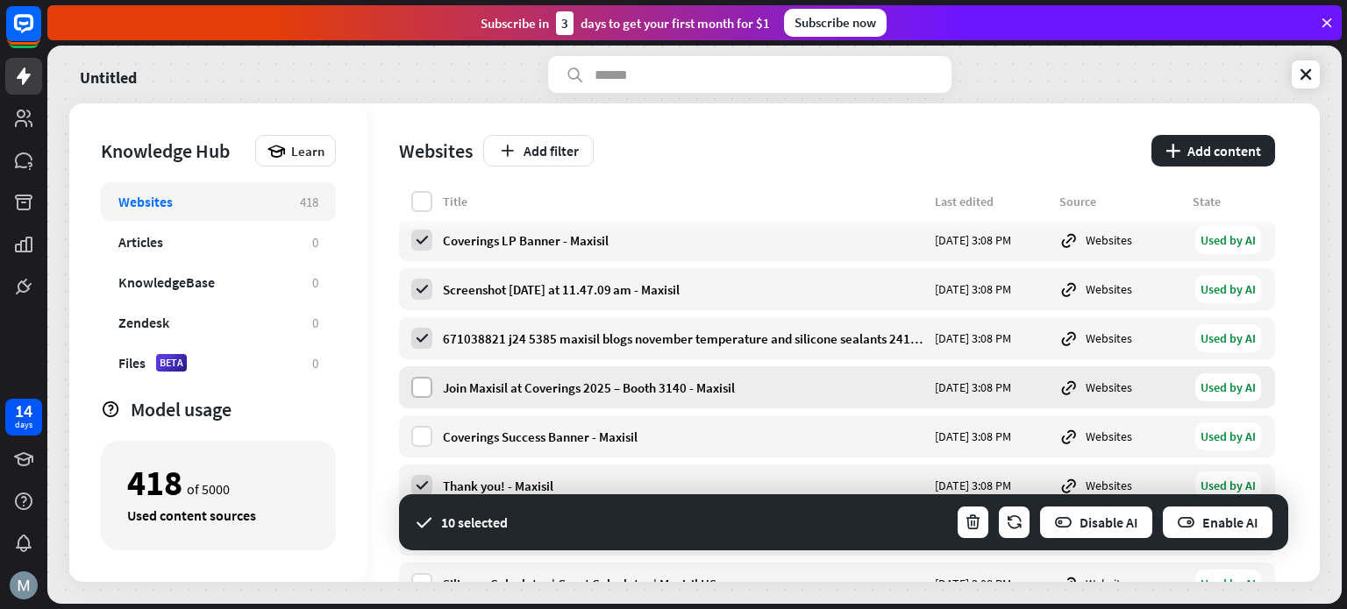
click at [426, 388] on label at bounding box center [421, 387] width 21 height 21
click at [426, 431] on label at bounding box center [421, 436] width 21 height 21
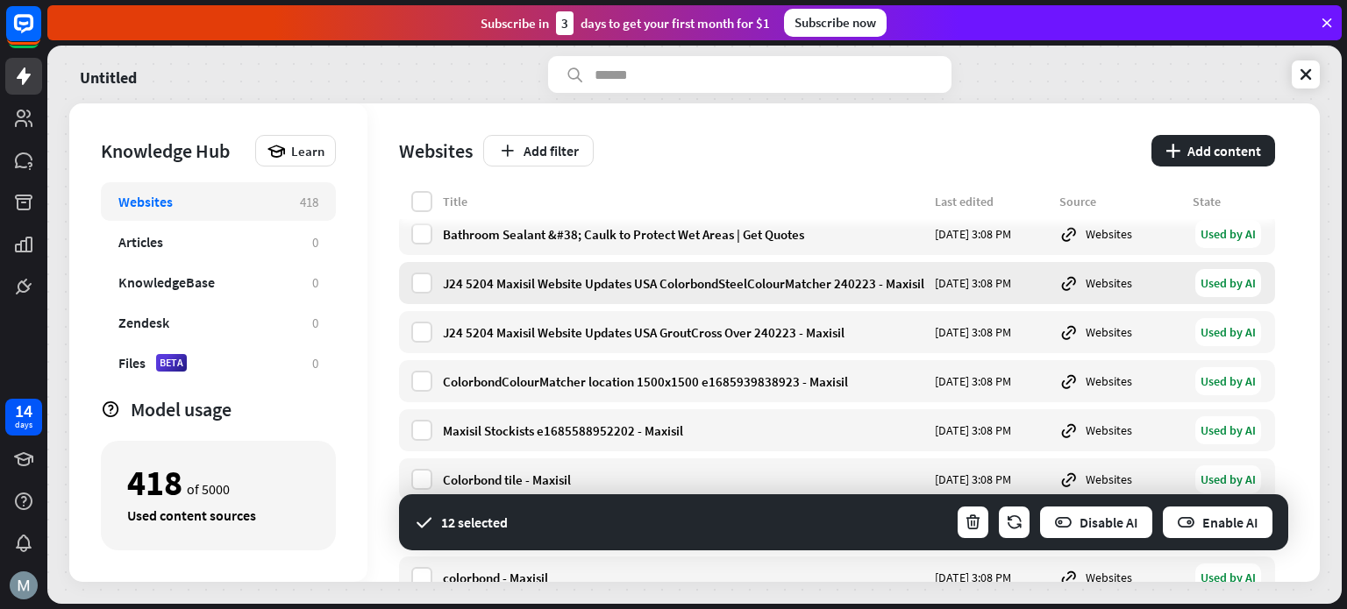
scroll to position [2338, 0]
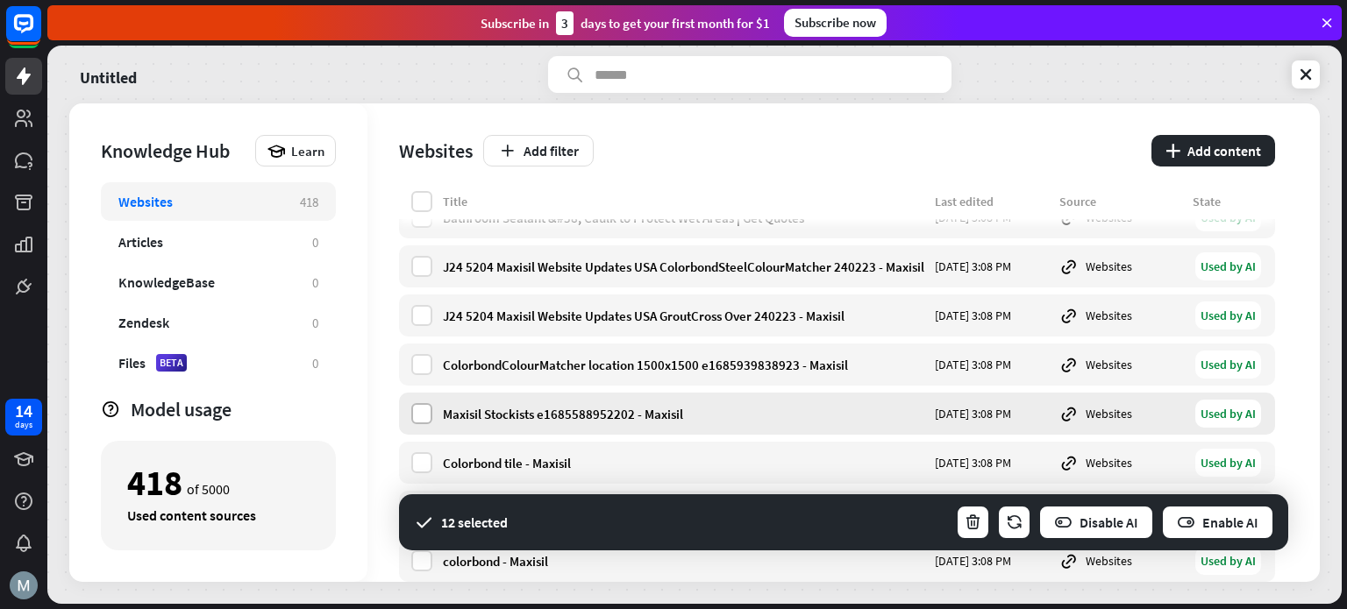
click at [424, 408] on label at bounding box center [421, 413] width 21 height 21
click at [434, 353] on div "ColorbondColourMatcher location 1500x1500 e1685939838923 - Maxisil [DATE] 3:08 …" at bounding box center [837, 365] width 876 height 42
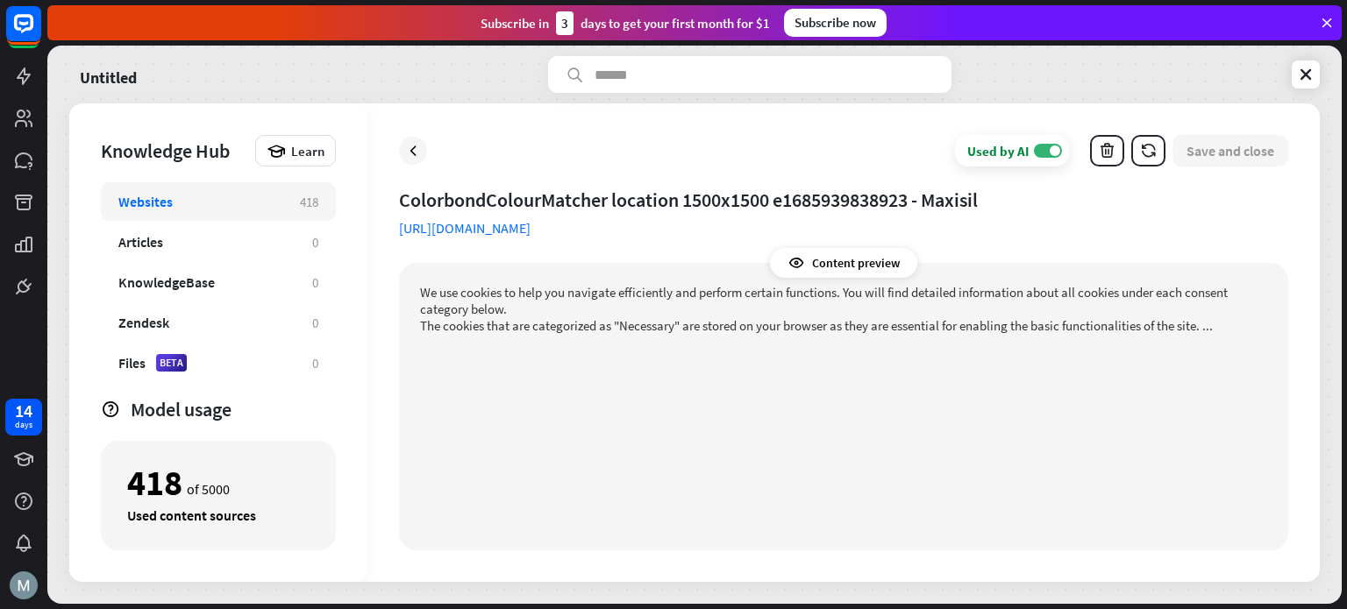
click at [414, 151] on icon at bounding box center [413, 151] width 18 height 18
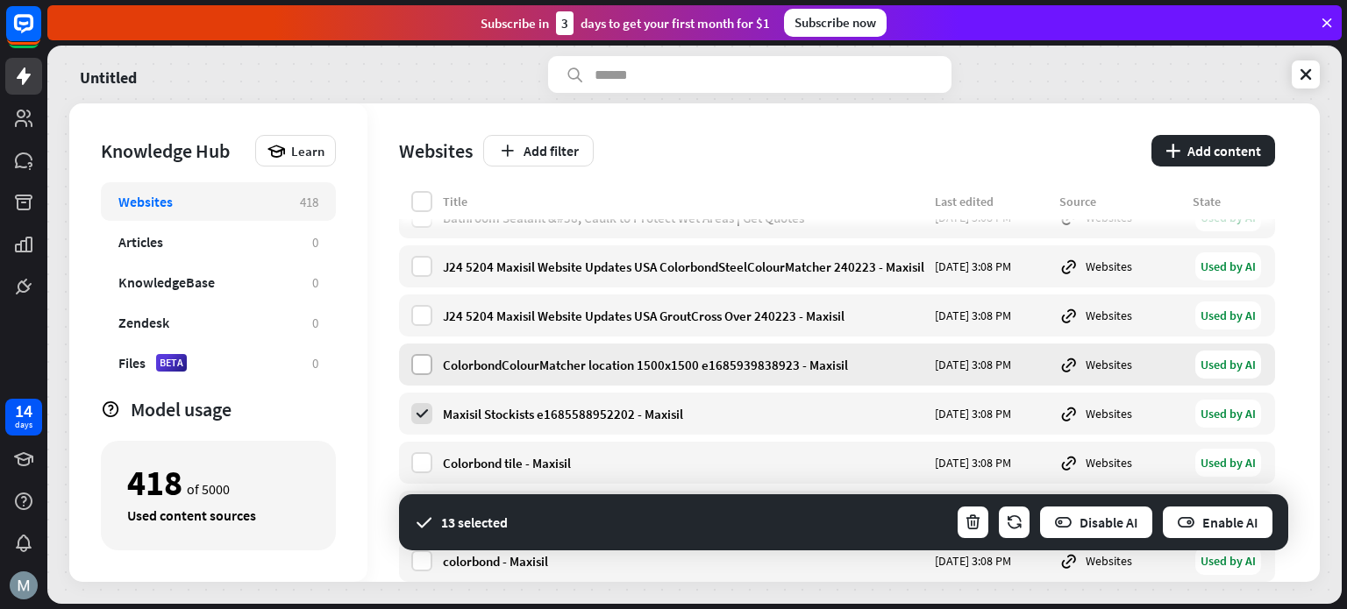
click at [420, 357] on label at bounding box center [421, 364] width 21 height 21
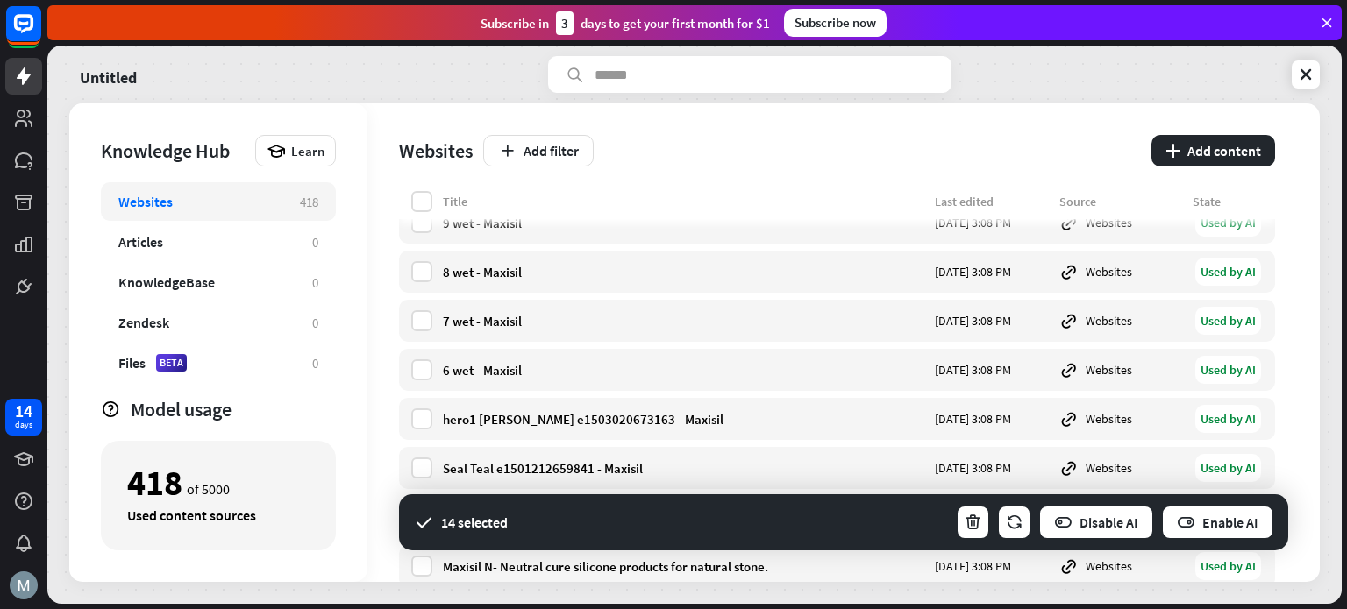
scroll to position [3273, 0]
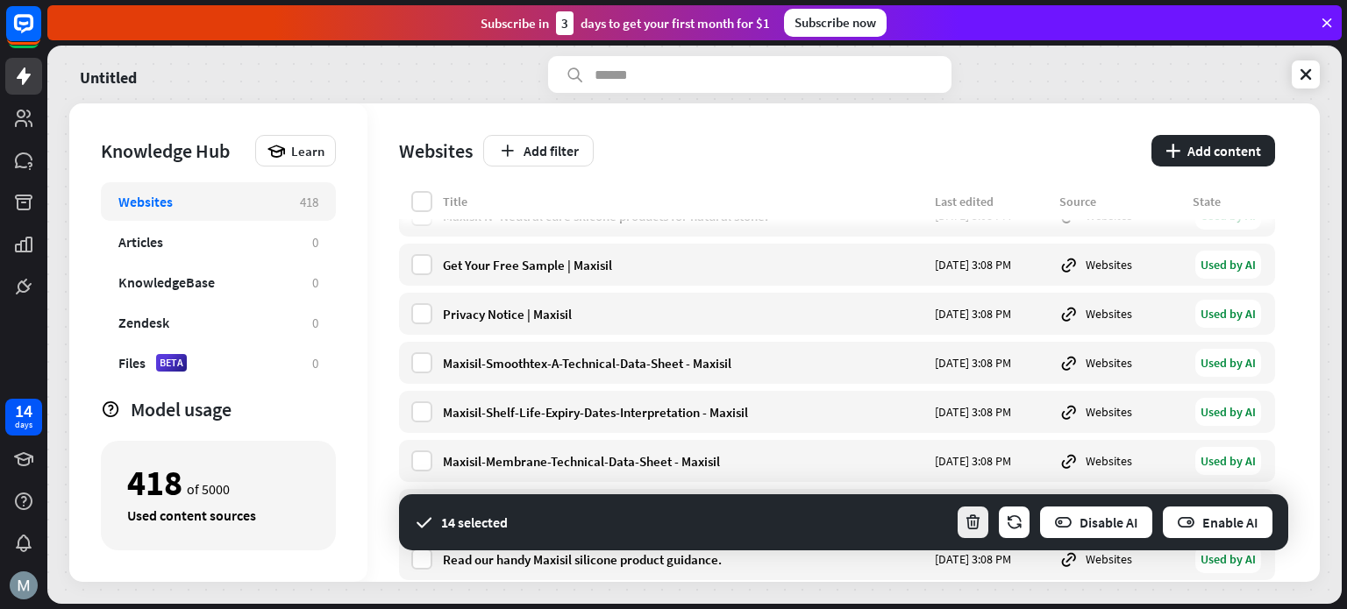
click at [972, 515] on icon "button" at bounding box center [973, 523] width 18 height 18
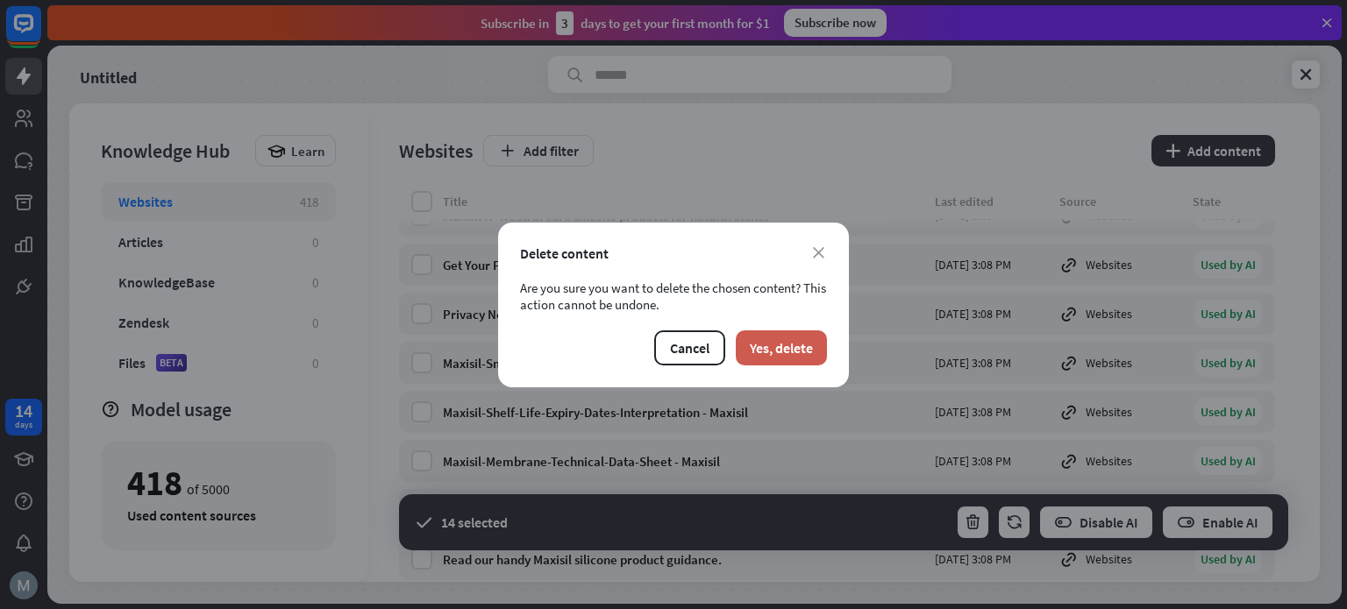
click at [789, 354] on button "Yes, delete" at bounding box center [781, 348] width 91 height 35
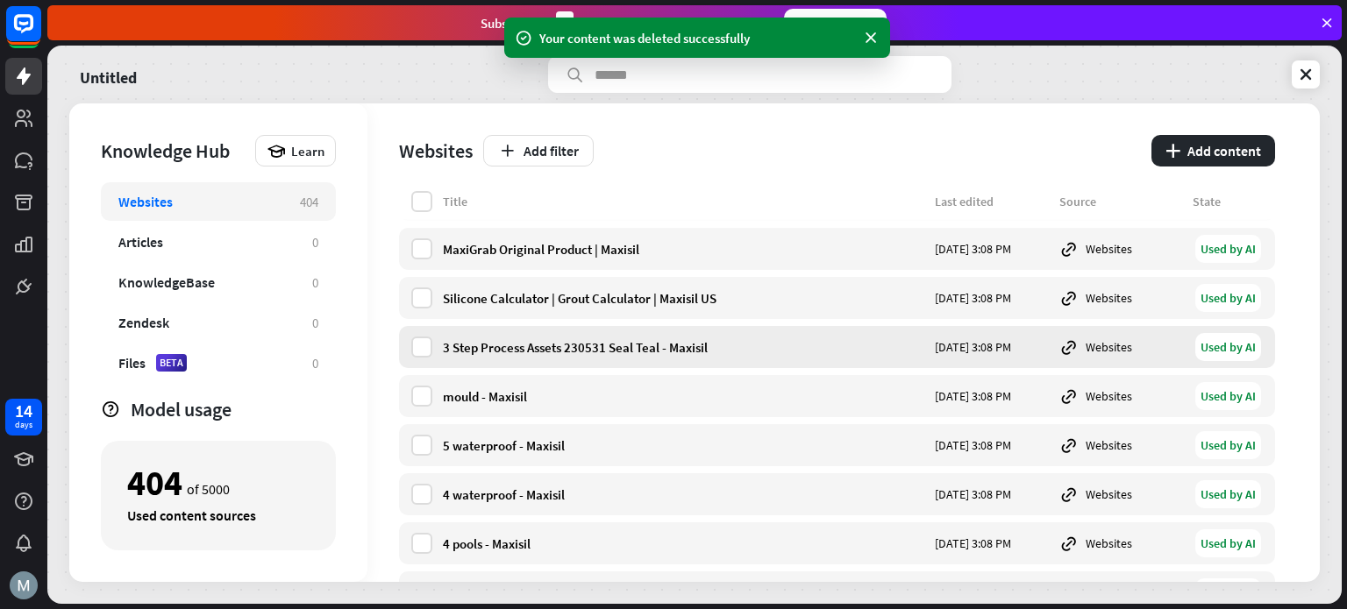
scroll to position [0, 0]
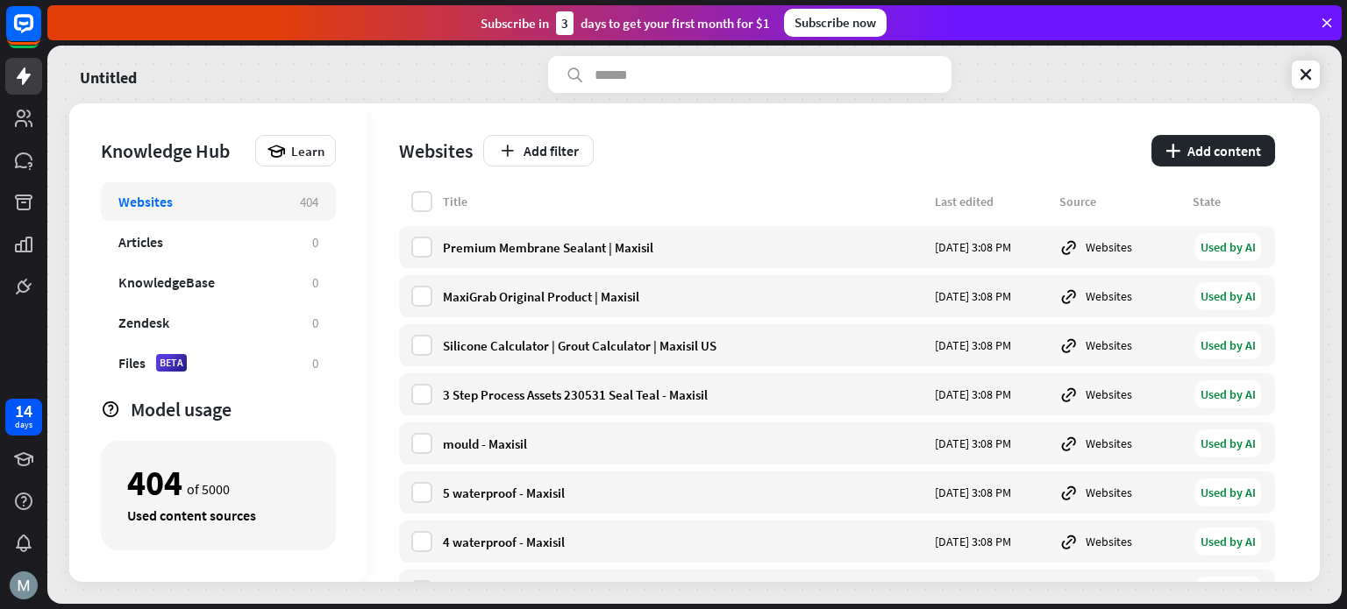
click at [427, 200] on label at bounding box center [421, 201] width 21 height 21
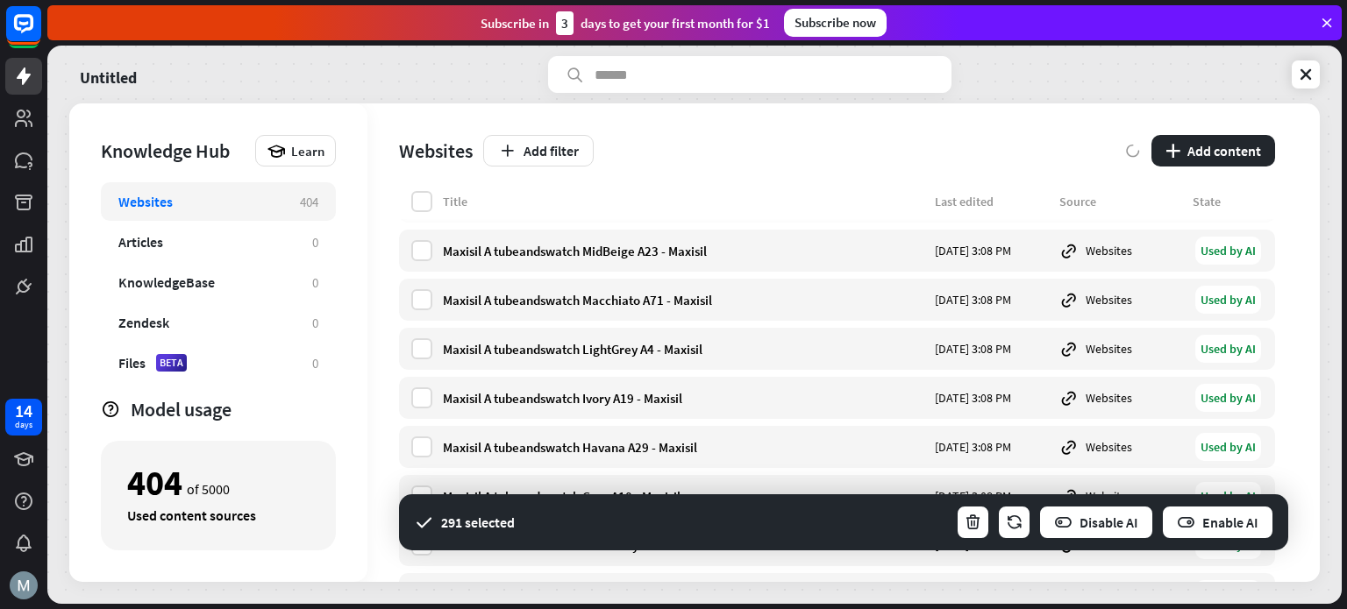
scroll to position [19515, 0]
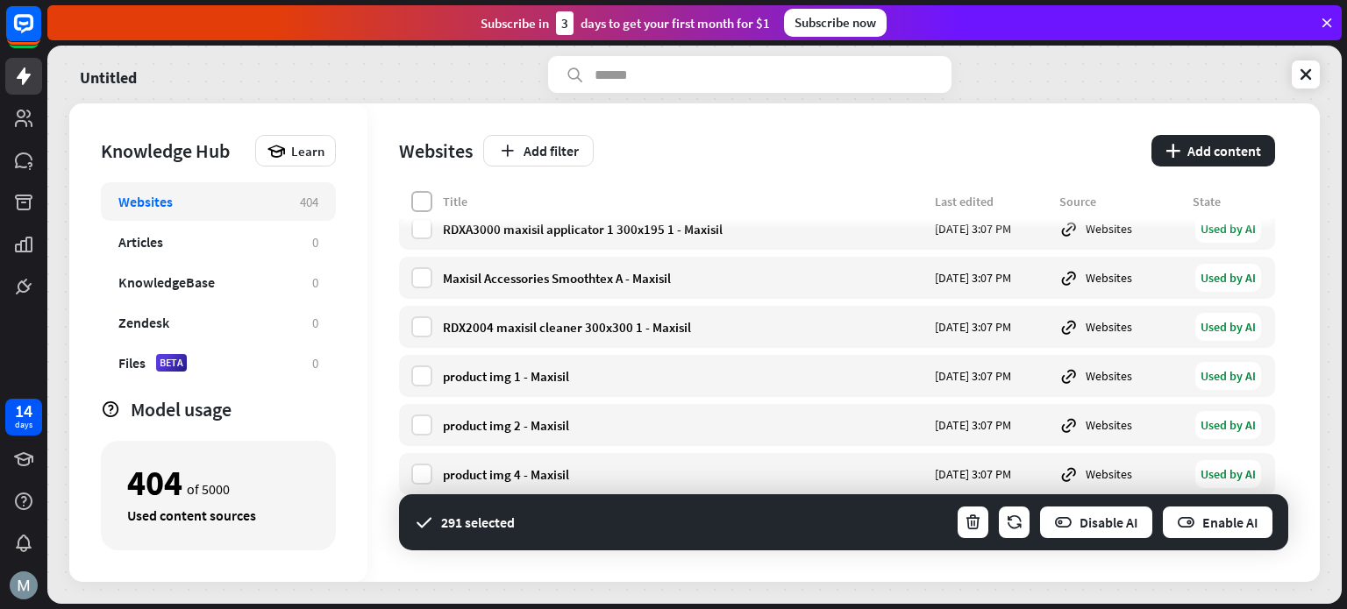
click at [424, 199] on label at bounding box center [421, 201] width 21 height 21
click at [427, 196] on icon at bounding box center [422, 202] width 16 height 16
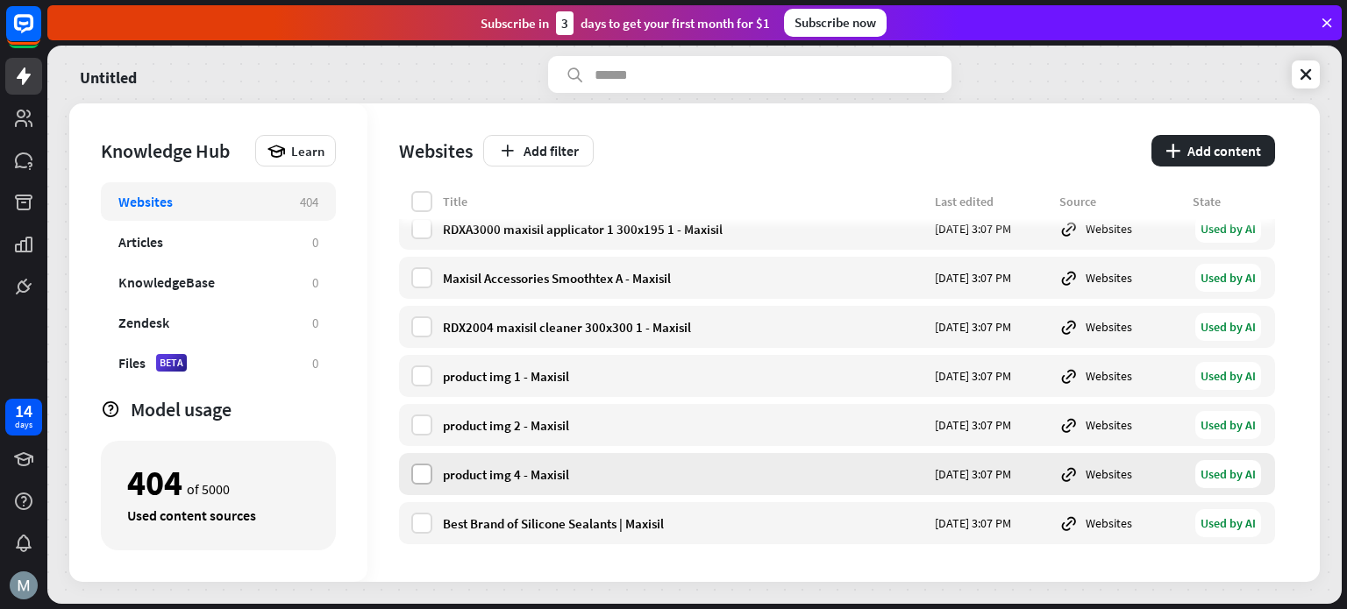
click at [423, 481] on label at bounding box center [421, 474] width 21 height 21
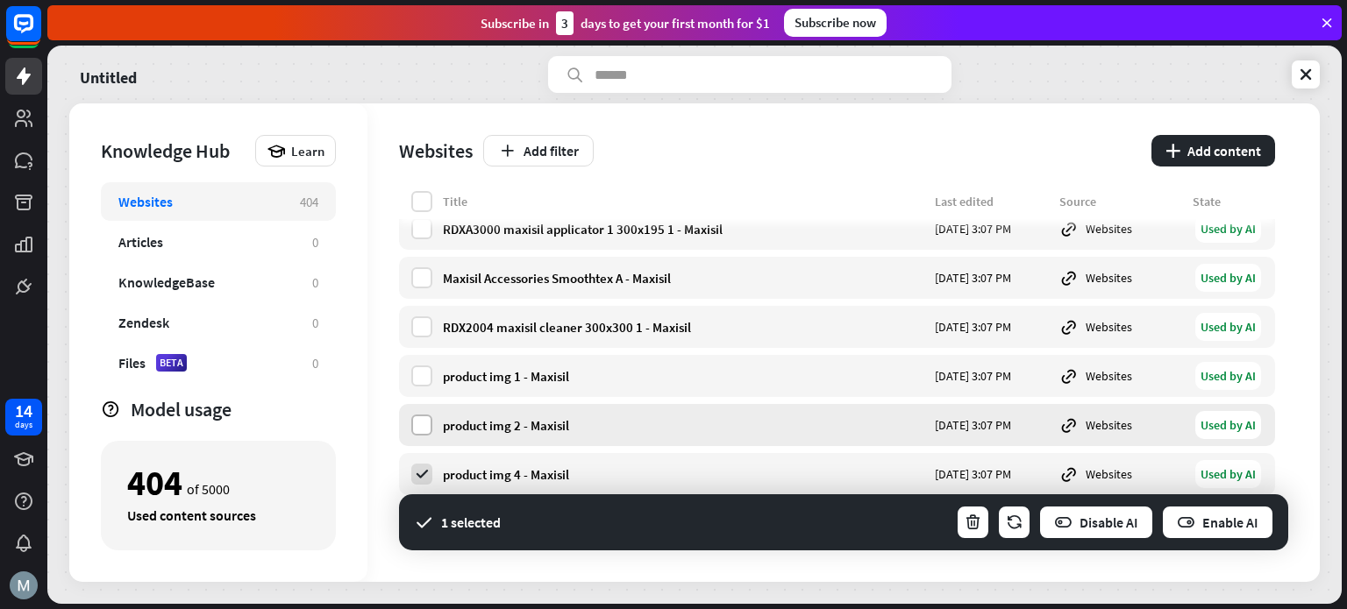
click at [425, 422] on label at bounding box center [421, 425] width 21 height 21
click at [422, 367] on label at bounding box center [421, 376] width 21 height 21
click at [430, 474] on label at bounding box center [421, 474] width 21 height 21
click at [422, 419] on icon at bounding box center [422, 425] width 16 height 16
click at [427, 381] on icon at bounding box center [422, 376] width 16 height 16
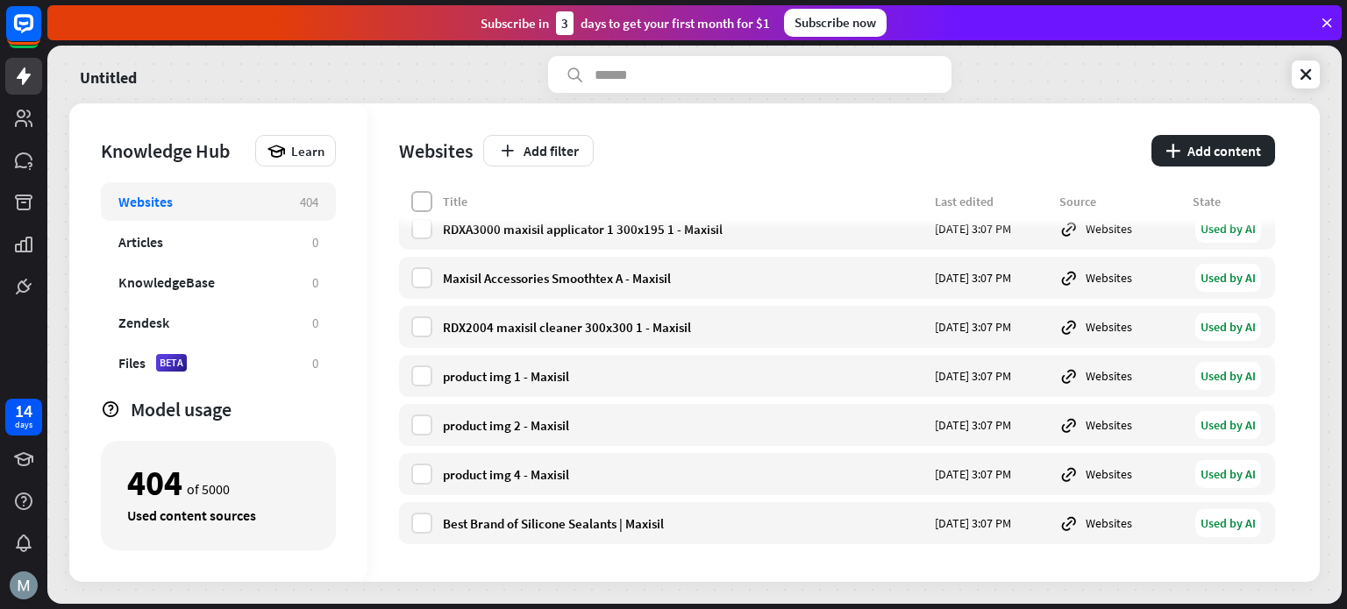
click at [419, 198] on label at bounding box center [421, 201] width 21 height 21
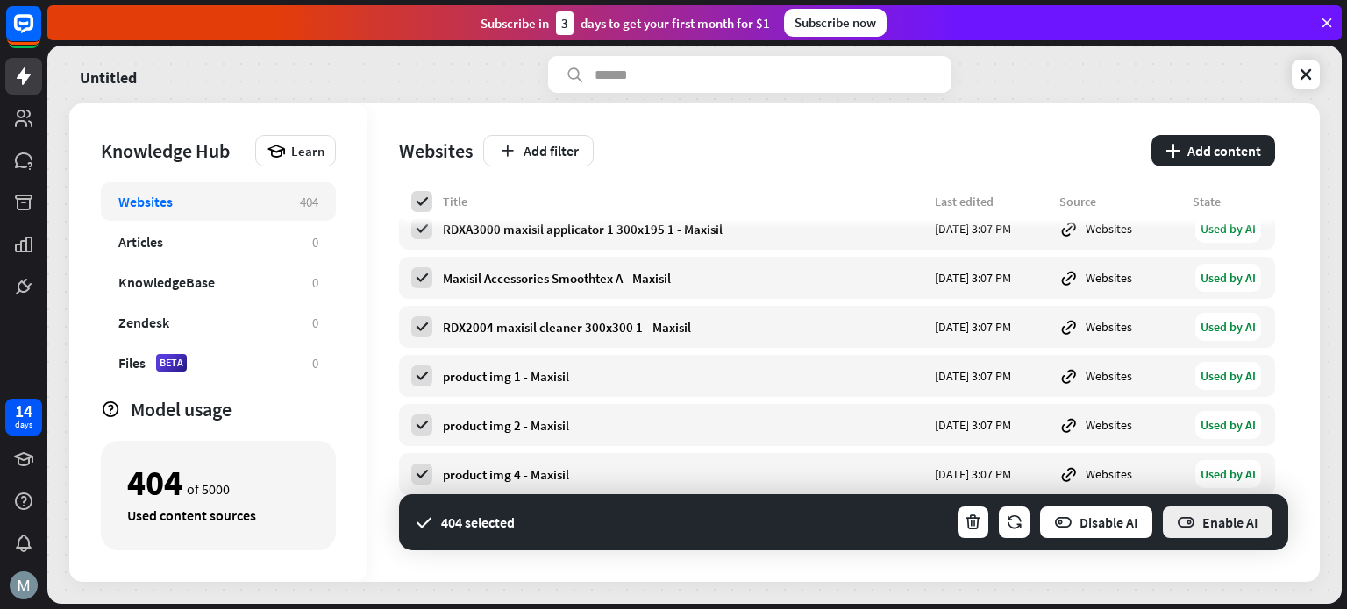
click at [1196, 525] on button "Enable AI" at bounding box center [1217, 522] width 113 height 35
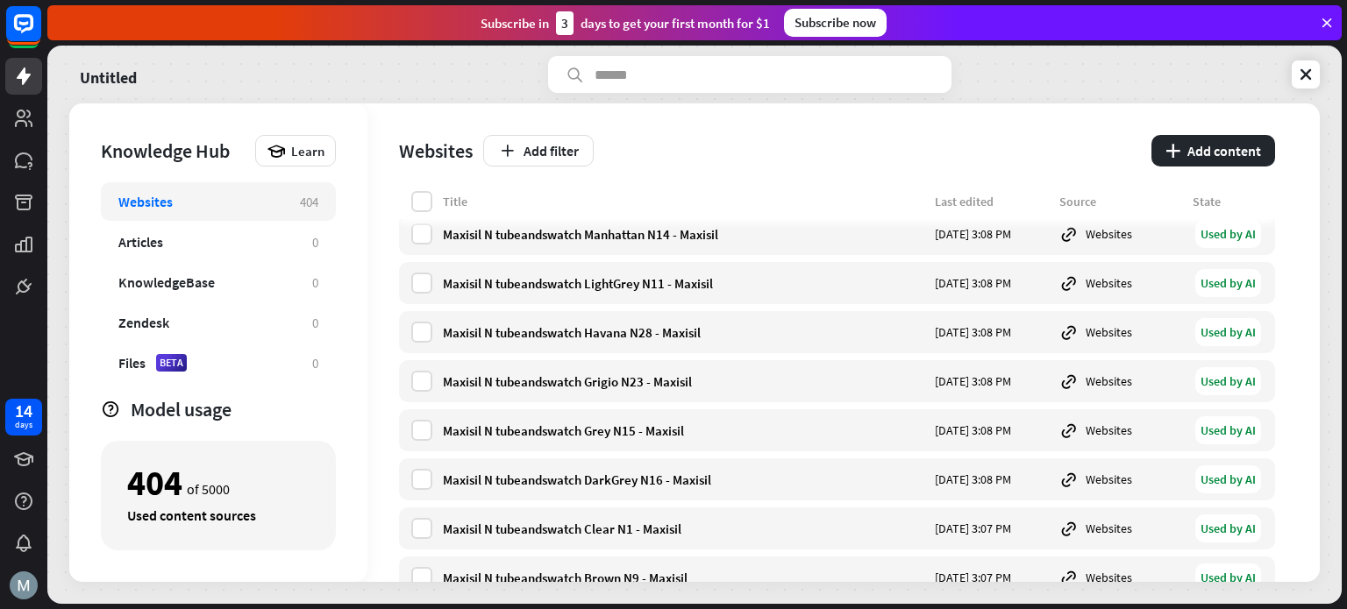
scroll to position [18463, 0]
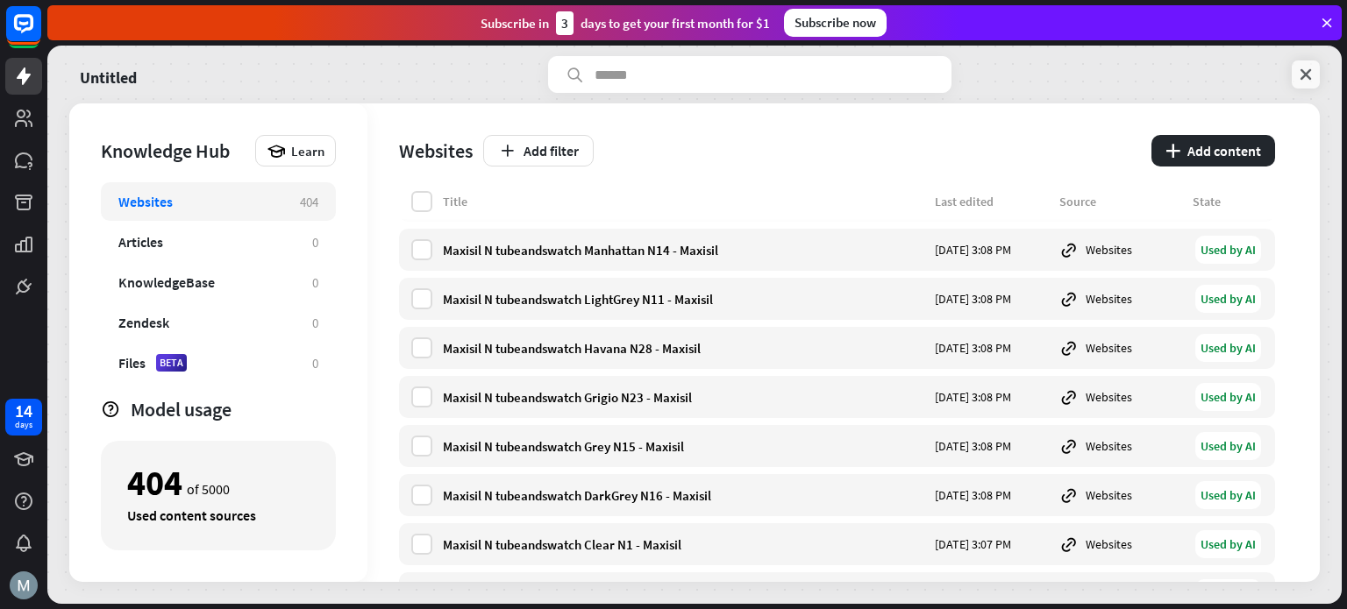
click at [1301, 76] on icon at bounding box center [1306, 75] width 18 height 18
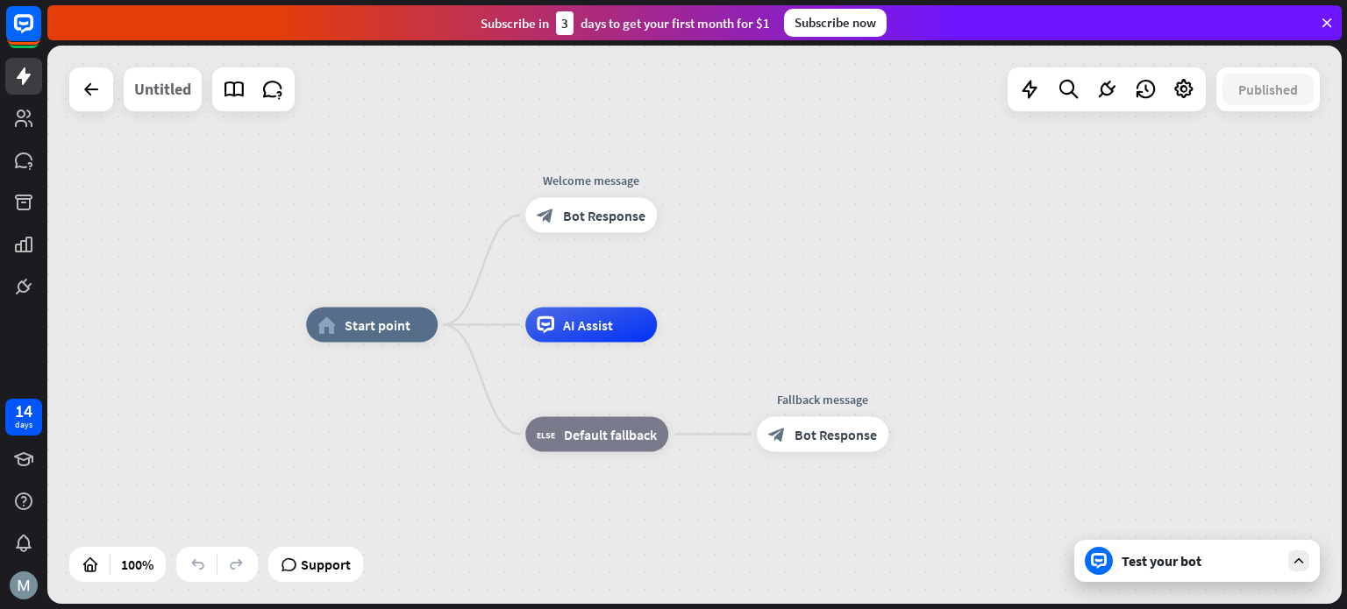
drag, startPoint x: 168, startPoint y: 93, endPoint x: 158, endPoint y: 92, distance: 10.6
click at [158, 92] on div "Untitled" at bounding box center [162, 90] width 57 height 44
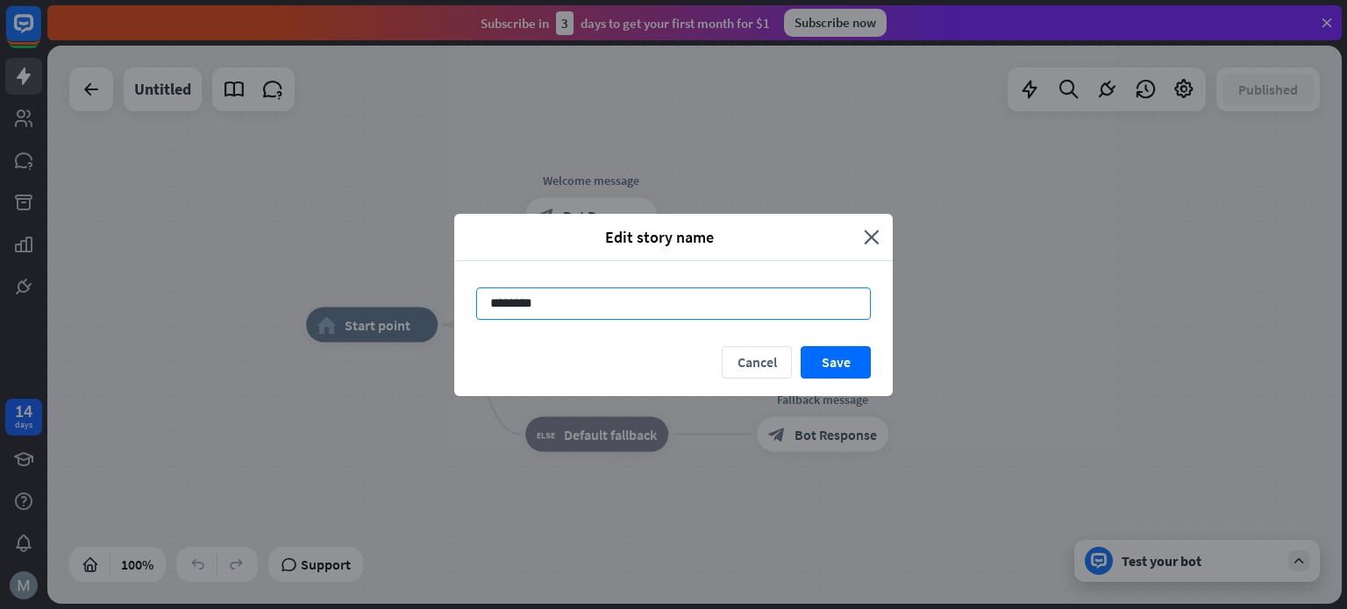
click at [578, 292] on input "********" at bounding box center [673, 304] width 395 height 32
click at [575, 293] on input "********" at bounding box center [673, 304] width 395 height 32
click at [574, 291] on input "********" at bounding box center [673, 304] width 395 height 32
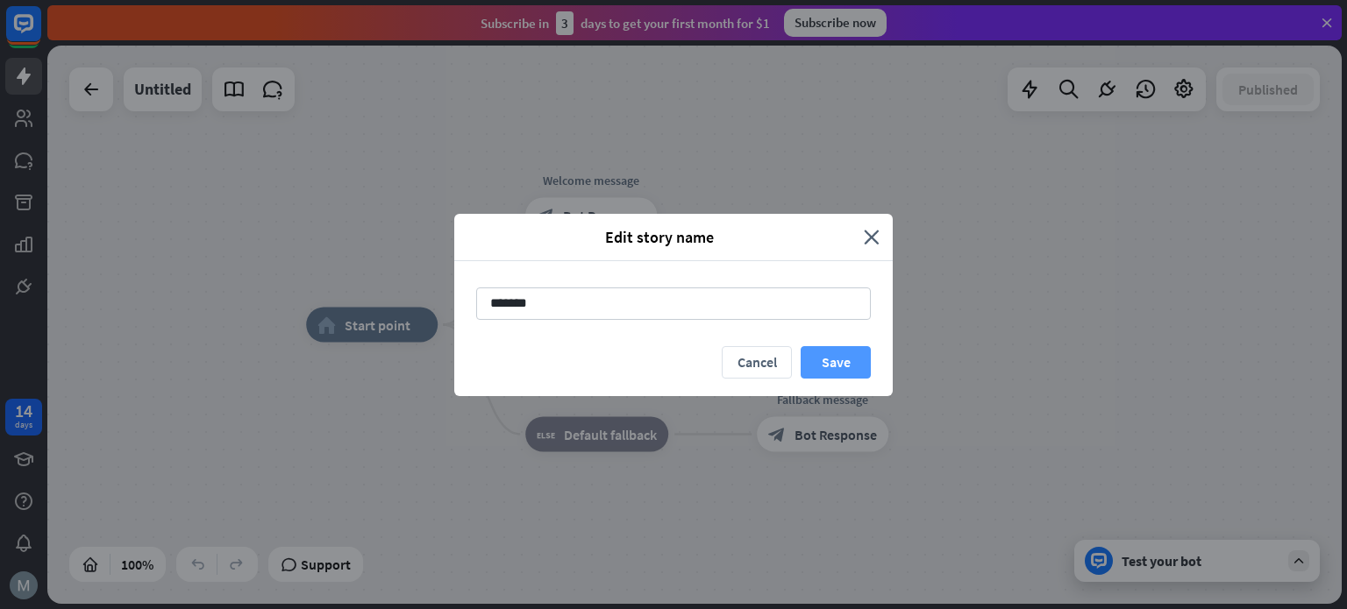
type input "*******"
click at [840, 360] on button "Save" at bounding box center [836, 362] width 70 height 32
